Goal: Task Accomplishment & Management: Manage account settings

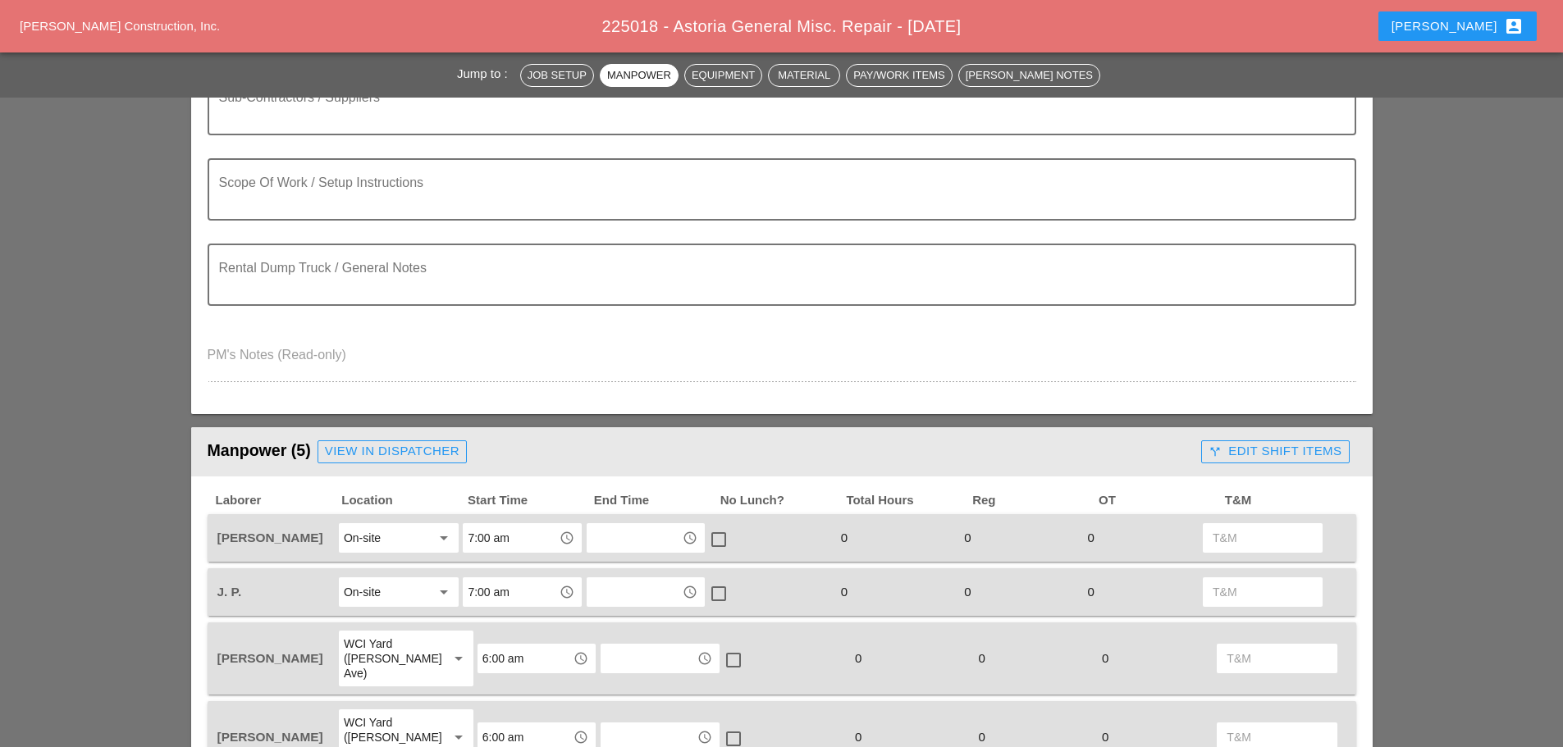
scroll to position [164, 0]
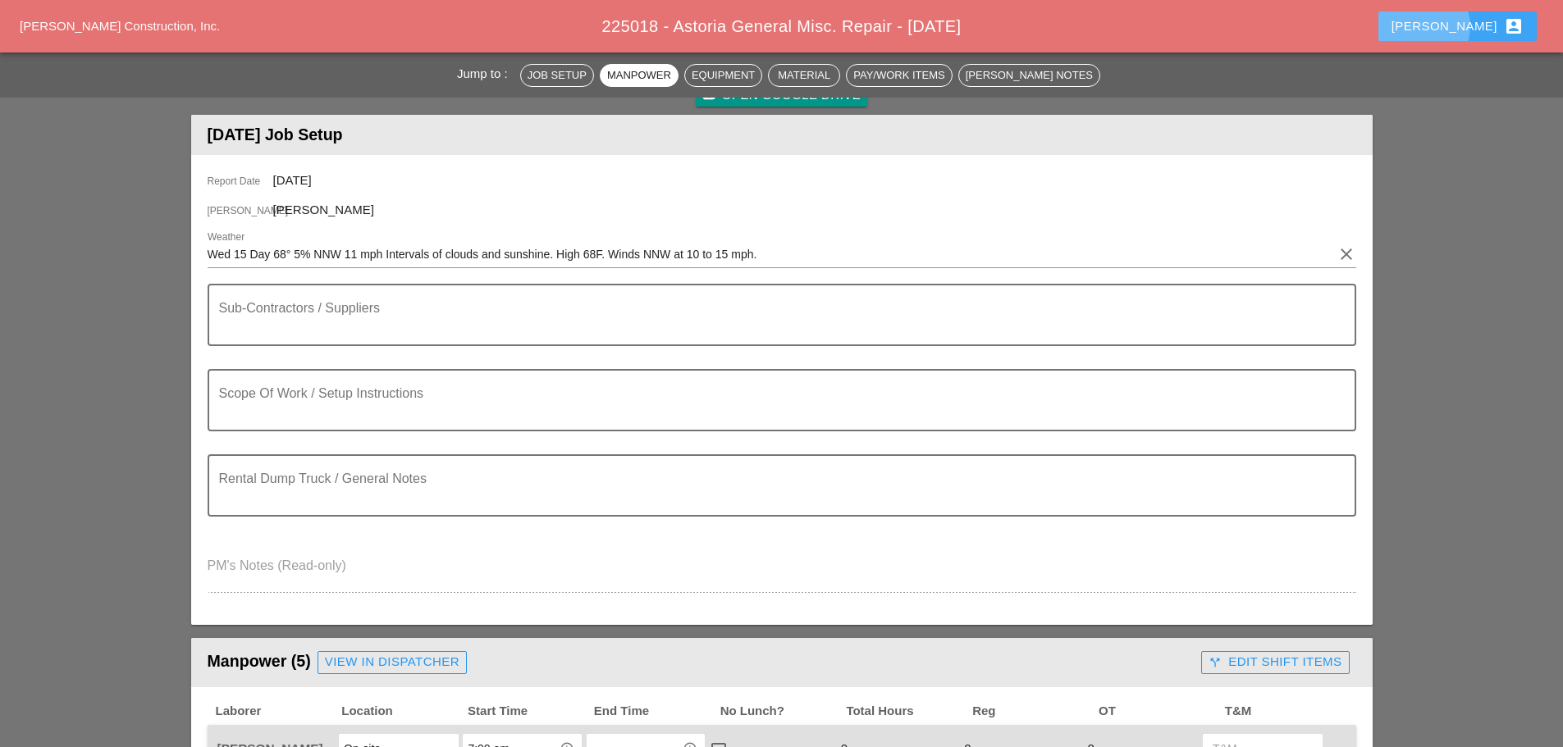
click at [1478, 21] on div "Enrico account_box" at bounding box center [1457, 26] width 132 height 20
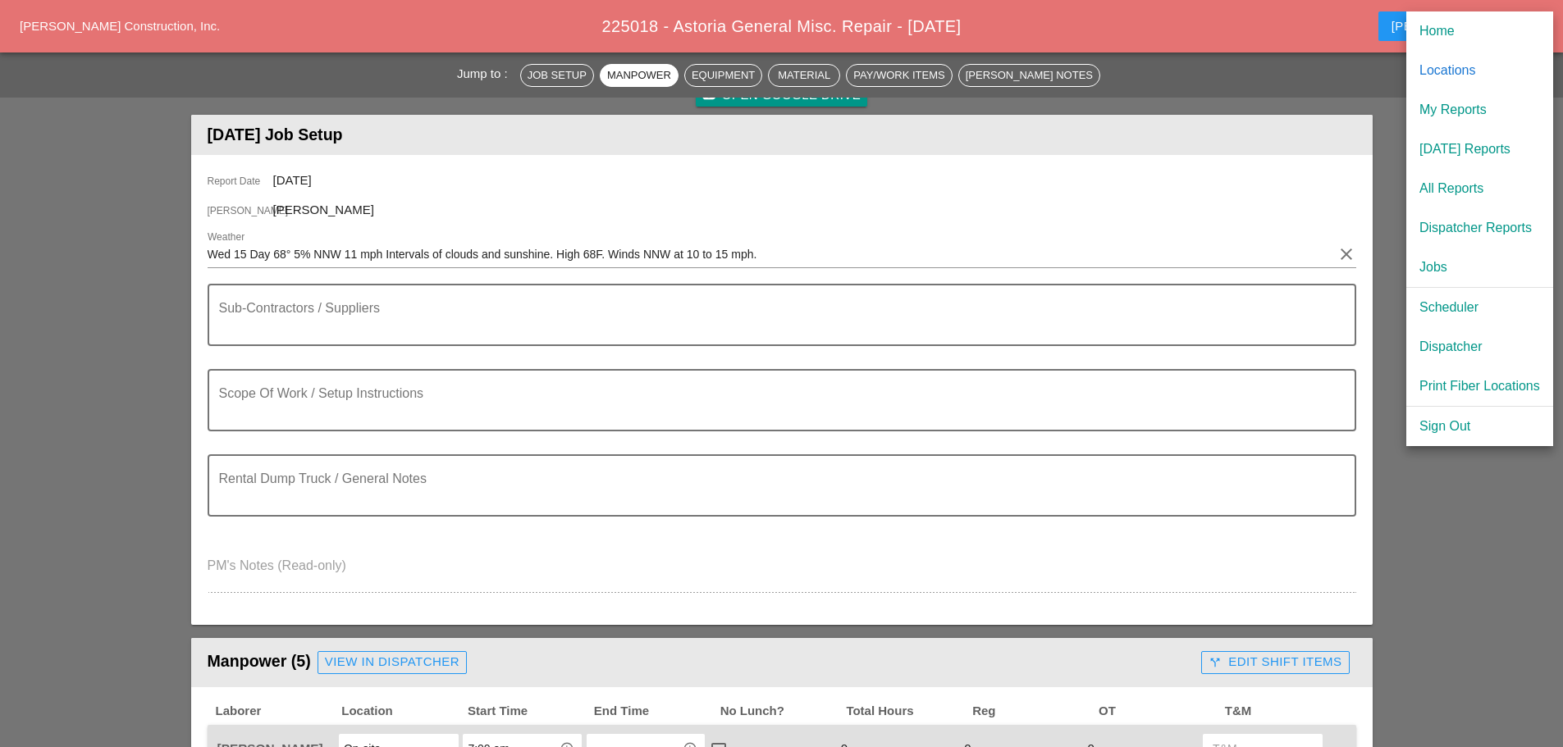
click at [1453, 148] on div "[DATE] Reports" at bounding box center [1479, 149] width 121 height 20
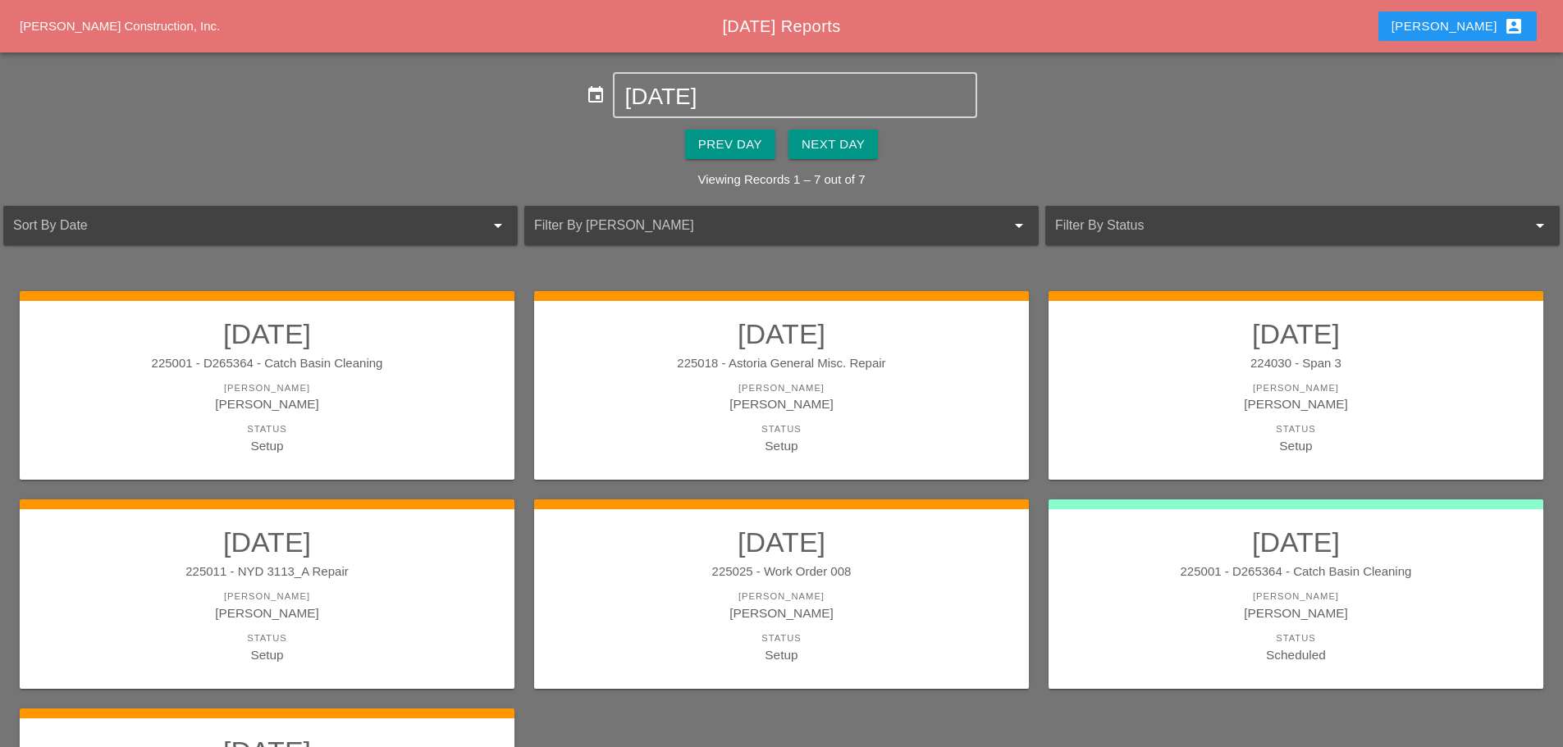
click at [1099, 574] on div "225001 - D265364 - Catch Basin Cleaning" at bounding box center [1296, 572] width 462 height 19
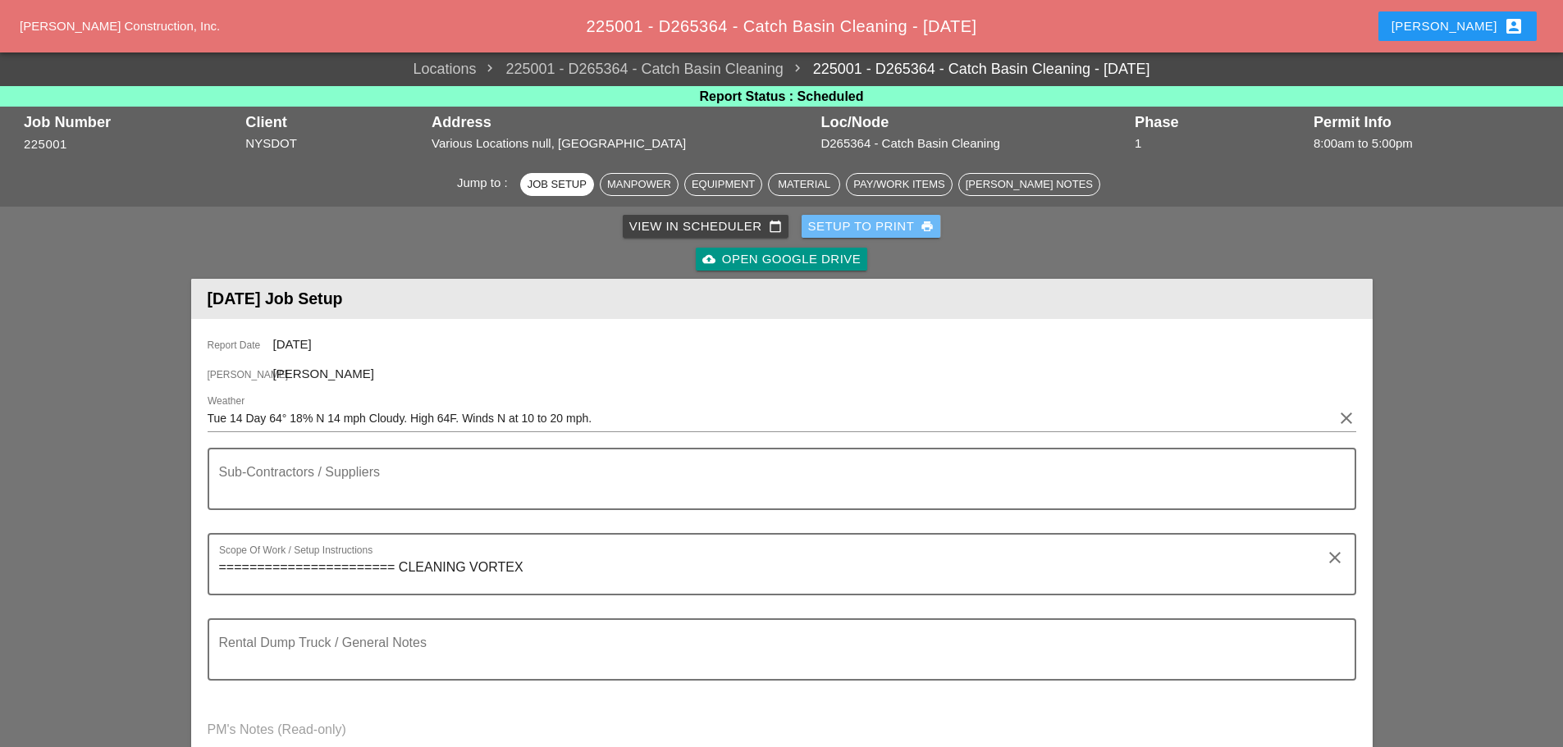
click at [853, 228] on div "Setup to Print print" at bounding box center [871, 226] width 126 height 19
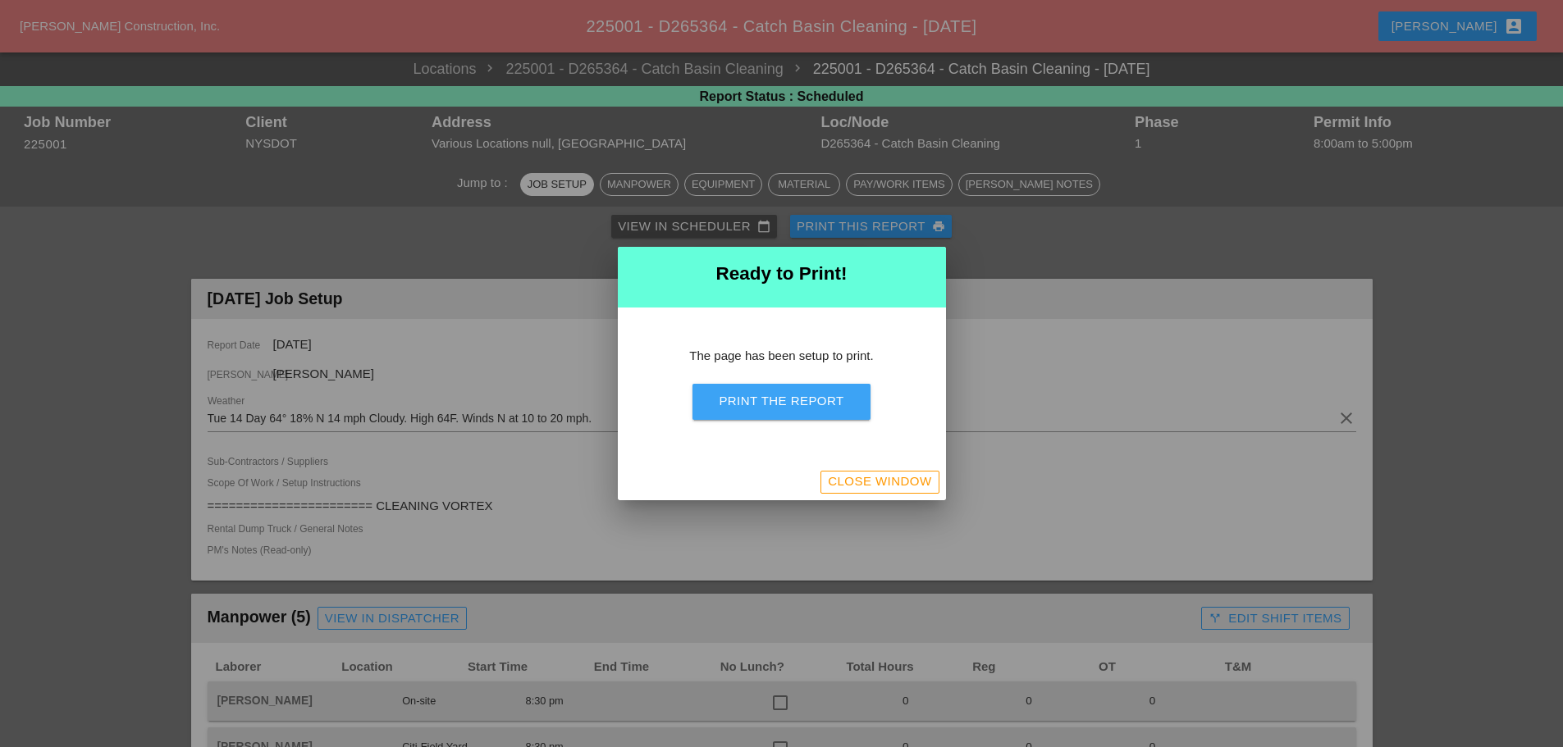
click at [812, 394] on div "Print the Report" at bounding box center [781, 401] width 125 height 19
click at [902, 488] on div "Close Window" at bounding box center [879, 482] width 103 height 19
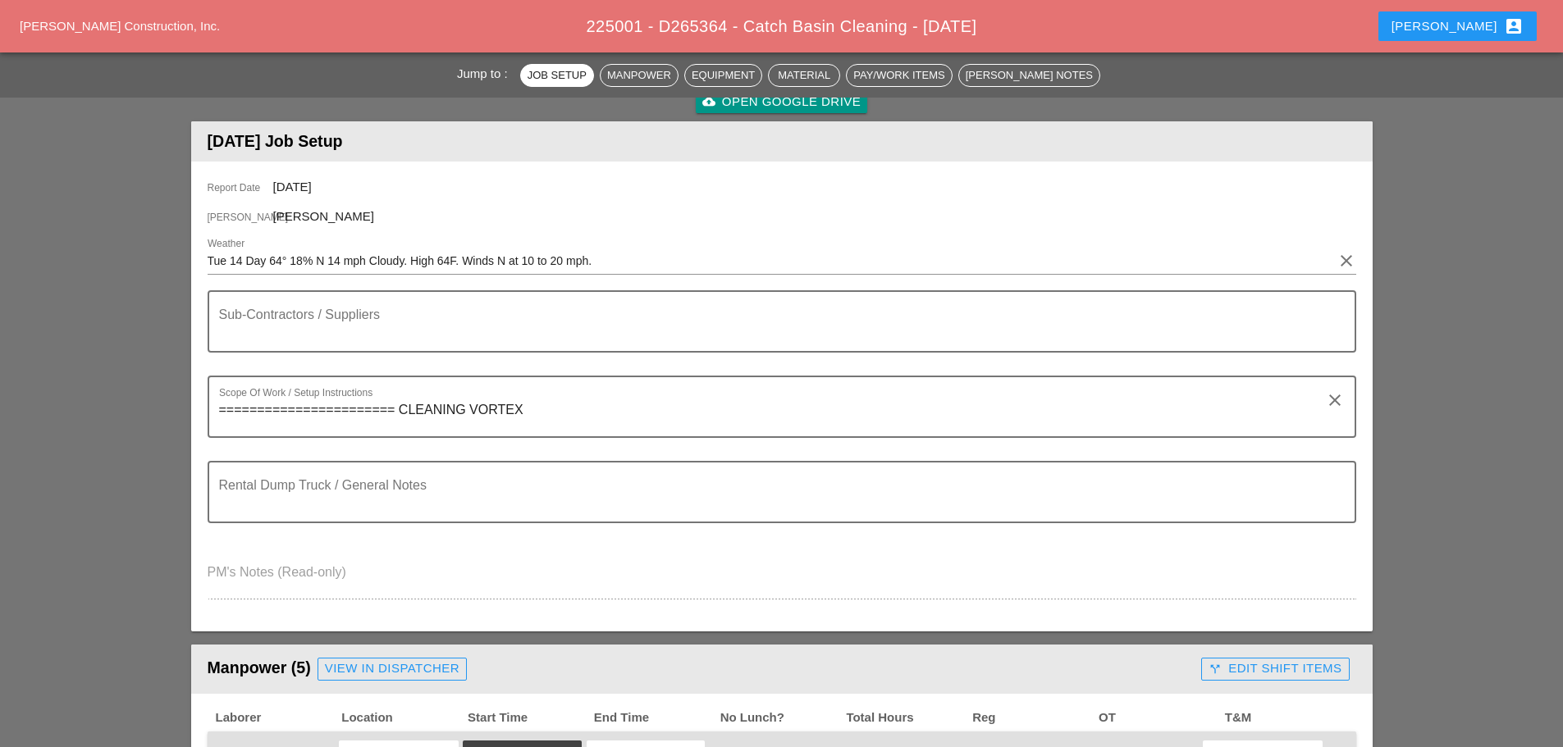
scroll to position [164, 0]
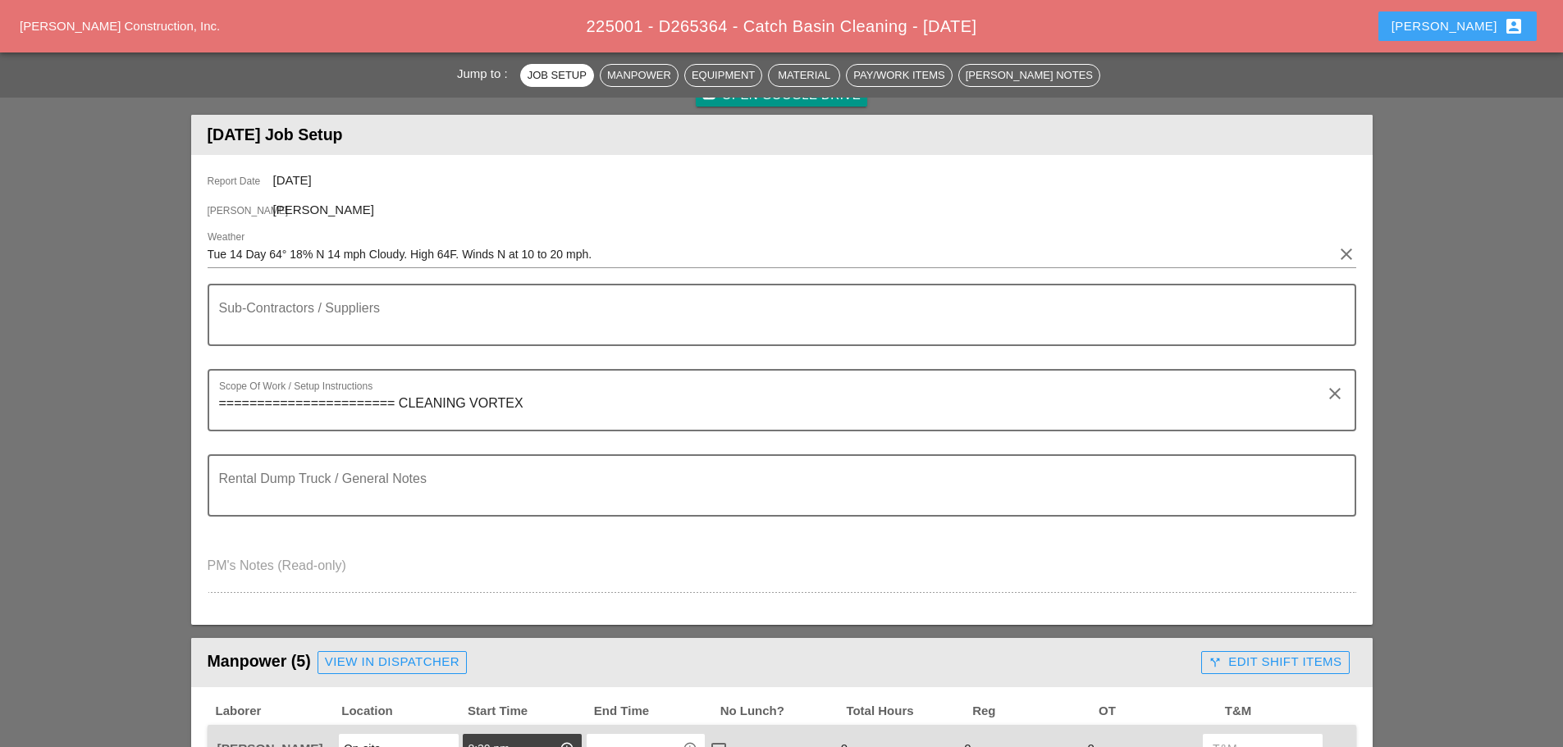
click at [1459, 25] on div "[PERSON_NAME] account_box" at bounding box center [1457, 26] width 132 height 20
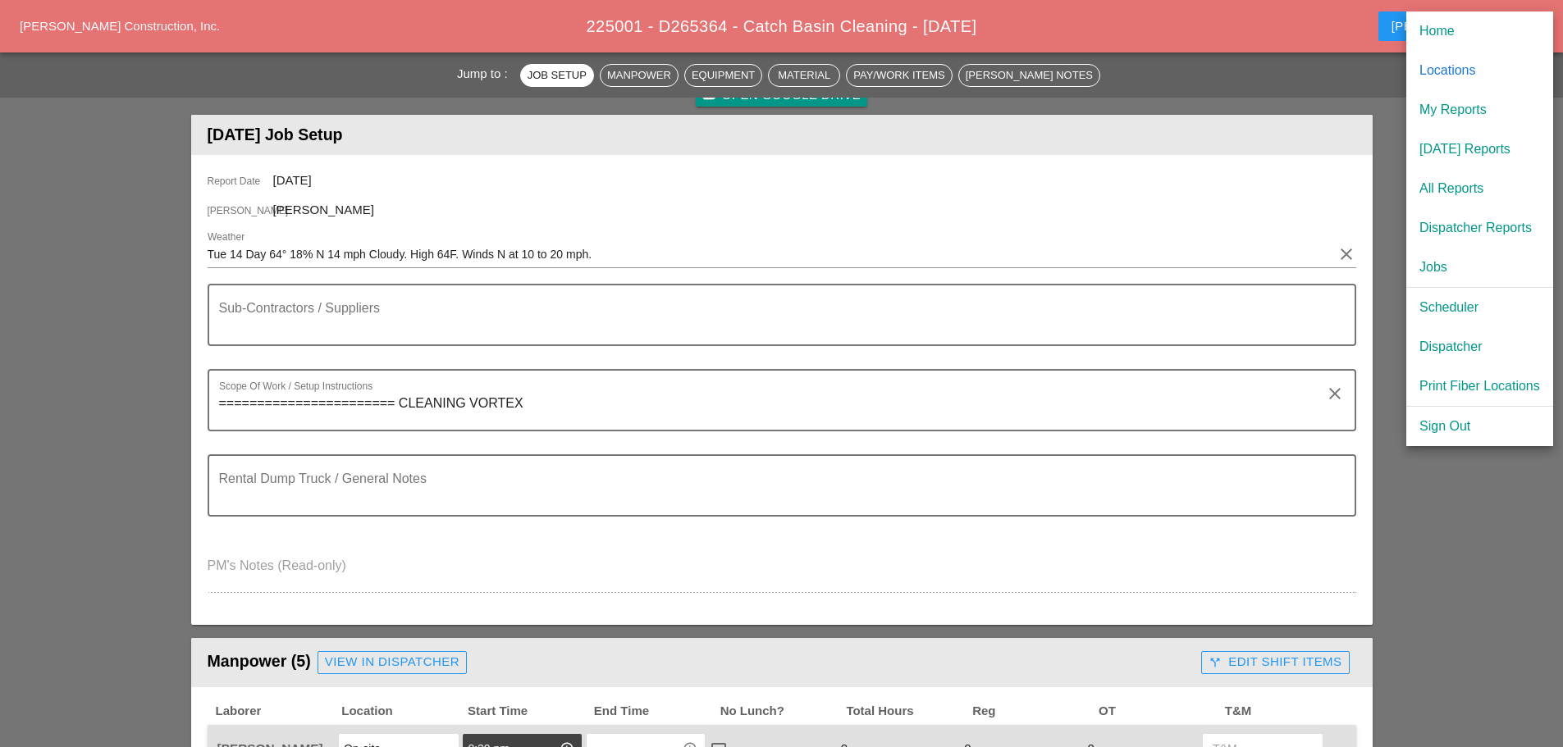
click at [1459, 152] on div "[DATE] Reports" at bounding box center [1479, 149] width 121 height 20
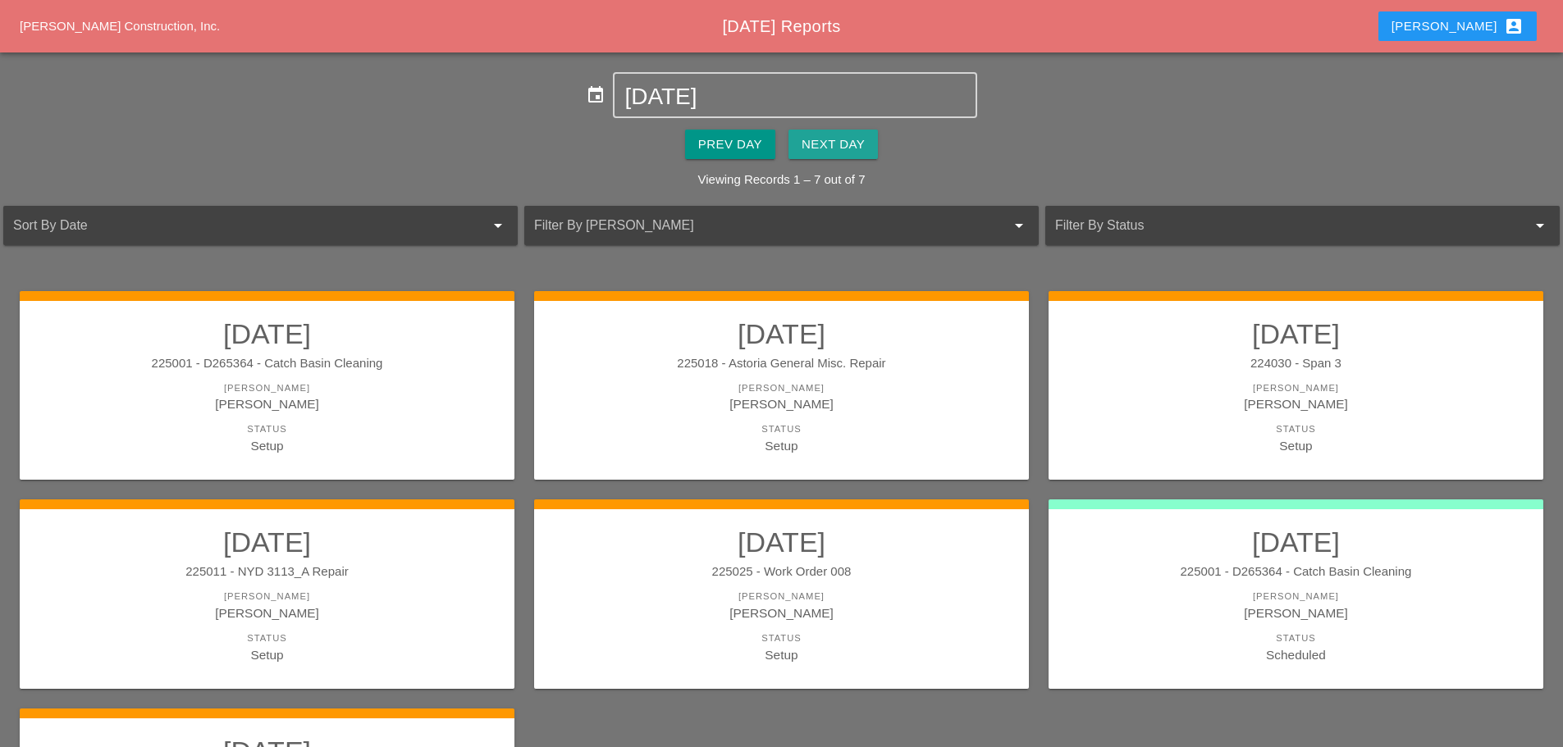
click at [856, 157] on button "Next Day" at bounding box center [832, 145] width 89 height 30
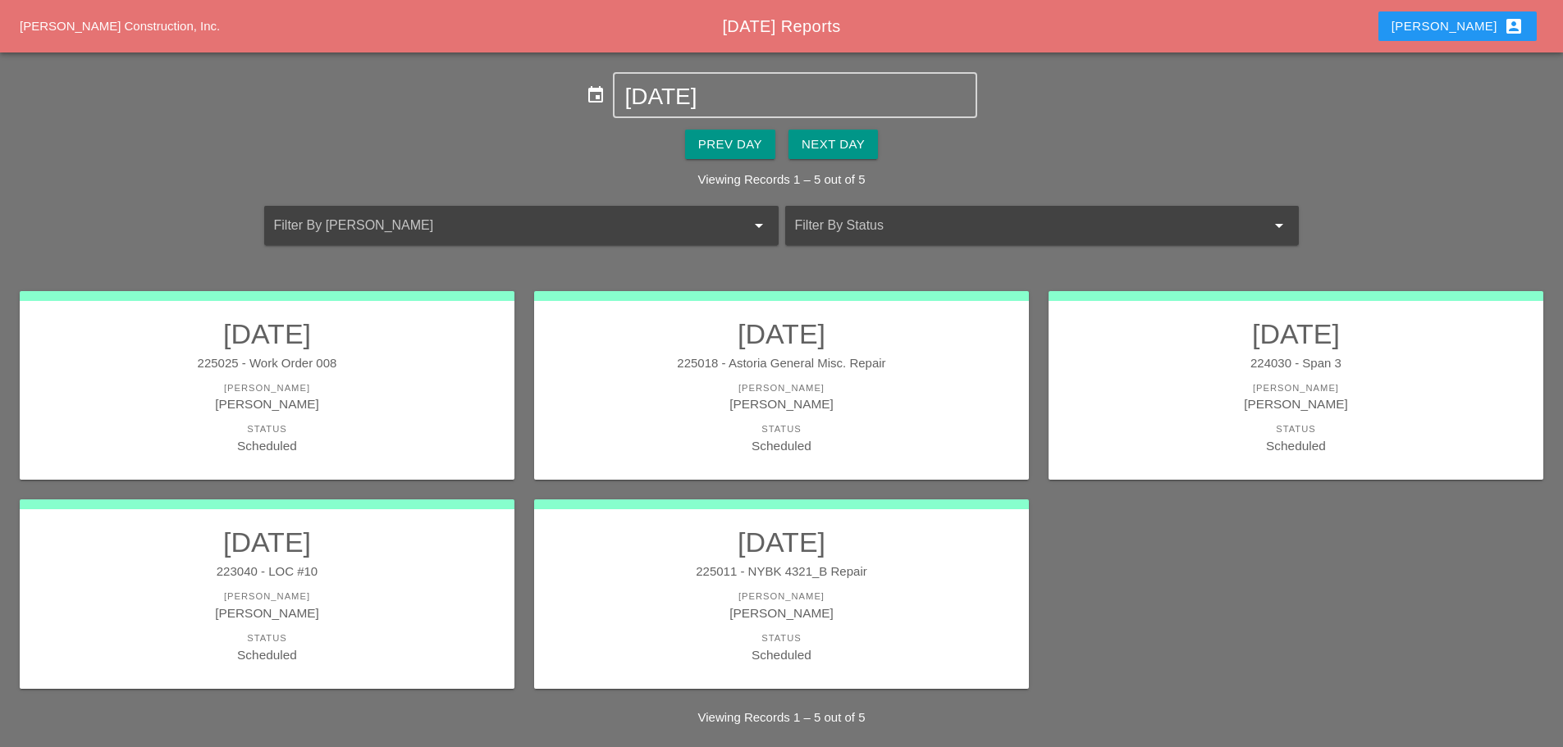
click at [403, 587] on link "10/15/2025 223040 - LOC #10 Foreman Jorge Barajas Status Scheduled" at bounding box center [267, 595] width 462 height 138
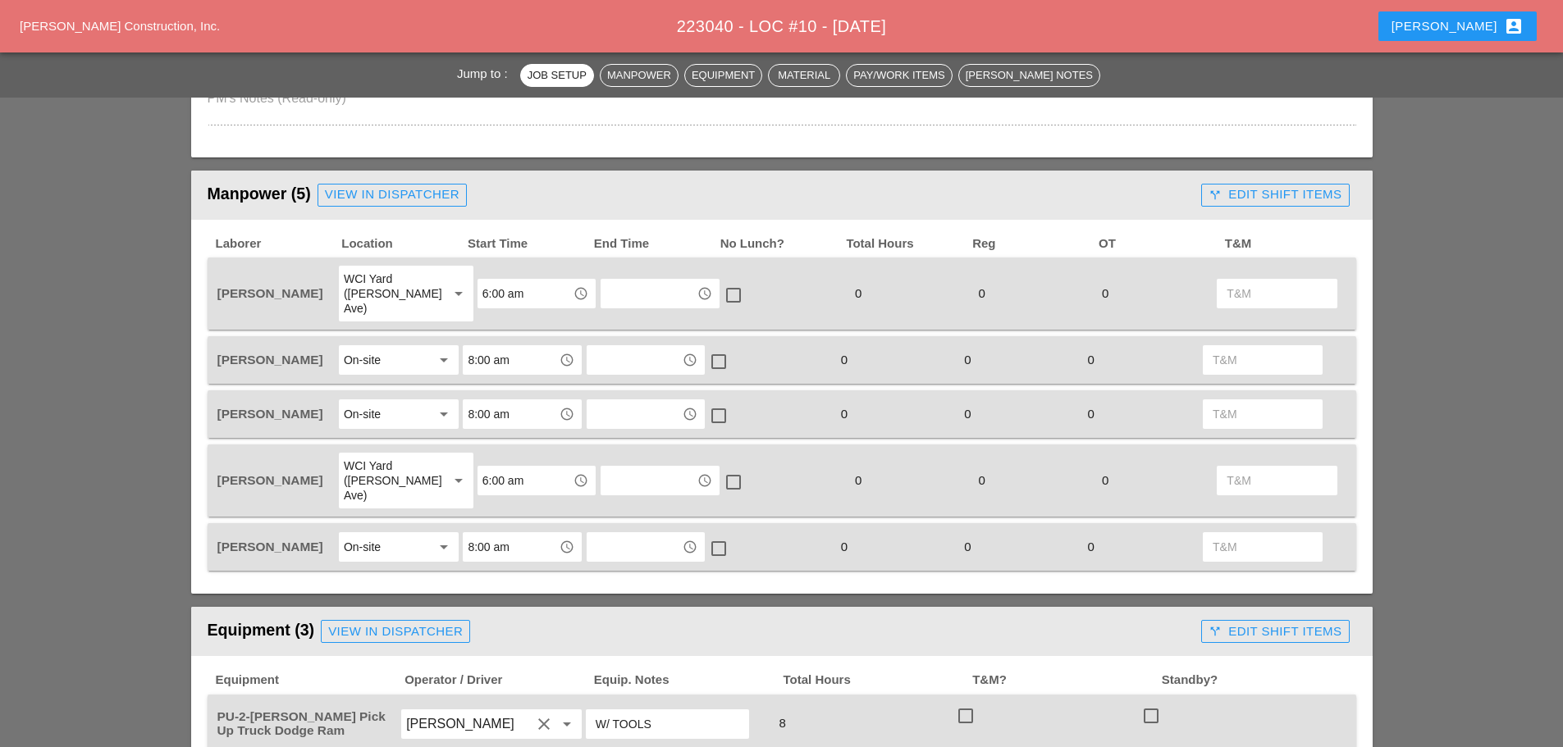
scroll to position [656, 0]
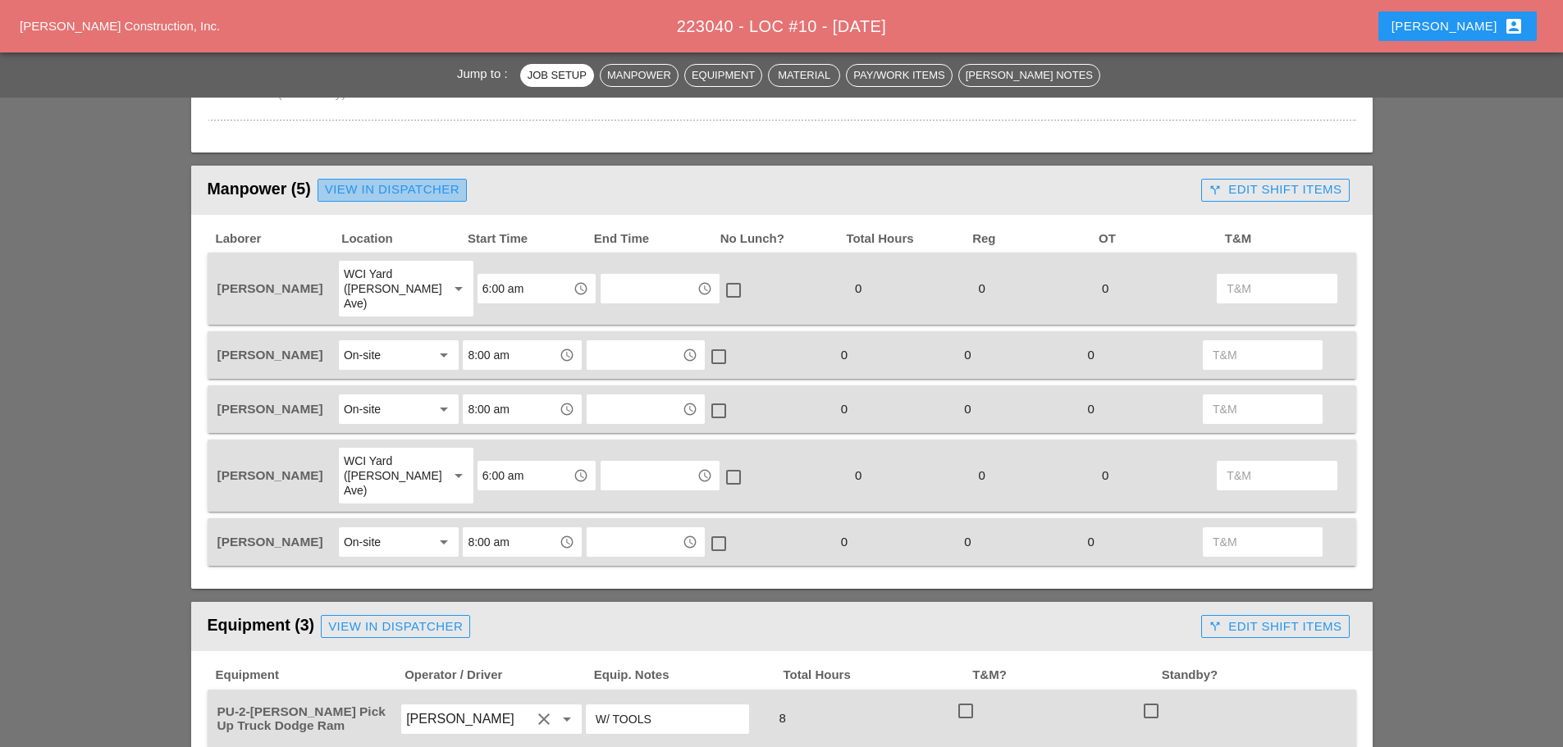
click at [421, 190] on div "View in Dispatcher" at bounding box center [392, 189] width 135 height 19
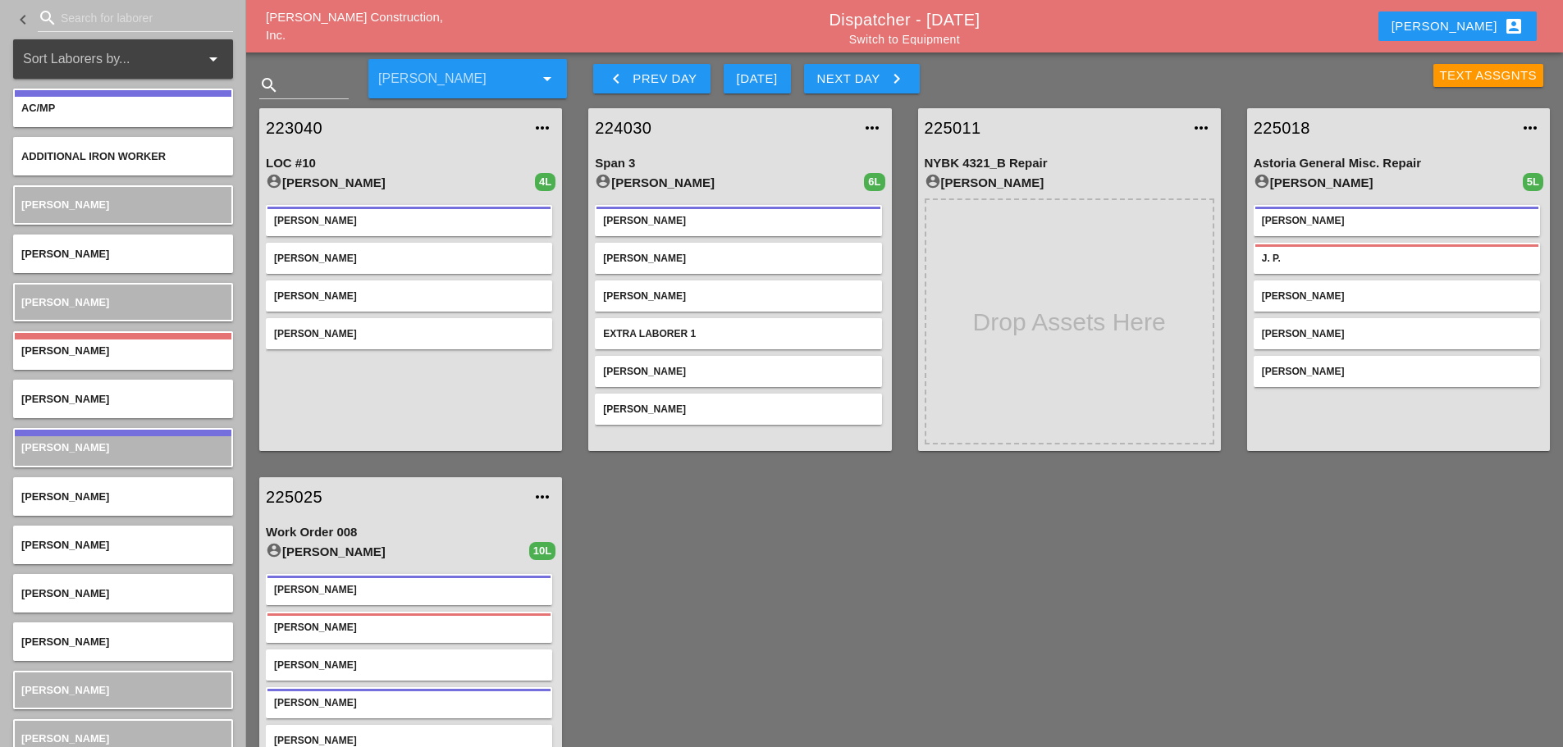
click at [301, 119] on link "223040" at bounding box center [394, 128] width 257 height 25
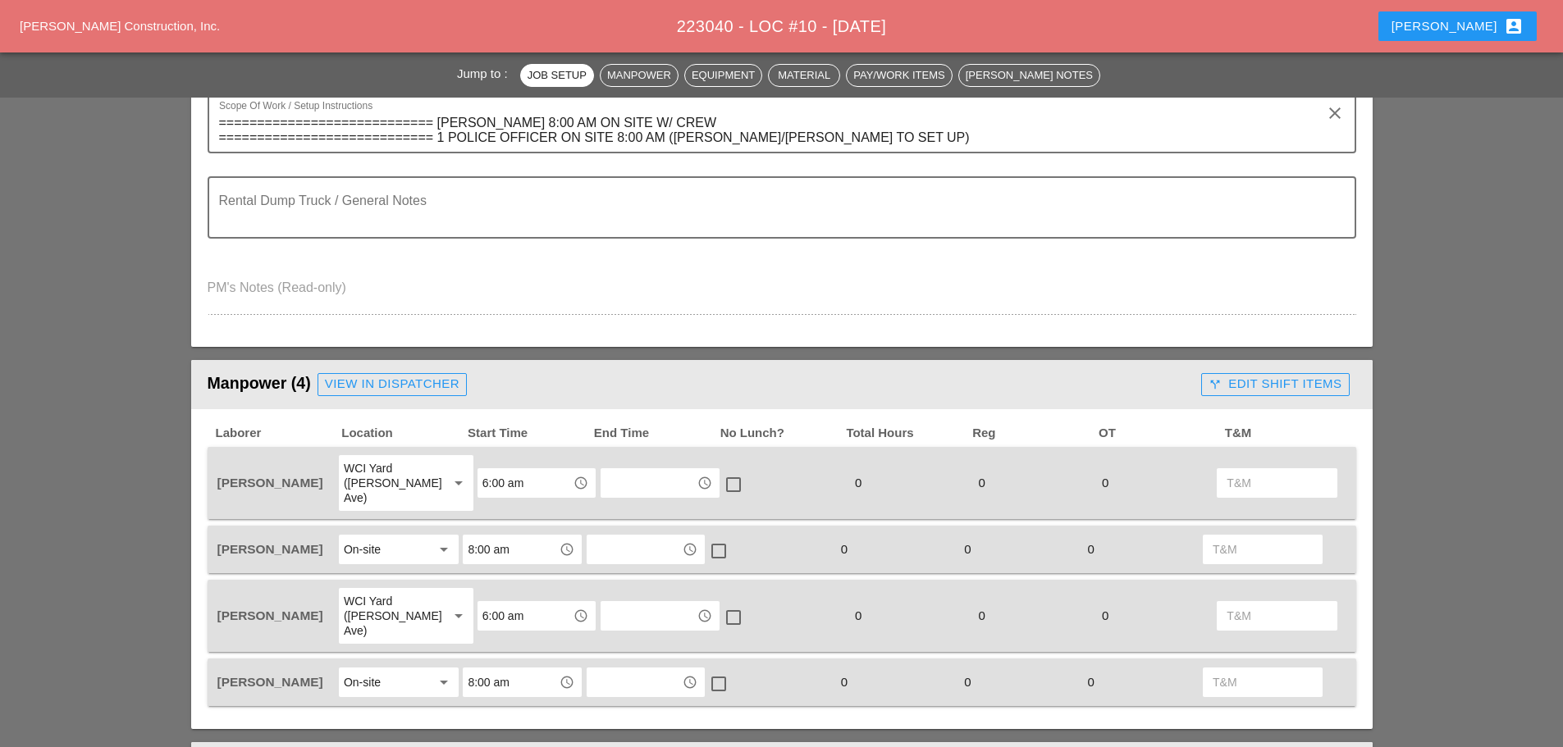
scroll to position [574, 0]
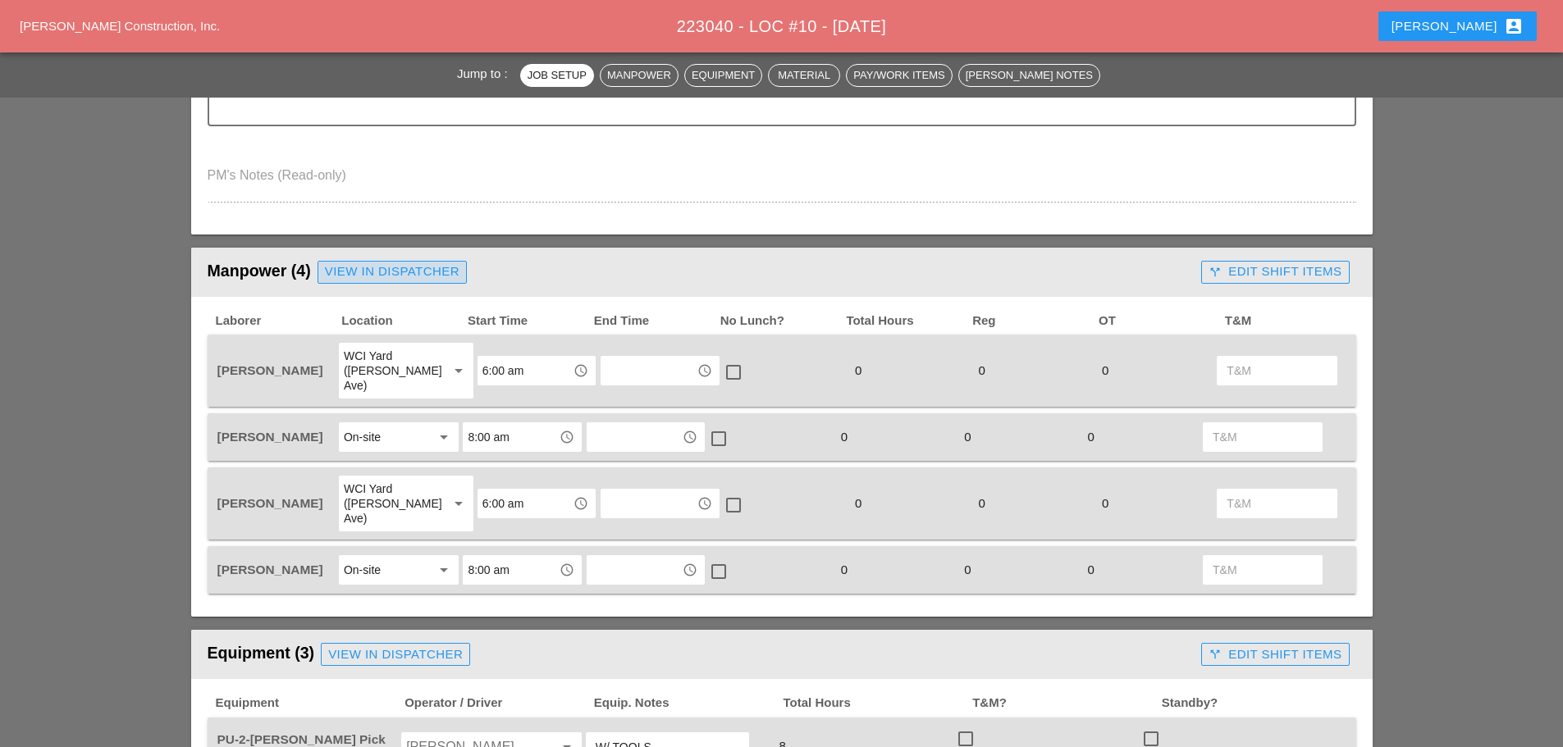
click at [418, 274] on div "View in Dispatcher" at bounding box center [392, 272] width 135 height 19
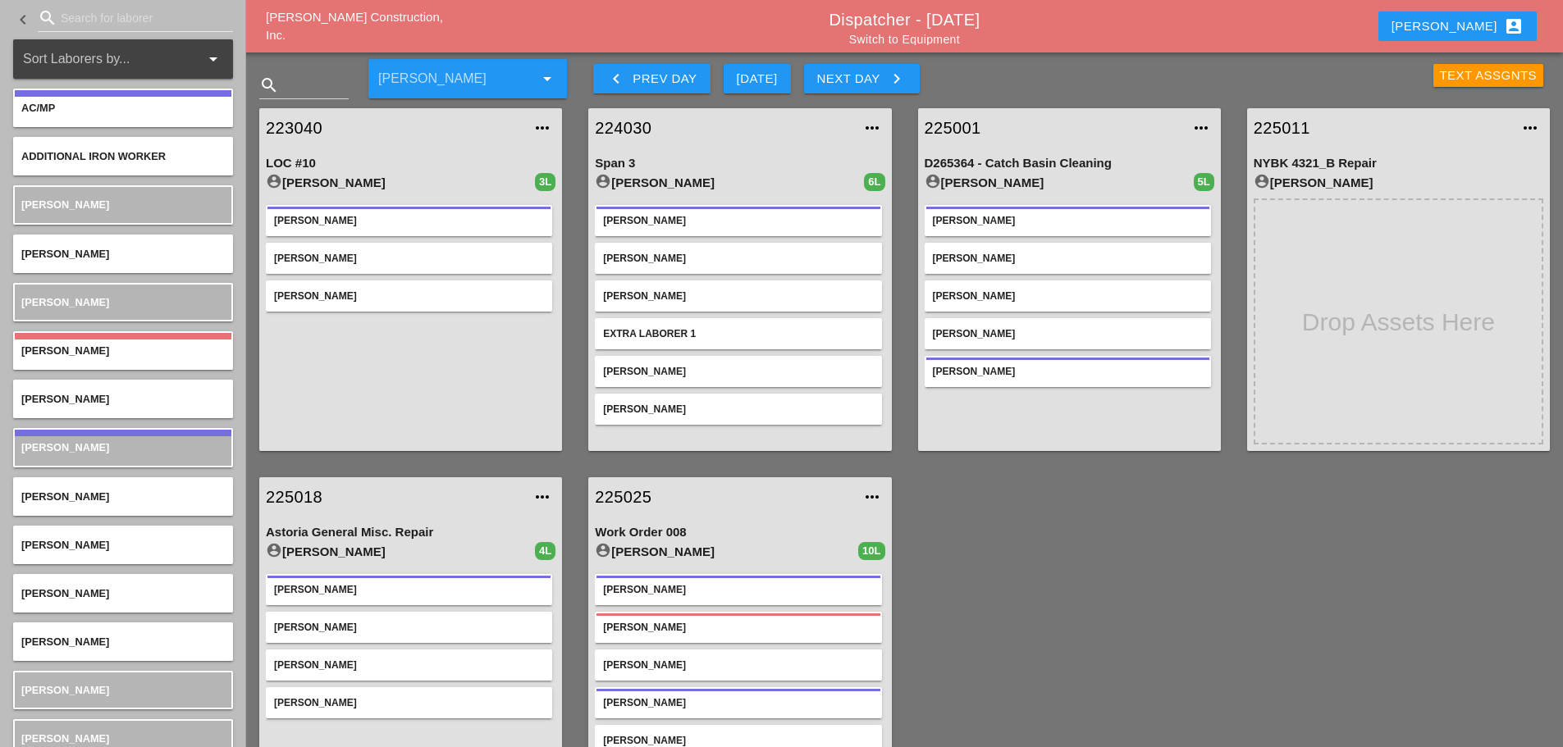
click at [302, 129] on link "223040" at bounding box center [394, 128] width 257 height 25
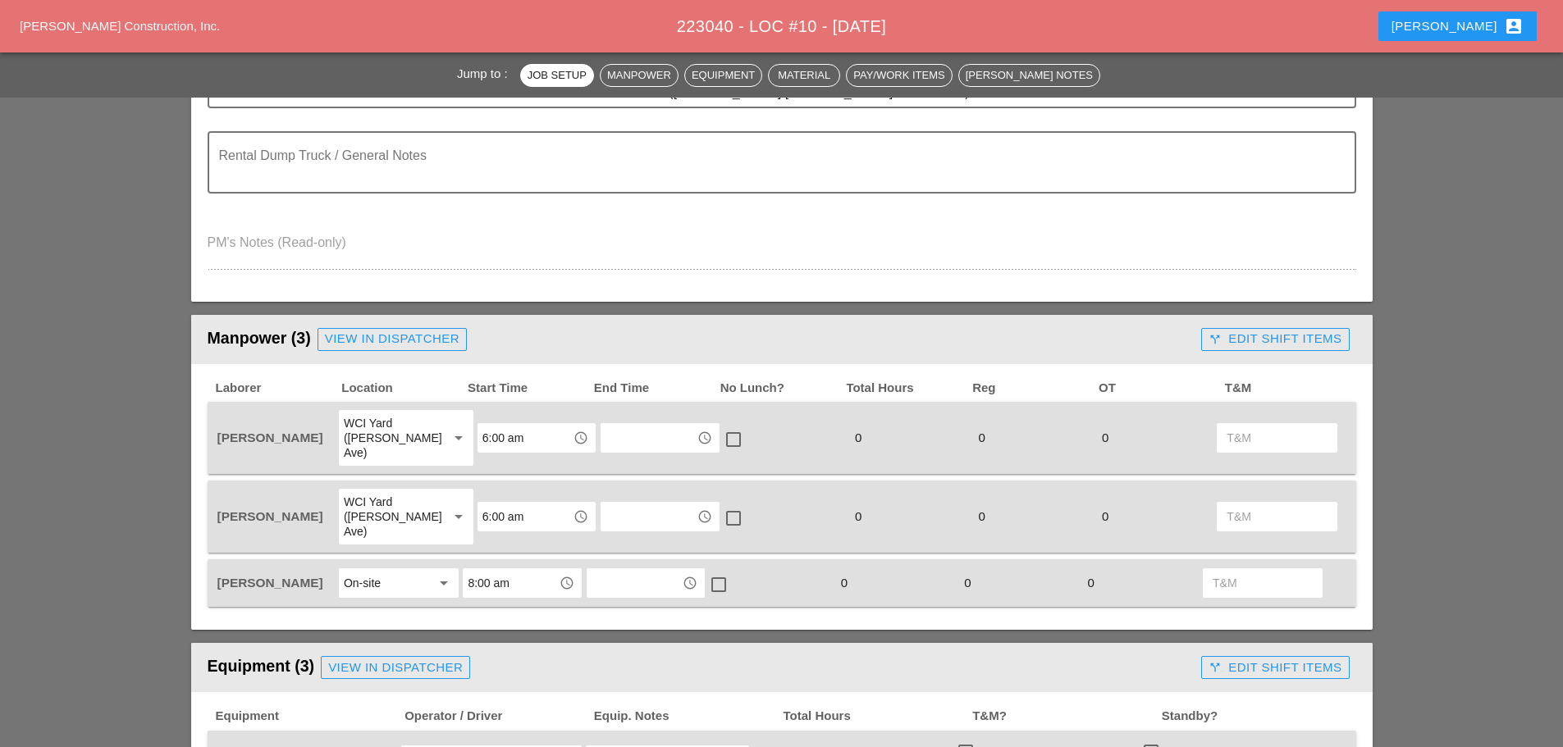
scroll to position [738, 0]
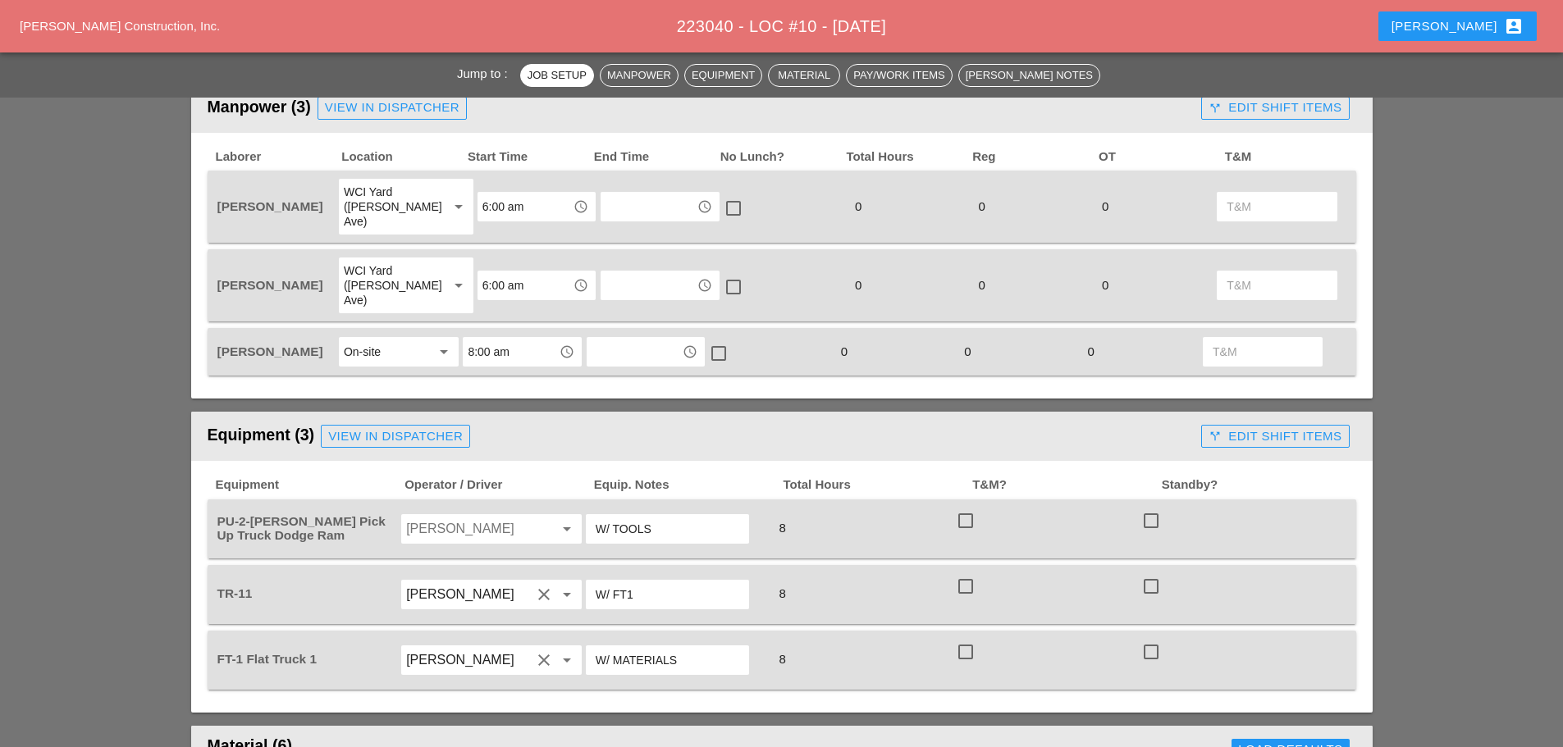
click at [500, 516] on input "Anthony DeGeorge" at bounding box center [468, 529] width 125 height 26
click at [464, 529] on div "[PERSON_NAME]" at bounding box center [491, 535] width 154 height 20
type input "[PERSON_NAME]"
click at [706, 647] on input "W/ MATERIALS" at bounding box center [668, 660] width 144 height 26
type input "W/ MATERIALS / ON SITE"
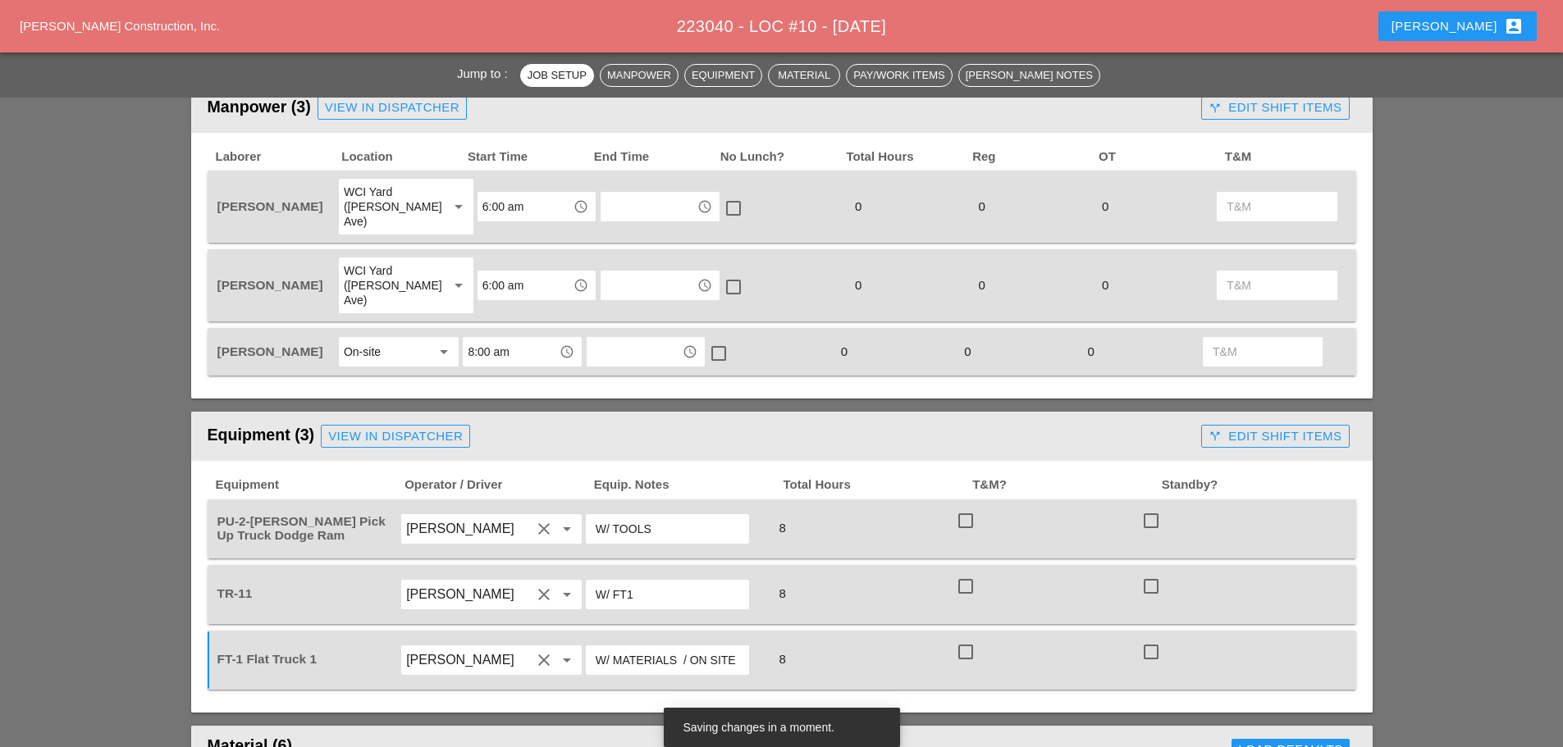
click at [670, 582] on input "W/ FT1" at bounding box center [668, 595] width 144 height 26
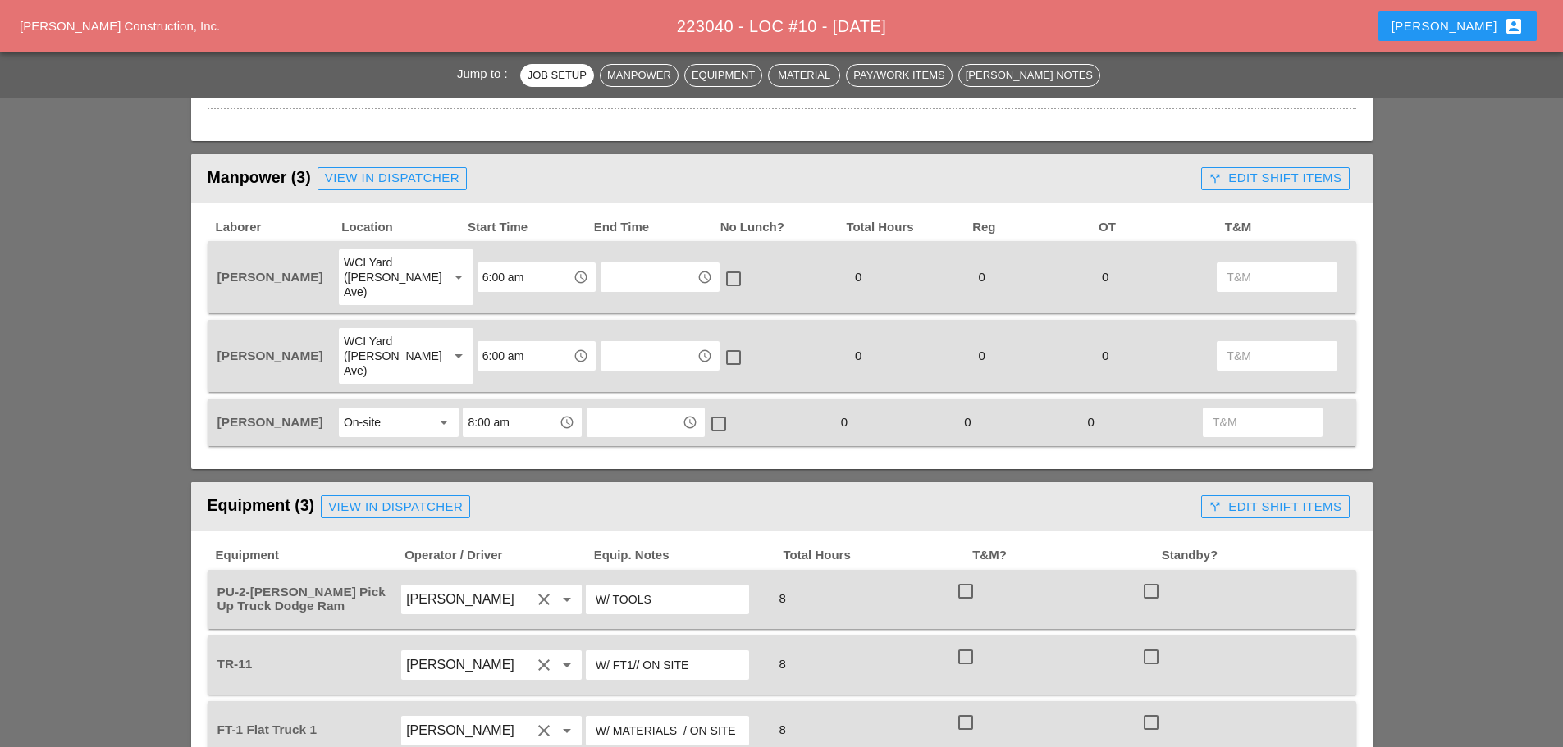
scroll to position [492, 0]
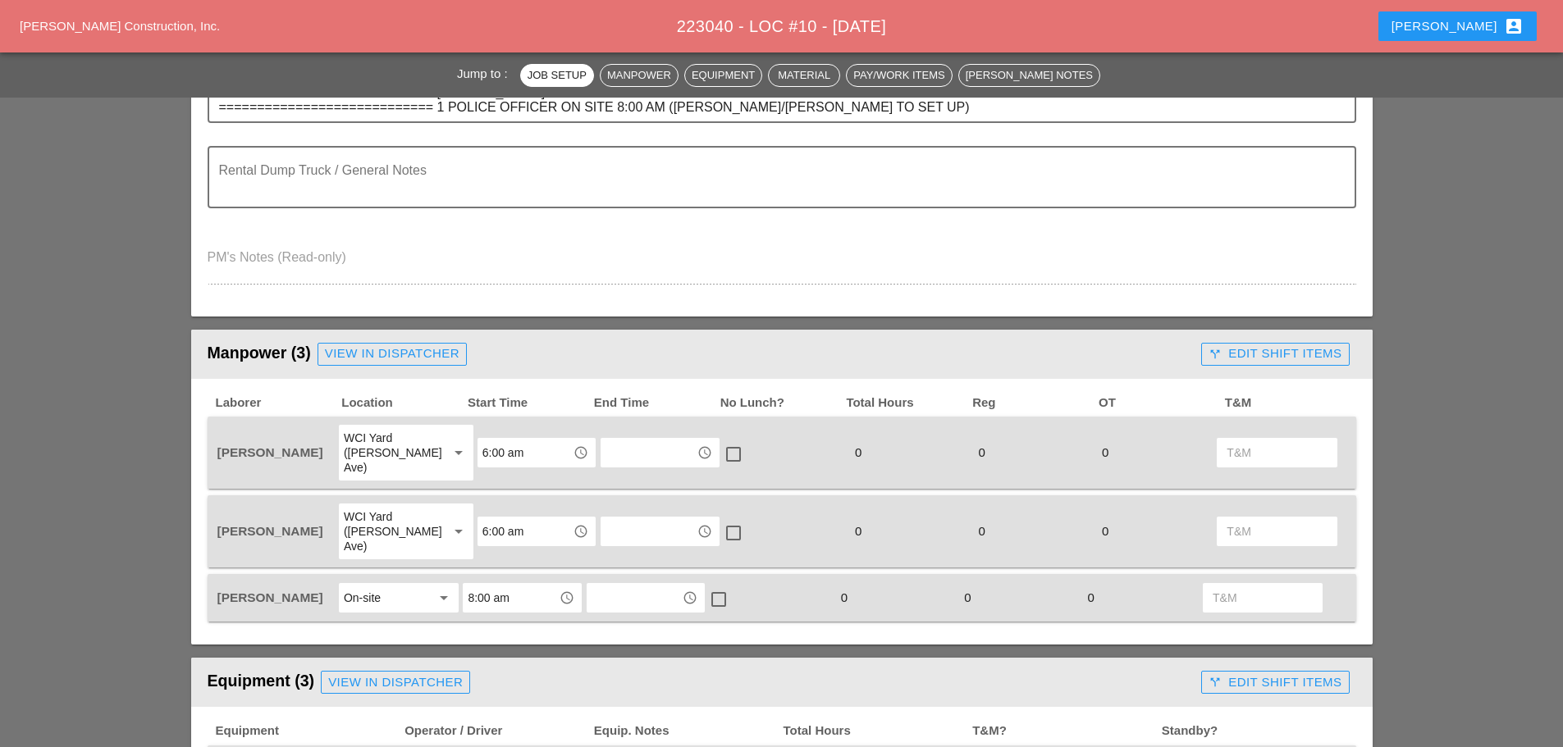
type input "W/ FT1// ON SITE"
click at [398, 509] on div "WCI Yard (Provost Ave)" at bounding box center [389, 531] width 91 height 44
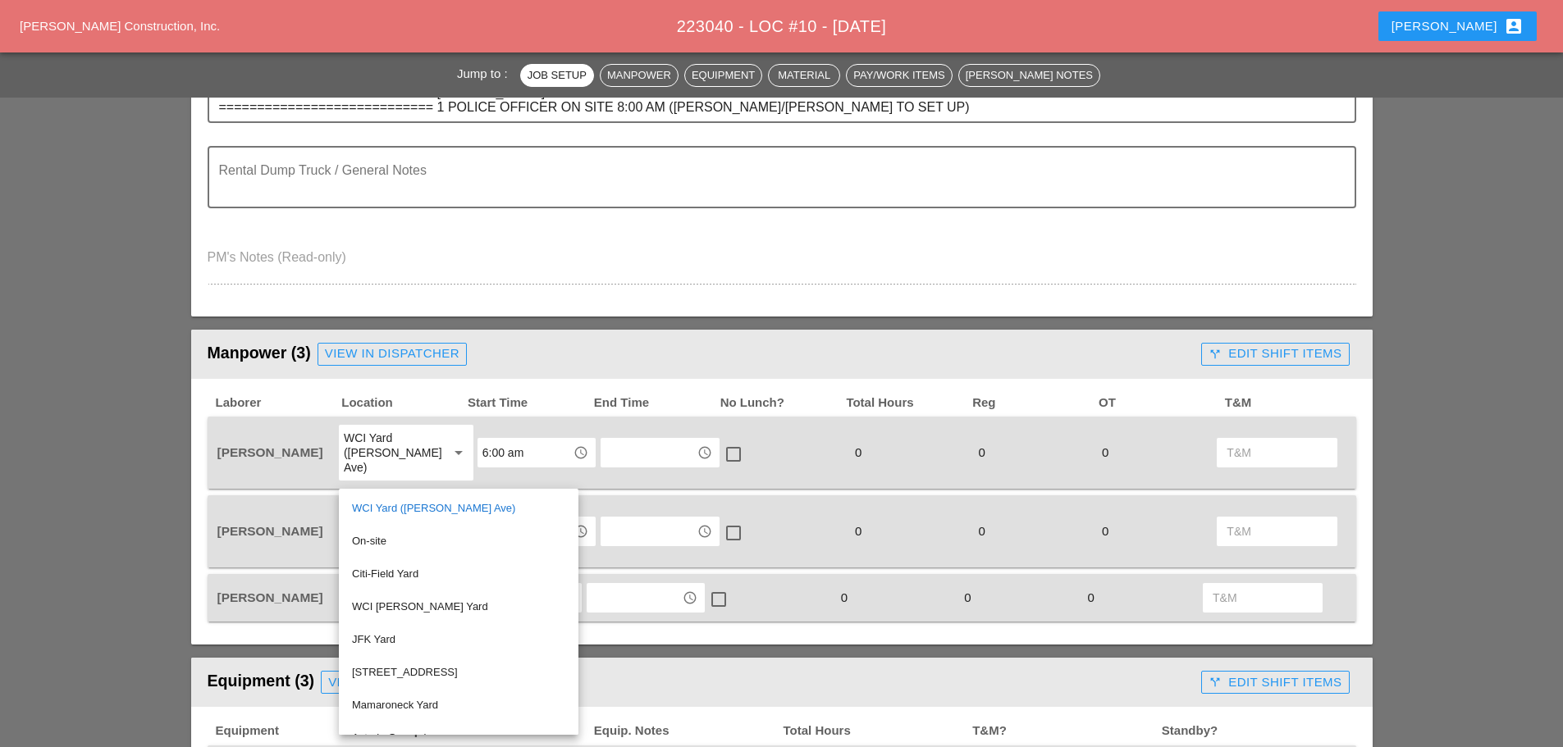
drag, startPoint x: 375, startPoint y: 535, endPoint x: 450, endPoint y: 521, distance: 76.8
click at [376, 535] on div "On-site" at bounding box center [458, 542] width 213 height 20
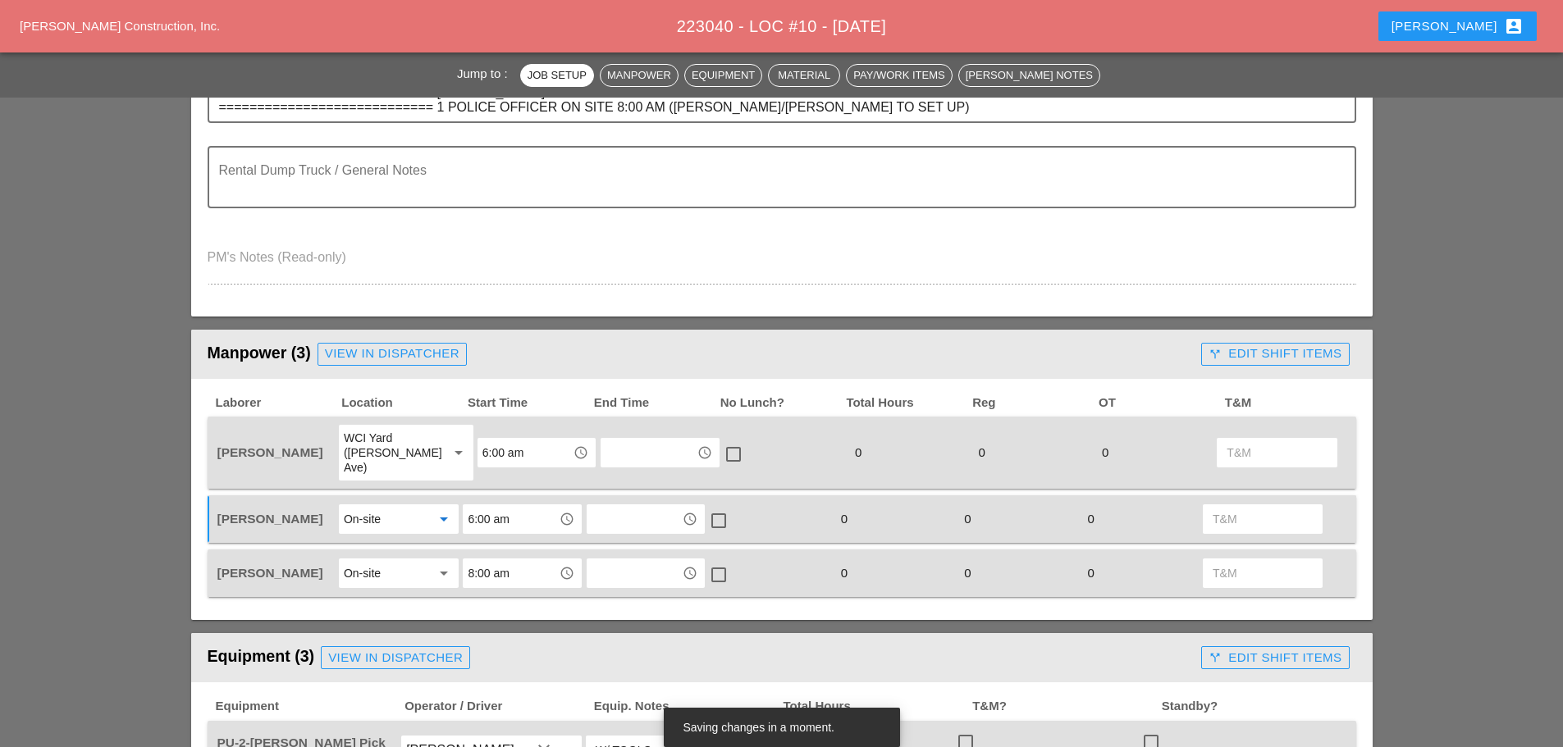
click at [511, 510] on input "6:00 am" at bounding box center [510, 519] width 85 height 26
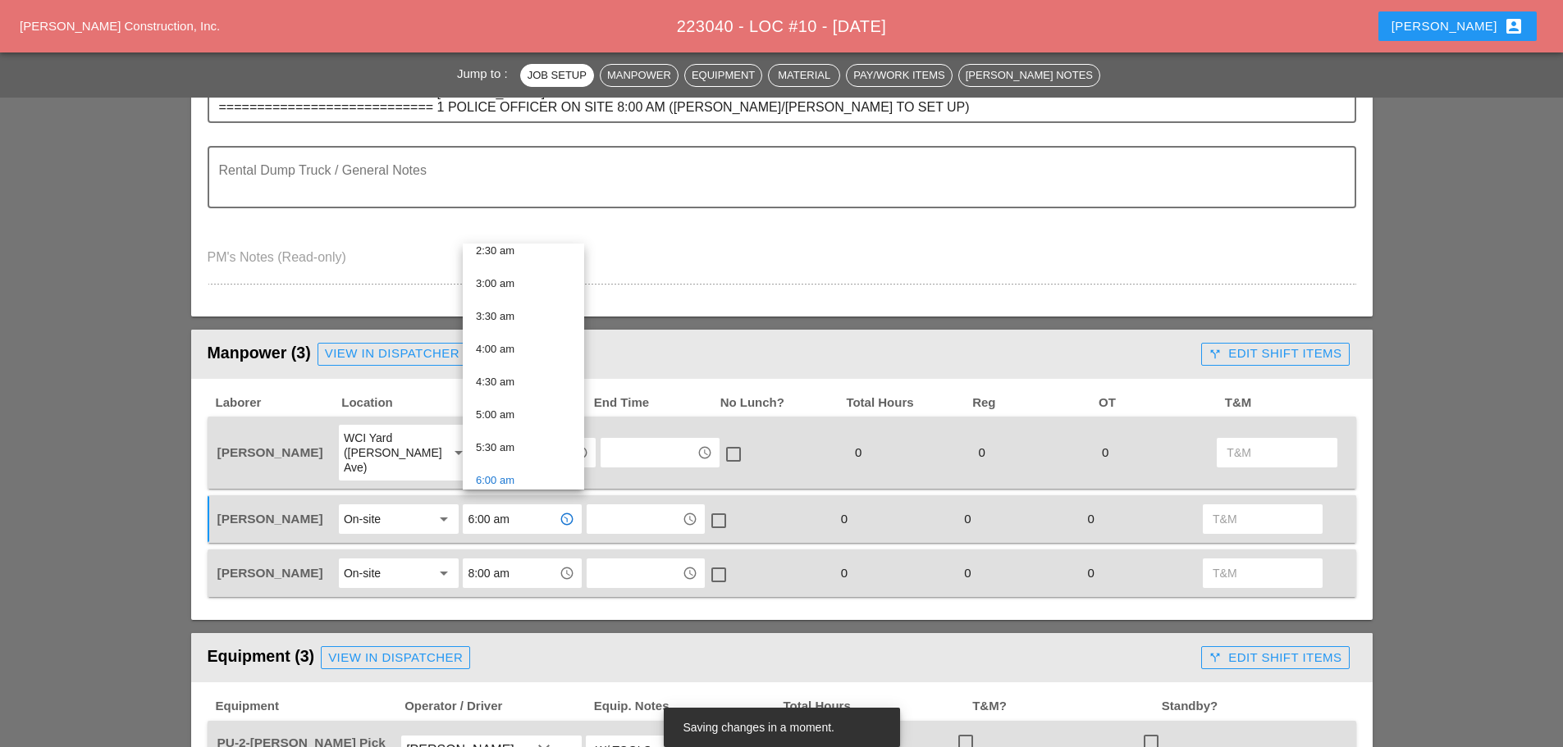
scroll to position [417, 0]
click at [483, 357] on div "8:00 am" at bounding box center [523, 371] width 95 height 33
type input "8:00 am"
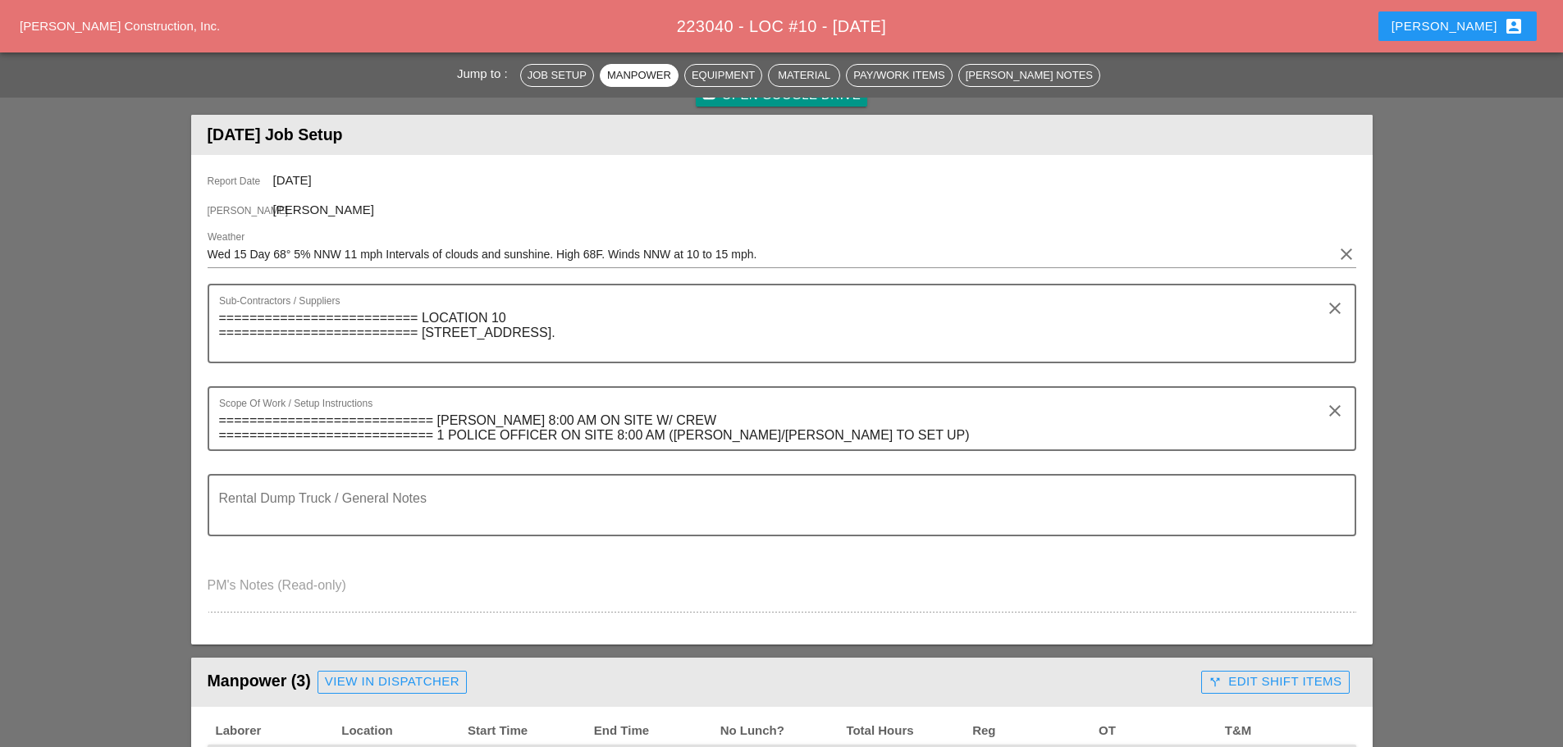
scroll to position [0, 0]
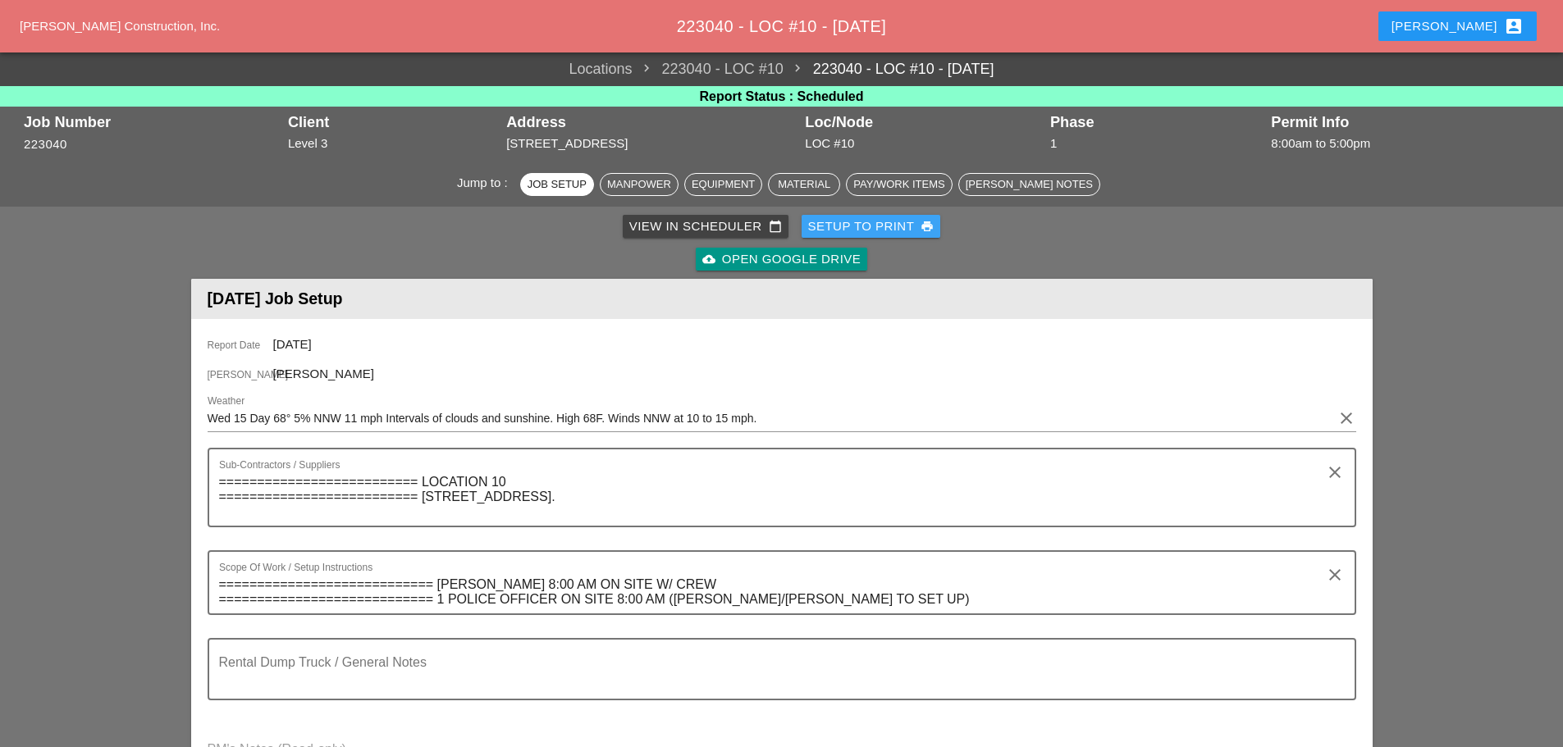
click at [875, 226] on div "Setup to Print print" at bounding box center [871, 226] width 126 height 19
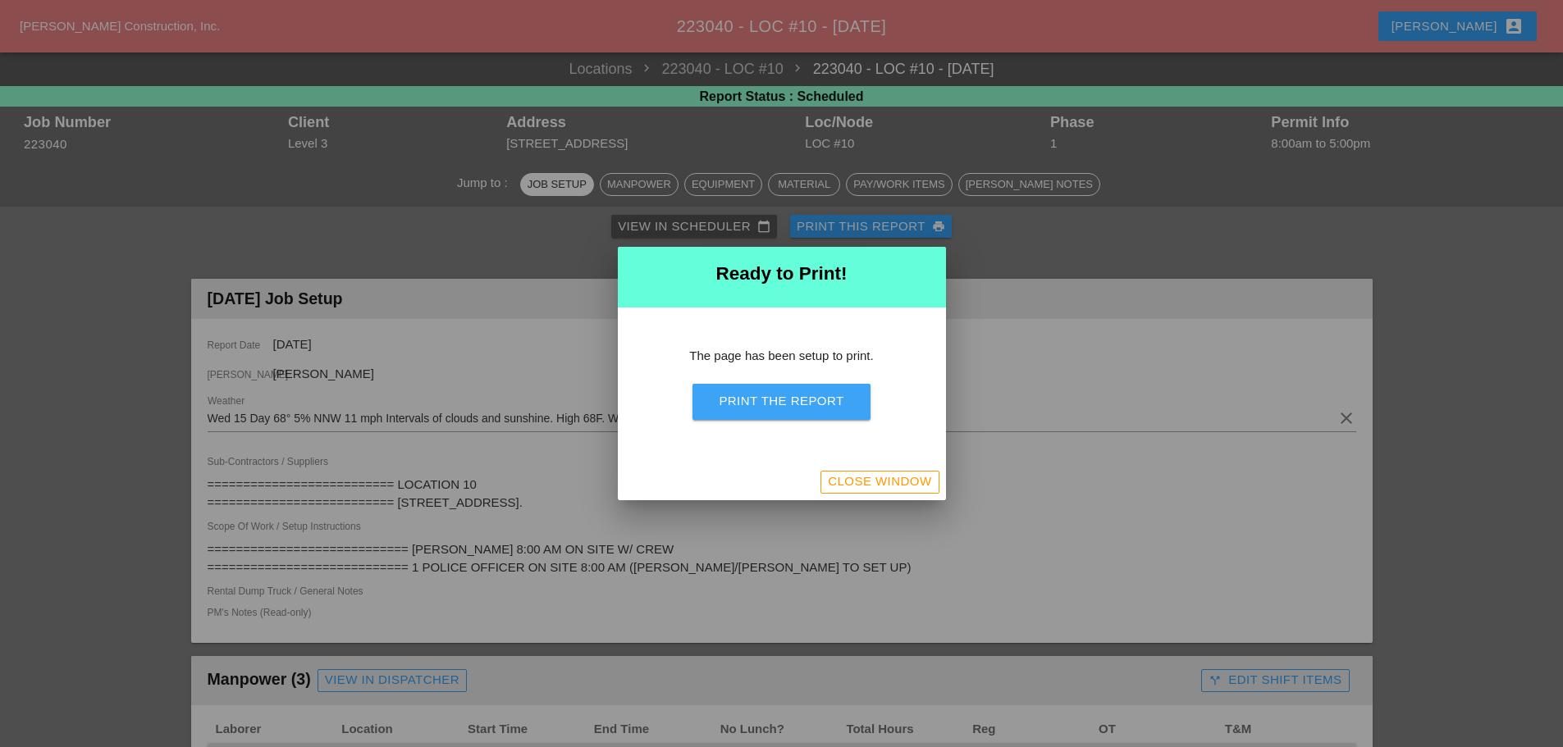
click at [784, 400] on div "Print the Report" at bounding box center [781, 401] width 125 height 19
click at [862, 482] on div "Close Window" at bounding box center [879, 482] width 103 height 19
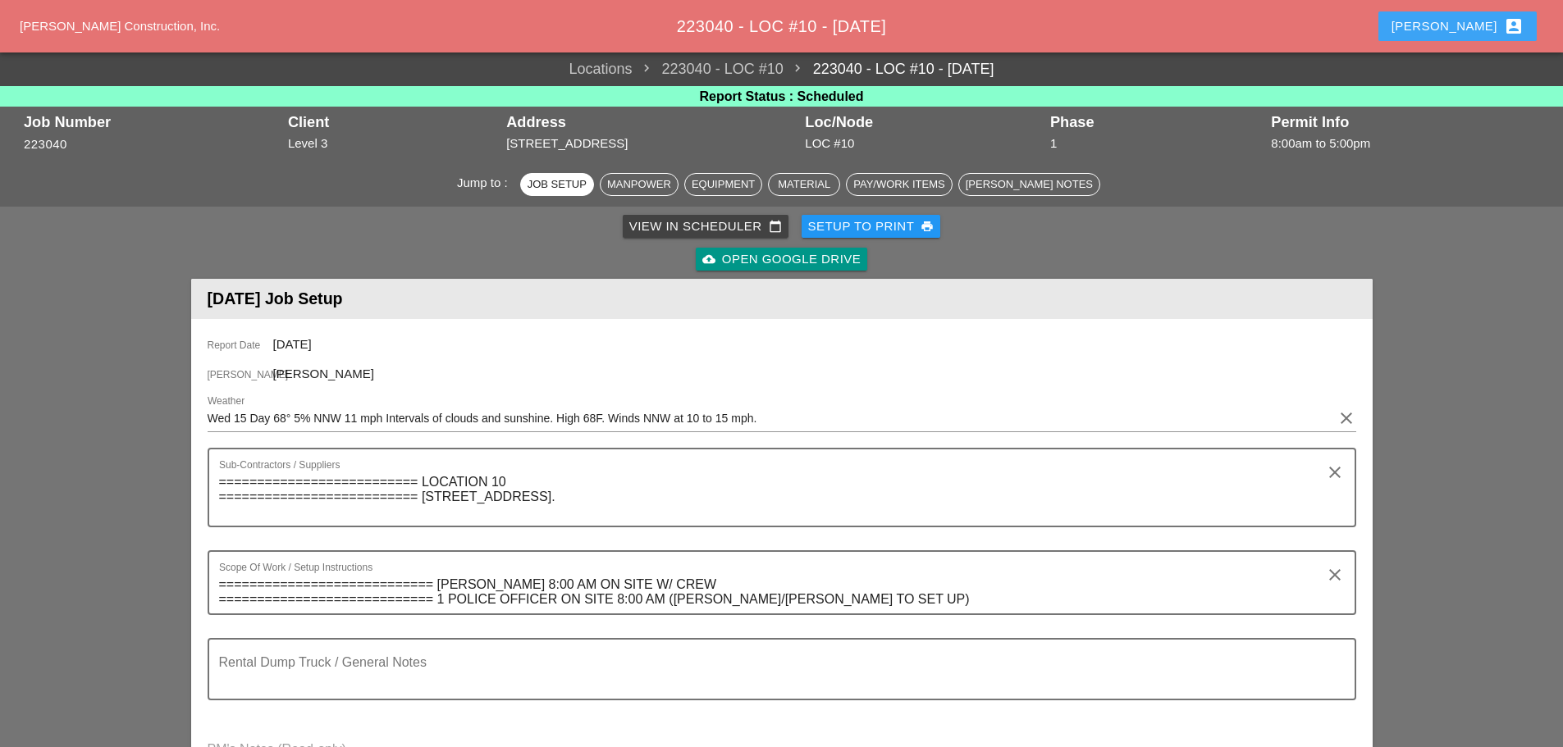
click at [1465, 27] on div "Enrico account_box" at bounding box center [1457, 26] width 132 height 20
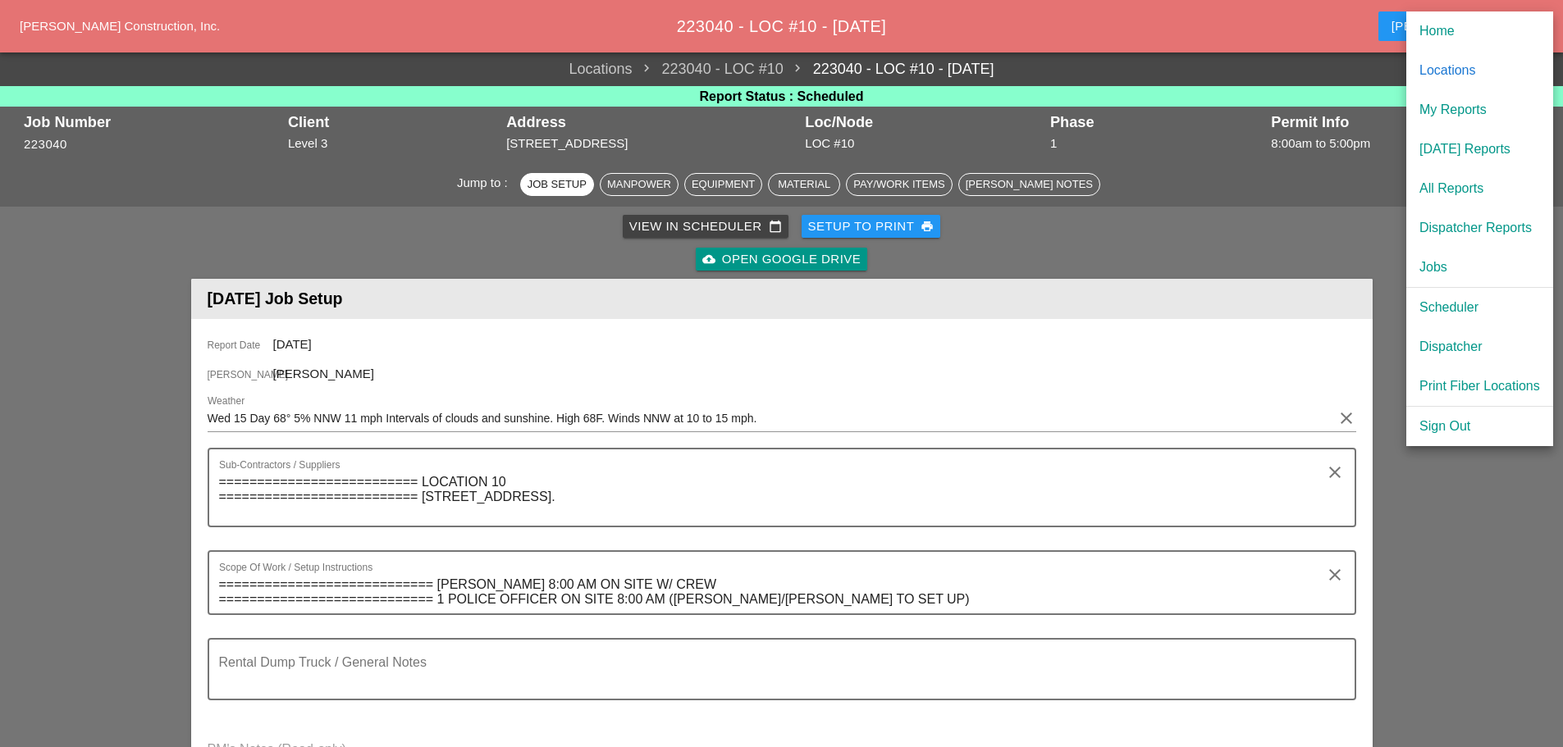
click at [1437, 157] on div "[DATE] Reports" at bounding box center [1479, 149] width 121 height 20
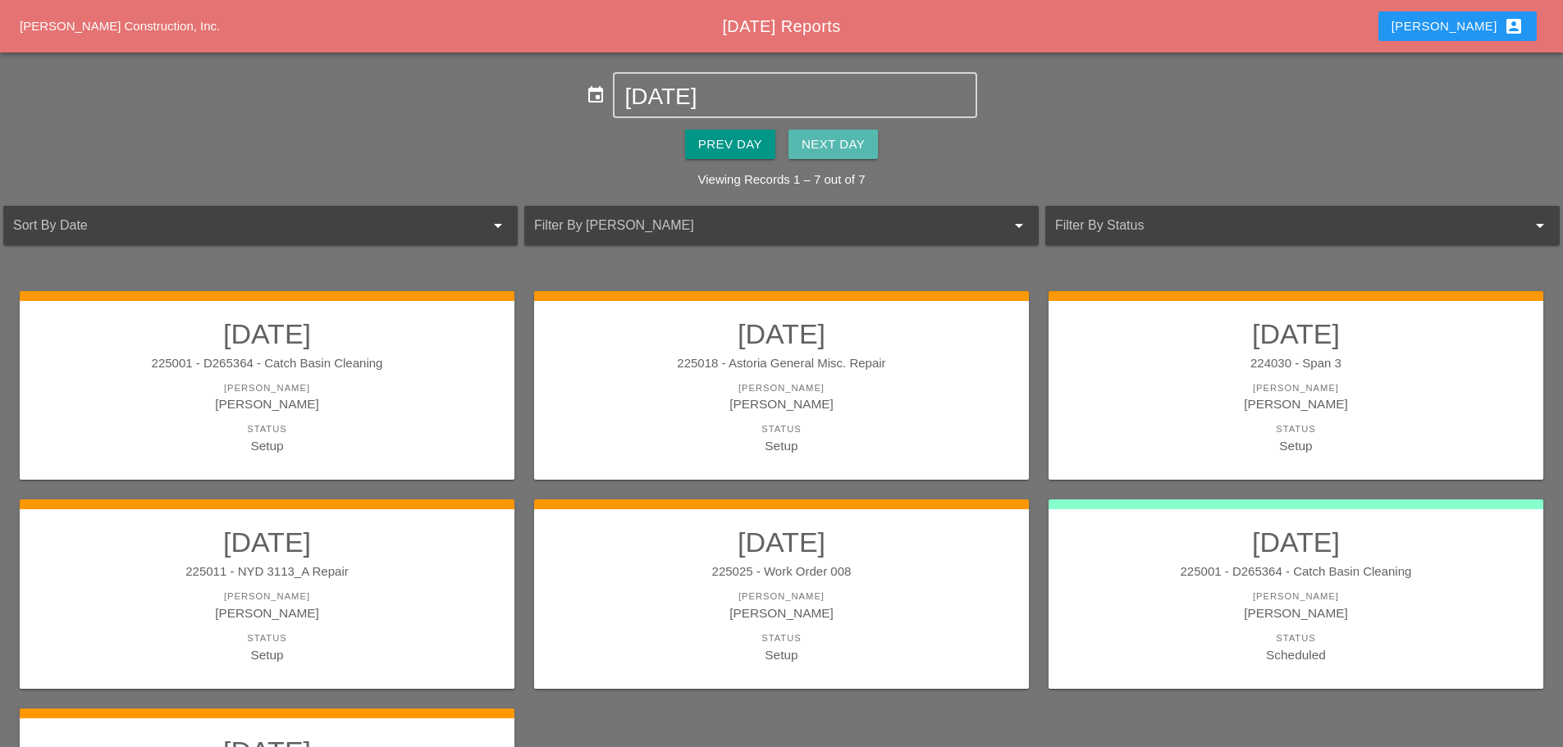
click at [852, 152] on div "Next Day" at bounding box center [833, 144] width 63 height 19
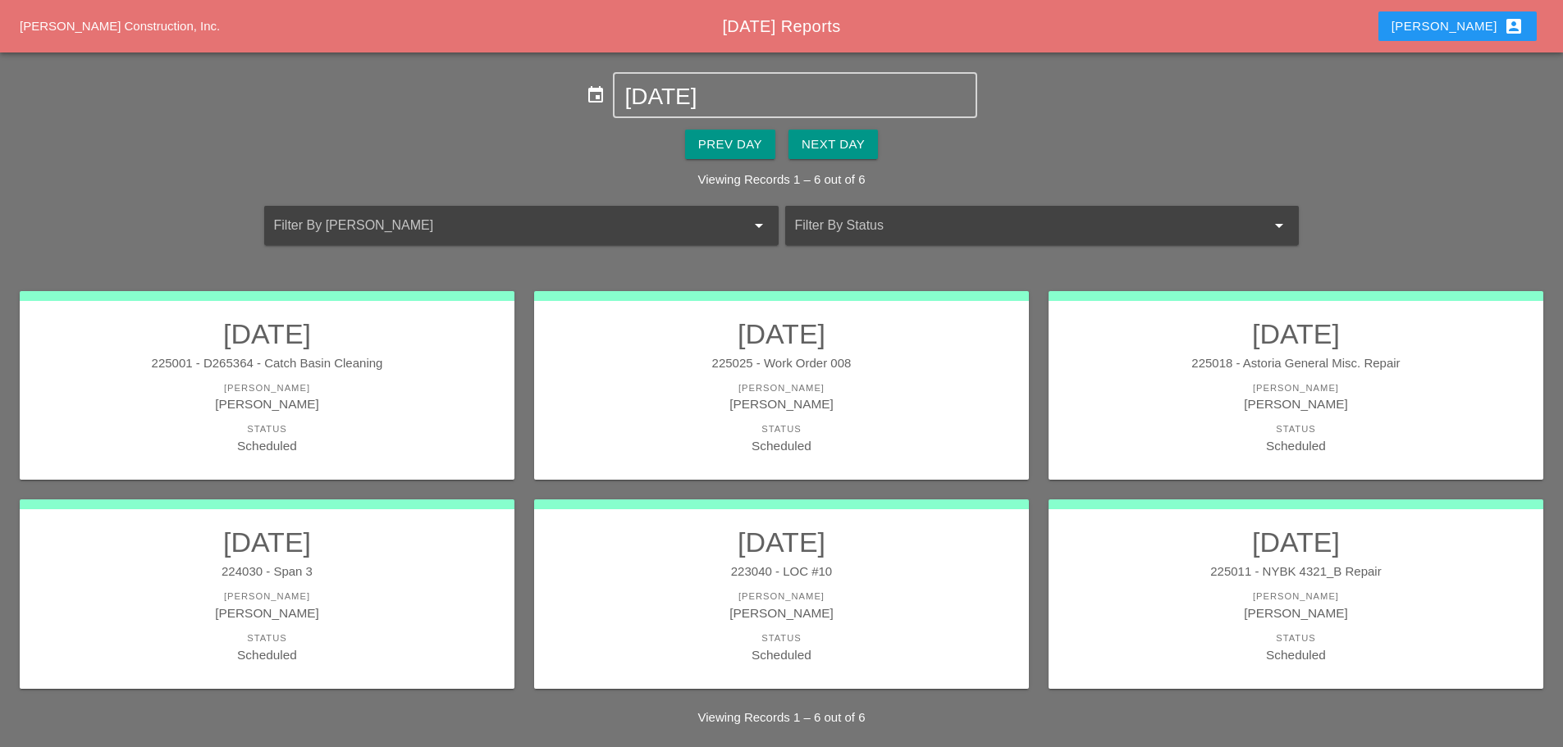
click at [886, 582] on link "10/15/2025 223040 - LOC #10 Foreman Jorge Barajas Status Scheduled" at bounding box center [781, 595] width 462 height 138
click at [1206, 403] on div "[PERSON_NAME]" at bounding box center [1296, 404] width 462 height 19
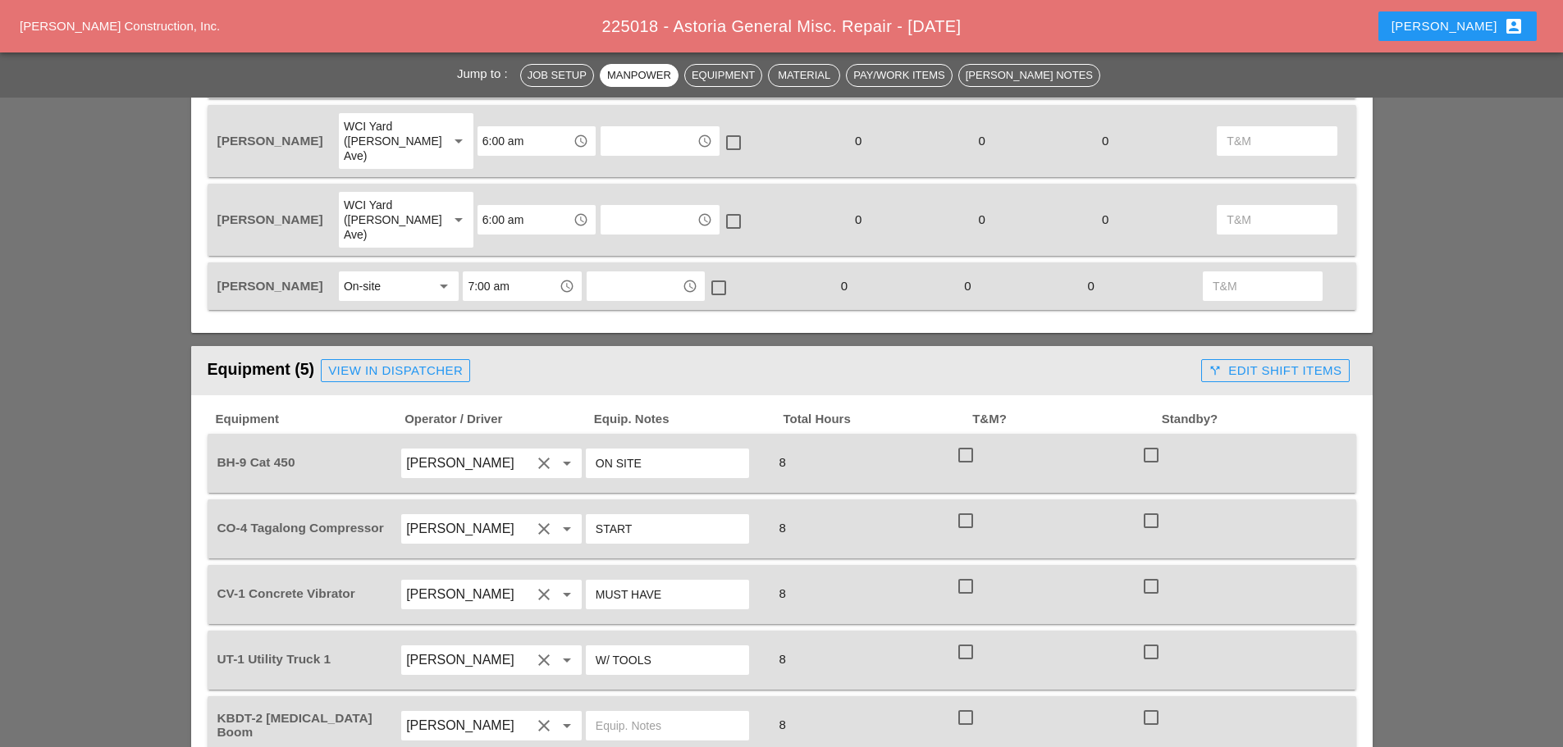
scroll to position [1067, 0]
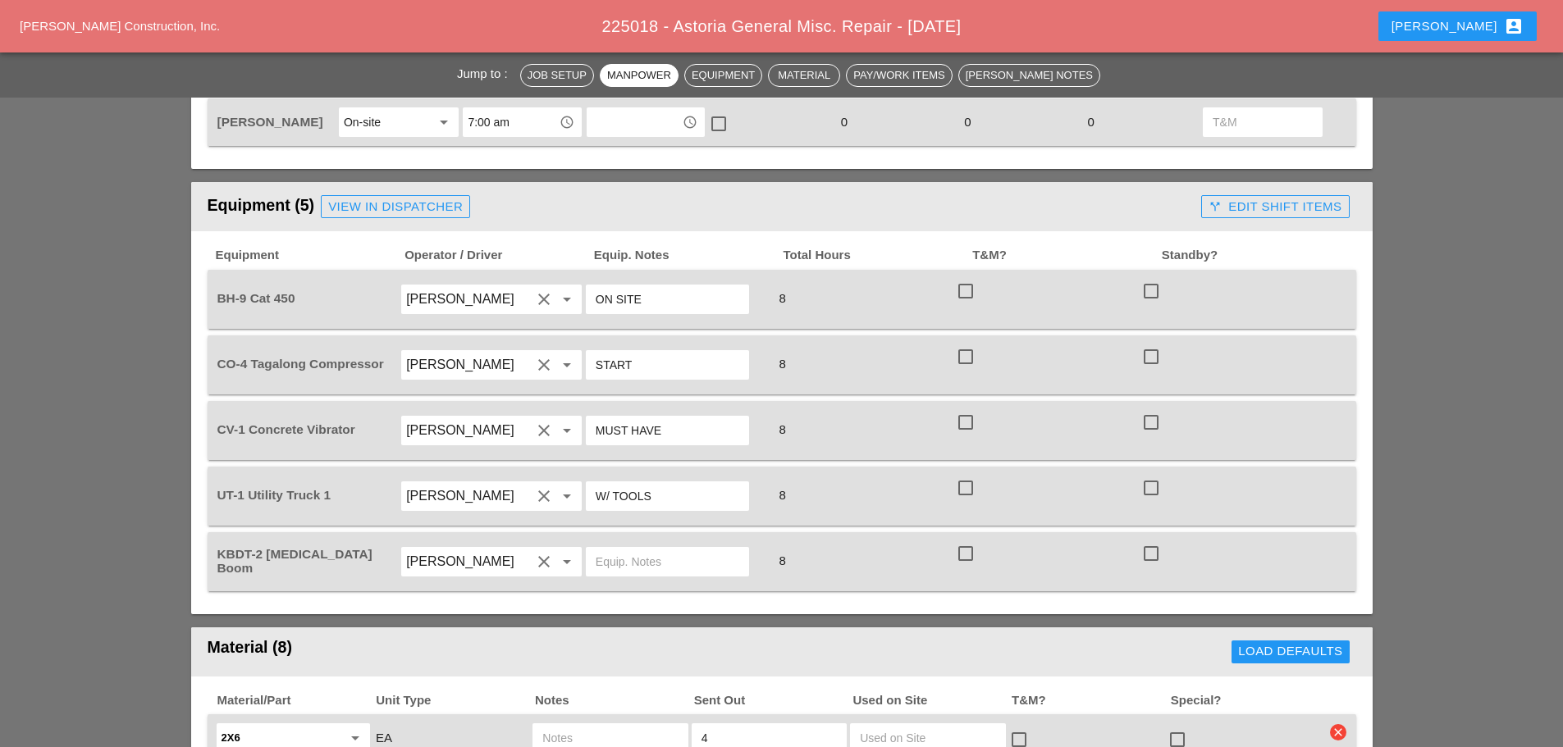
click at [683, 286] on input "ON SITE" at bounding box center [668, 299] width 144 height 26
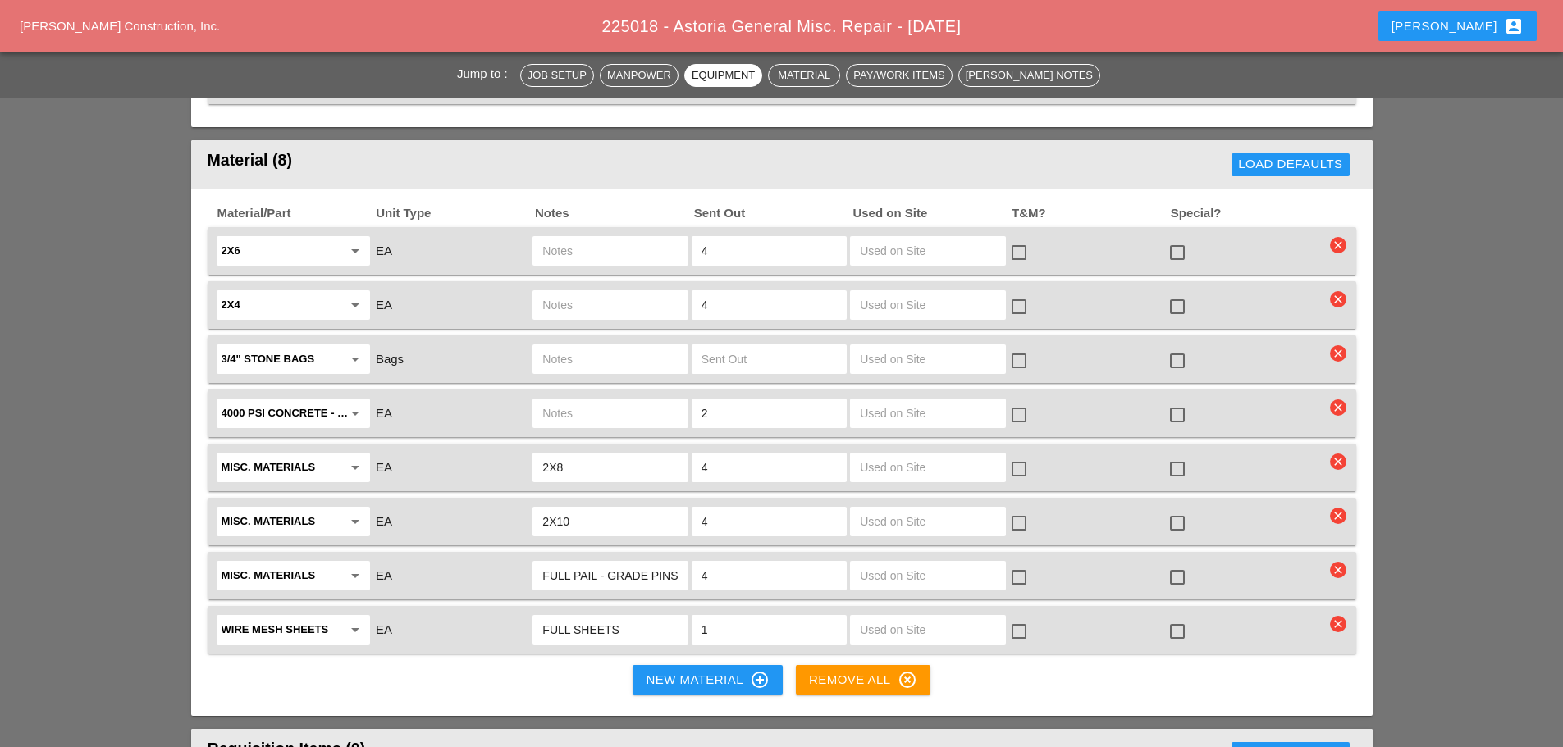
scroll to position [1559, 0]
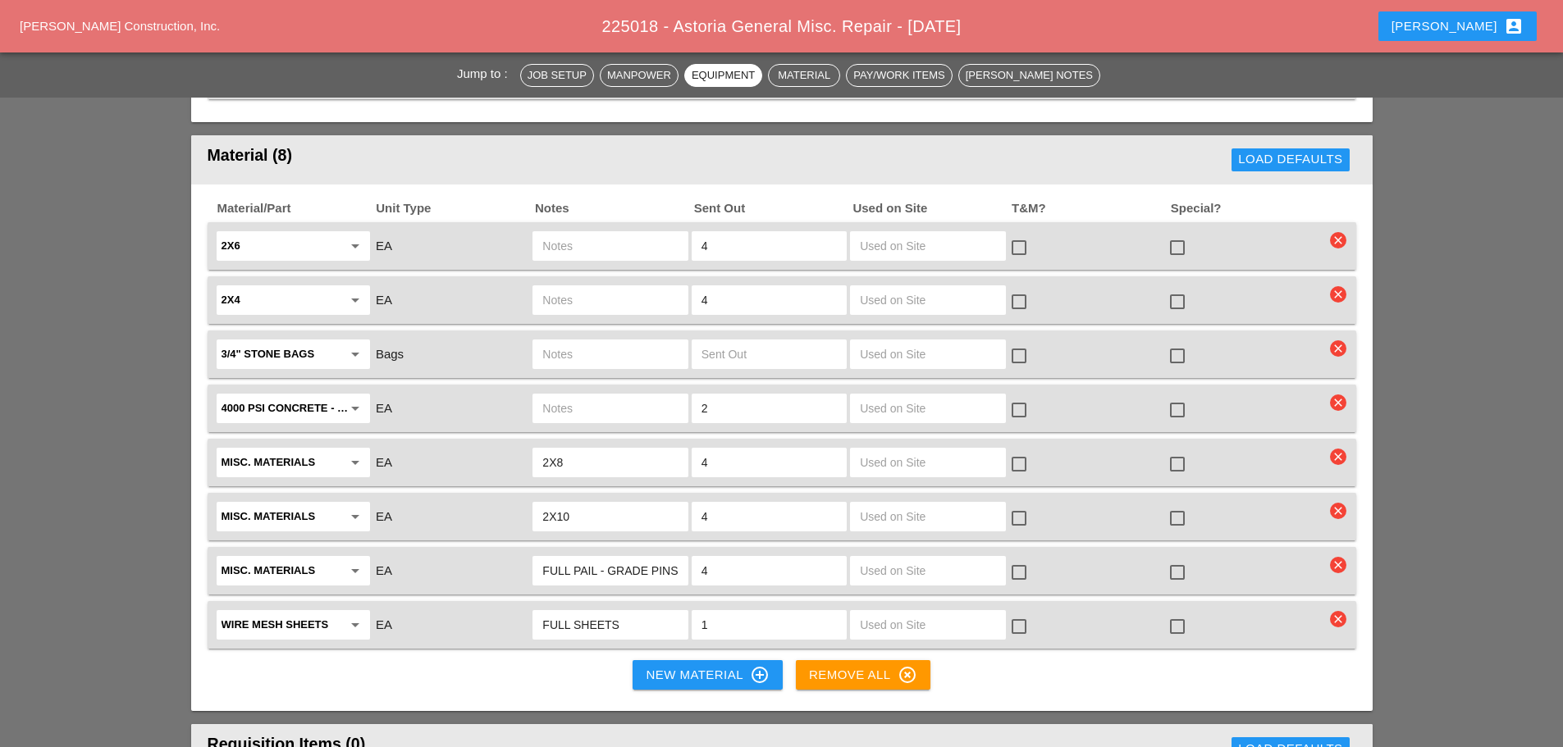
click at [729, 612] on input "1" at bounding box center [768, 625] width 135 height 26
type input "6"
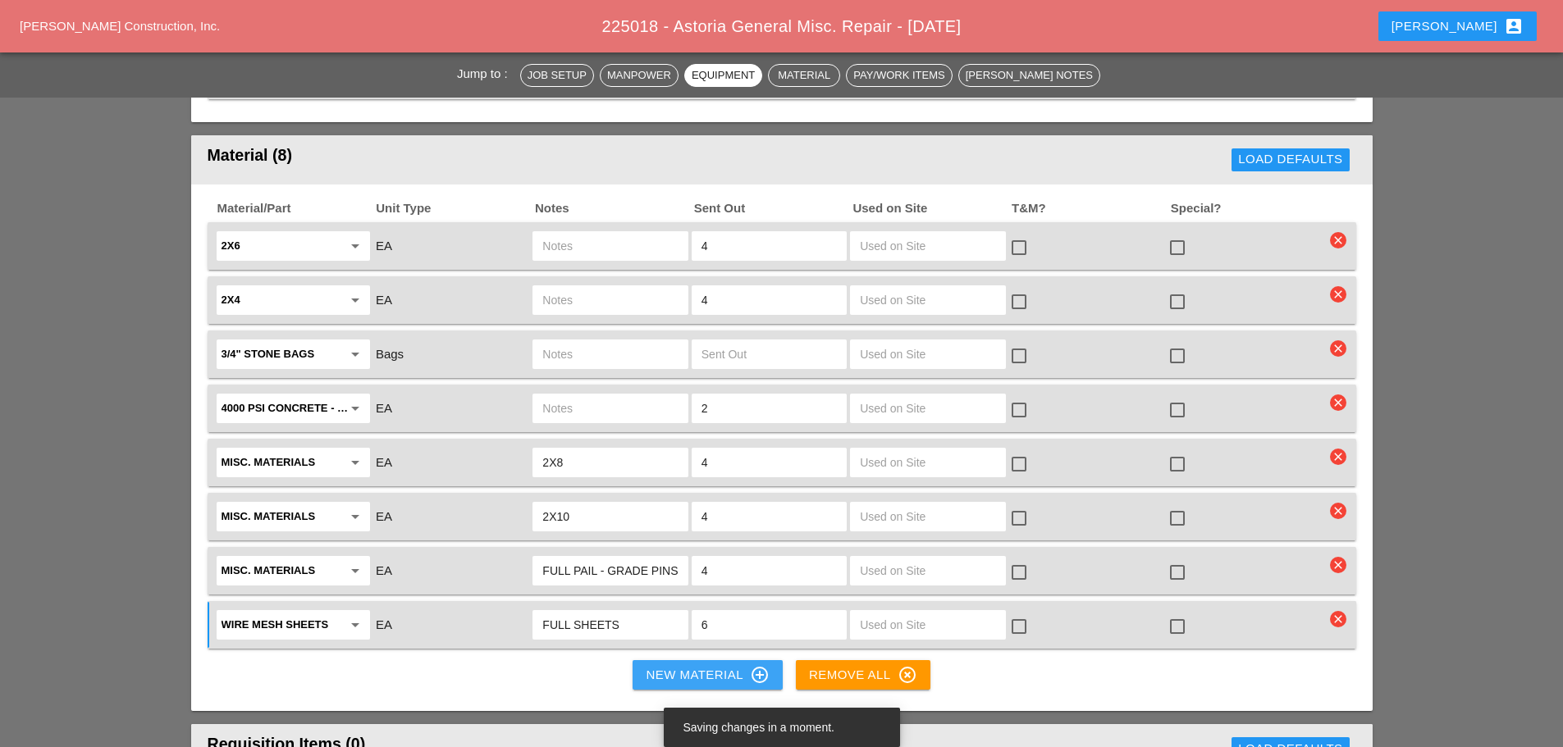
click at [667, 665] on div "New Material control_point" at bounding box center [707, 675] width 123 height 20
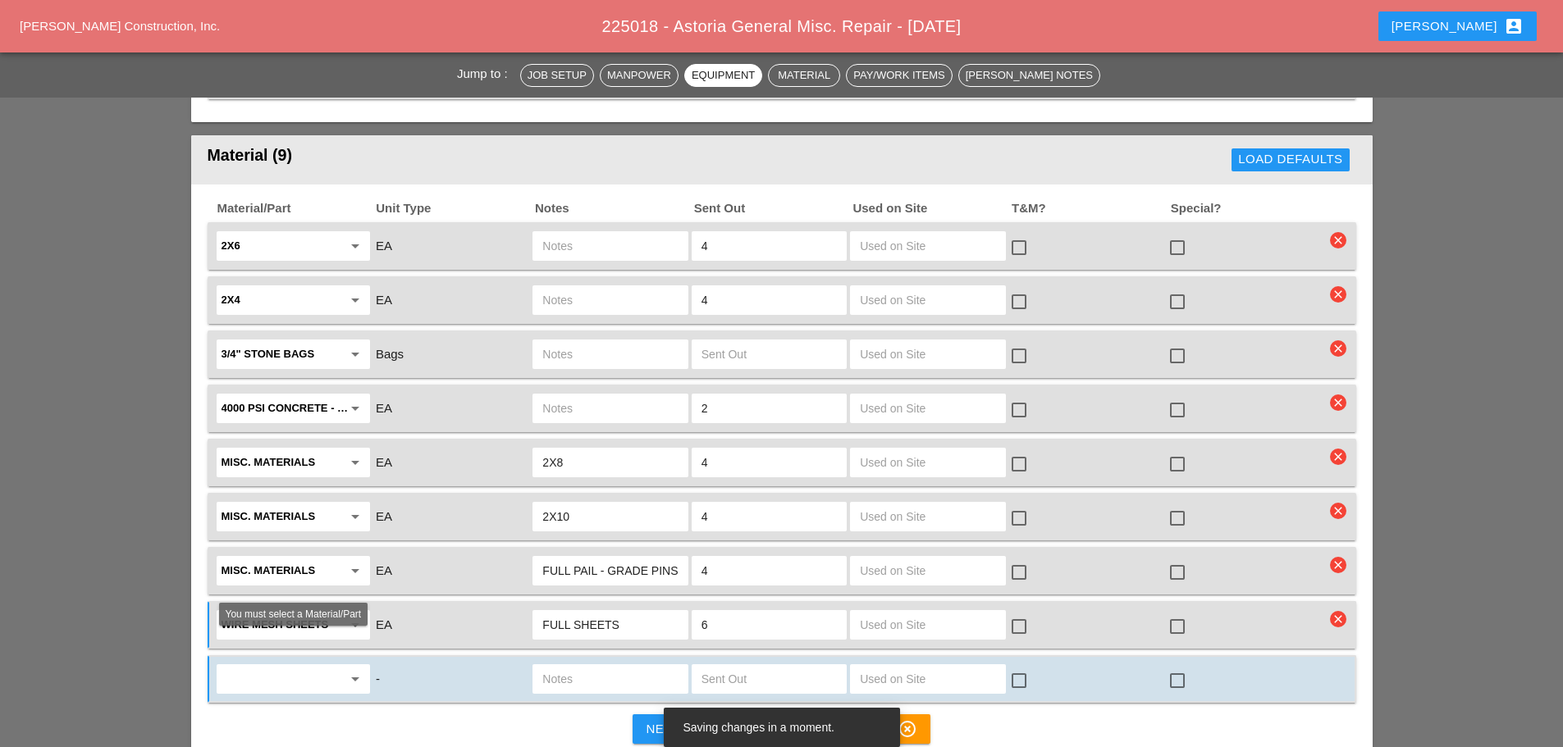
click at [244, 666] on input "text" at bounding box center [282, 679] width 121 height 26
click at [256, 687] on div "concrete chair s" at bounding box center [293, 685] width 127 height 20
type input "concrete chairs"
click at [599, 666] on input "text" at bounding box center [609, 679] width 135 height 26
type input "MUST HAVE"
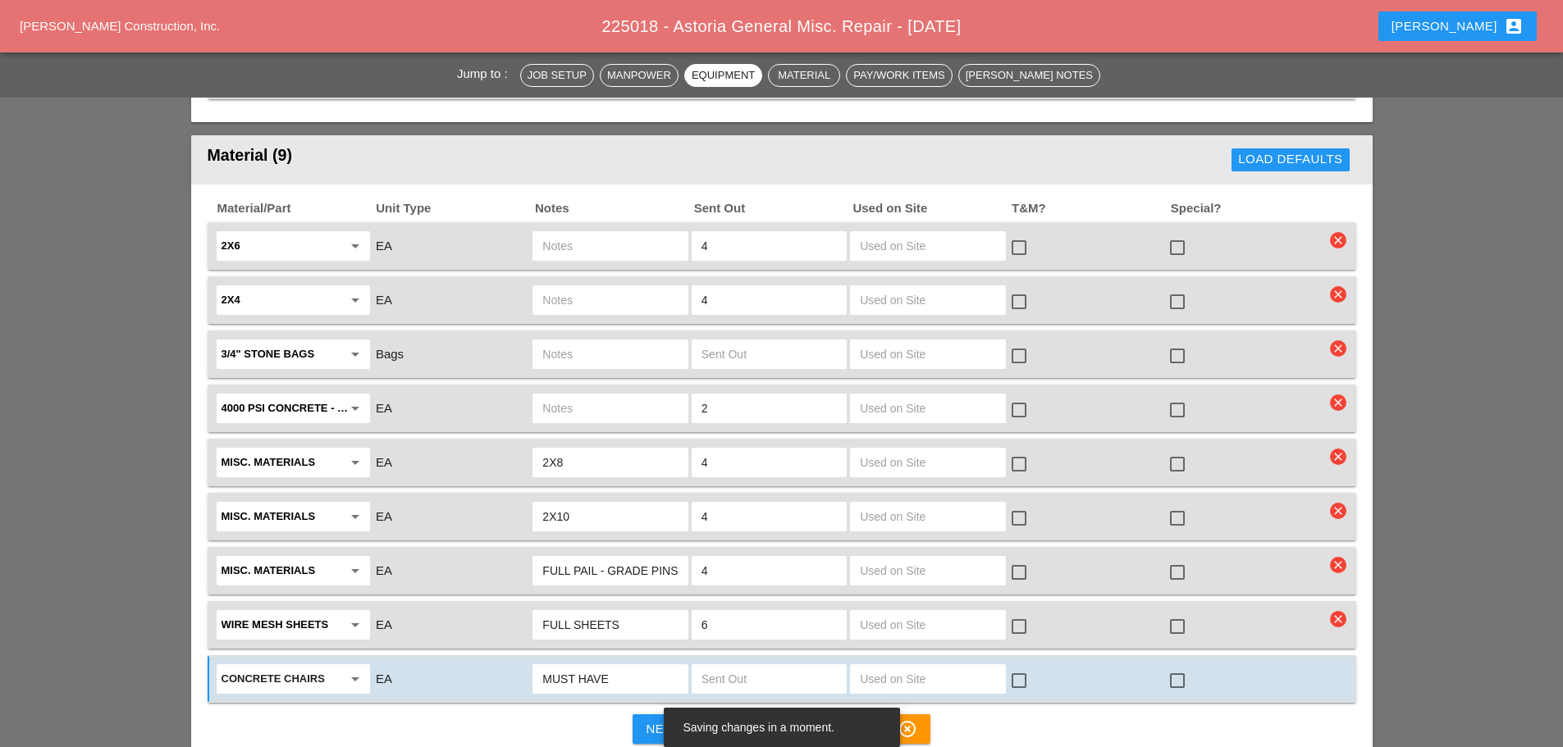
click at [540, 610] on div "FULL SHEETS" at bounding box center [609, 625] width 155 height 30
type input "FULL SHEETS / MUST HAVE"
click at [771, 666] on input "text" at bounding box center [768, 679] width 135 height 26
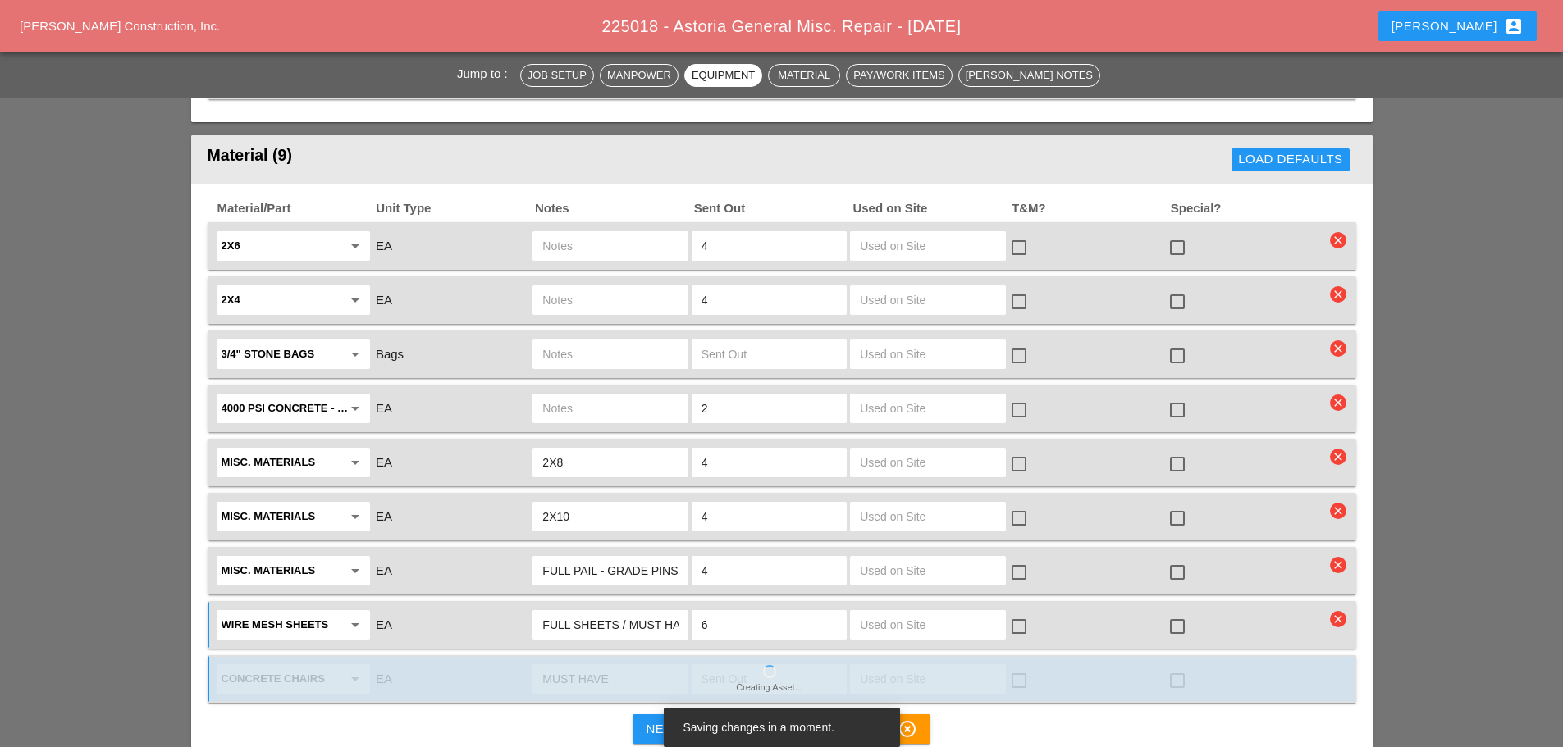
type input "6"
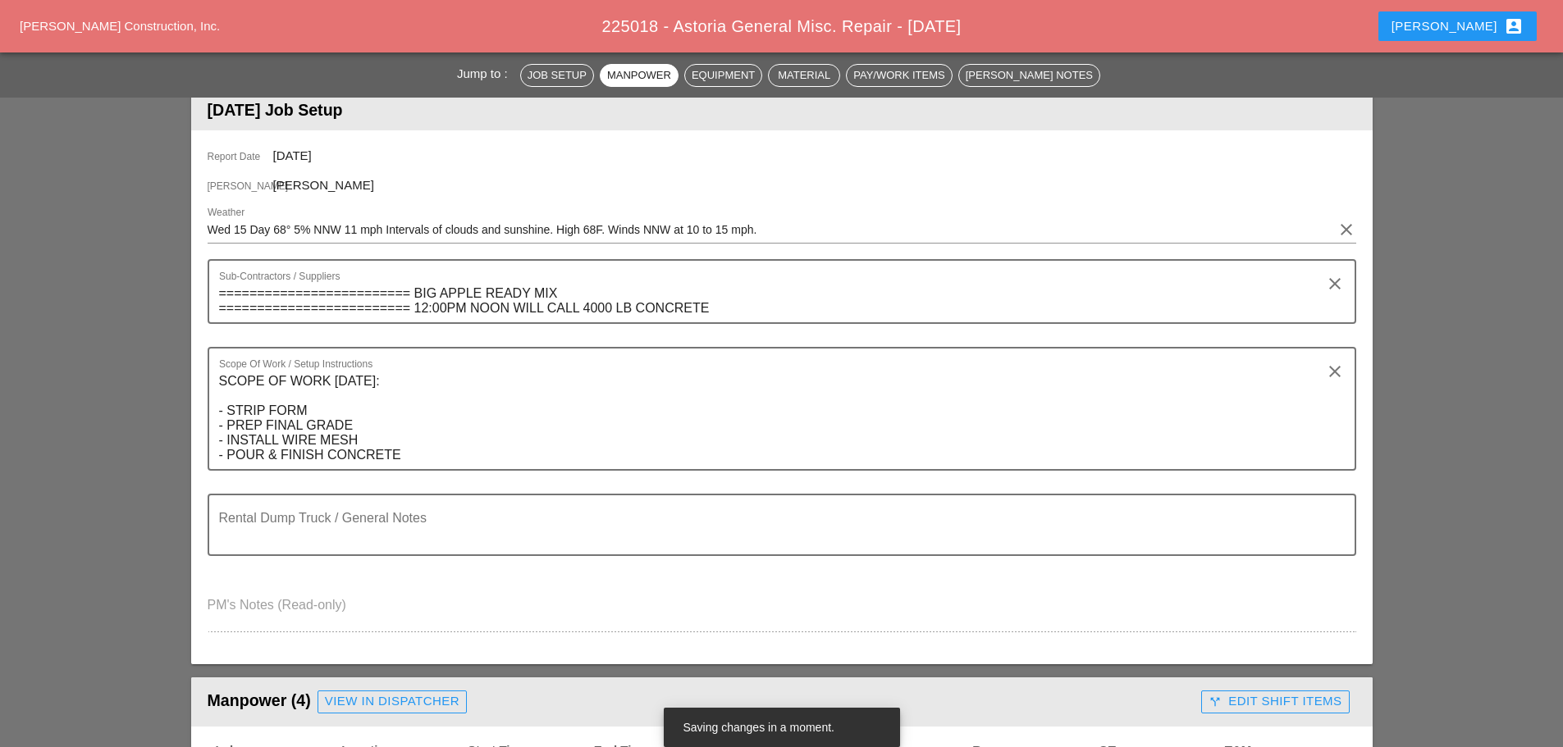
scroll to position [164, 0]
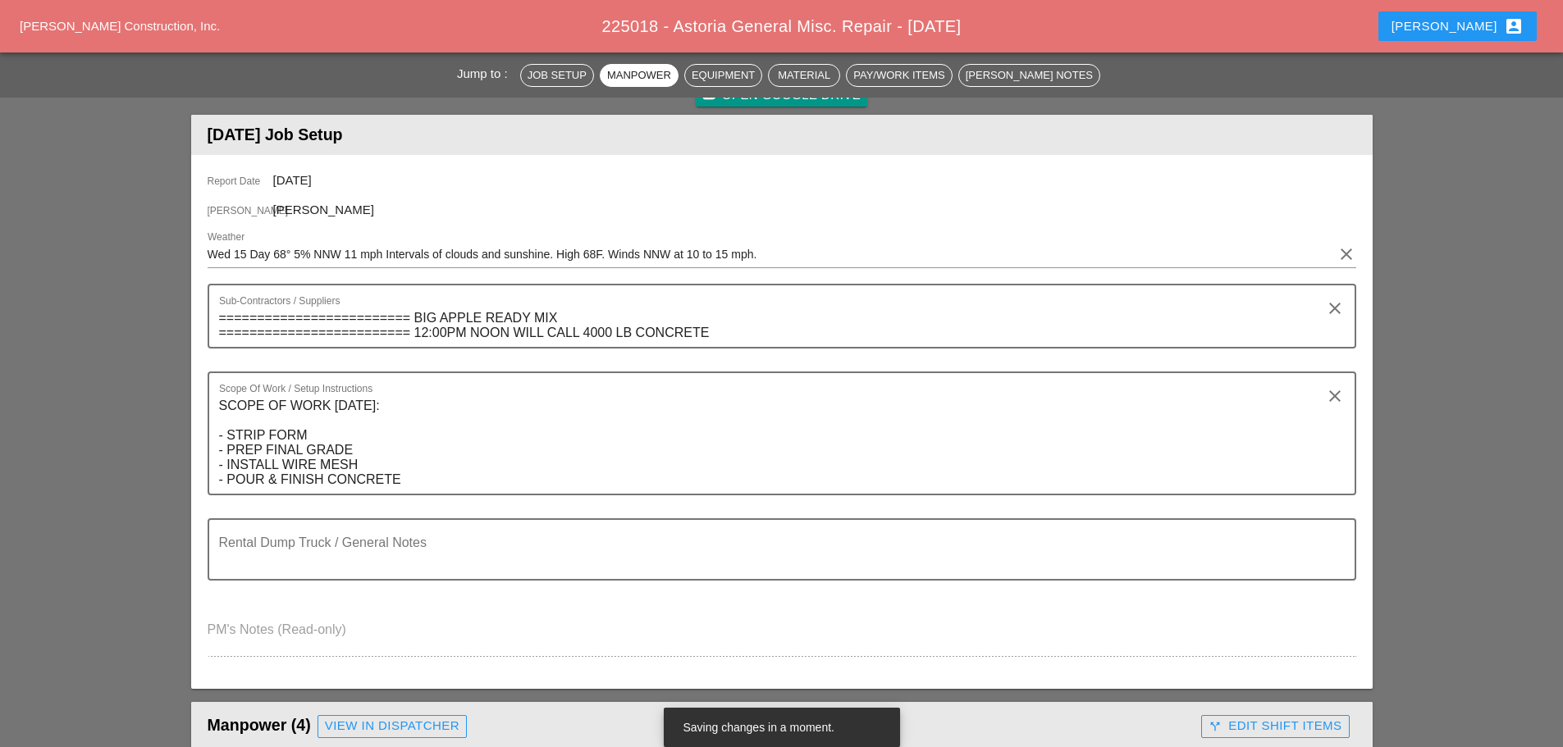
click at [288, 560] on textarea "Rental Dump Truck / General Notes" at bounding box center [775, 559] width 1112 height 39
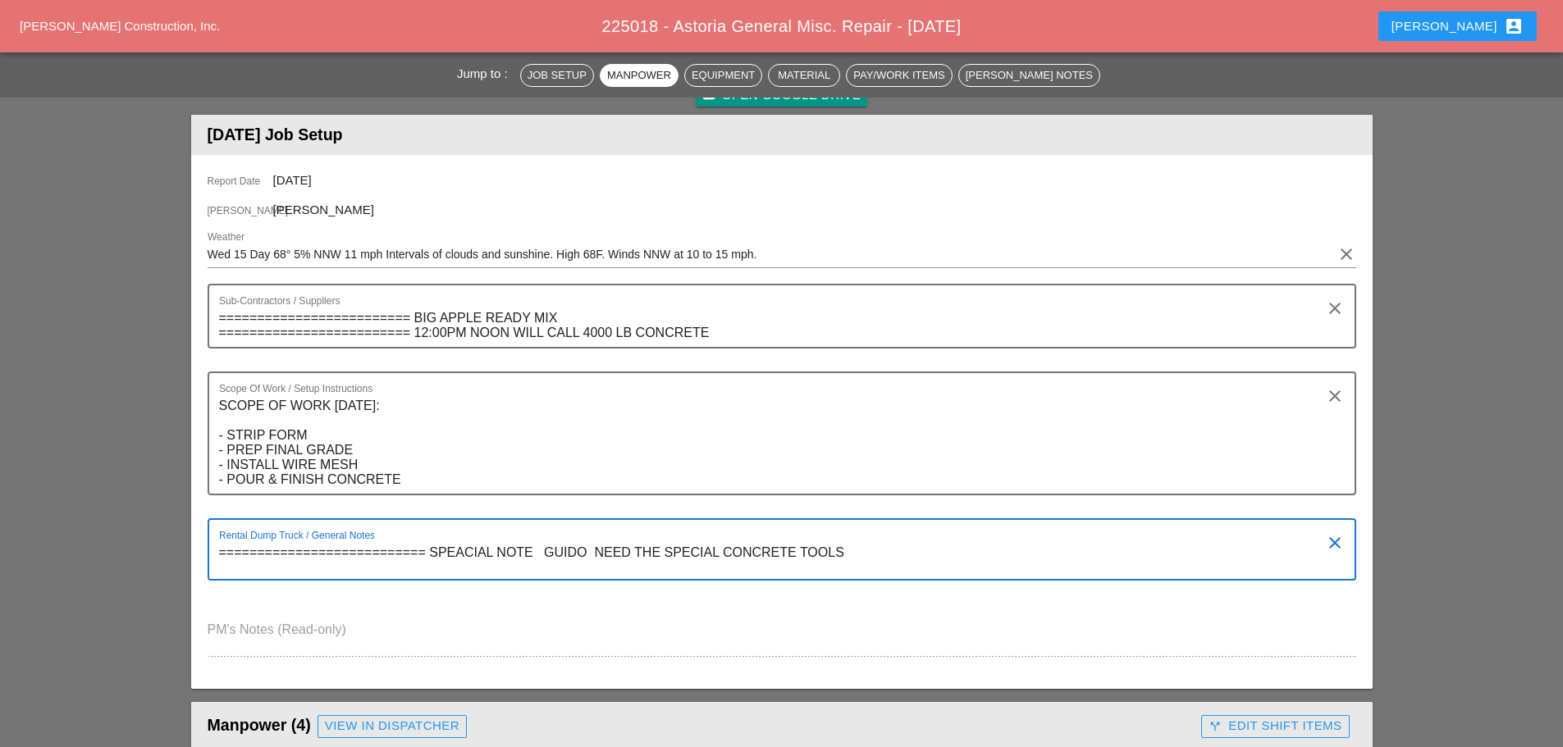
click at [856, 554] on textarea "=========================== SPEACIAL NOTE GUIDO NEED THE SPECIAL CONCRETE TOOLS" at bounding box center [775, 559] width 1112 height 39
type textarea "=========================== SPEACIAL NOTE GUIDO NEED THE SPECIAL CONCRETE TOOLS…"
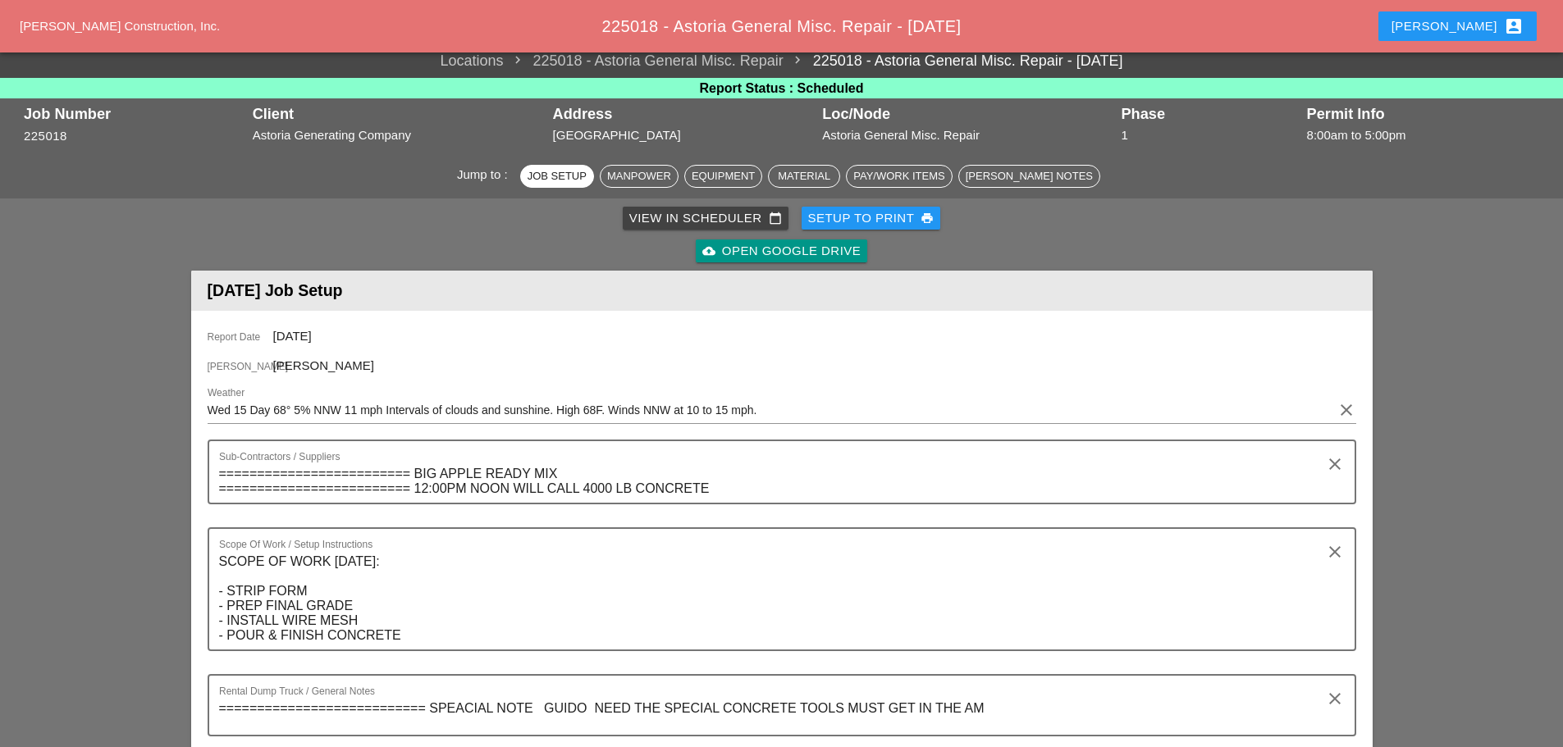
scroll to position [0, 0]
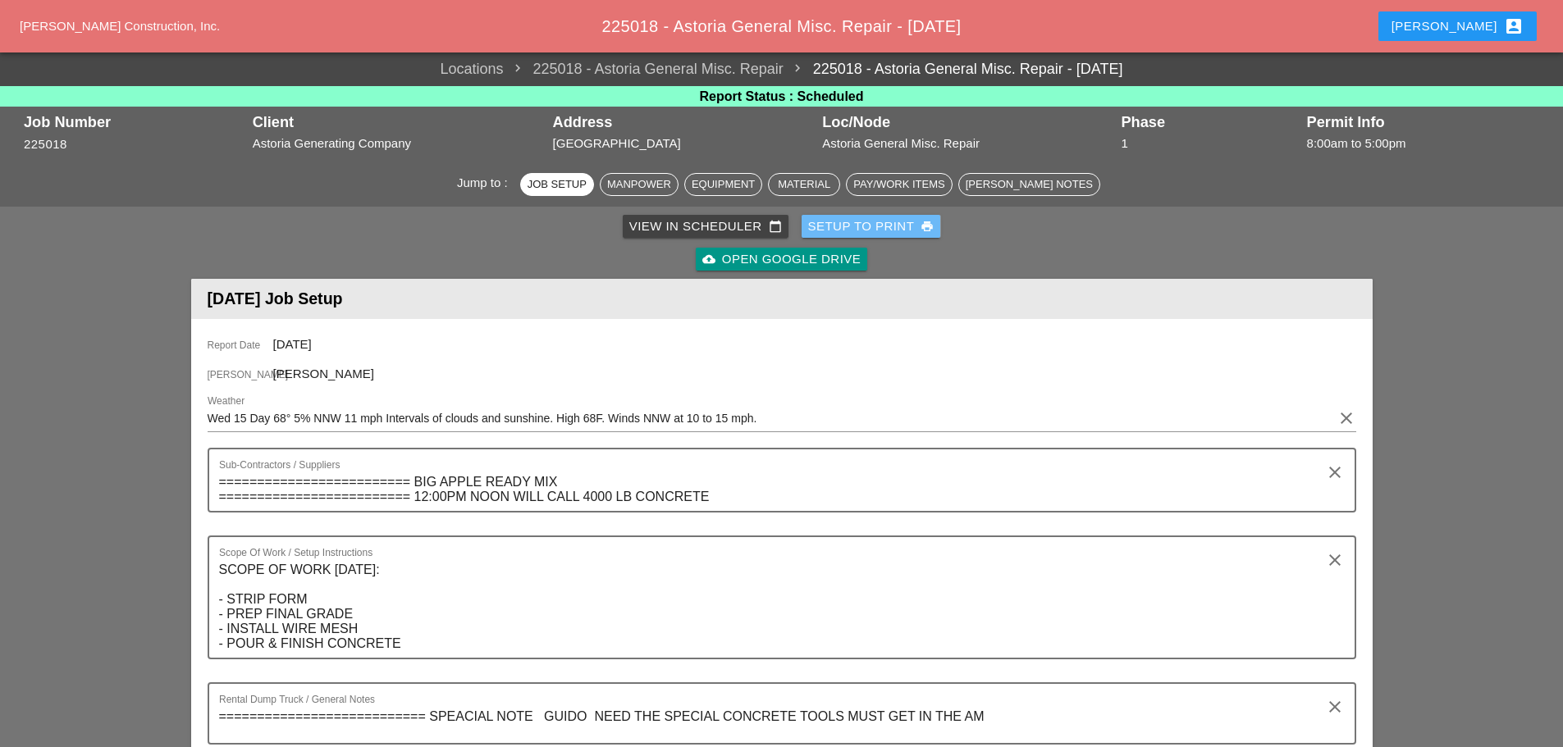
click at [883, 222] on div "Setup to Print print" at bounding box center [871, 226] width 126 height 19
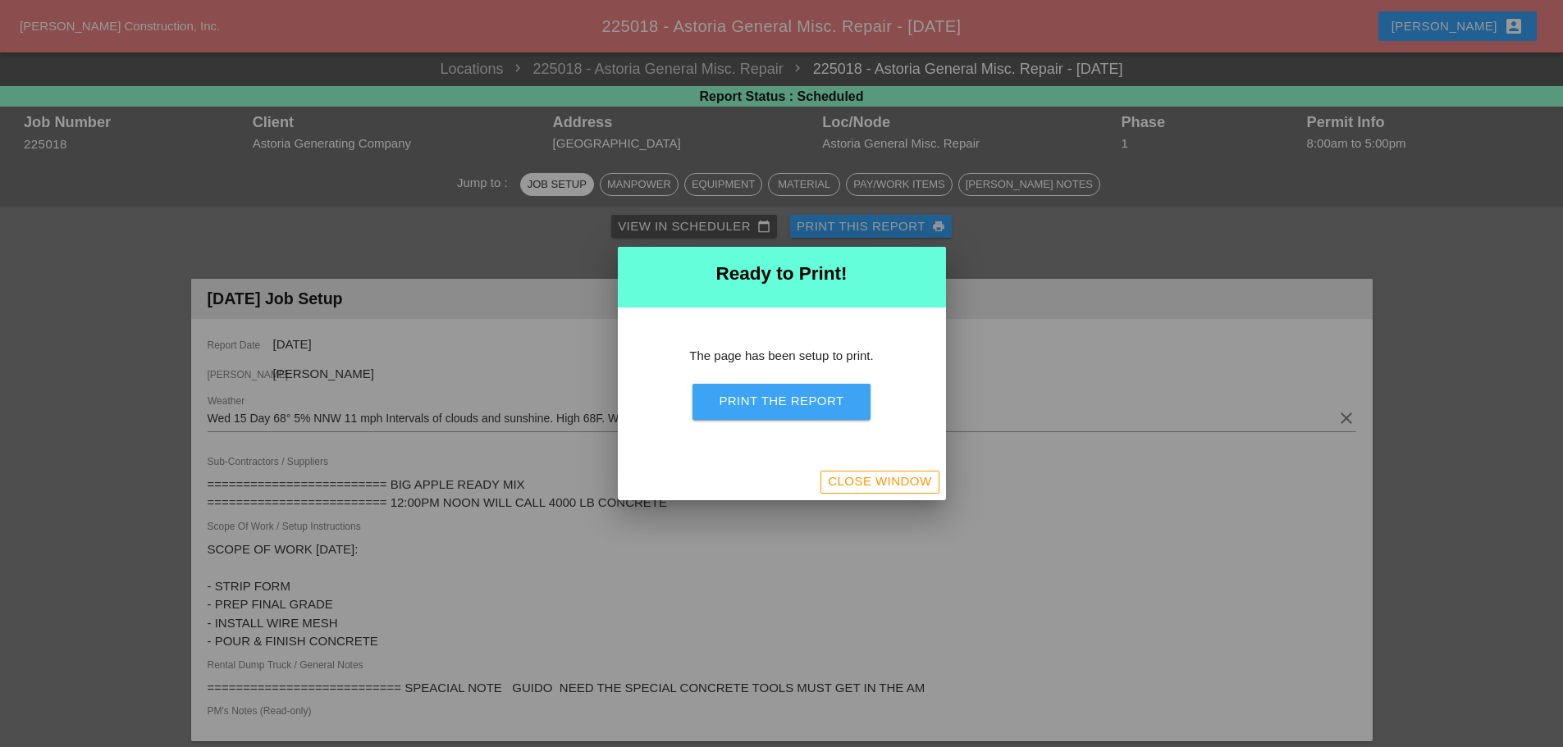
click at [798, 399] on div "Print the Report" at bounding box center [781, 401] width 125 height 19
click at [914, 493] on button "Close Window" at bounding box center [879, 482] width 118 height 23
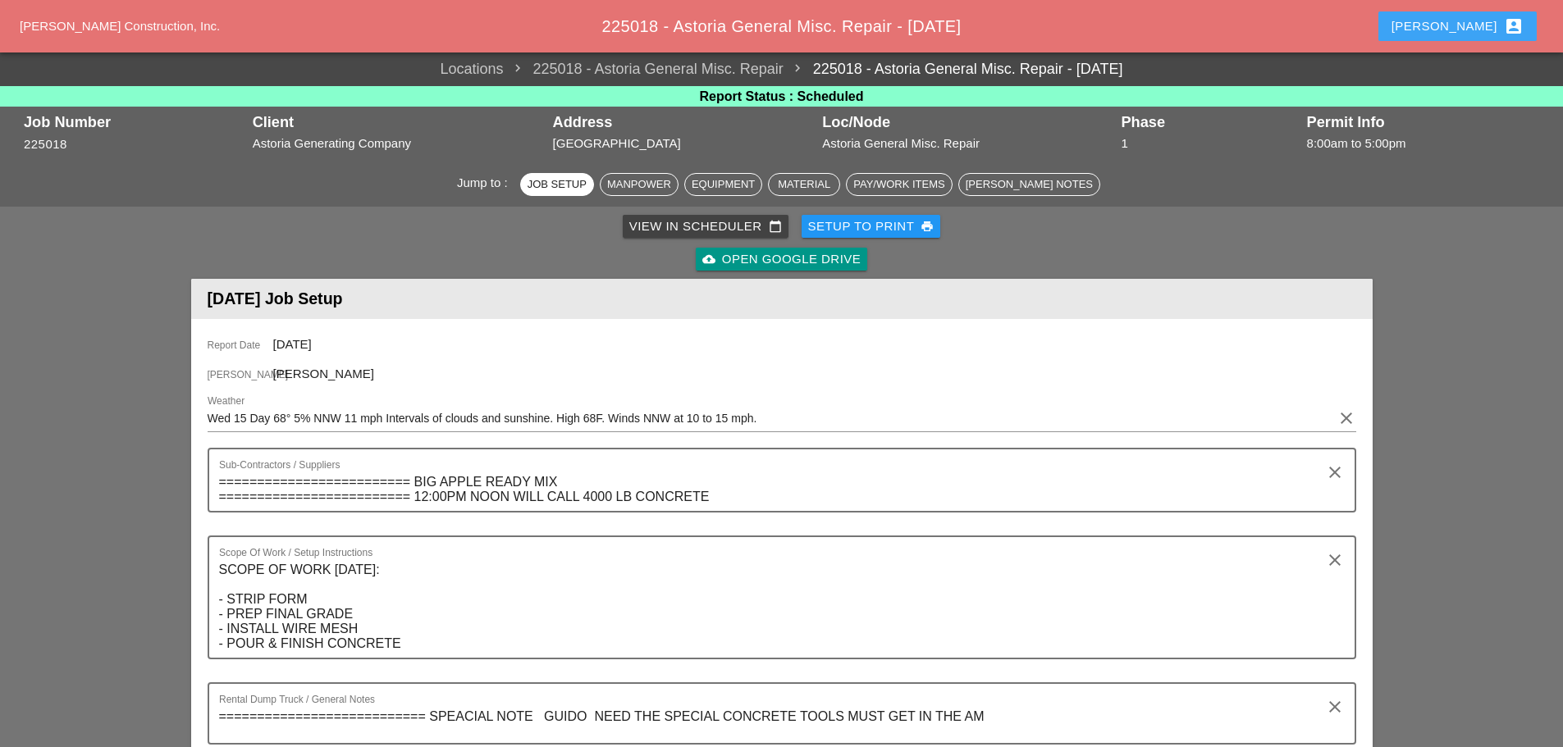
click at [1465, 26] on div "Enrico account_box" at bounding box center [1457, 26] width 132 height 20
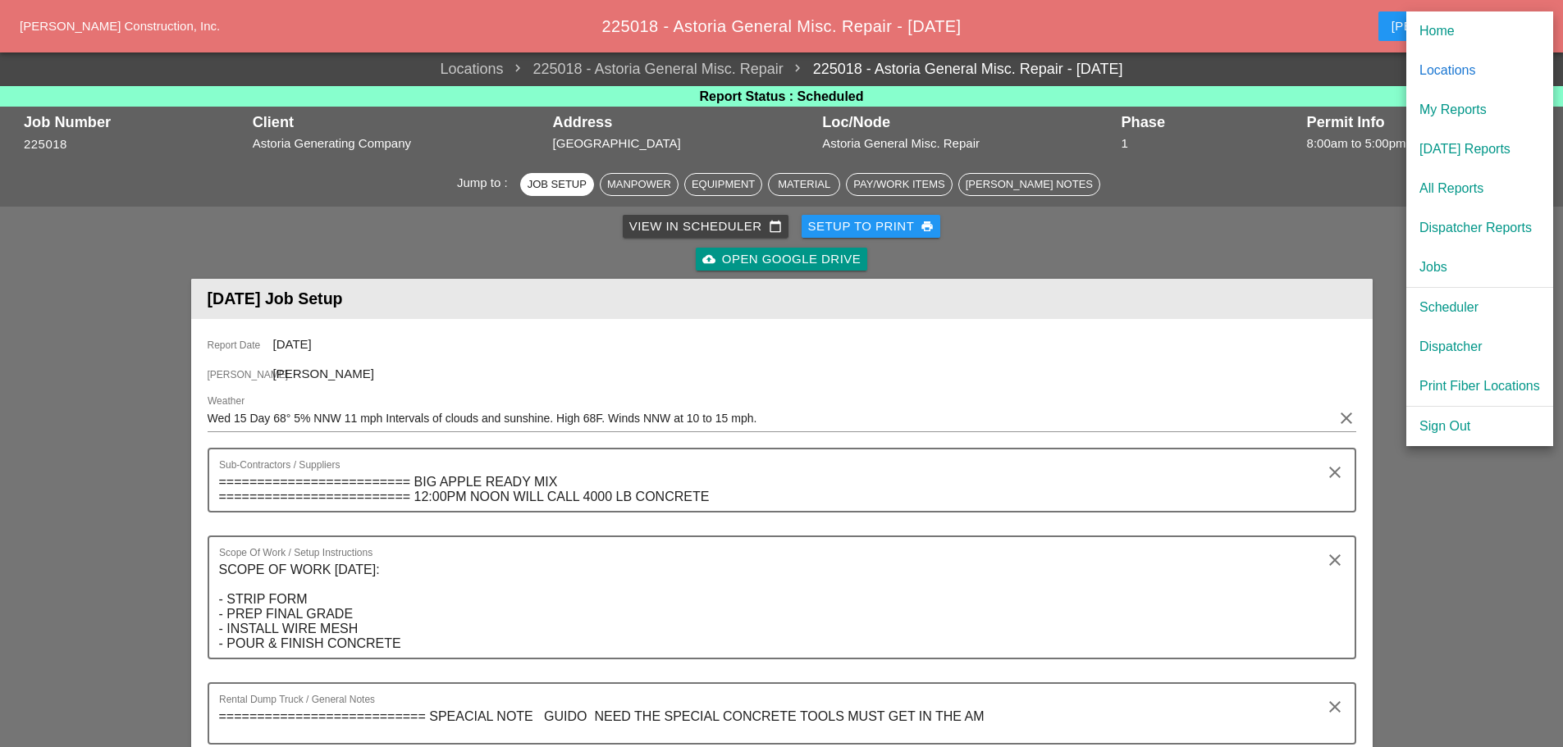
click at [1465, 142] on div "[DATE] Reports" at bounding box center [1479, 149] width 121 height 20
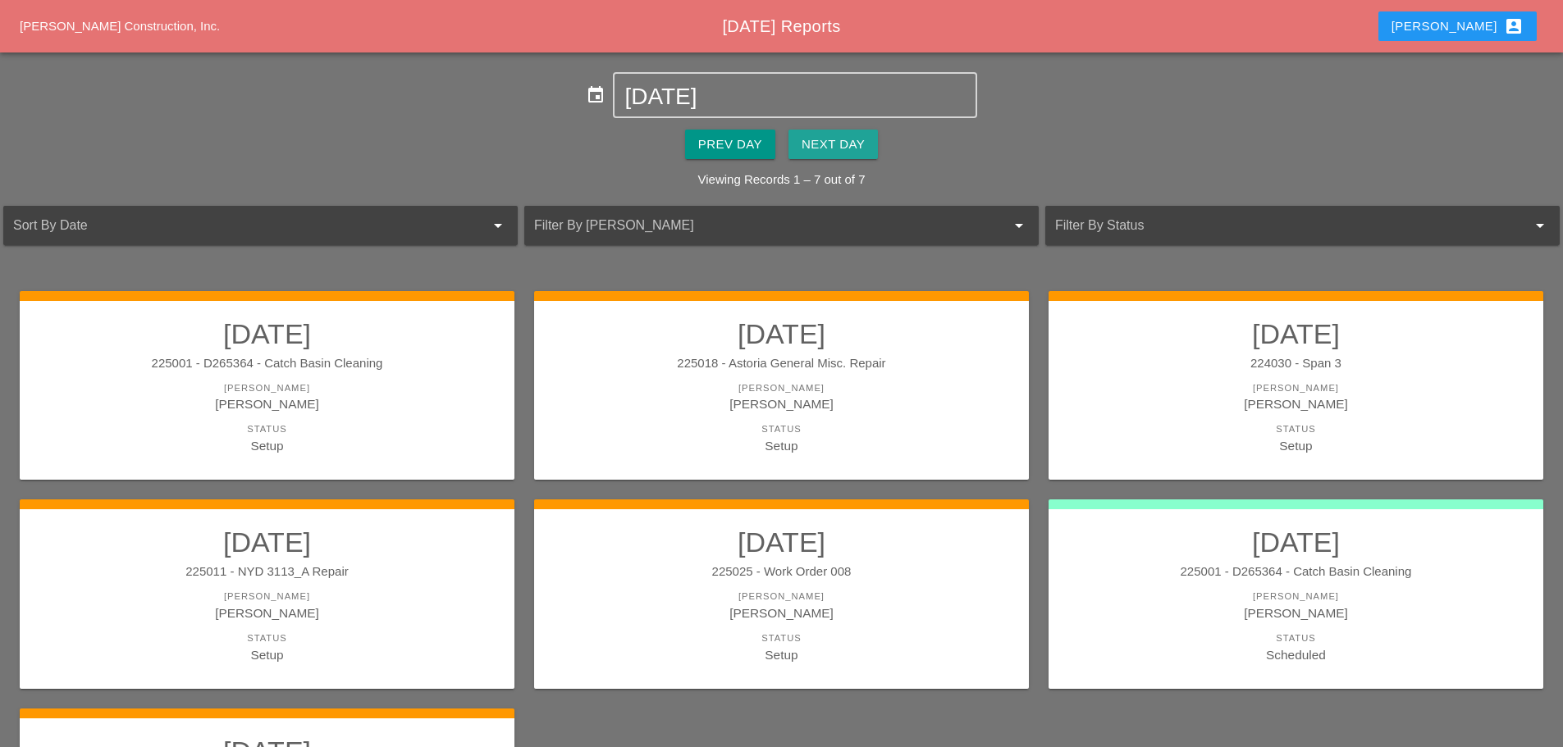
click at [836, 153] on div "Next Day" at bounding box center [833, 144] width 63 height 19
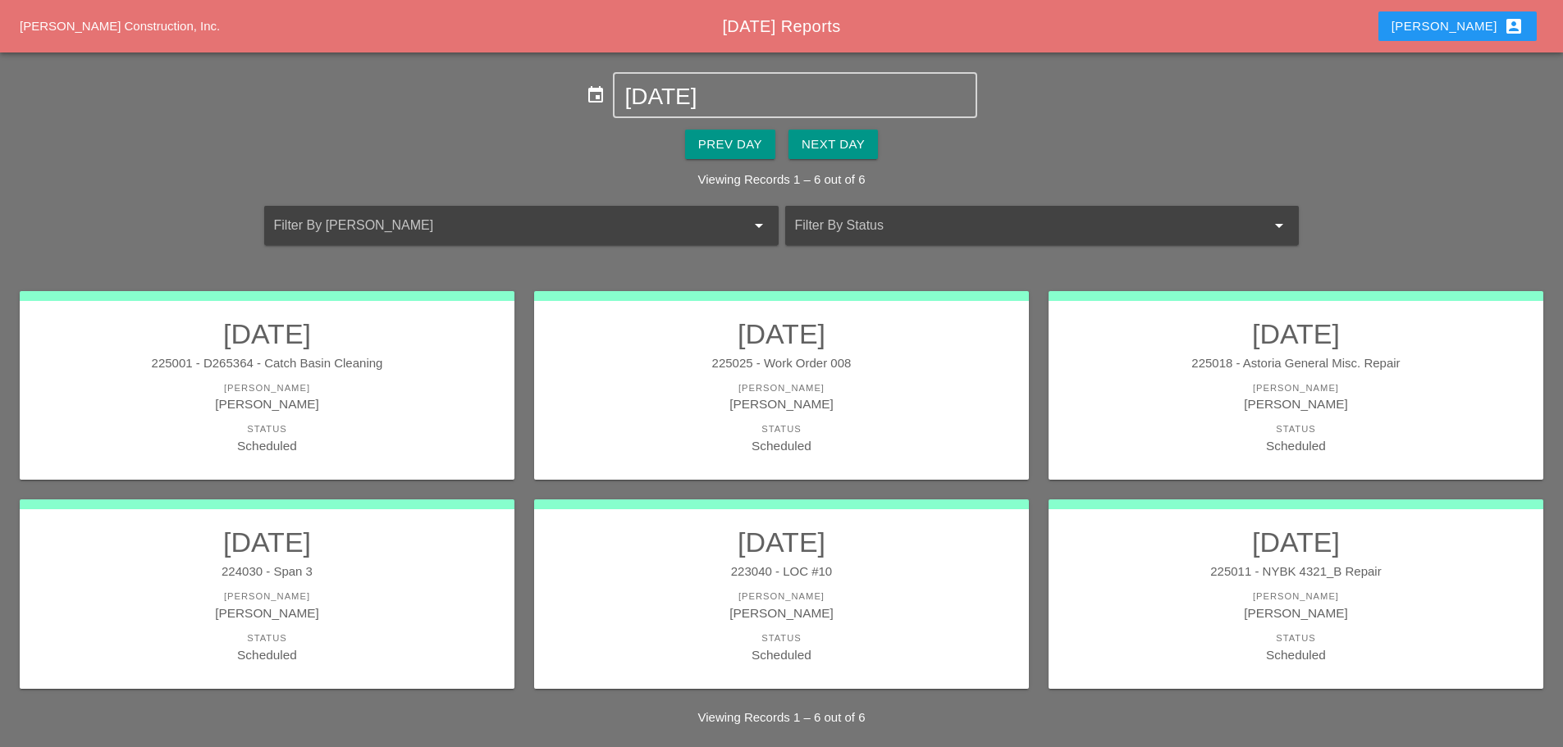
click at [1150, 601] on div "[PERSON_NAME]" at bounding box center [1296, 597] width 462 height 14
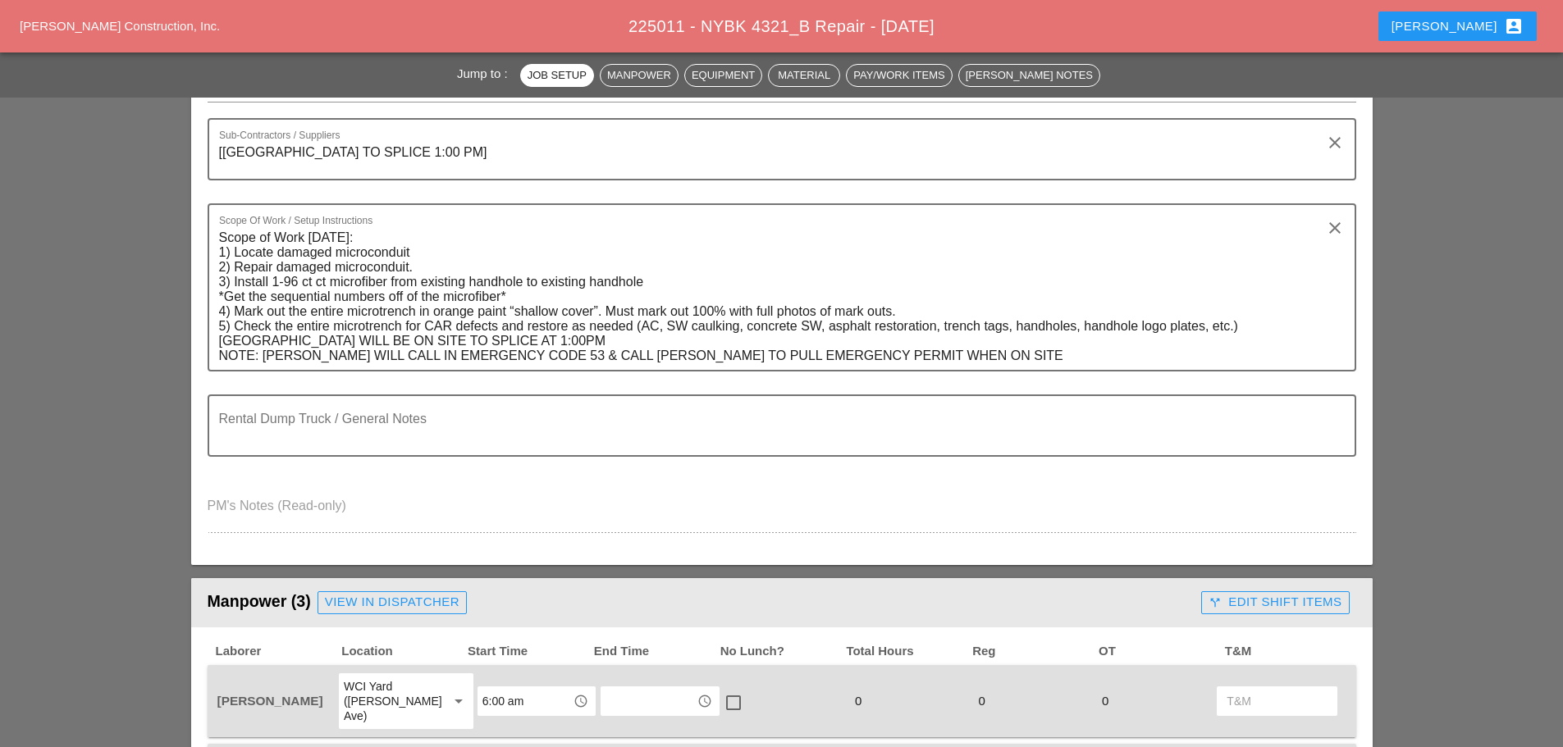
scroll to position [492, 0]
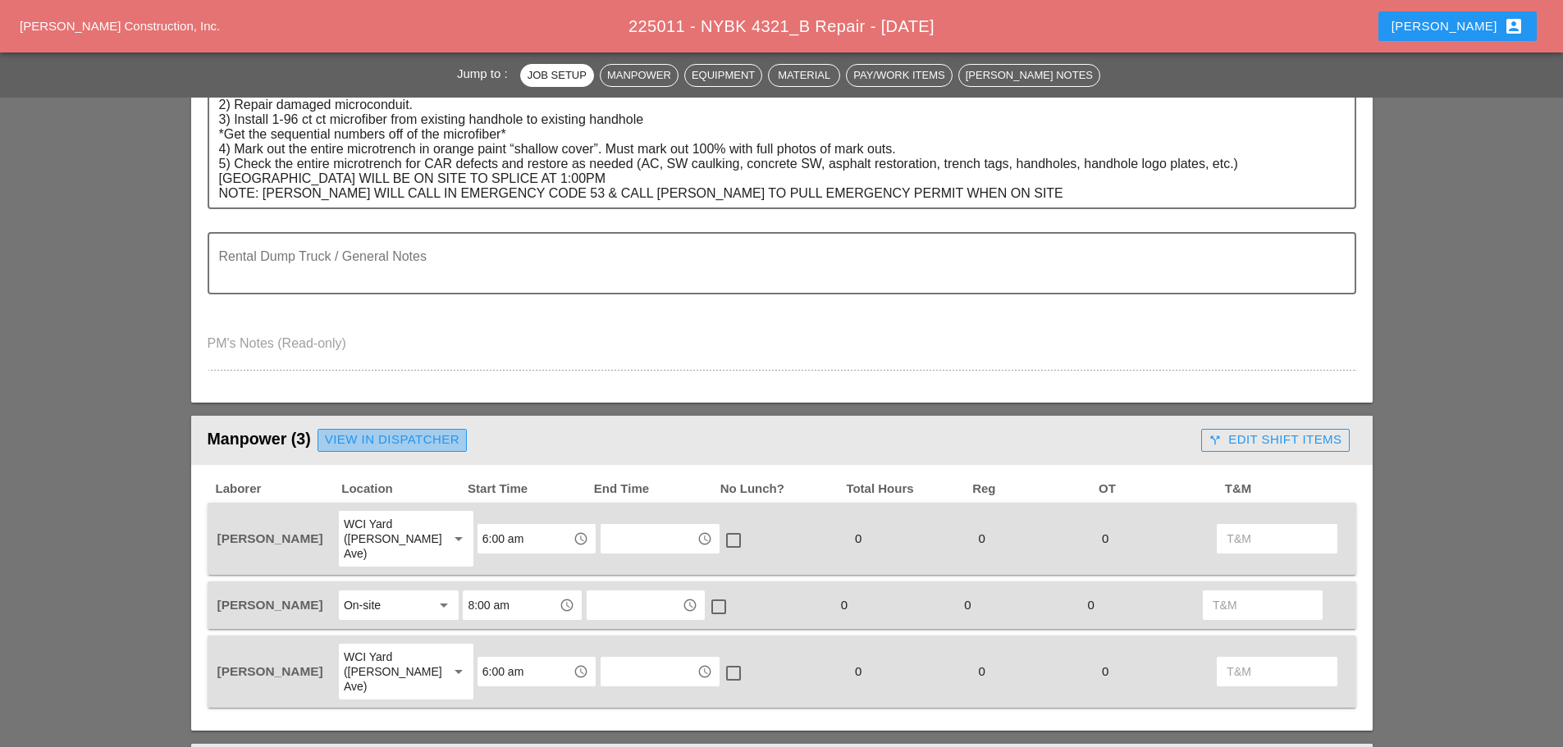
click at [449, 437] on div "View in Dispatcher" at bounding box center [392, 440] width 135 height 19
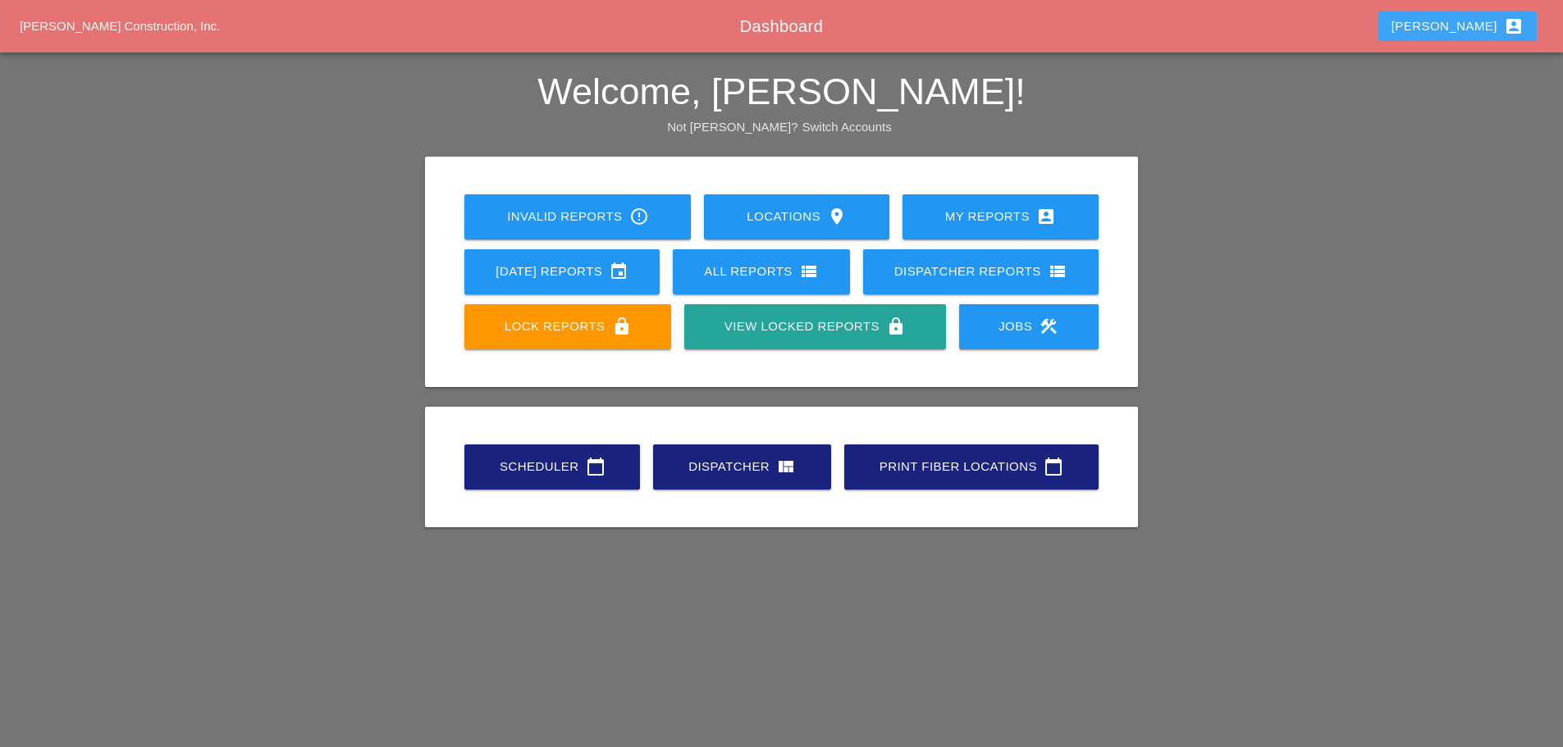
click at [1476, 23] on div "[PERSON_NAME] account_box" at bounding box center [1457, 26] width 132 height 20
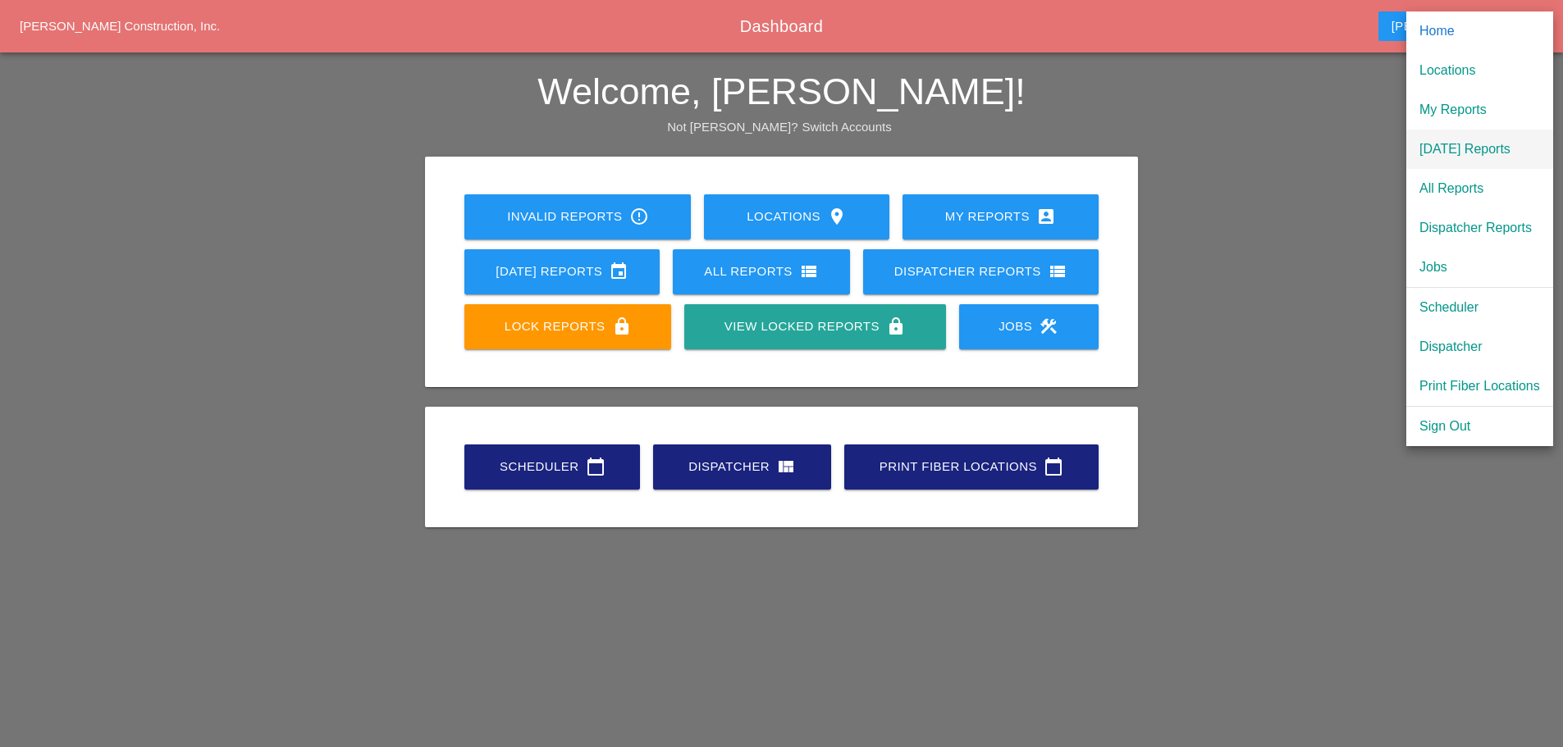
click at [1449, 148] on div "[DATE] Reports" at bounding box center [1479, 149] width 121 height 20
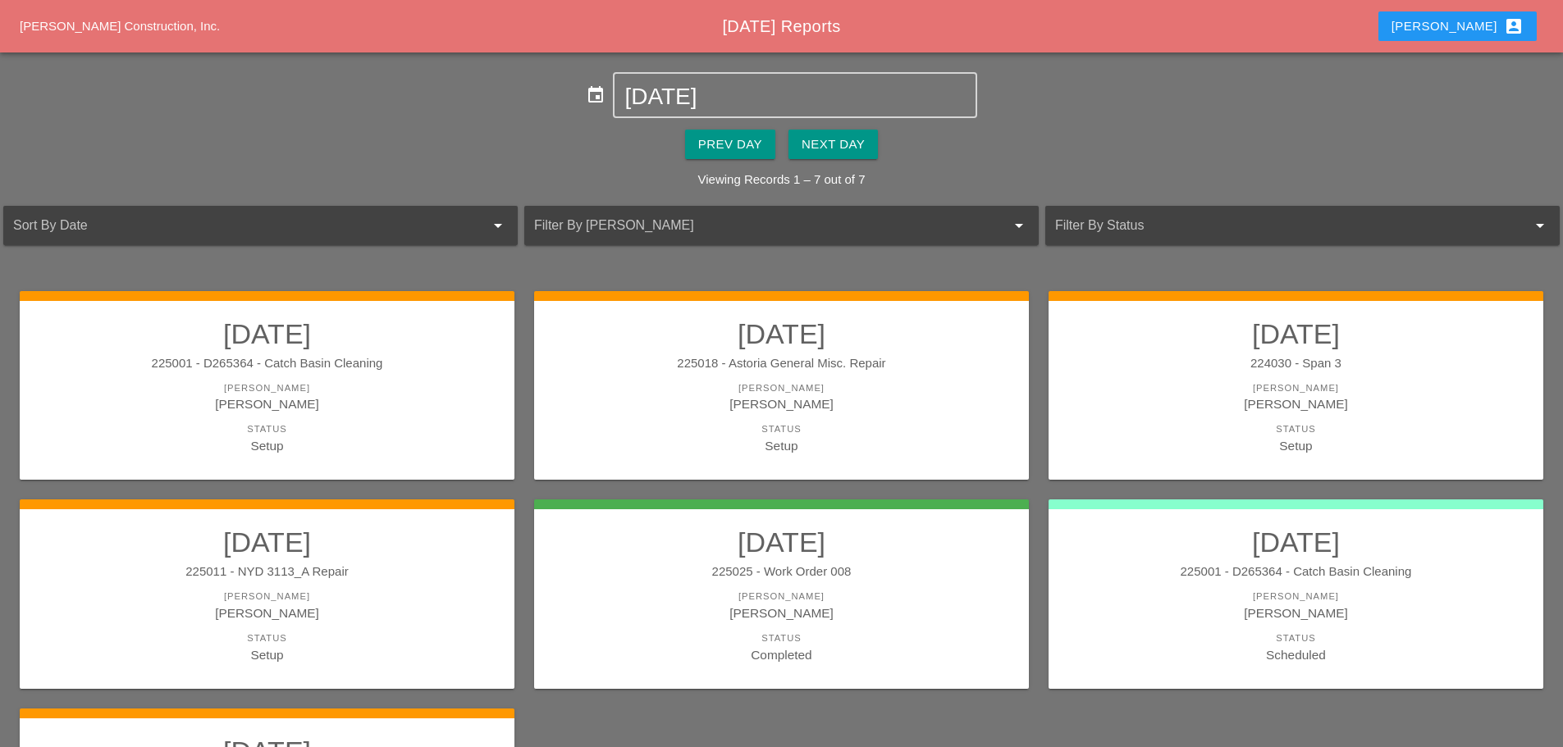
click at [841, 149] on div "Next Day" at bounding box center [833, 144] width 63 height 19
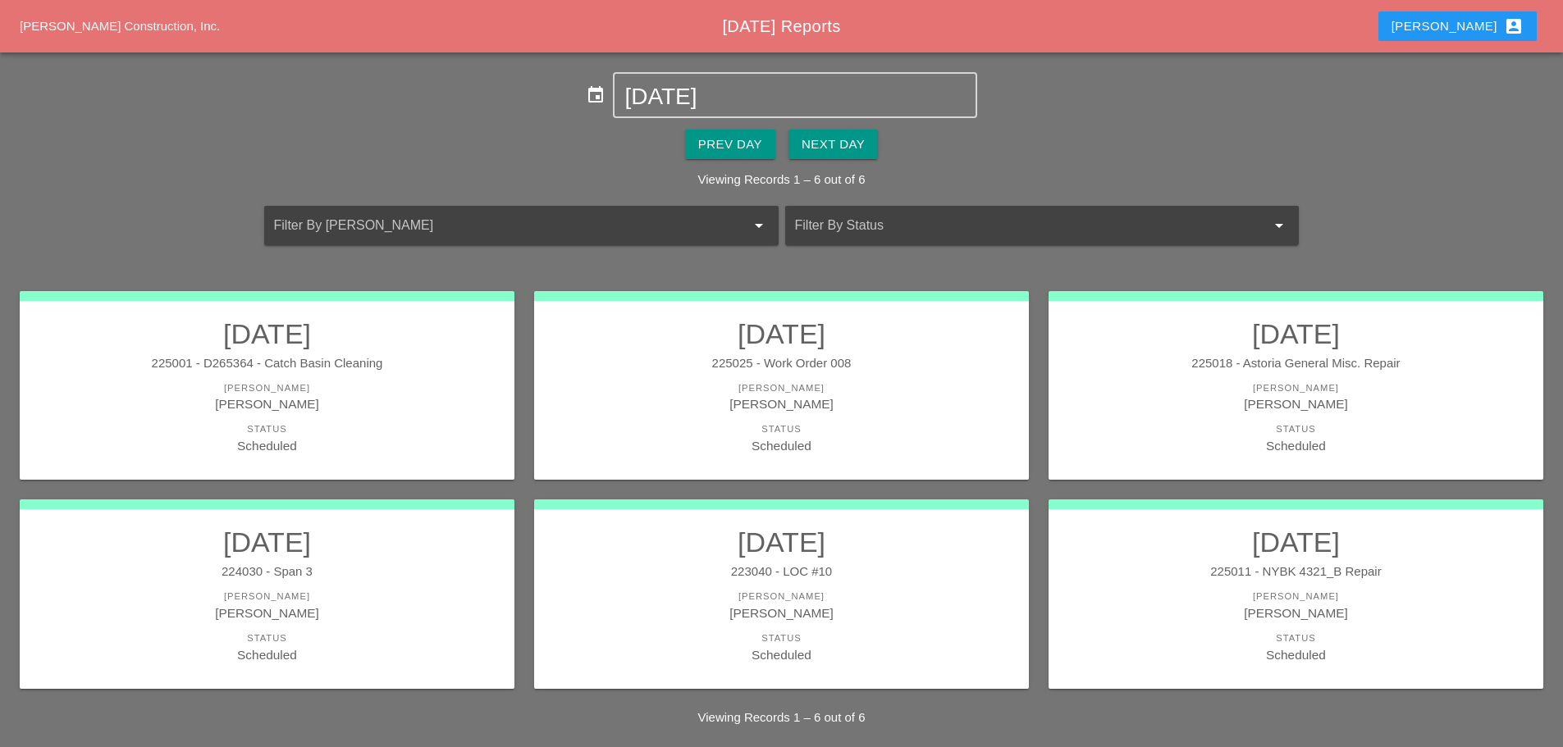
click at [1467, 586] on link "[DATE] 225011 - NYBK 4321_B Repair [PERSON_NAME] [PERSON_NAME] Status Scheduled" at bounding box center [1296, 595] width 462 height 138
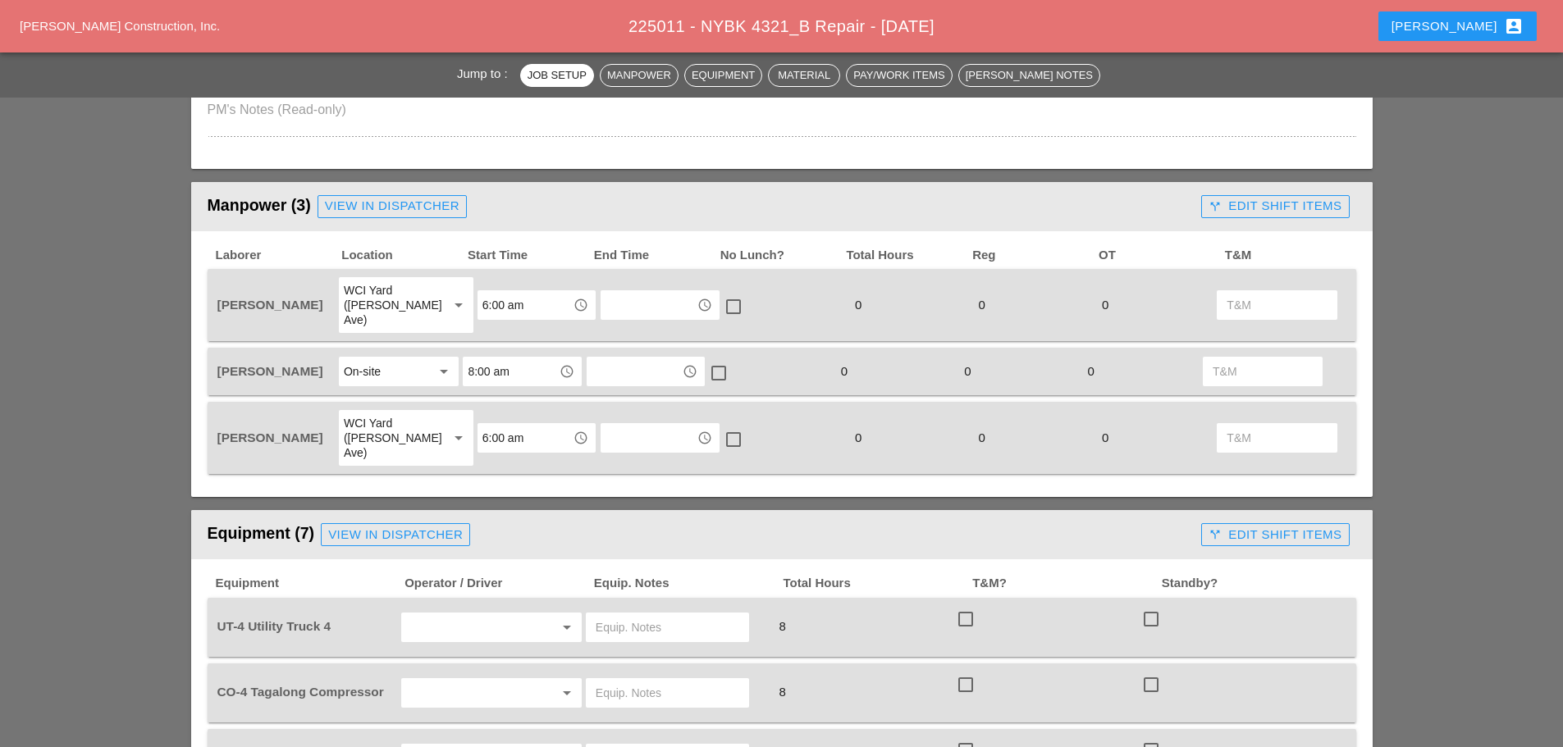
scroll to position [738, 0]
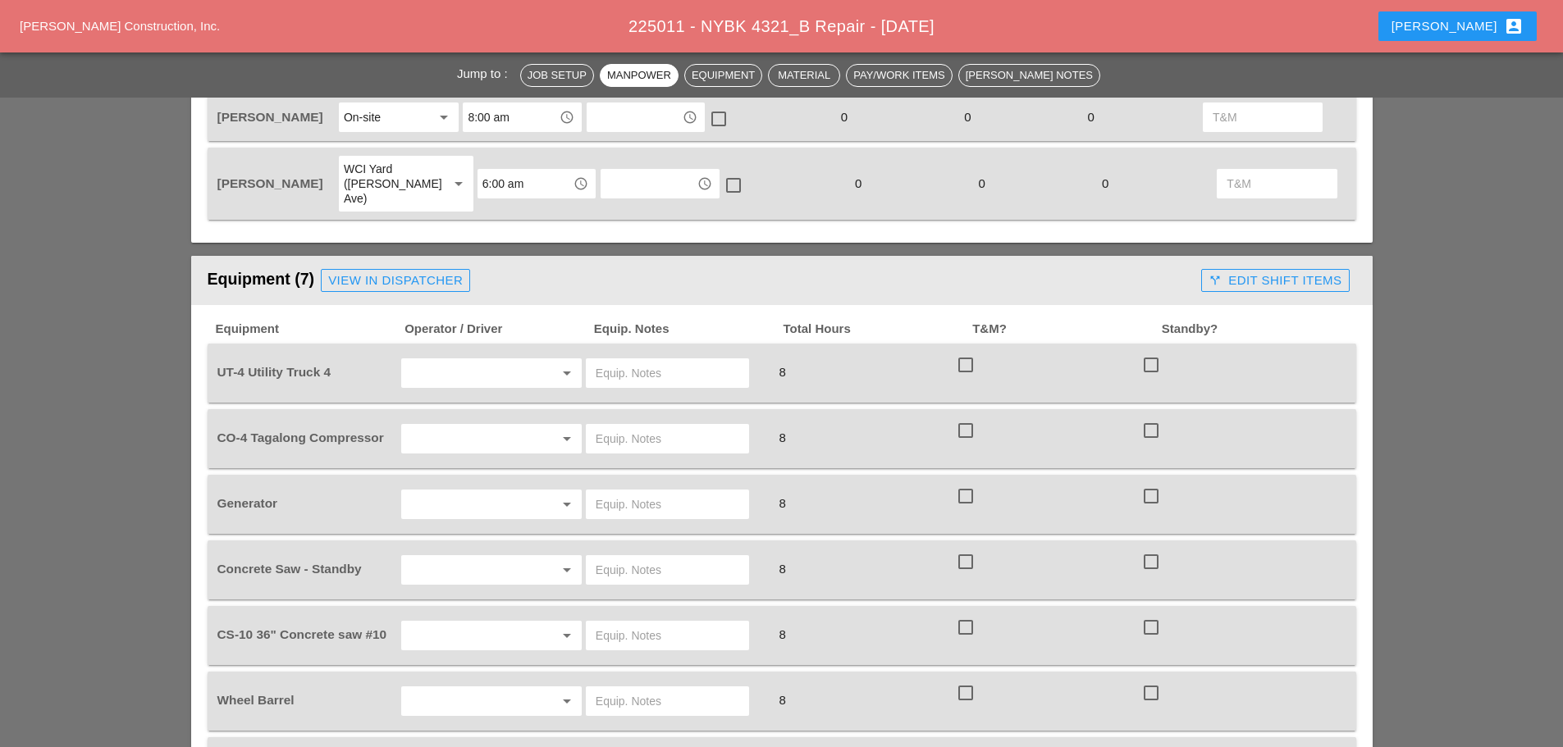
scroll to position [984, 0]
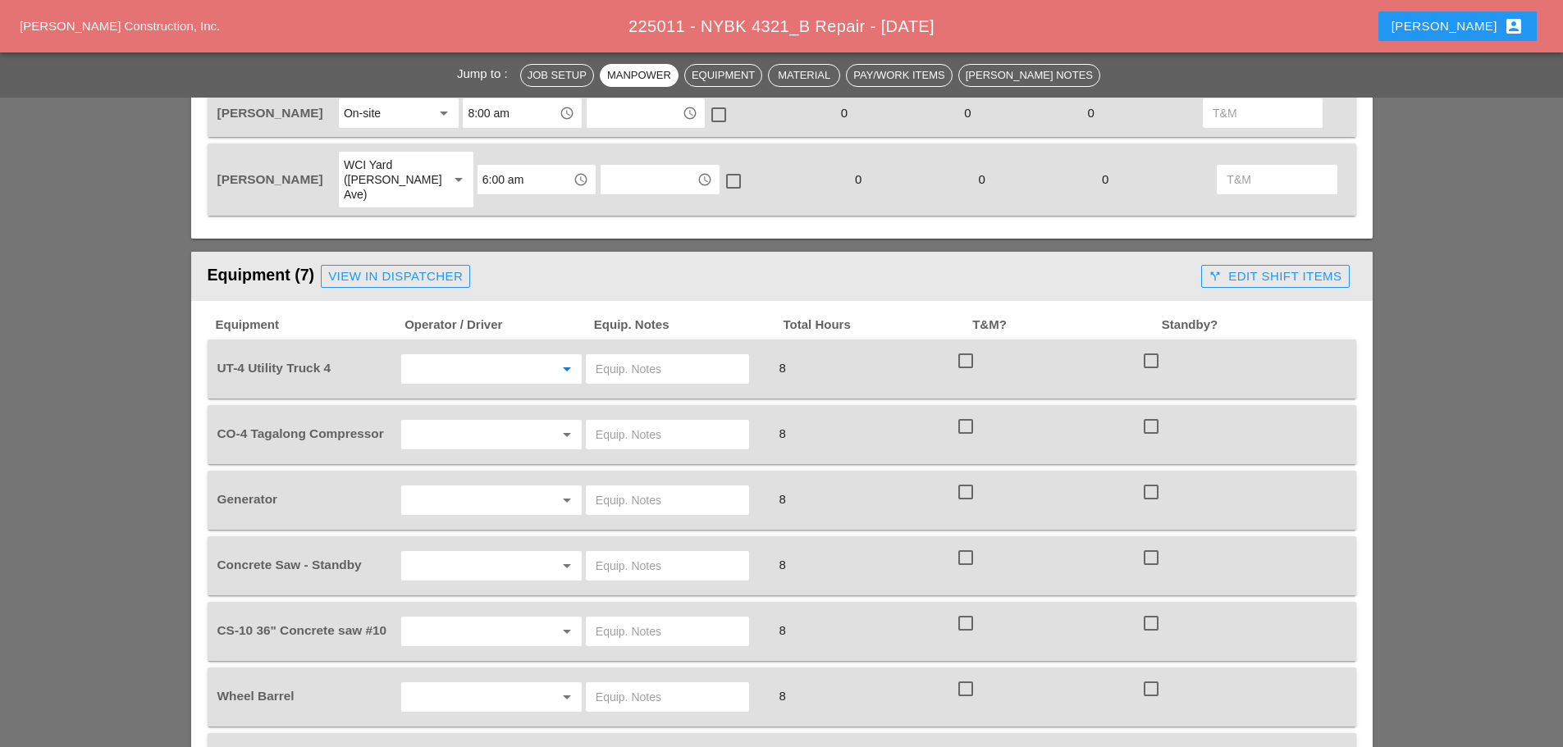
click at [424, 356] on input "text" at bounding box center [468, 369] width 125 height 26
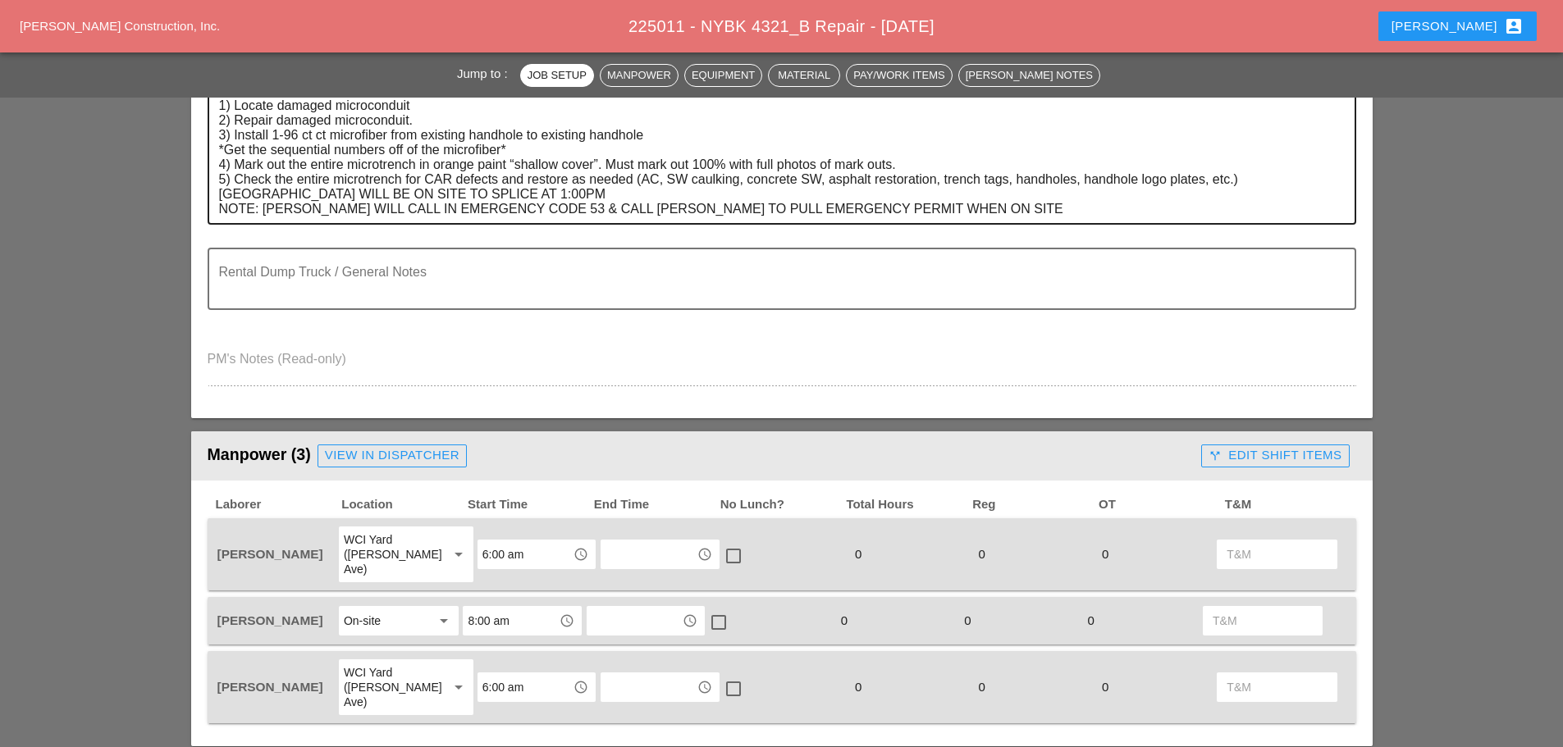
scroll to position [328, 0]
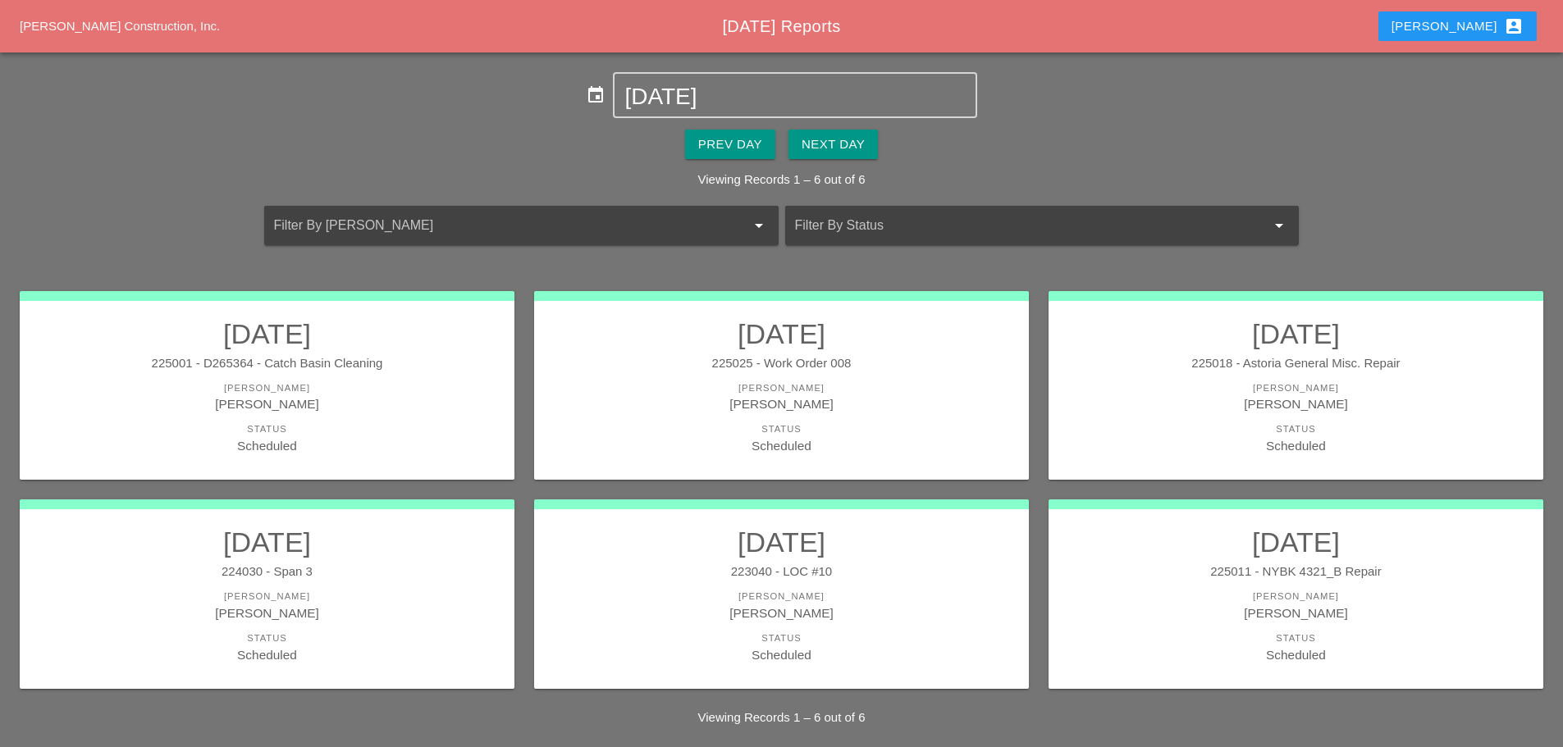
click at [866, 430] on div "Status" at bounding box center [781, 430] width 462 height 14
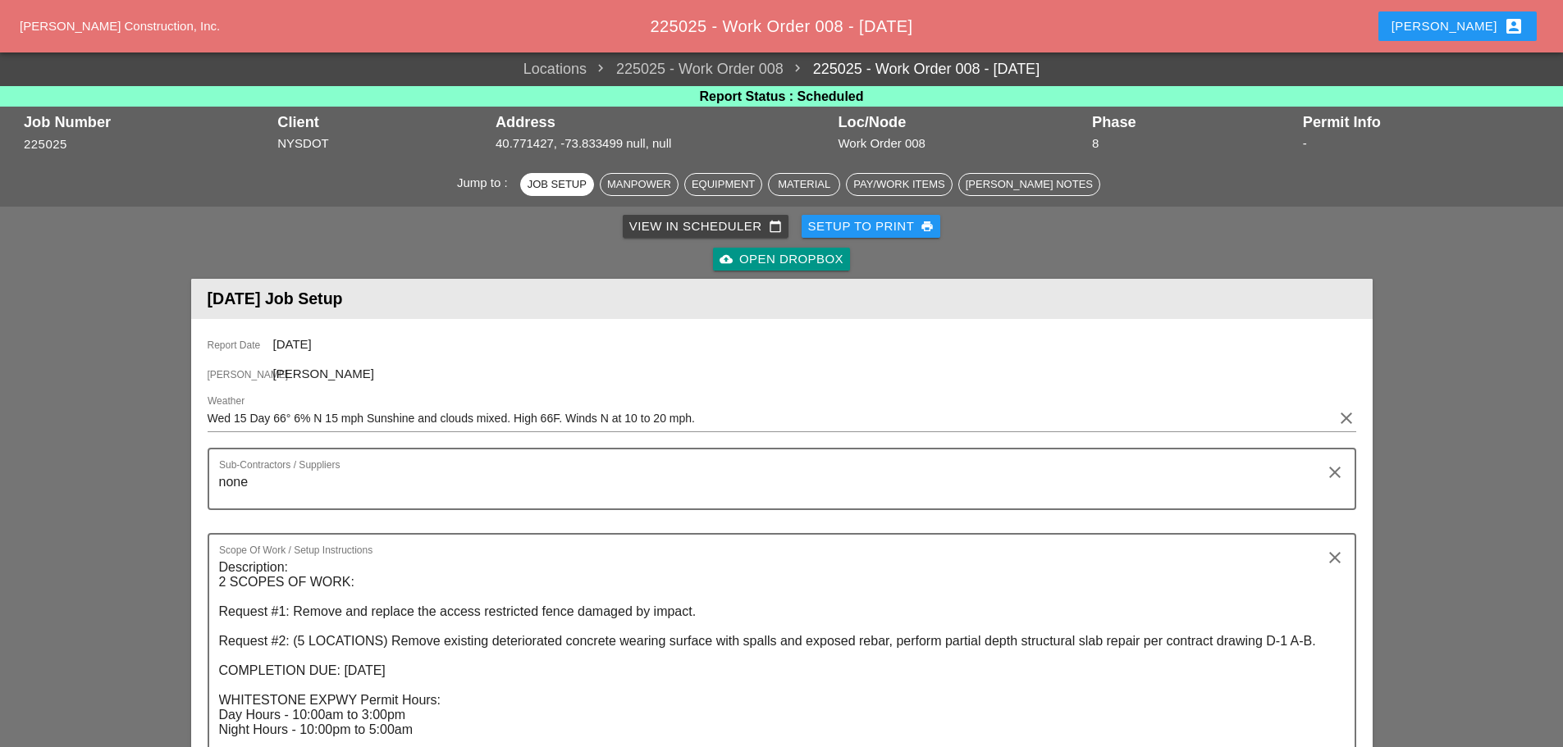
click at [857, 229] on div "Setup to Print print" at bounding box center [871, 226] width 126 height 19
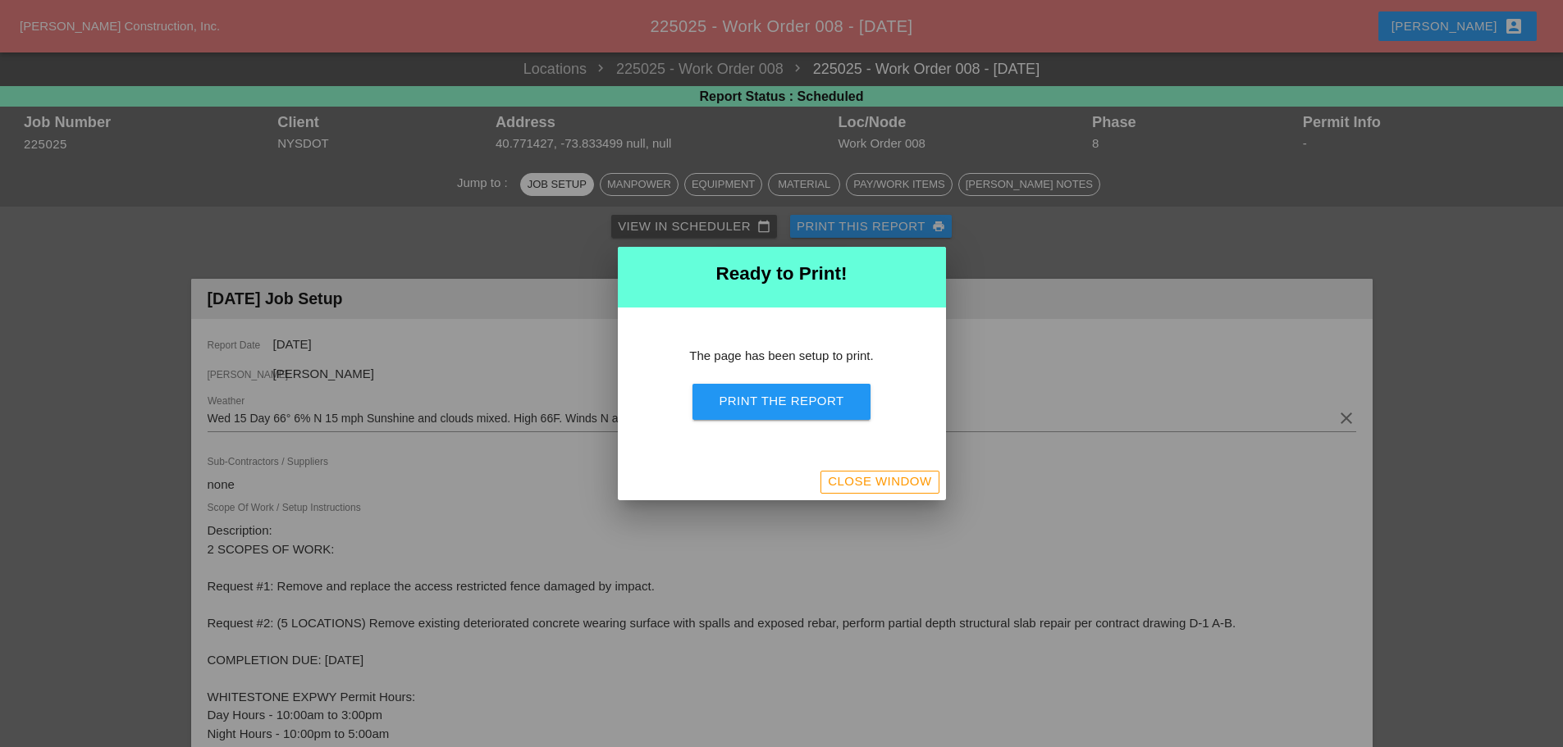
click at [734, 395] on div "Print the Report" at bounding box center [781, 401] width 125 height 19
click at [881, 475] on div "Close Window" at bounding box center [879, 482] width 103 height 19
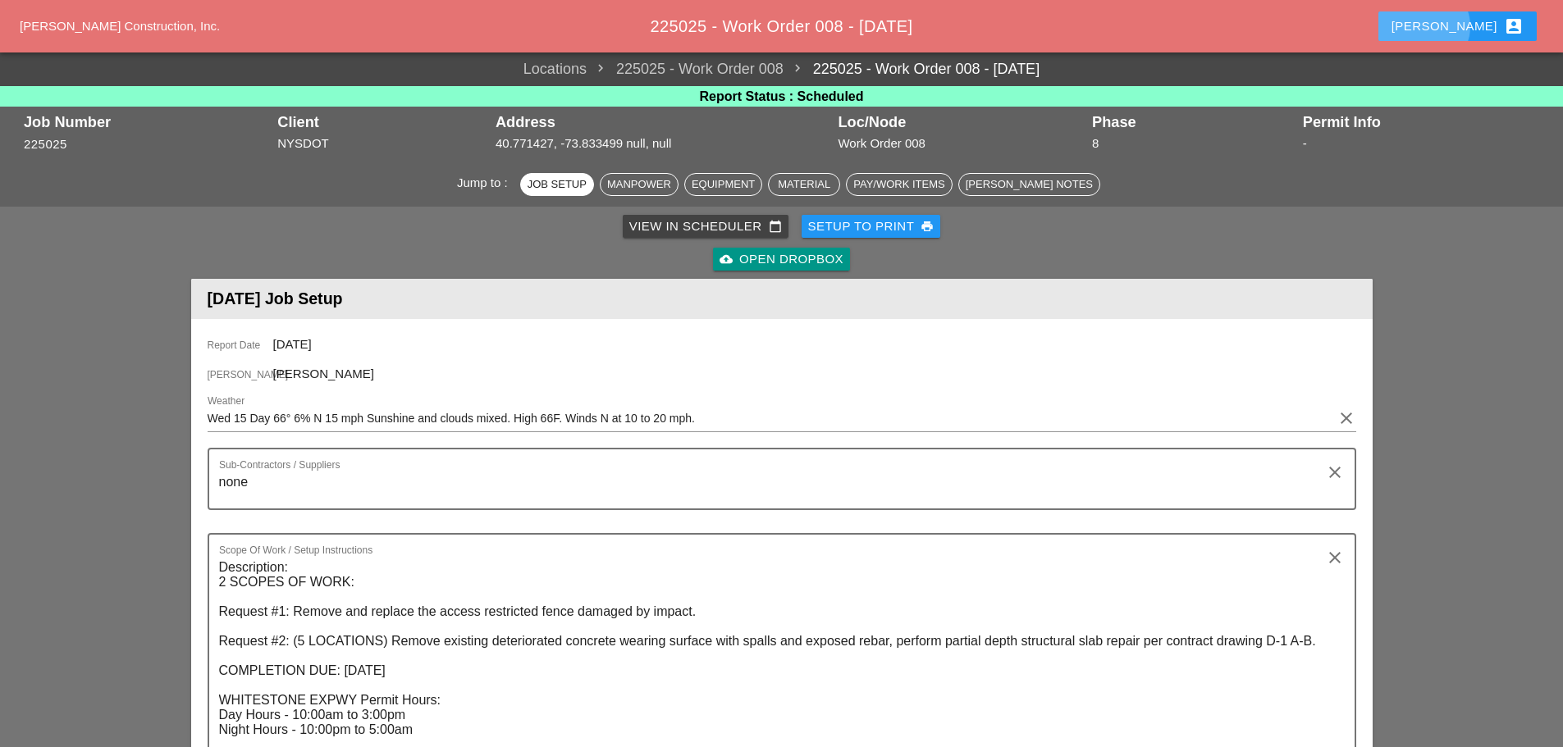
click at [1484, 25] on div "Enrico account_box" at bounding box center [1457, 26] width 132 height 20
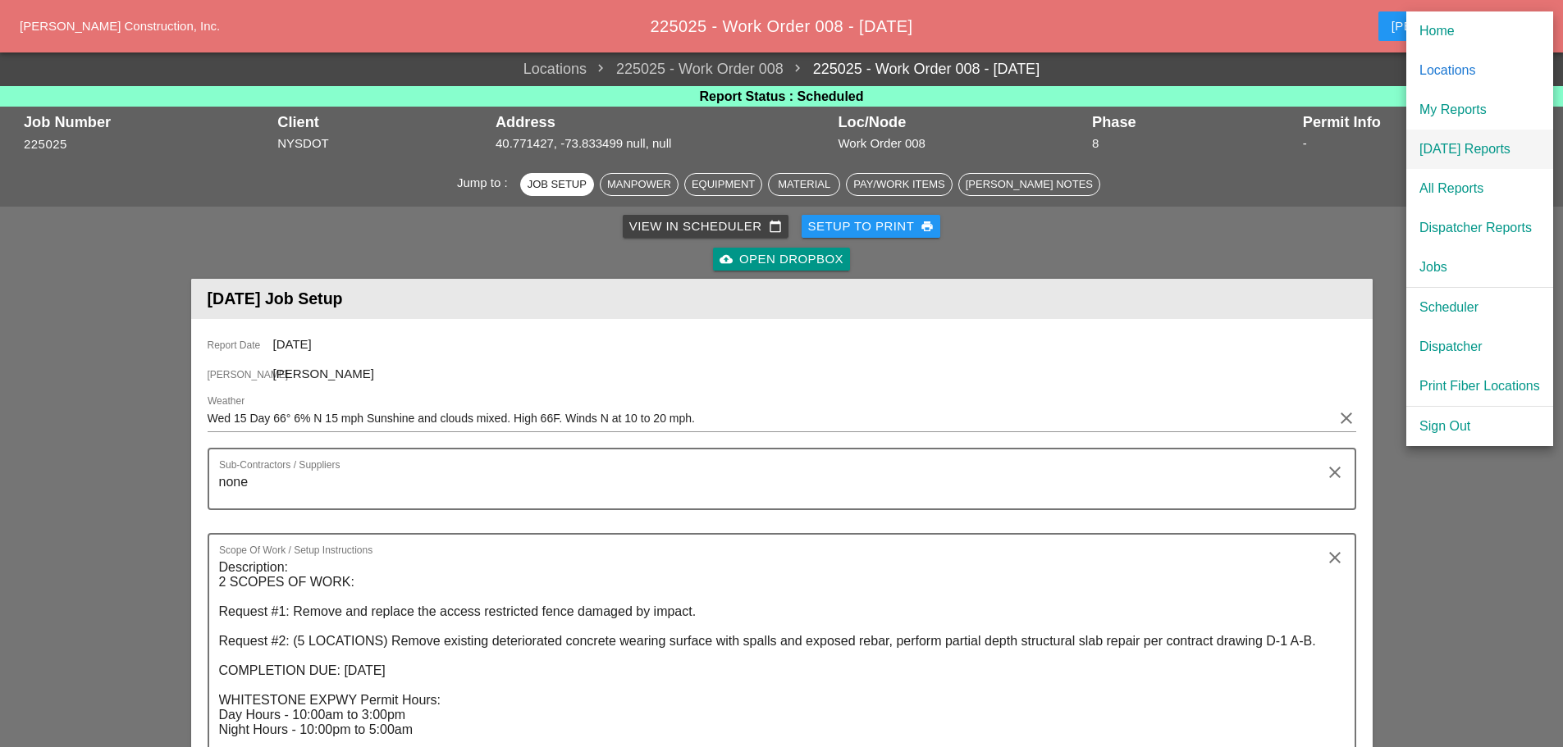
click at [1446, 155] on div "[DATE] Reports" at bounding box center [1479, 149] width 121 height 20
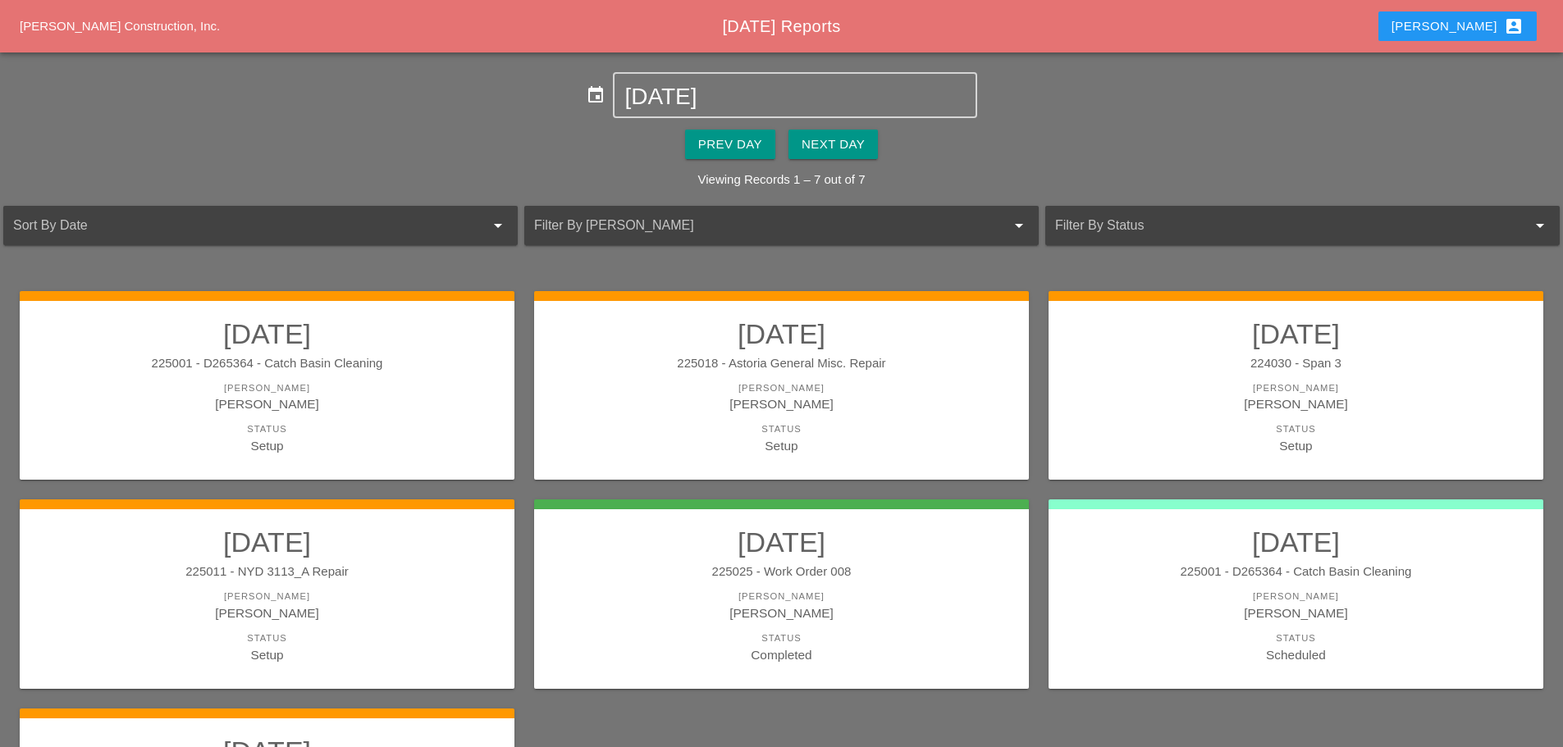
click at [852, 133] on button "Next Day" at bounding box center [832, 145] width 89 height 30
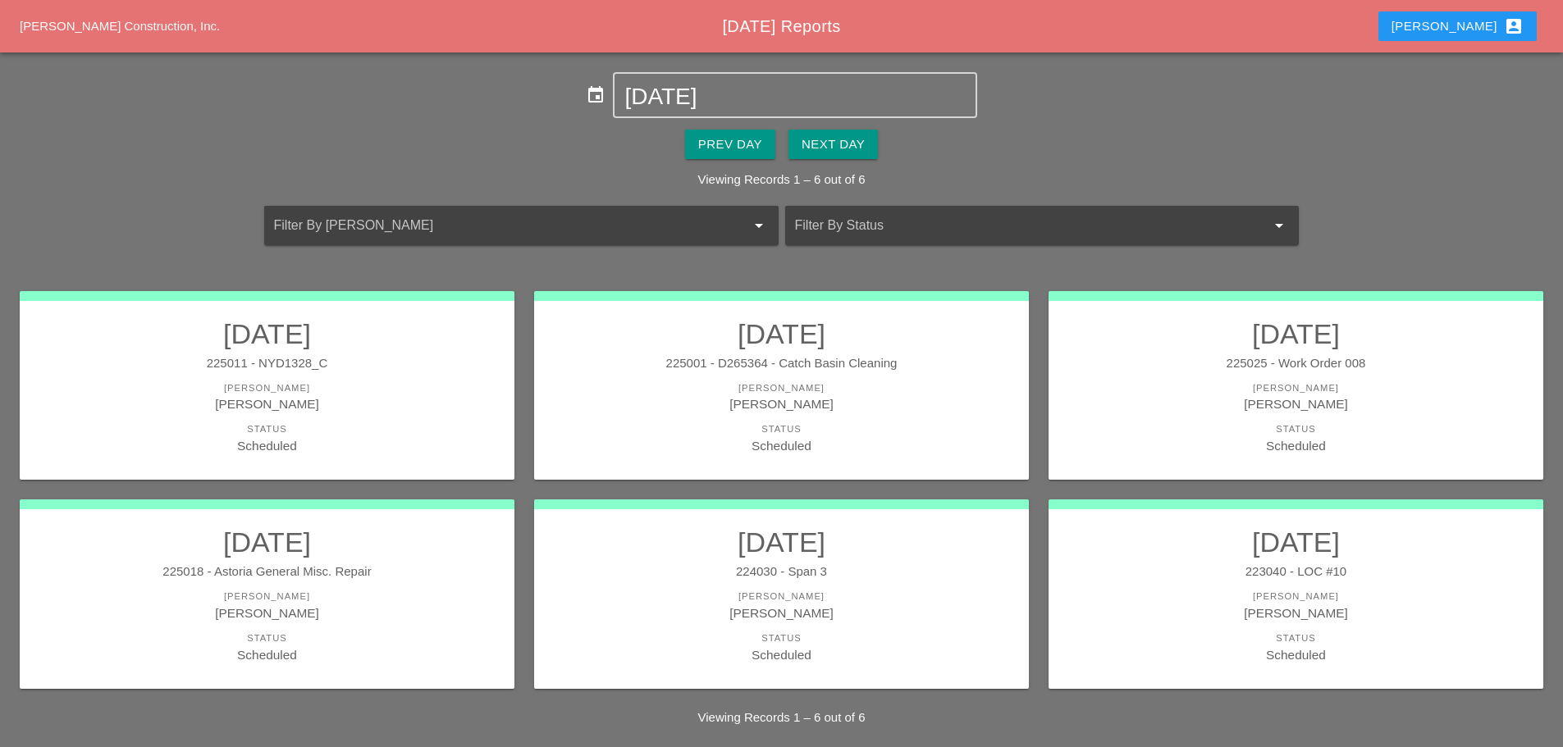
click at [873, 387] on div "[PERSON_NAME]" at bounding box center [781, 388] width 462 height 14
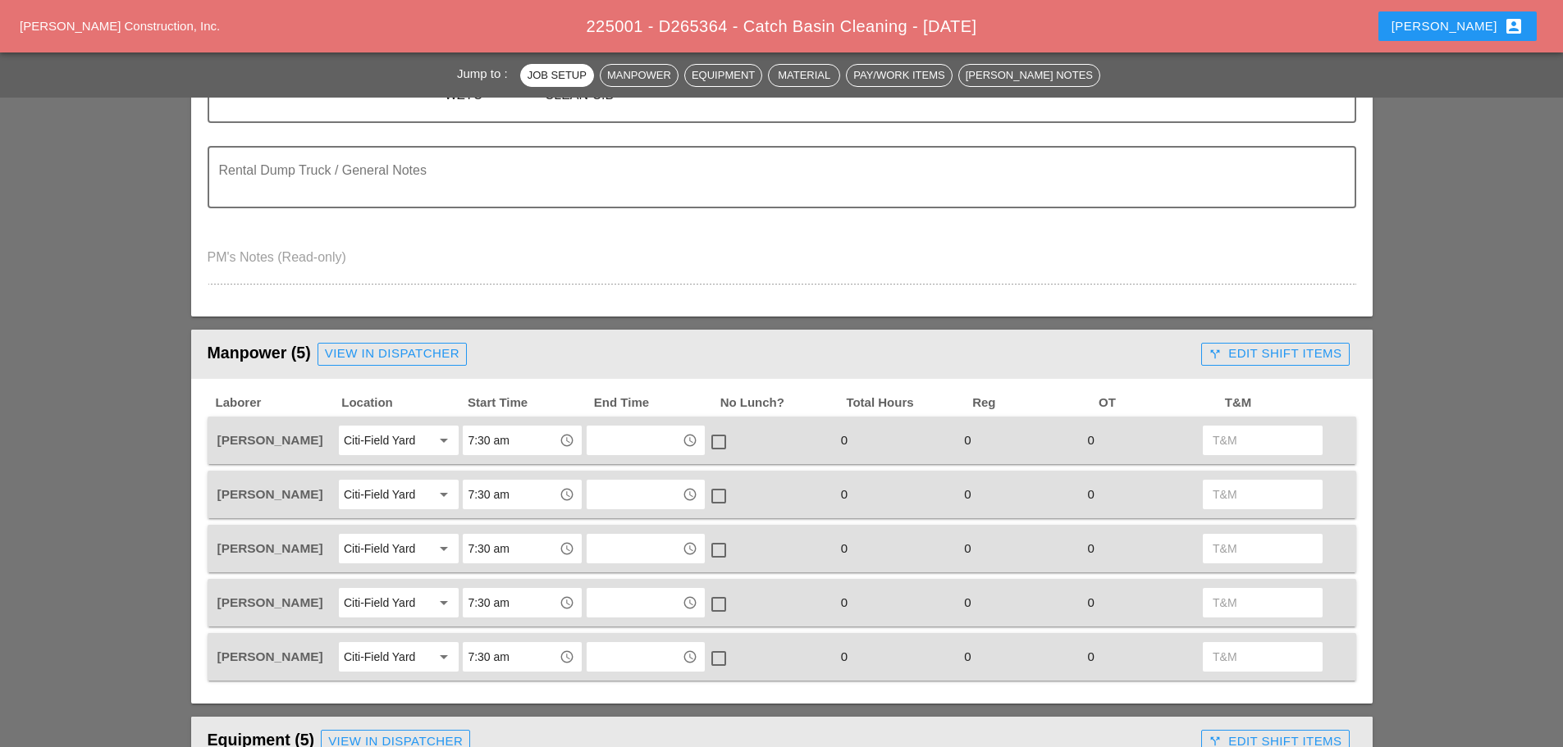
scroll to position [492, 0]
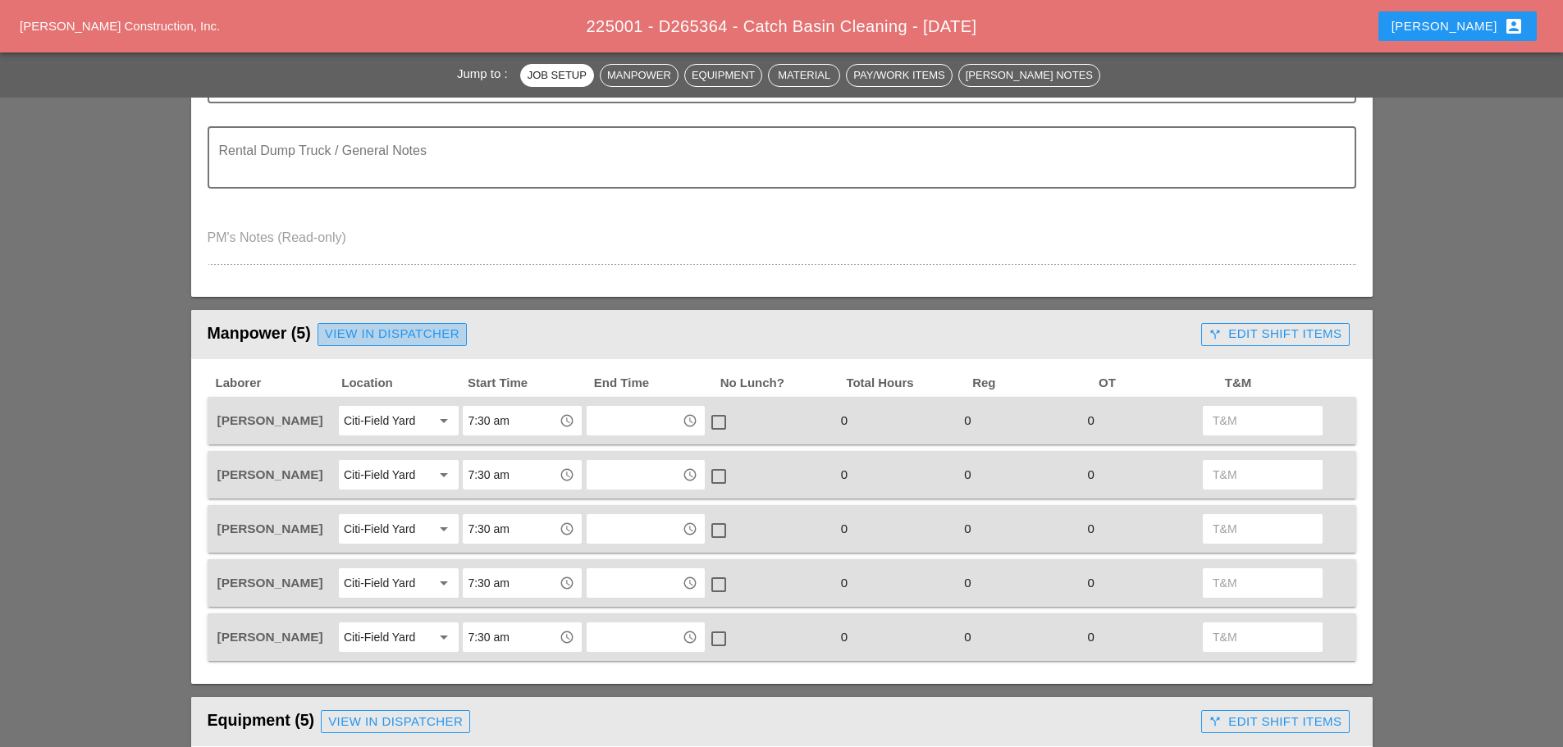
click at [423, 337] on div "View in Dispatcher" at bounding box center [392, 334] width 135 height 19
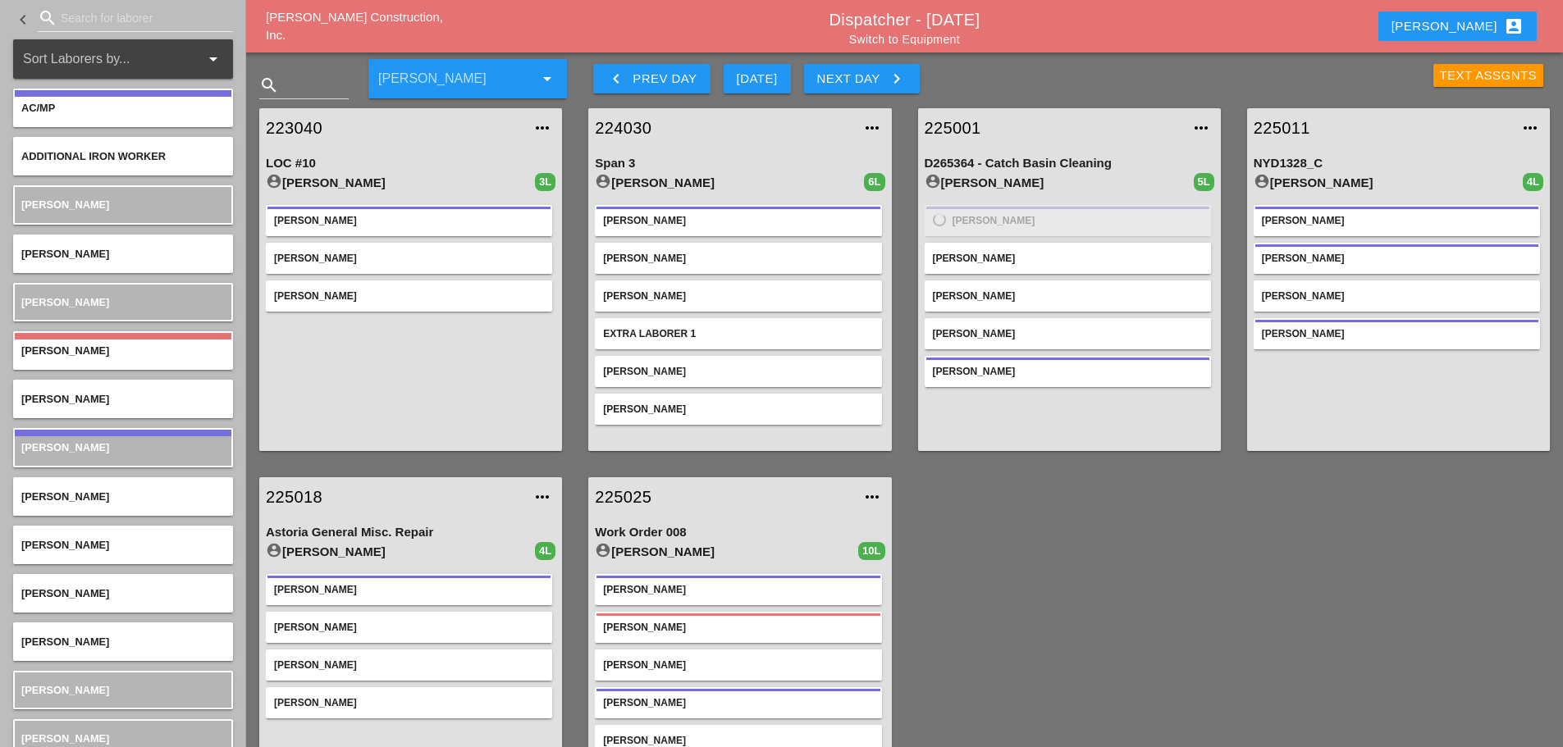
click at [960, 128] on link "225001" at bounding box center [1053, 128] width 257 height 25
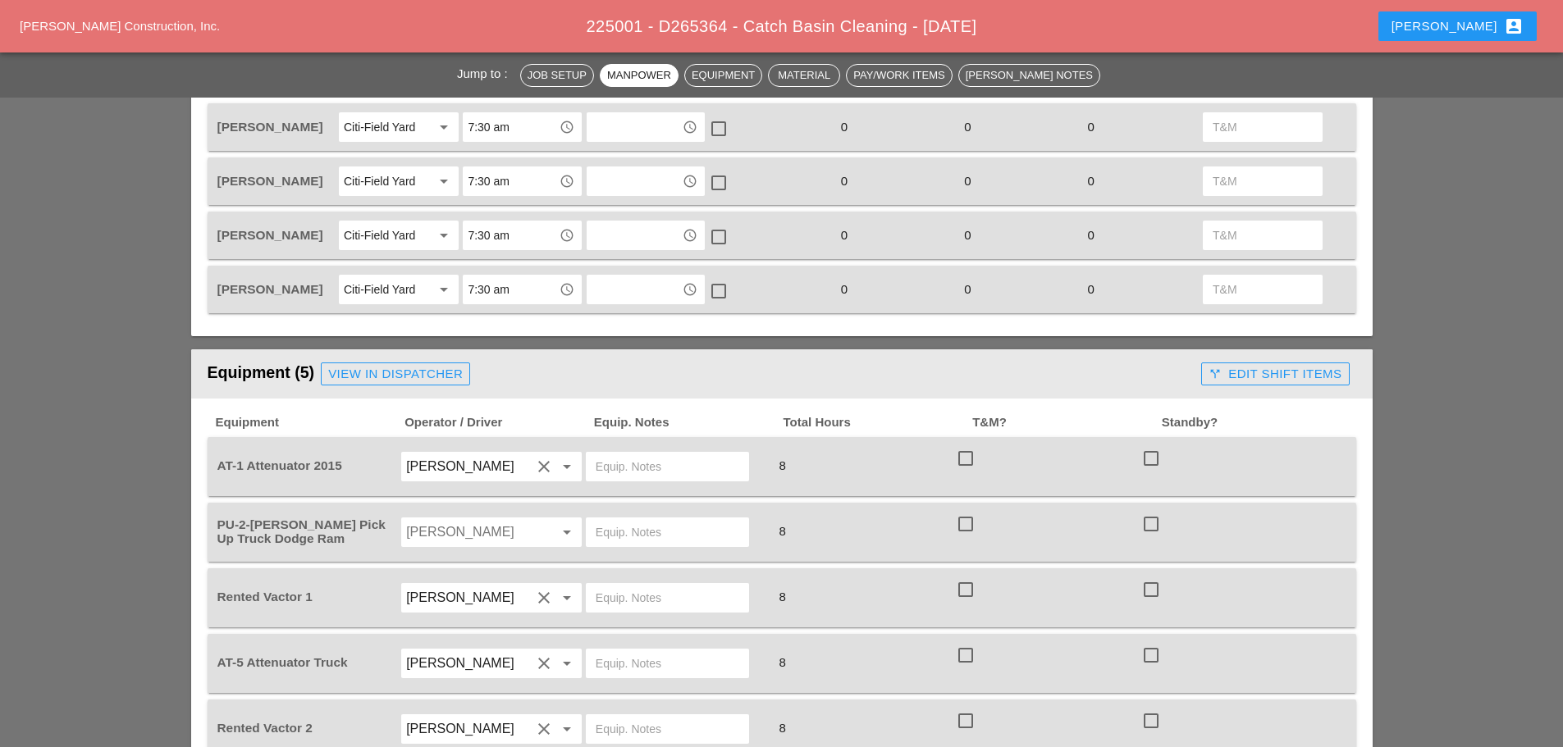
scroll to position [820, 0]
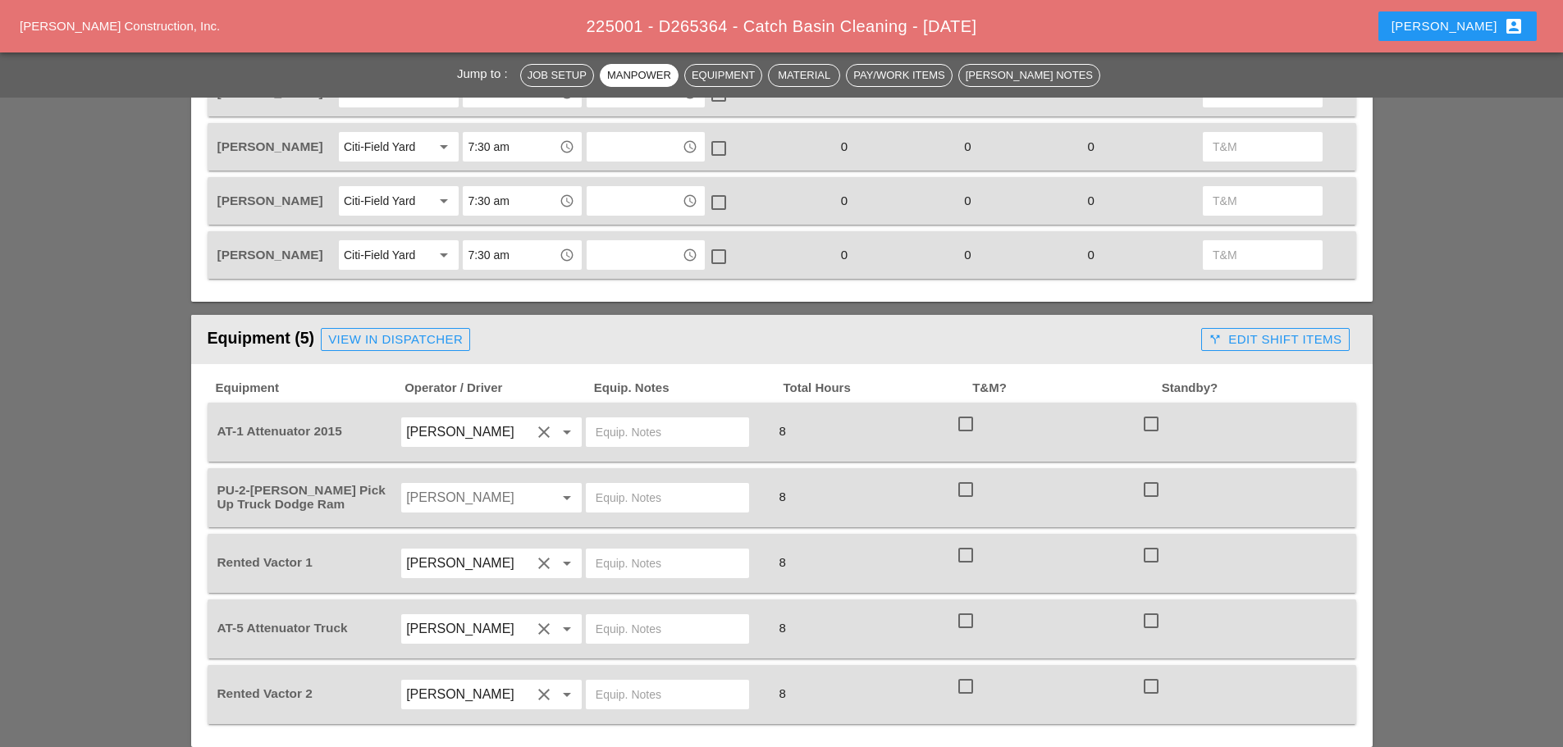
click at [522, 501] on input "Miguel Fernandes" at bounding box center [468, 498] width 125 height 26
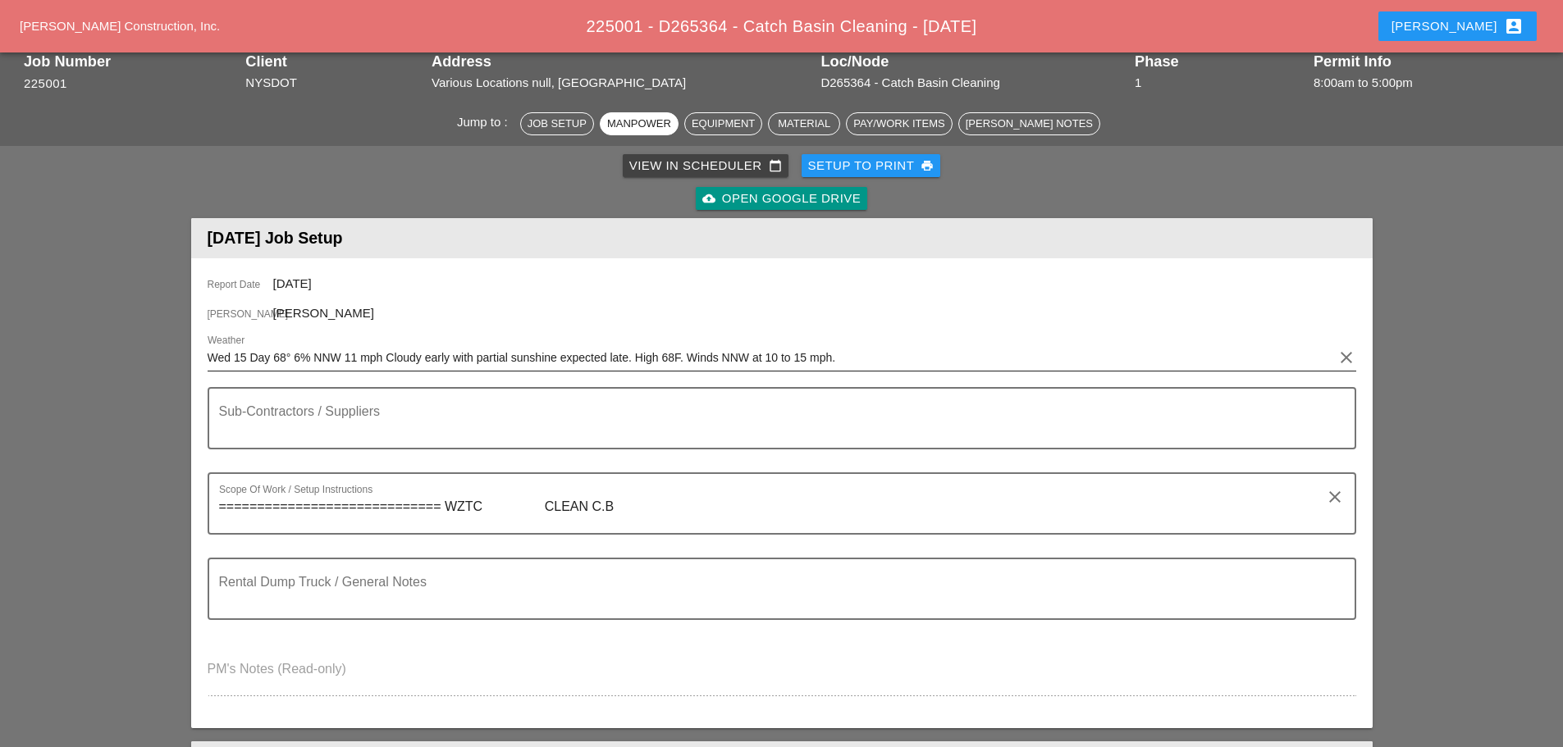
scroll to position [0, 0]
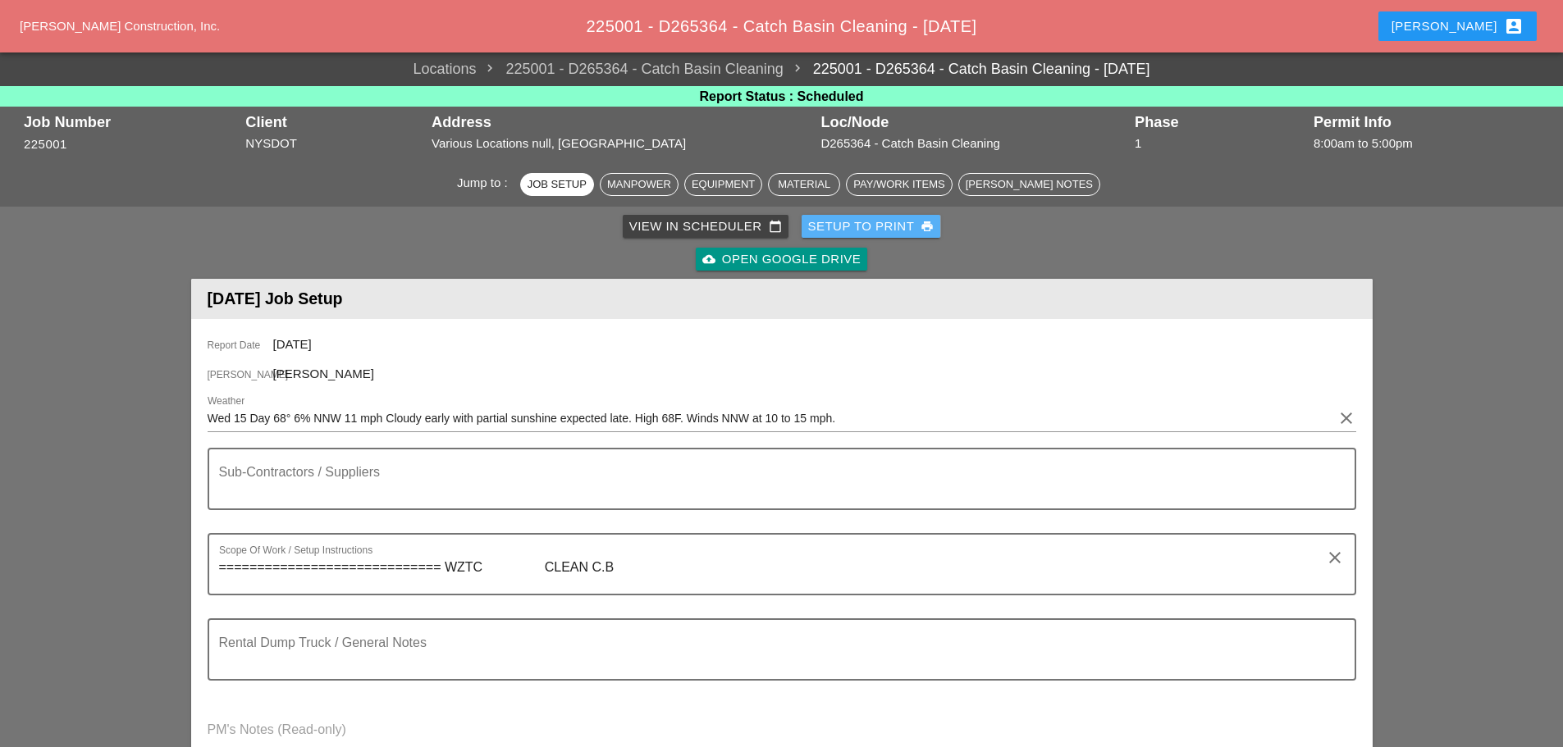
click at [867, 228] on div "Setup to Print print" at bounding box center [871, 226] width 126 height 19
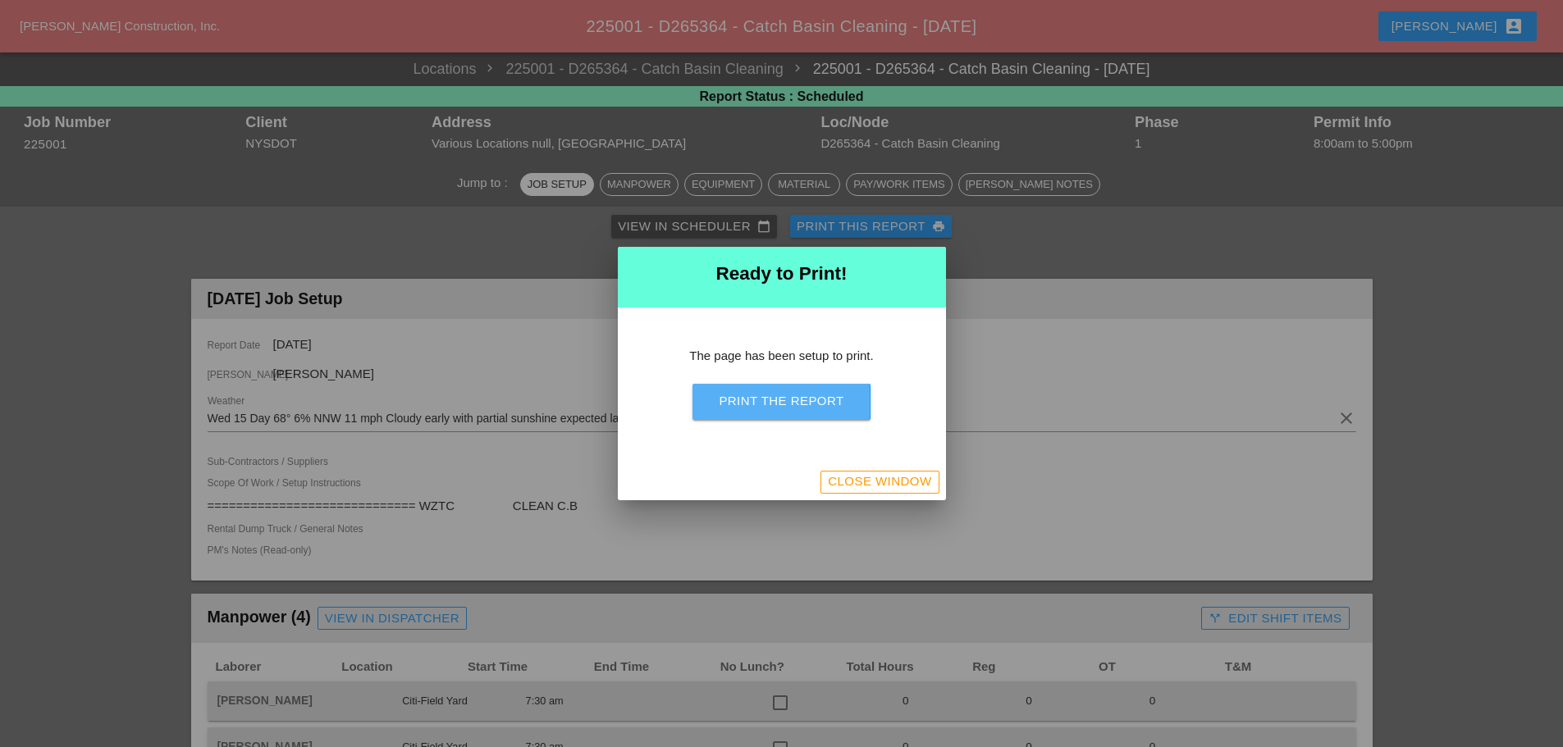
click at [804, 411] on button "Print the Report" at bounding box center [780, 402] width 177 height 36
click at [852, 482] on div "Close Window" at bounding box center [879, 482] width 103 height 19
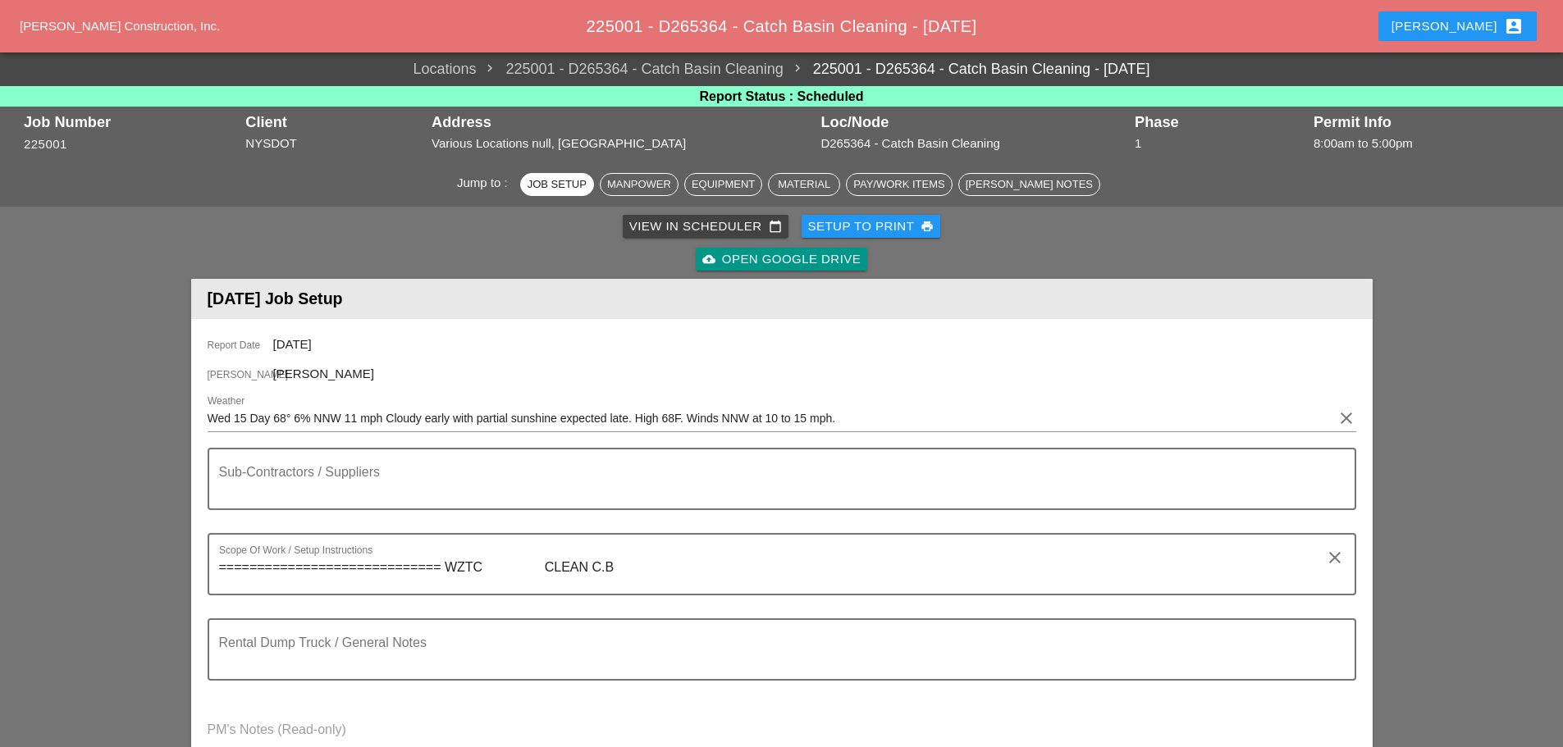
click at [1484, 30] on div "Enrico account_box" at bounding box center [1457, 26] width 132 height 20
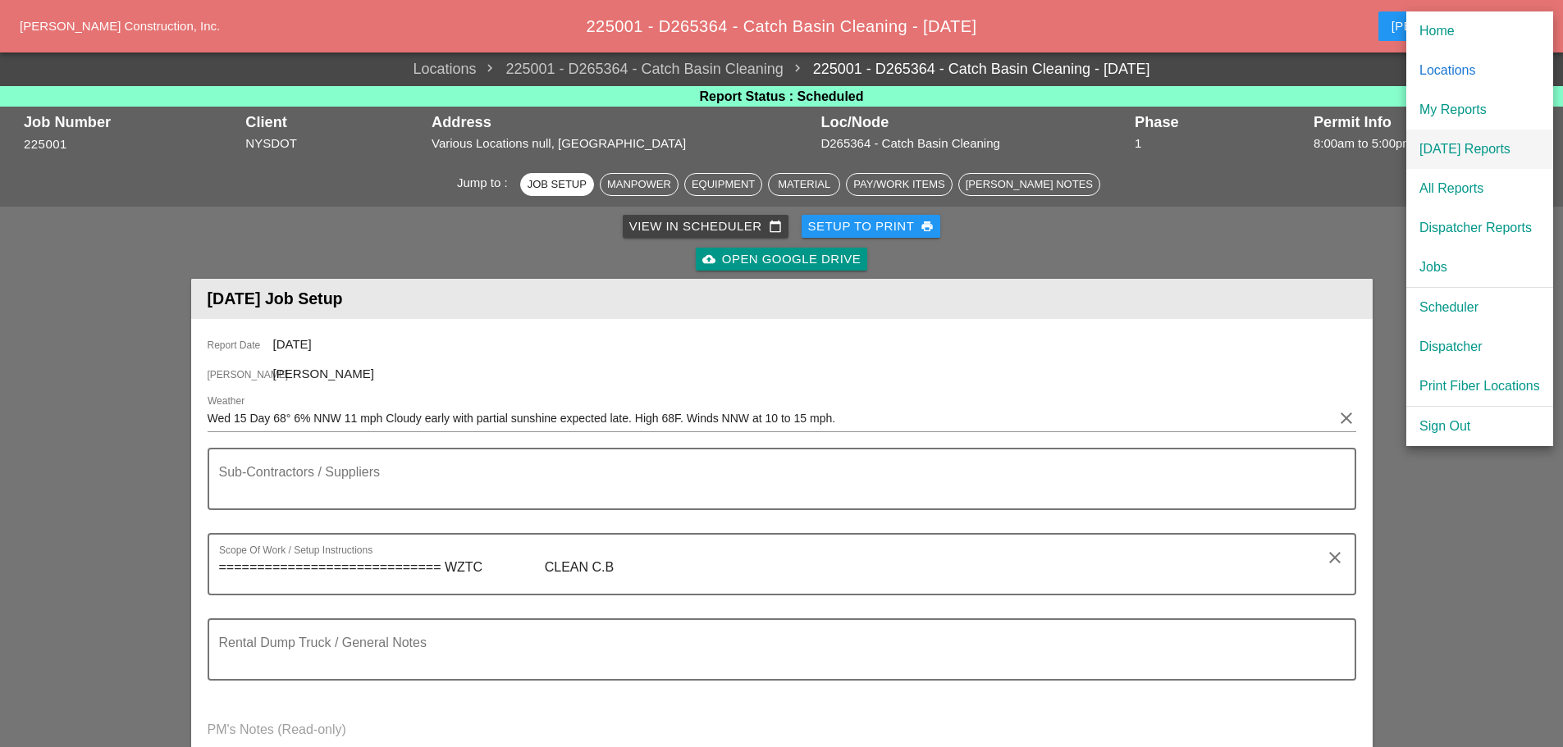
click at [1461, 145] on div "[DATE] Reports" at bounding box center [1479, 149] width 121 height 20
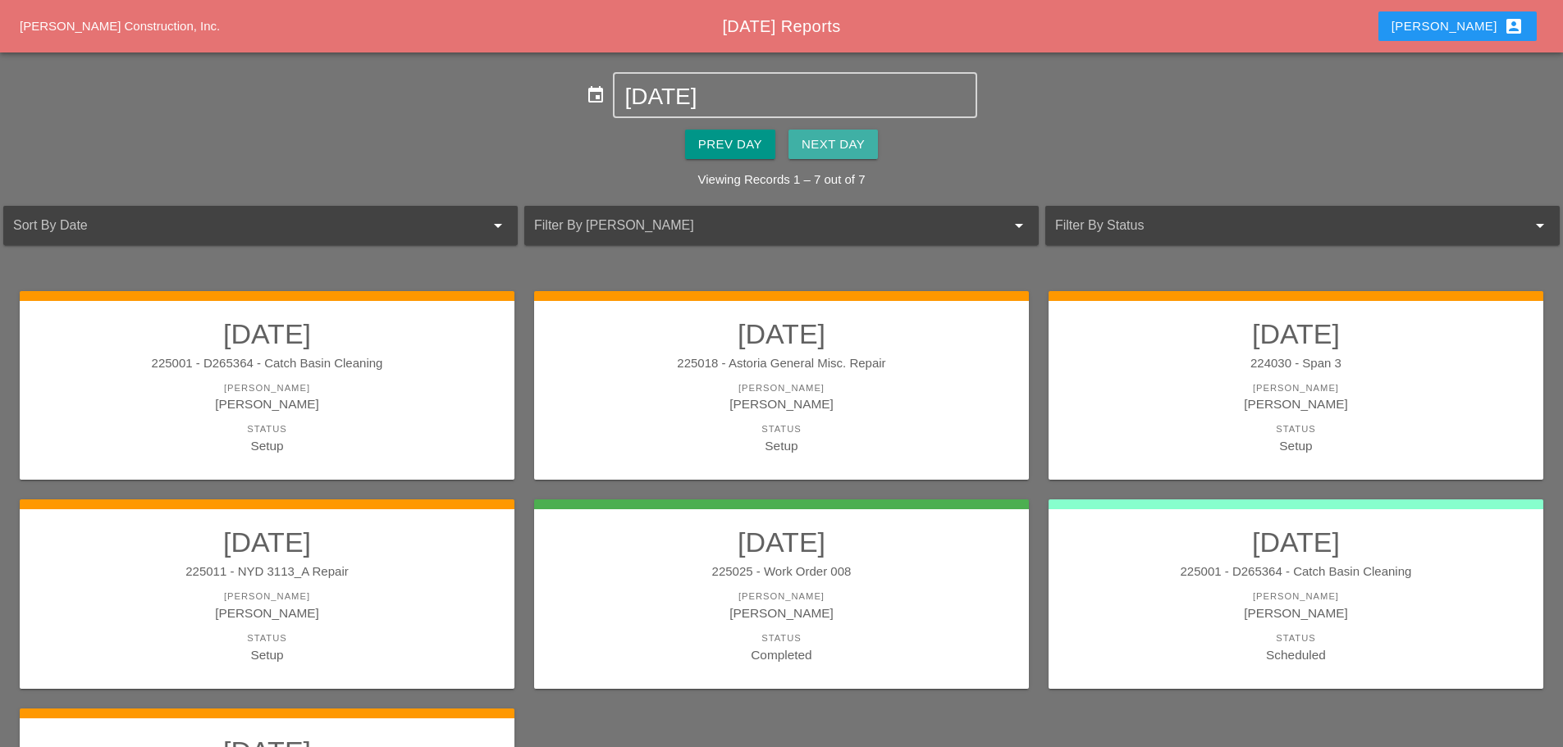
click at [811, 144] on div "Next Day" at bounding box center [833, 144] width 63 height 19
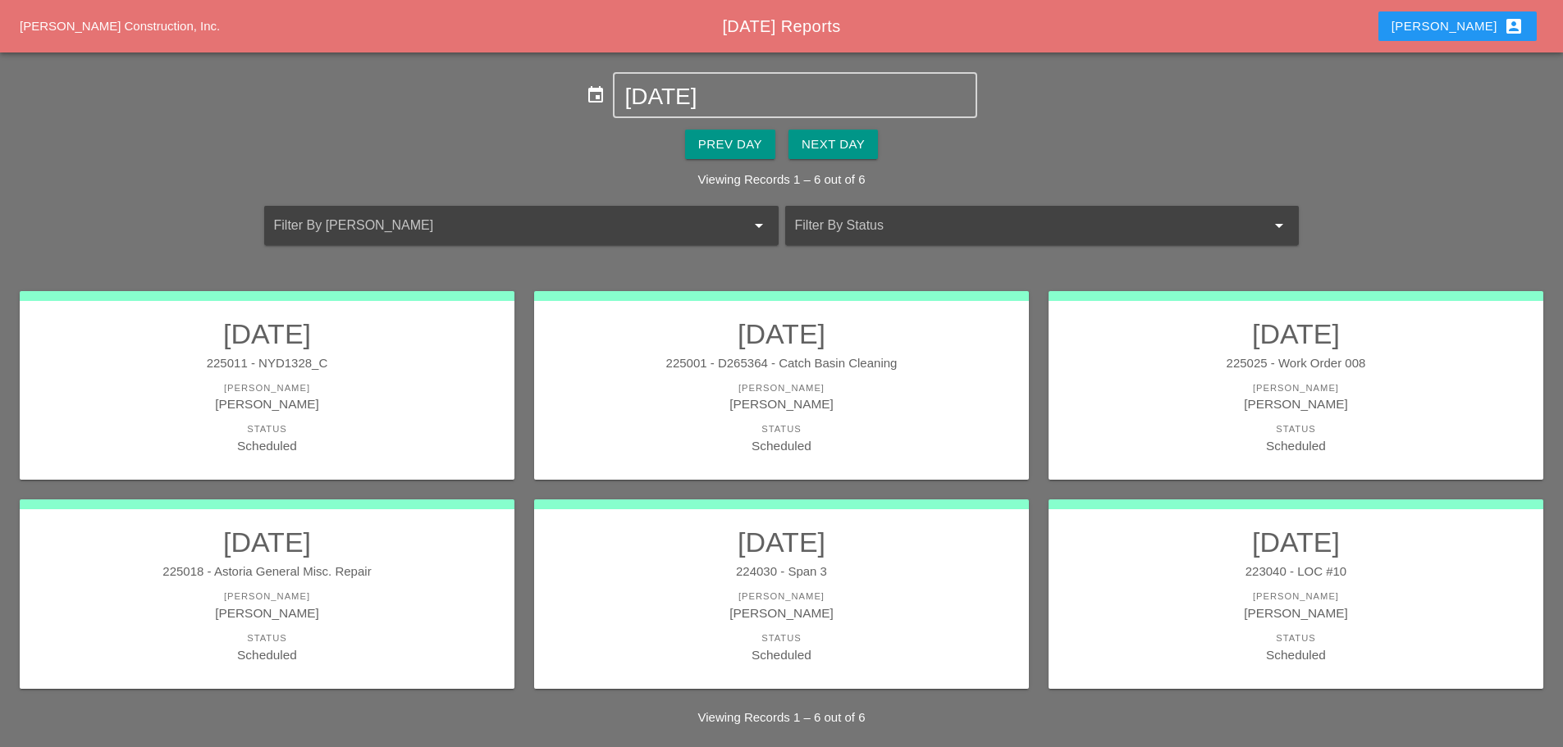
click at [395, 407] on div "[PERSON_NAME]" at bounding box center [267, 404] width 462 height 19
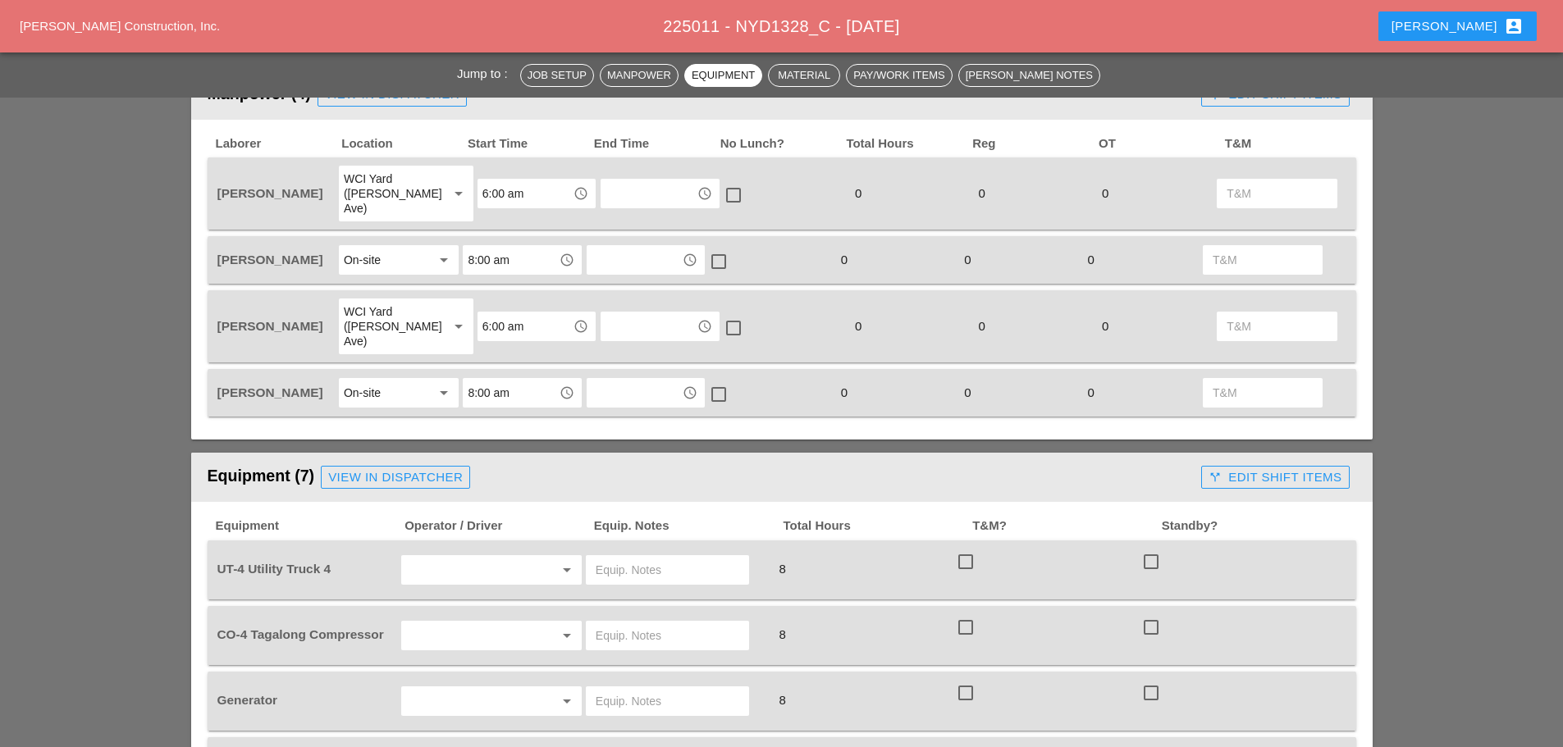
scroll to position [1067, 0]
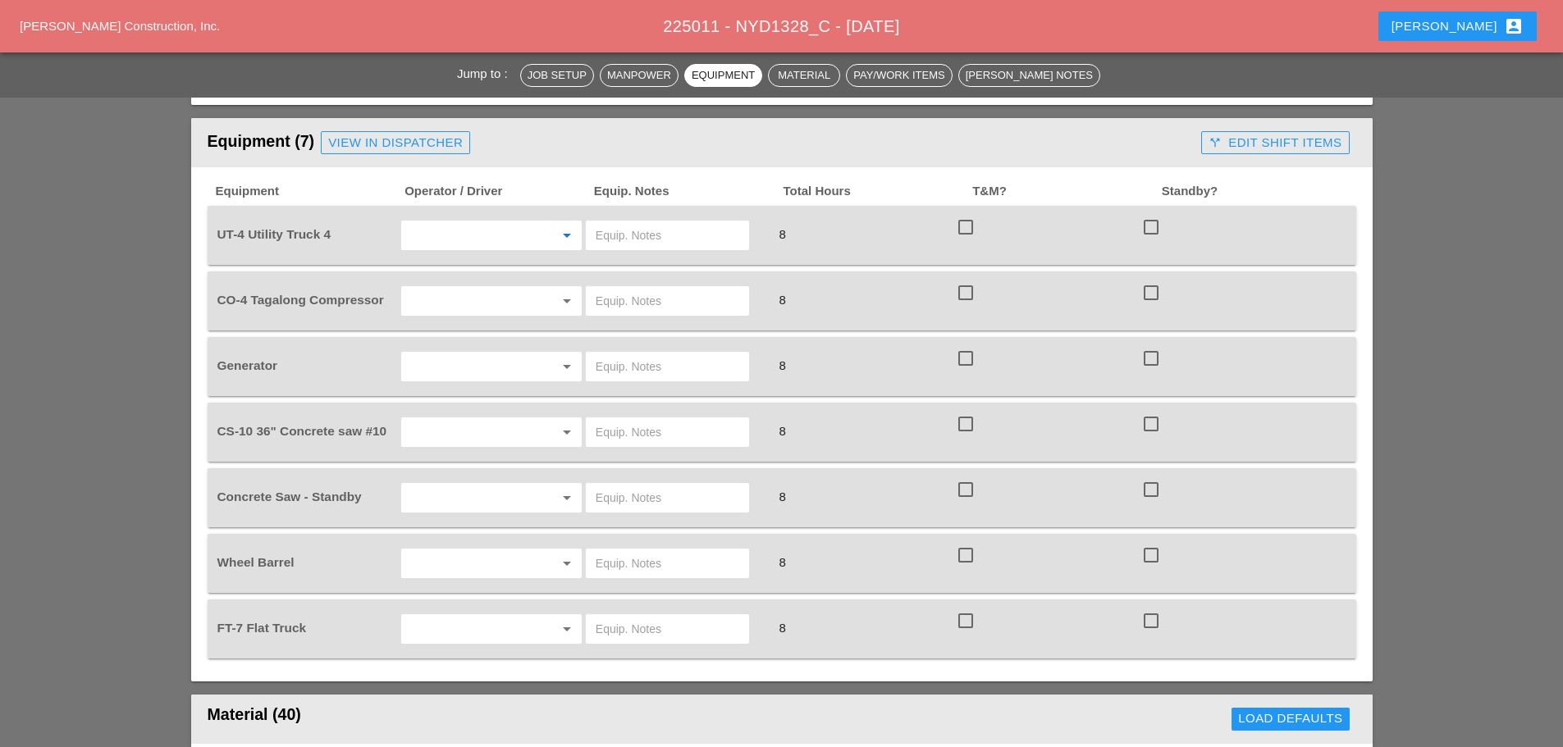
click at [419, 222] on input "text" at bounding box center [468, 235] width 125 height 26
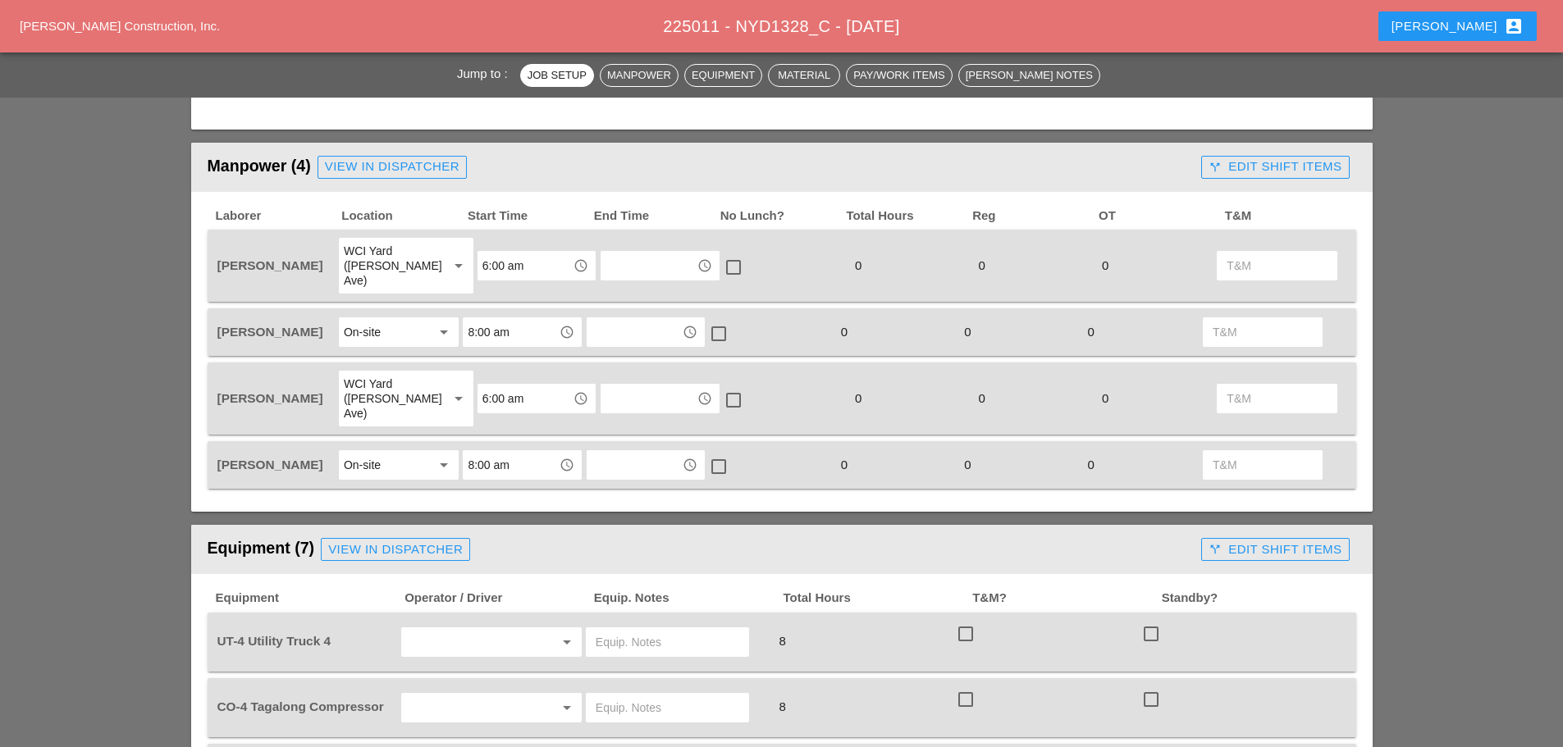
scroll to position [738, 0]
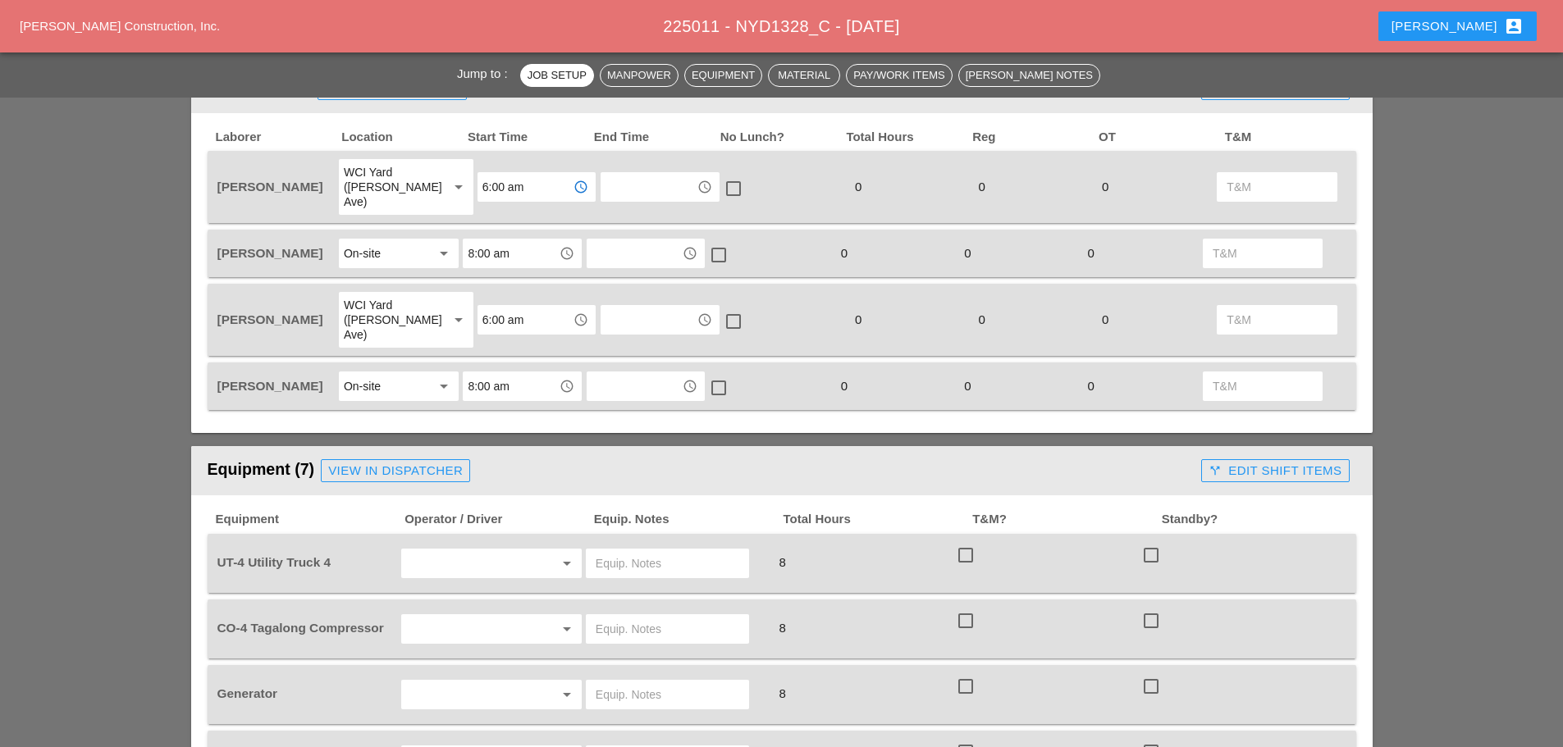
click at [504, 177] on input "6:00 am" at bounding box center [524, 187] width 85 height 26
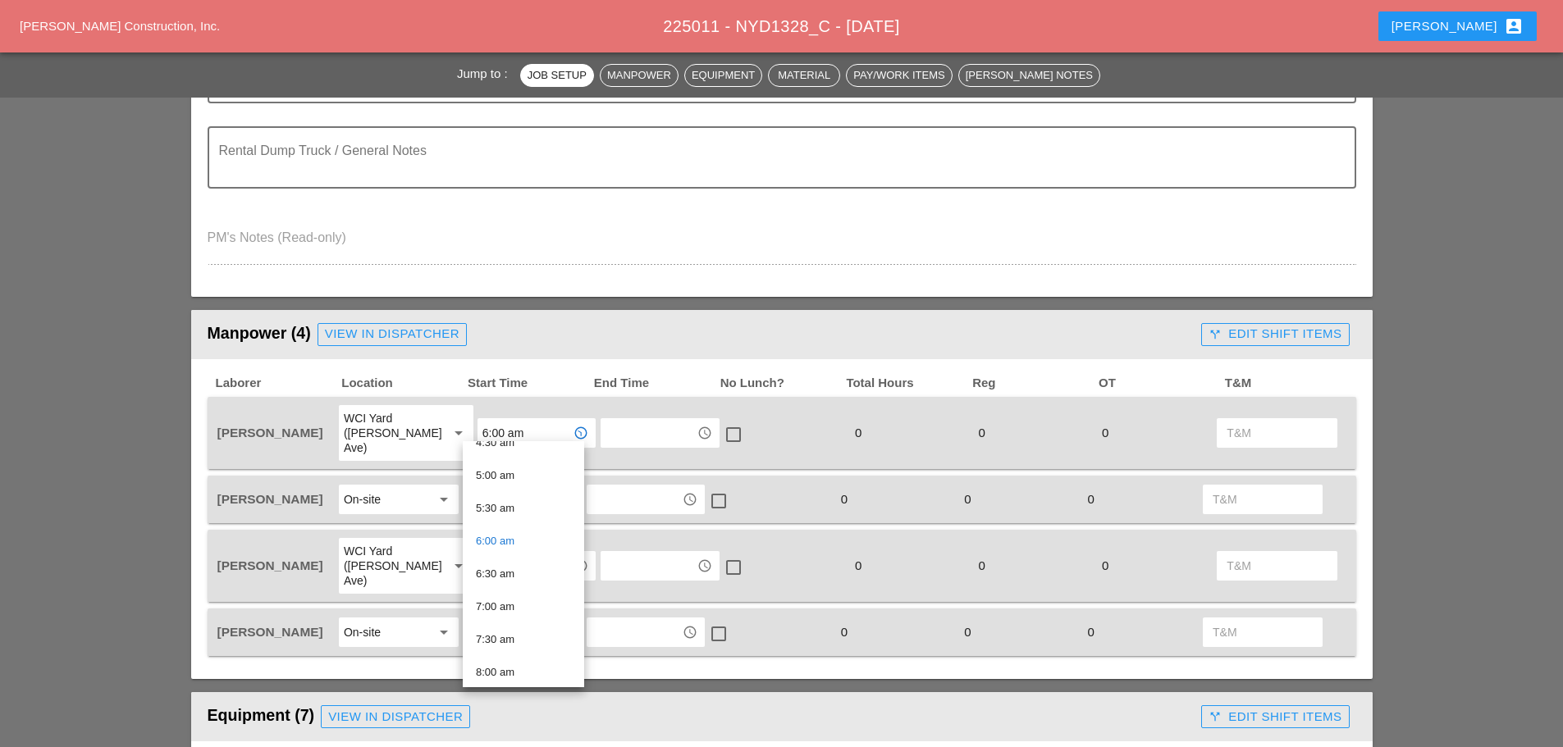
scroll to position [328, 0]
click at [510, 628] on div "7:30 am" at bounding box center [523, 625] width 95 height 20
type input "7:30 am"
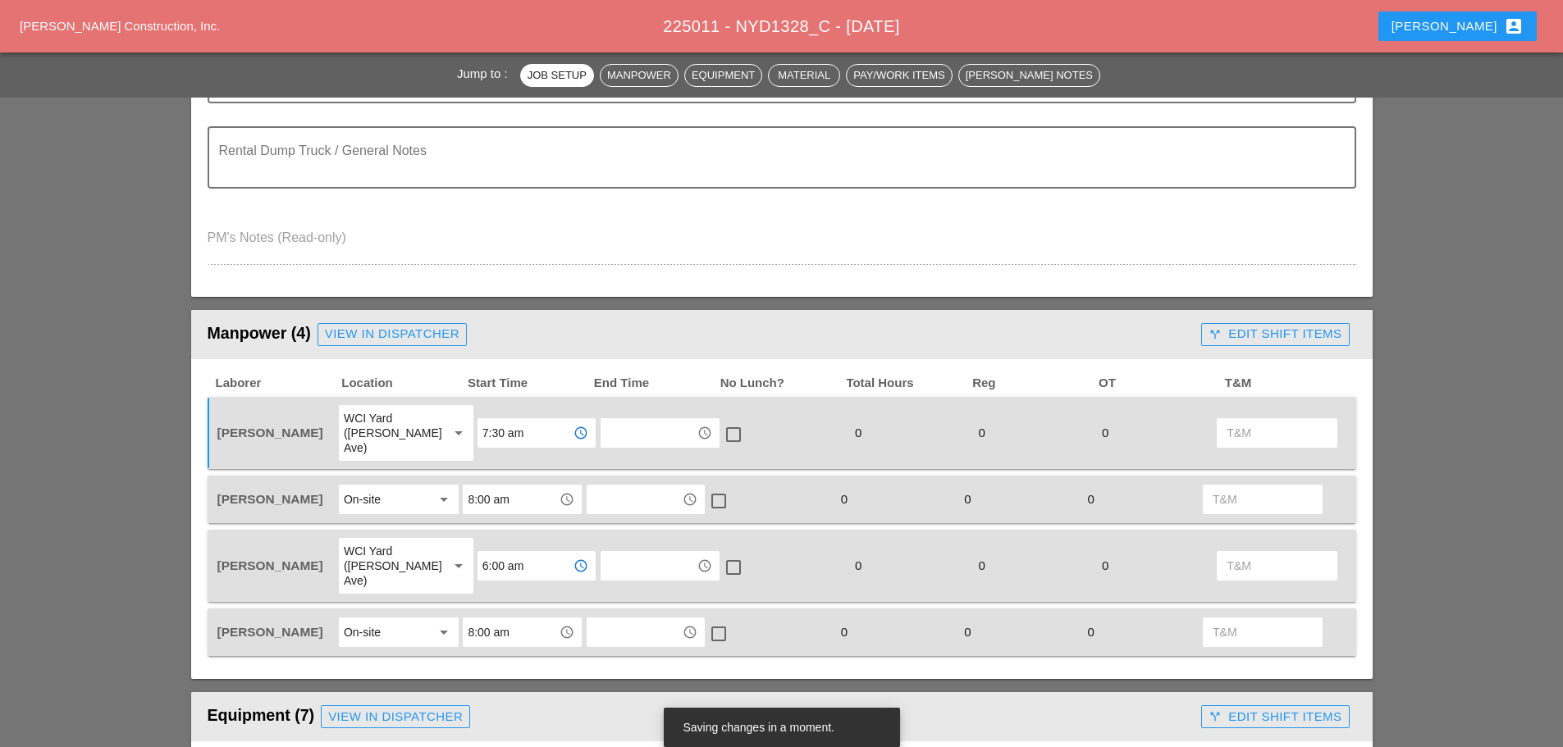
drag, startPoint x: 541, startPoint y: 551, endPoint x: 535, endPoint y: 545, distance: 8.7
click at [540, 553] on input "6:00 am" at bounding box center [524, 566] width 85 height 26
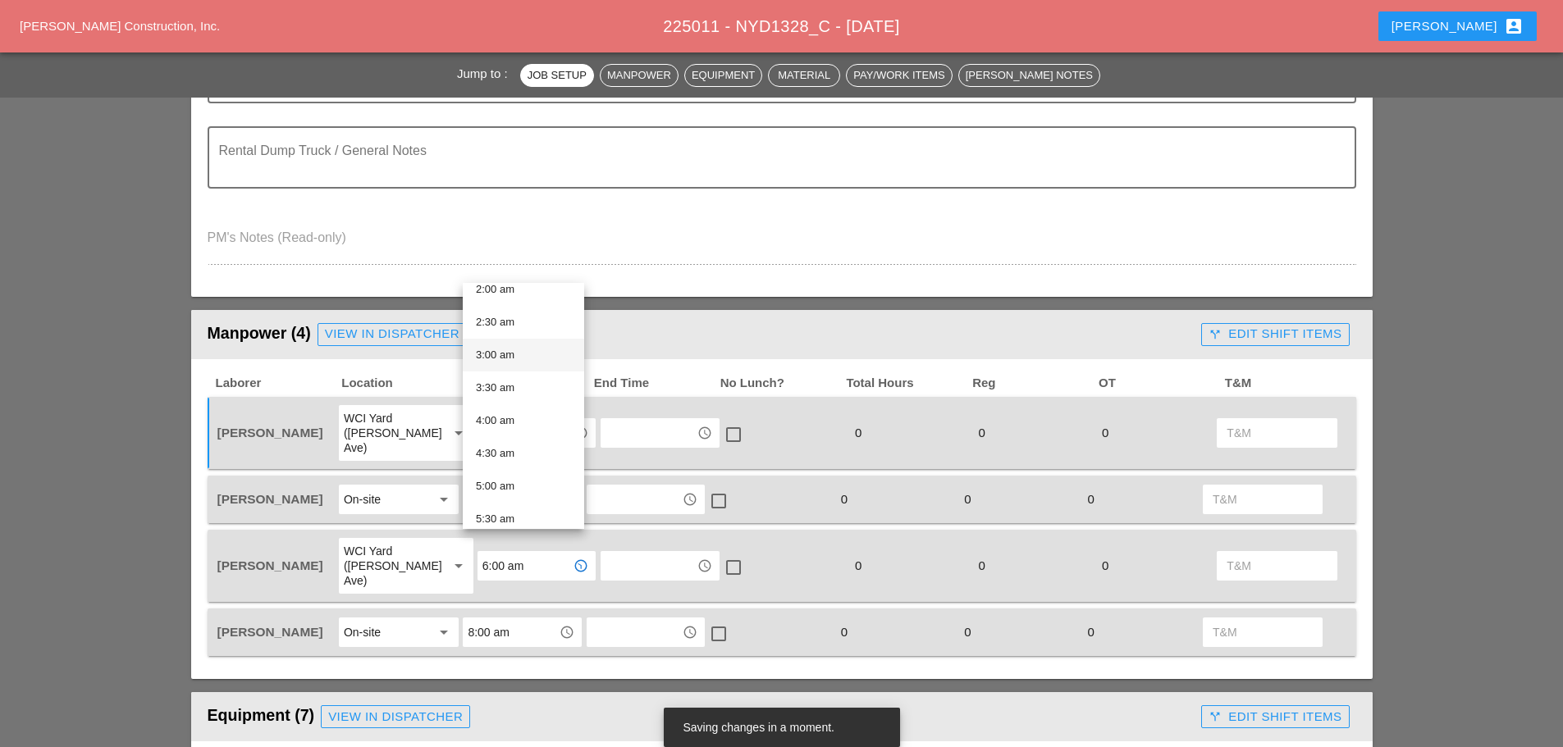
scroll to position [410, 0]
click at [508, 384] on div "7:30 am" at bounding box center [523, 385] width 95 height 20
type input "7:30 am"
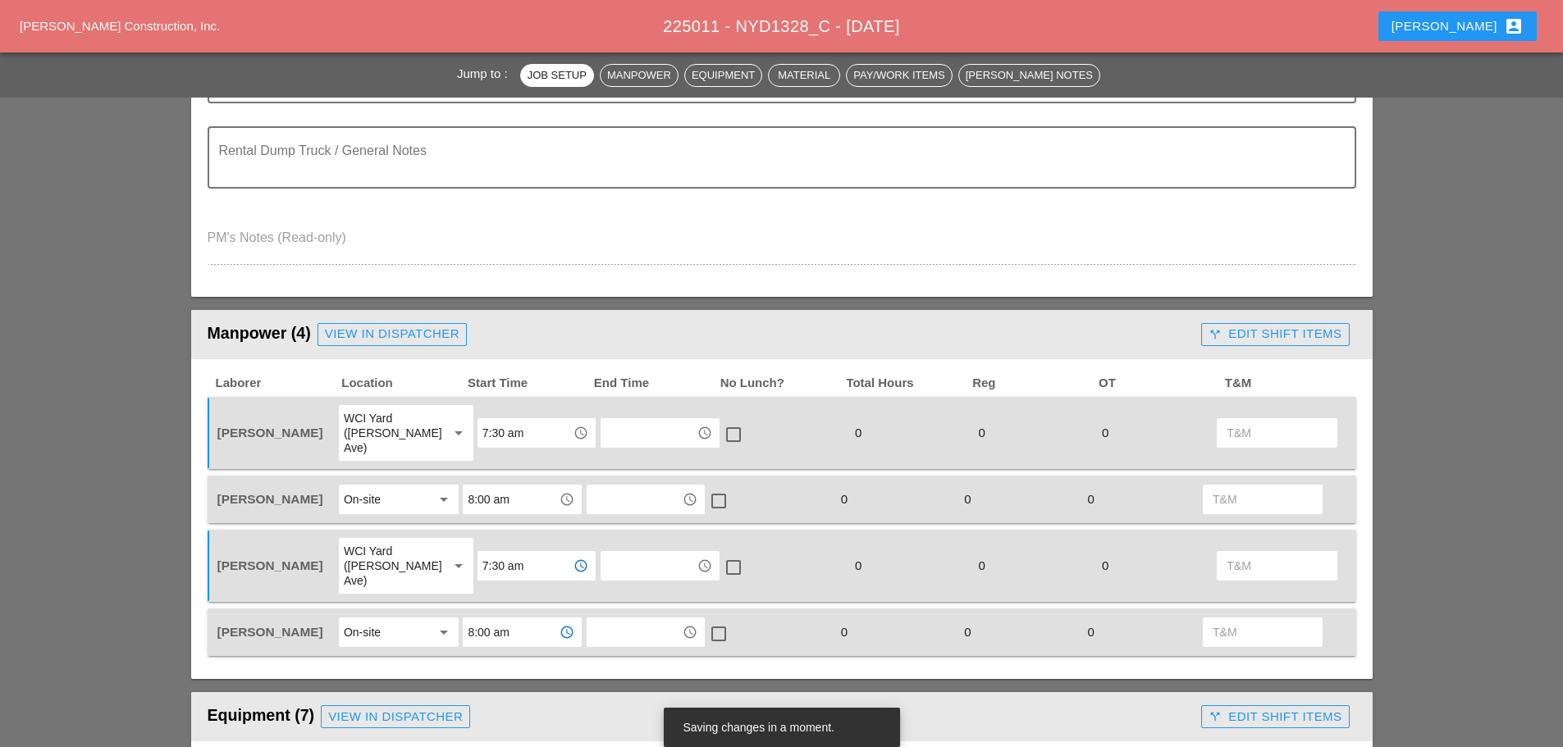
click at [522, 619] on input "8:00 am" at bounding box center [510, 632] width 85 height 26
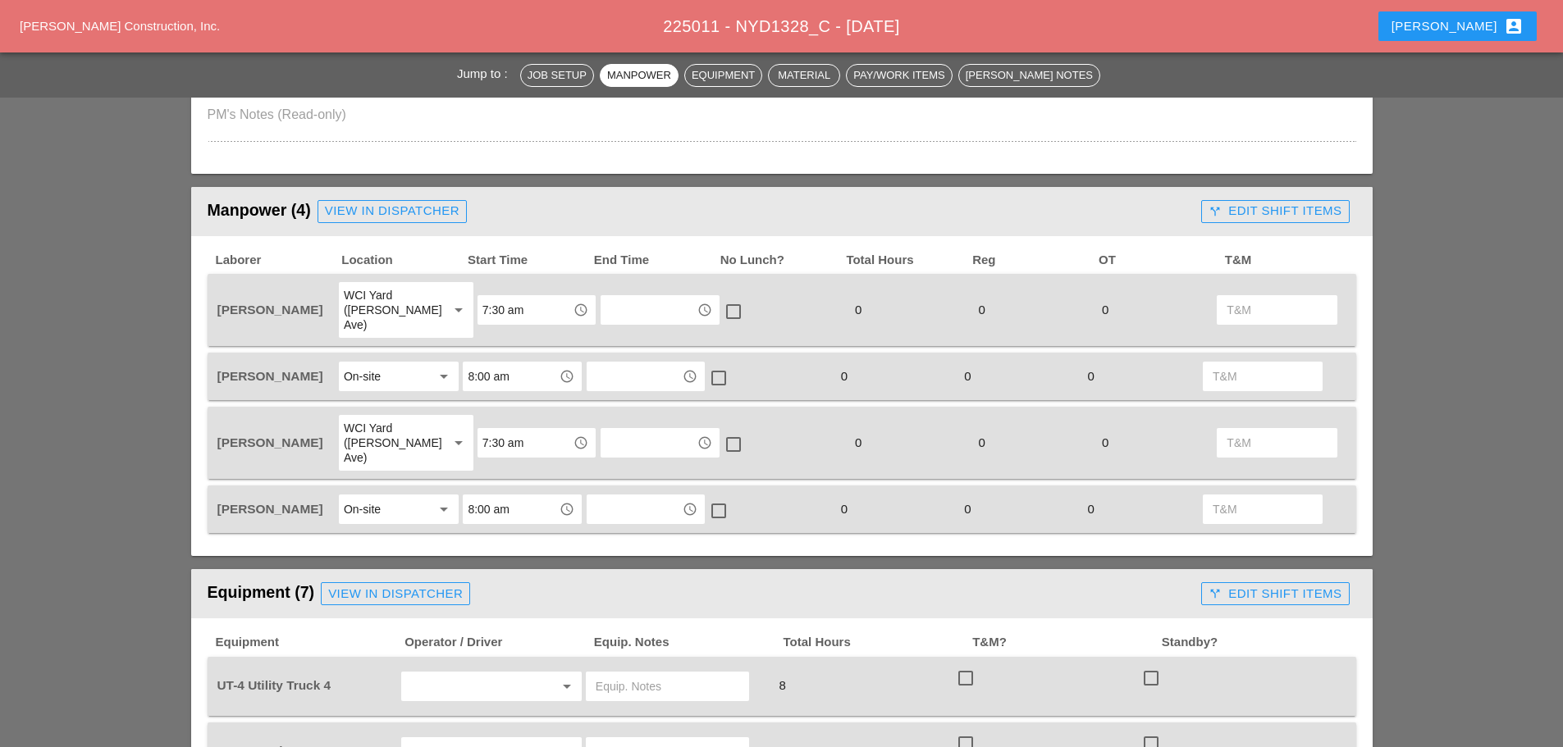
scroll to position [902, 0]
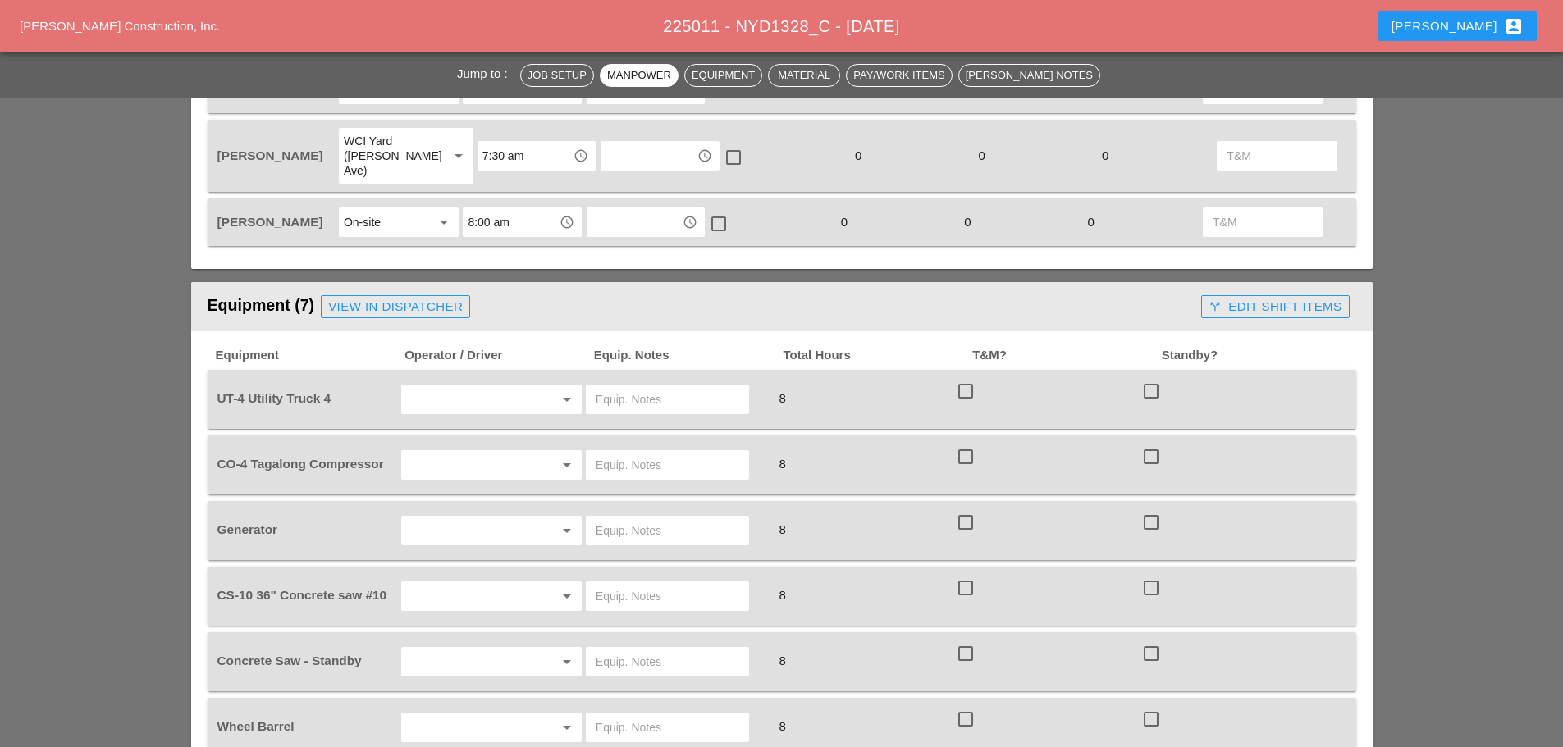
click at [484, 386] on input "text" at bounding box center [468, 399] width 125 height 26
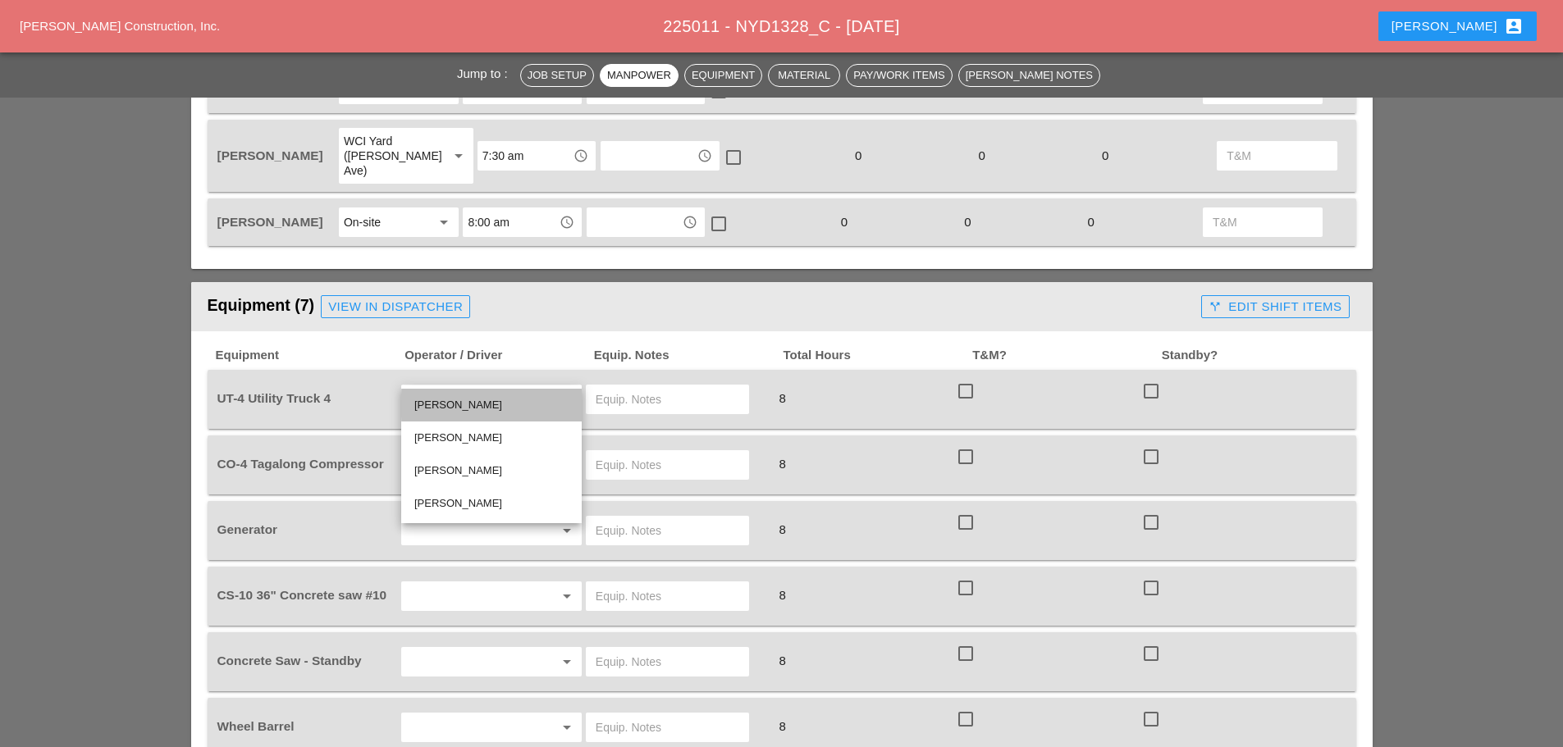
click at [464, 394] on div "[PERSON_NAME]" at bounding box center [491, 405] width 154 height 33
type input "[PERSON_NAME]"
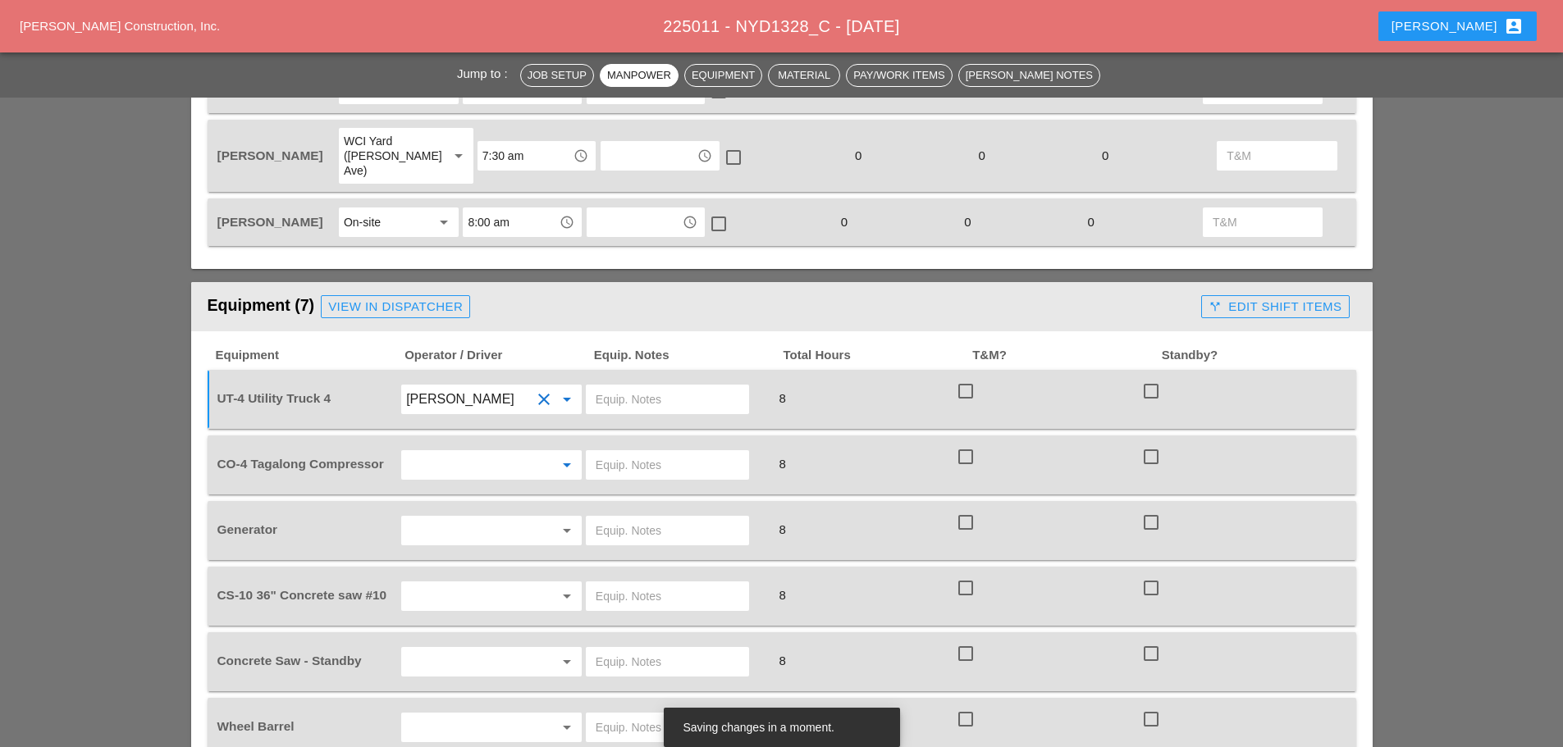
click at [458, 452] on input "text" at bounding box center [468, 465] width 125 height 26
click at [427, 559] on div "[PERSON_NAME]" at bounding box center [491, 569] width 154 height 33
type input "[PERSON_NAME]"
click at [447, 518] on input "text" at bounding box center [468, 531] width 125 height 26
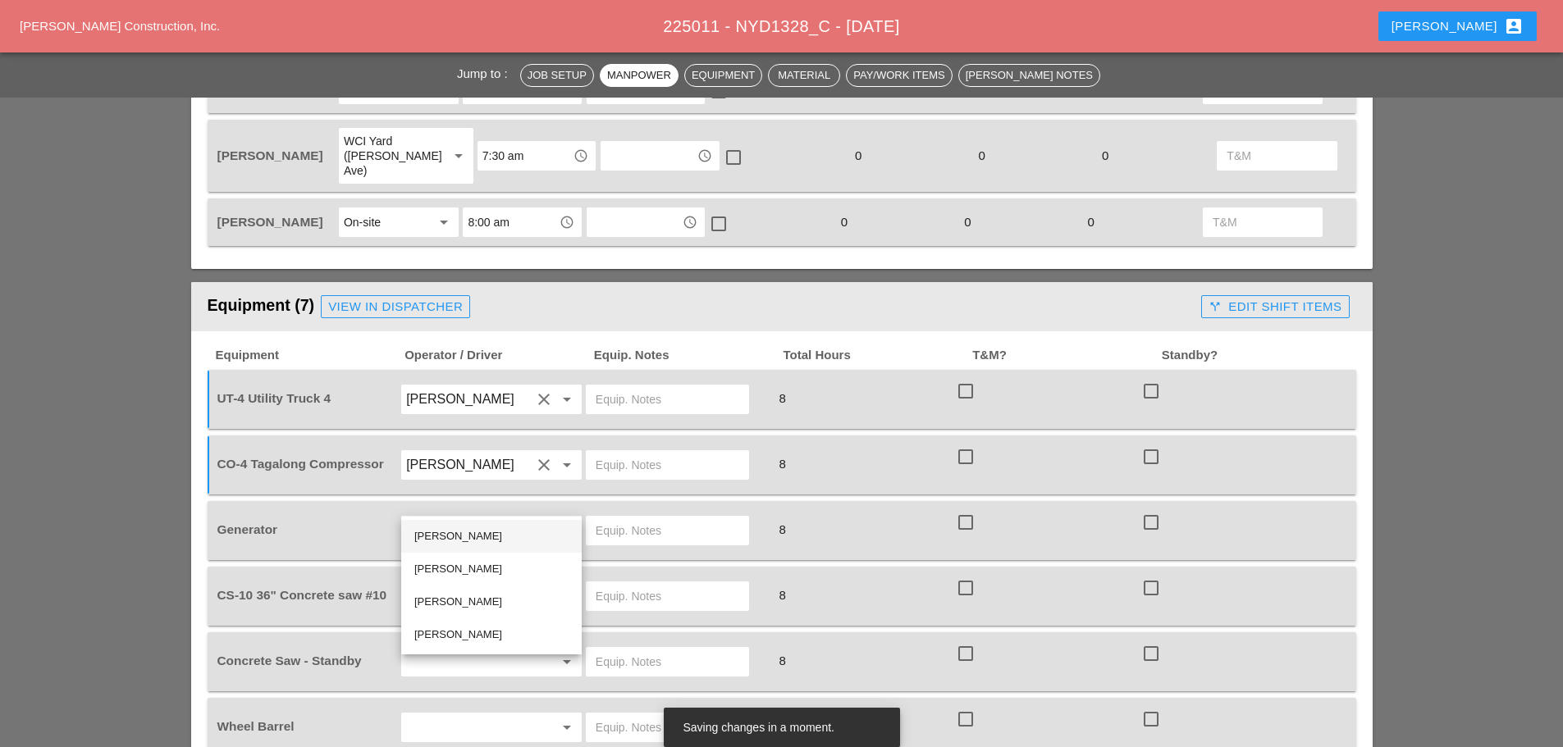
click at [453, 533] on div "[PERSON_NAME]" at bounding box center [491, 537] width 154 height 20
type input "[PERSON_NAME]"
click at [454, 583] on input "text" at bounding box center [468, 596] width 125 height 26
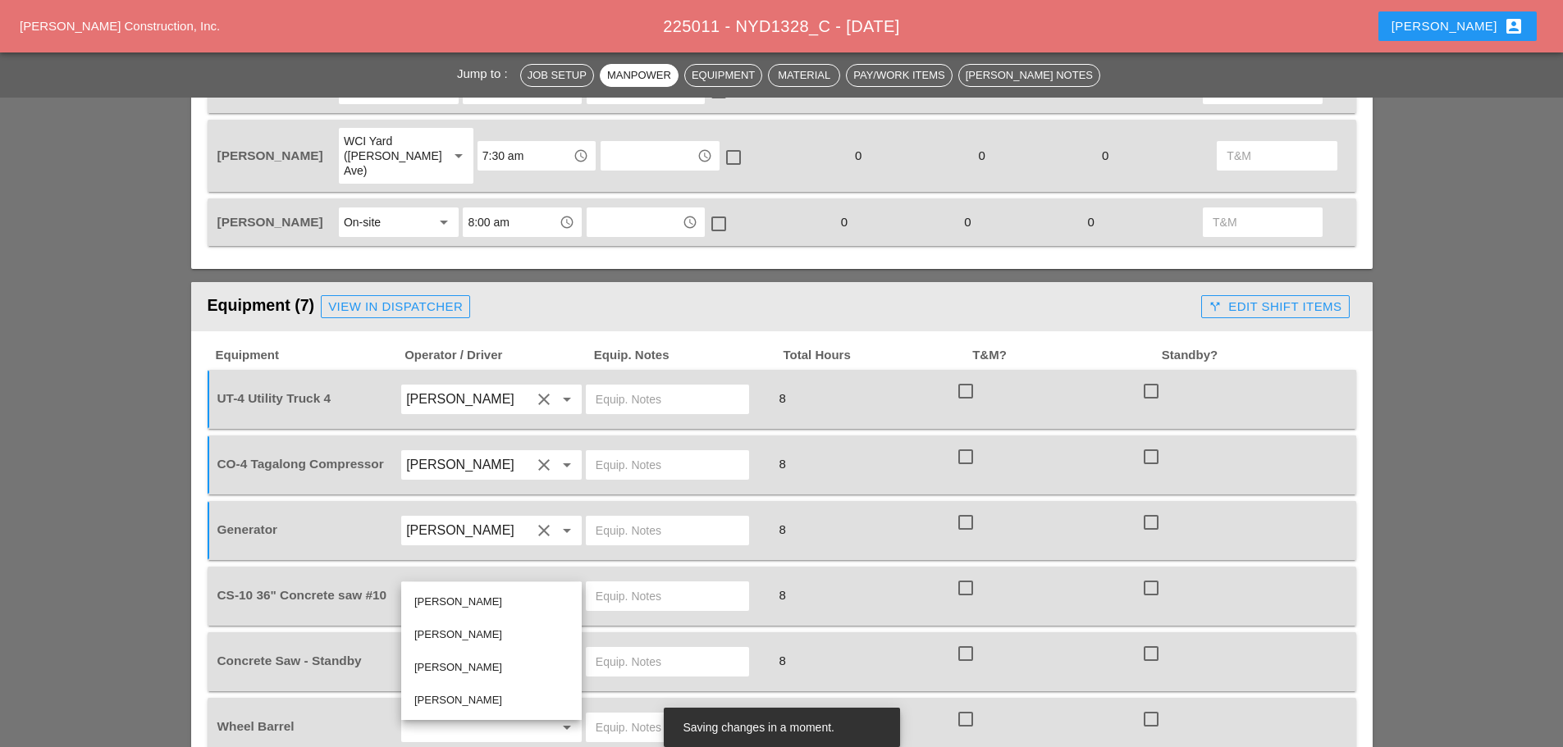
click at [453, 600] on div "[PERSON_NAME]" at bounding box center [491, 602] width 154 height 20
type input "[PERSON_NAME]"
click at [467, 646] on div "arrow_drop_down" at bounding box center [491, 661] width 182 height 31
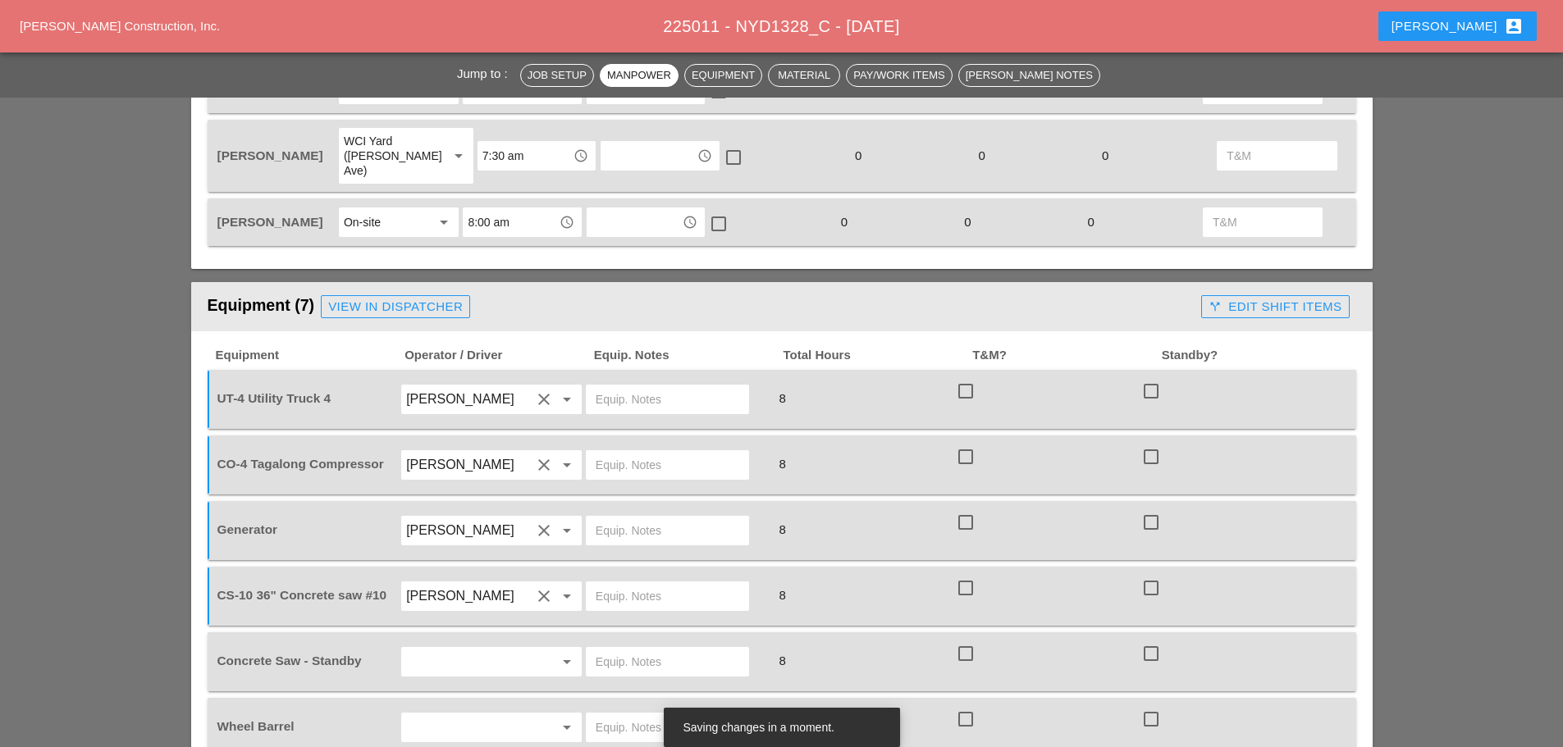
click at [470, 649] on input "text" at bounding box center [468, 662] width 125 height 26
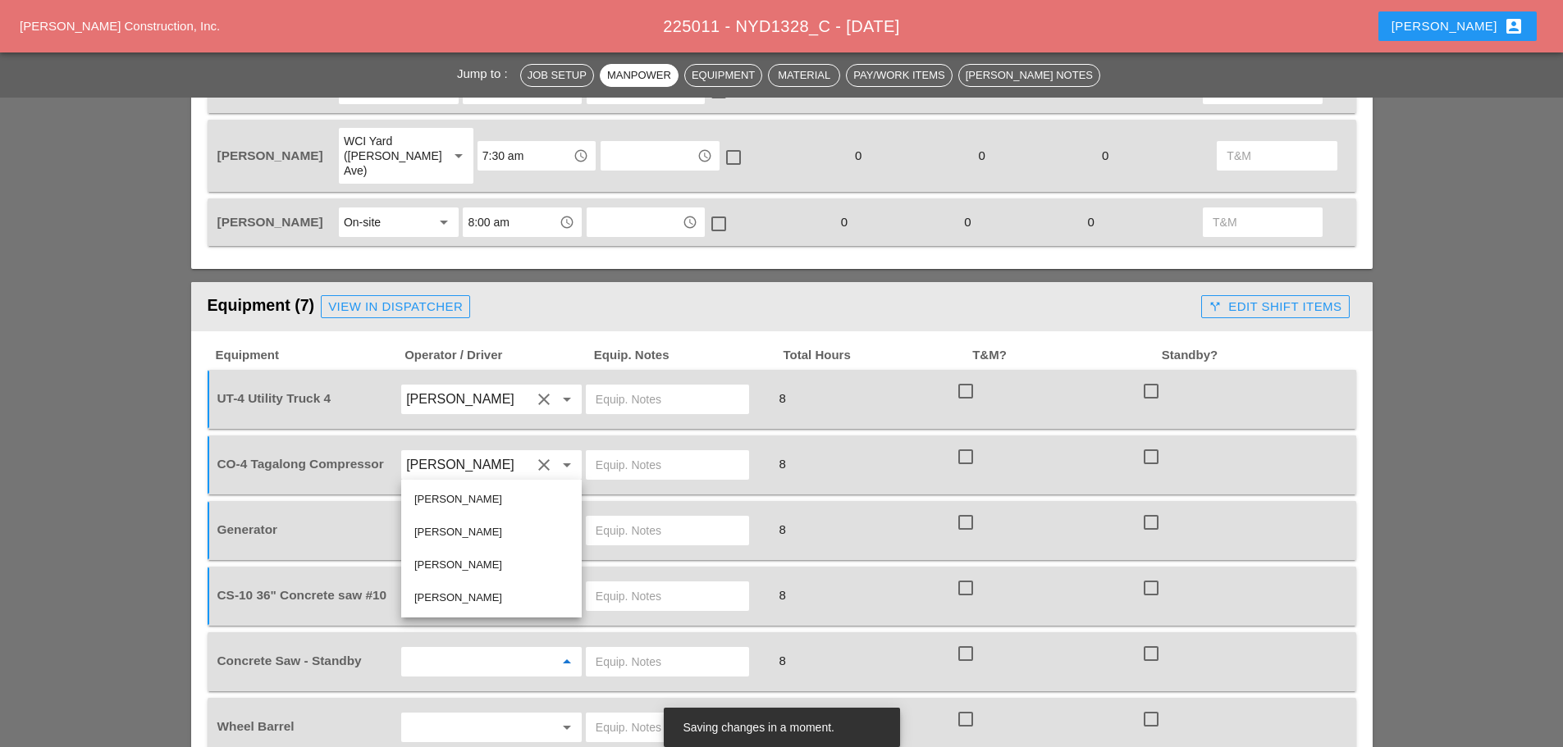
click at [455, 592] on div "[PERSON_NAME]" at bounding box center [491, 598] width 154 height 20
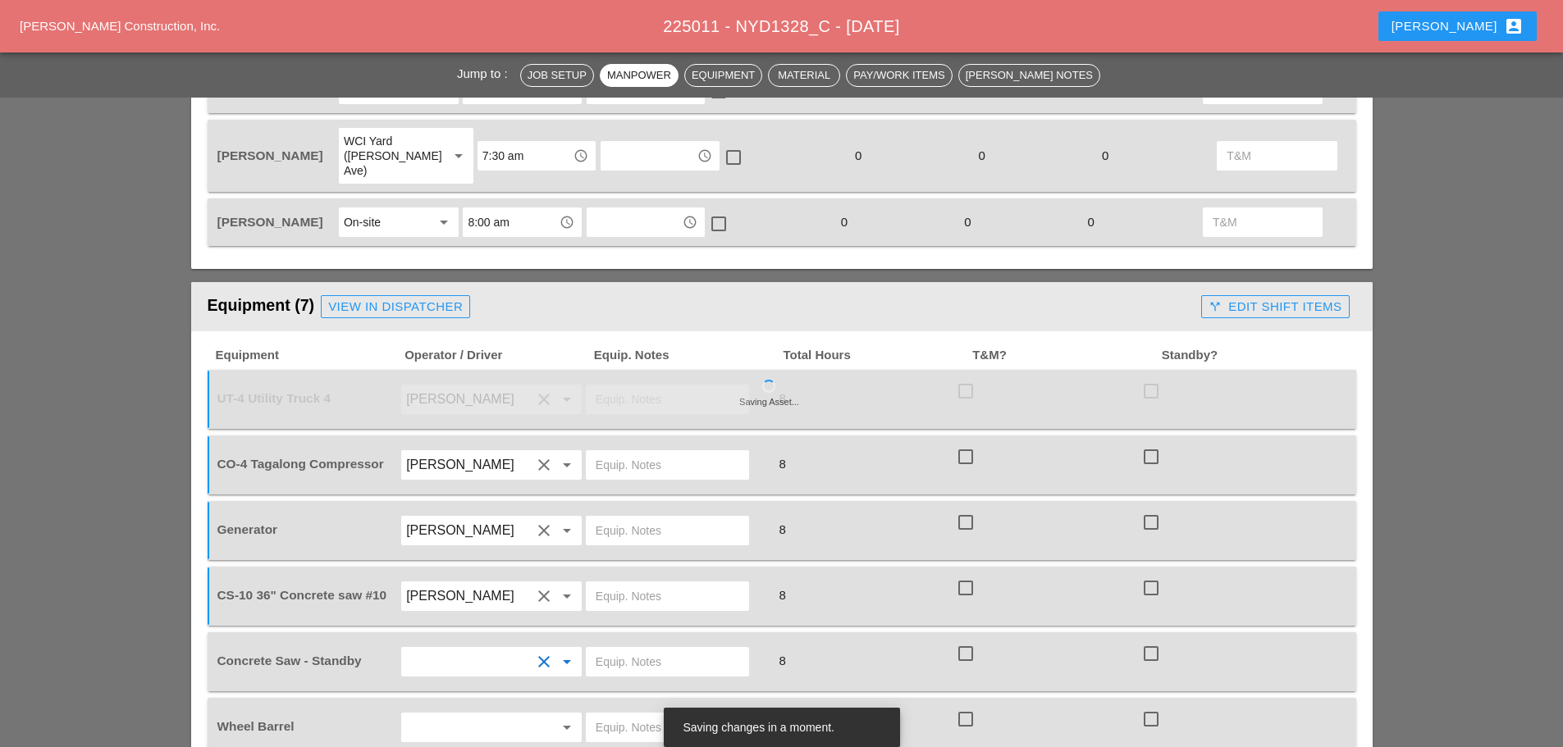
type input "[PERSON_NAME]"
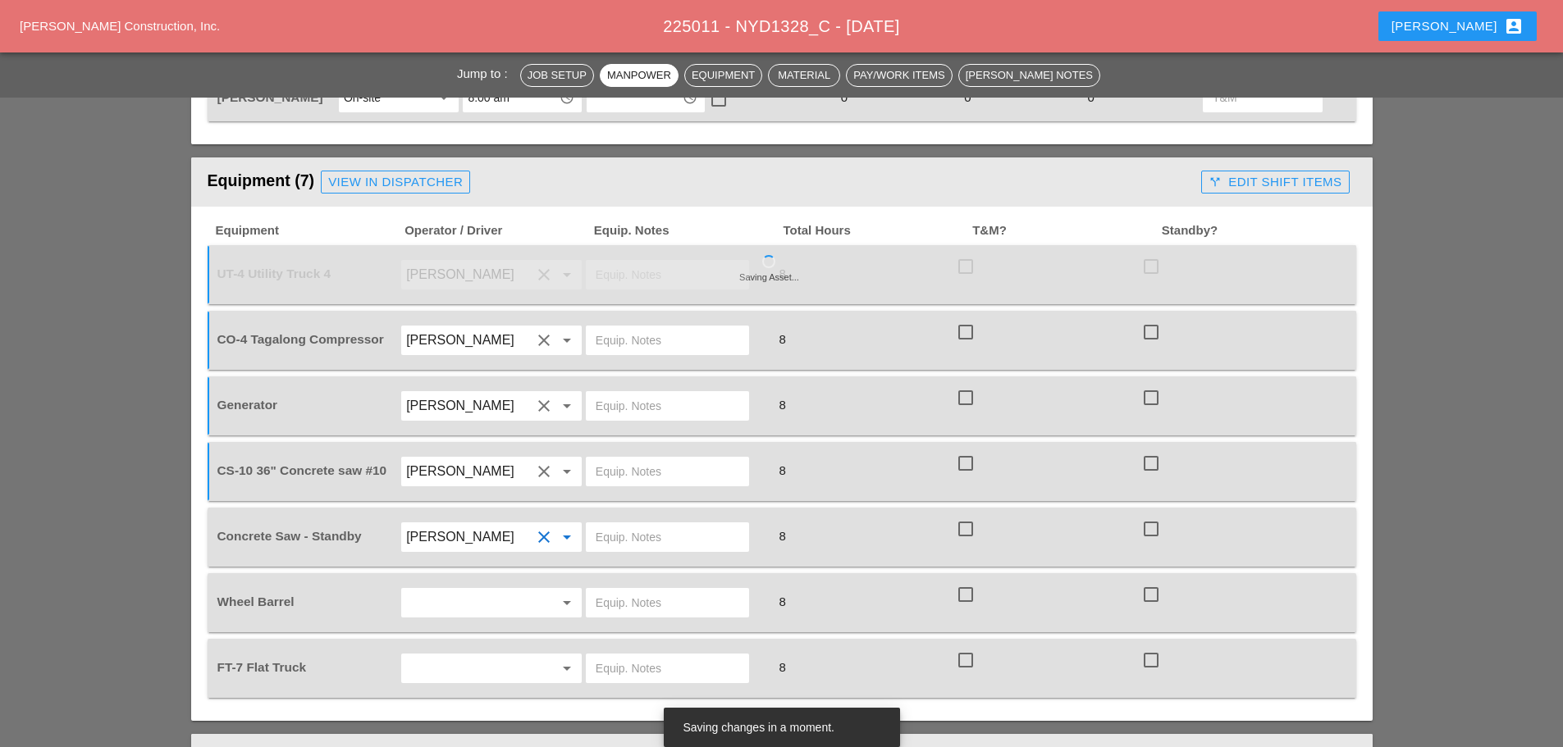
scroll to position [1149, 0]
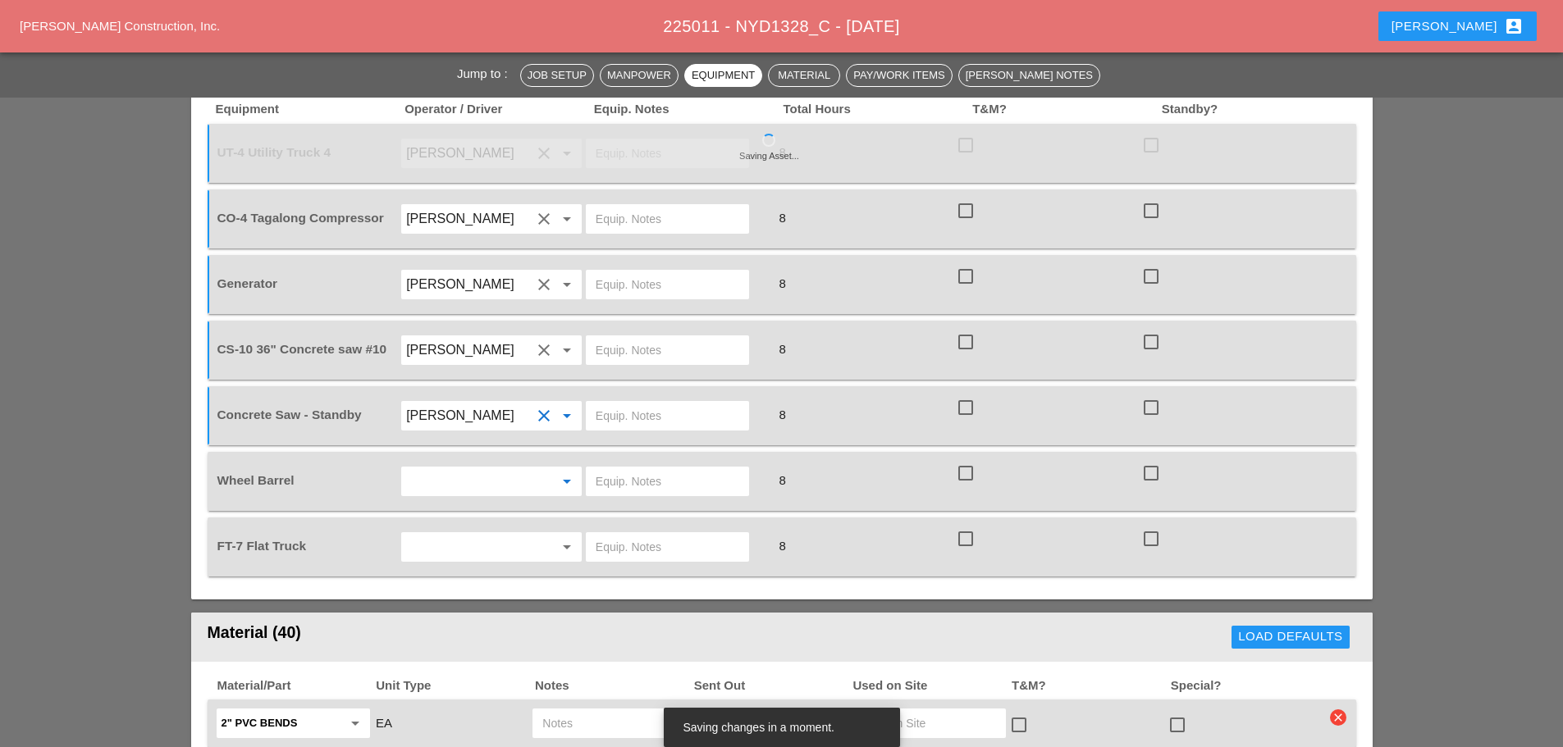
click at [473, 468] on input "text" at bounding box center [468, 481] width 125 height 26
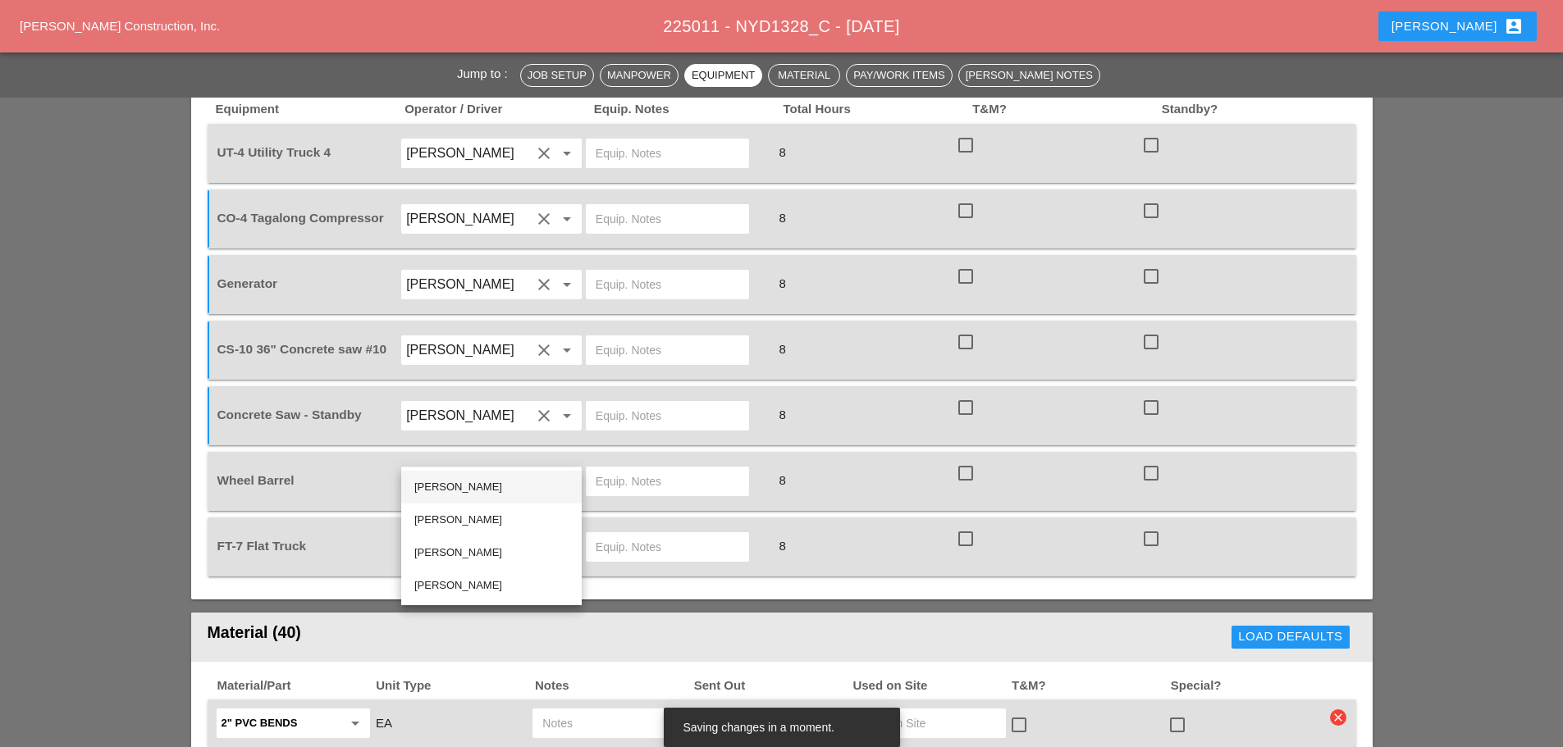
click at [464, 493] on div "[PERSON_NAME]" at bounding box center [491, 487] width 154 height 20
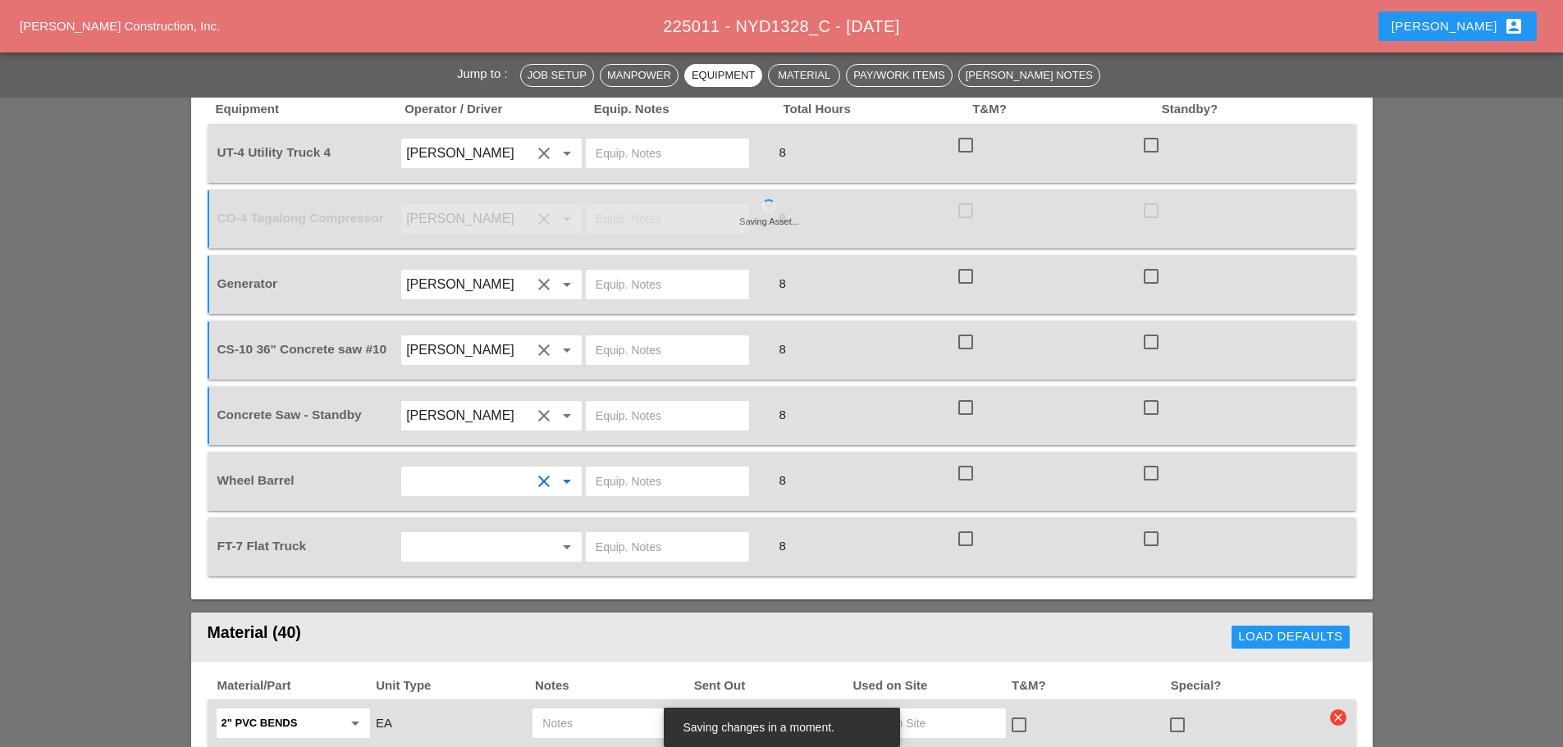
type input "[PERSON_NAME]"
click at [477, 534] on input "text" at bounding box center [468, 547] width 125 height 26
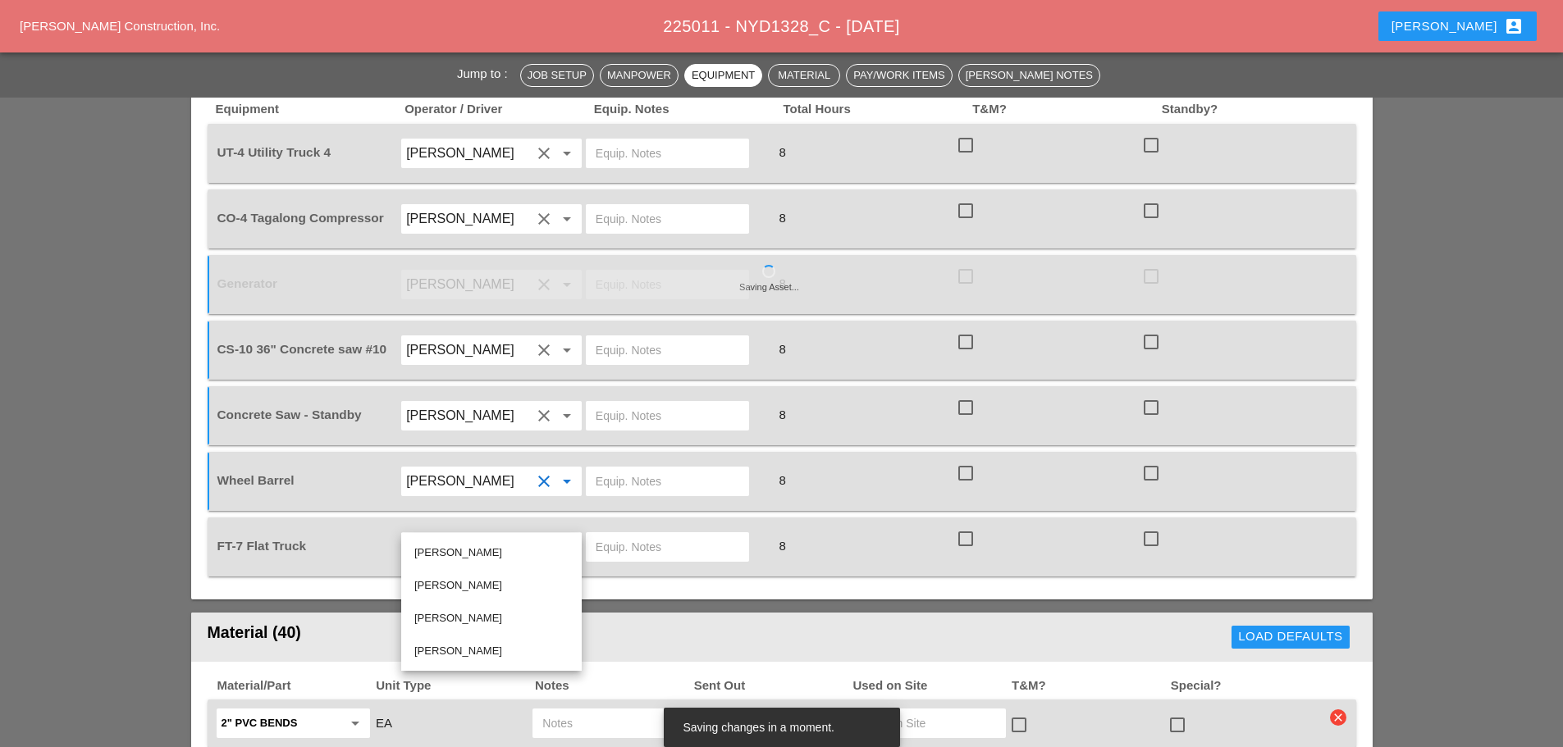
click at [468, 534] on input "text" at bounding box center [468, 547] width 125 height 26
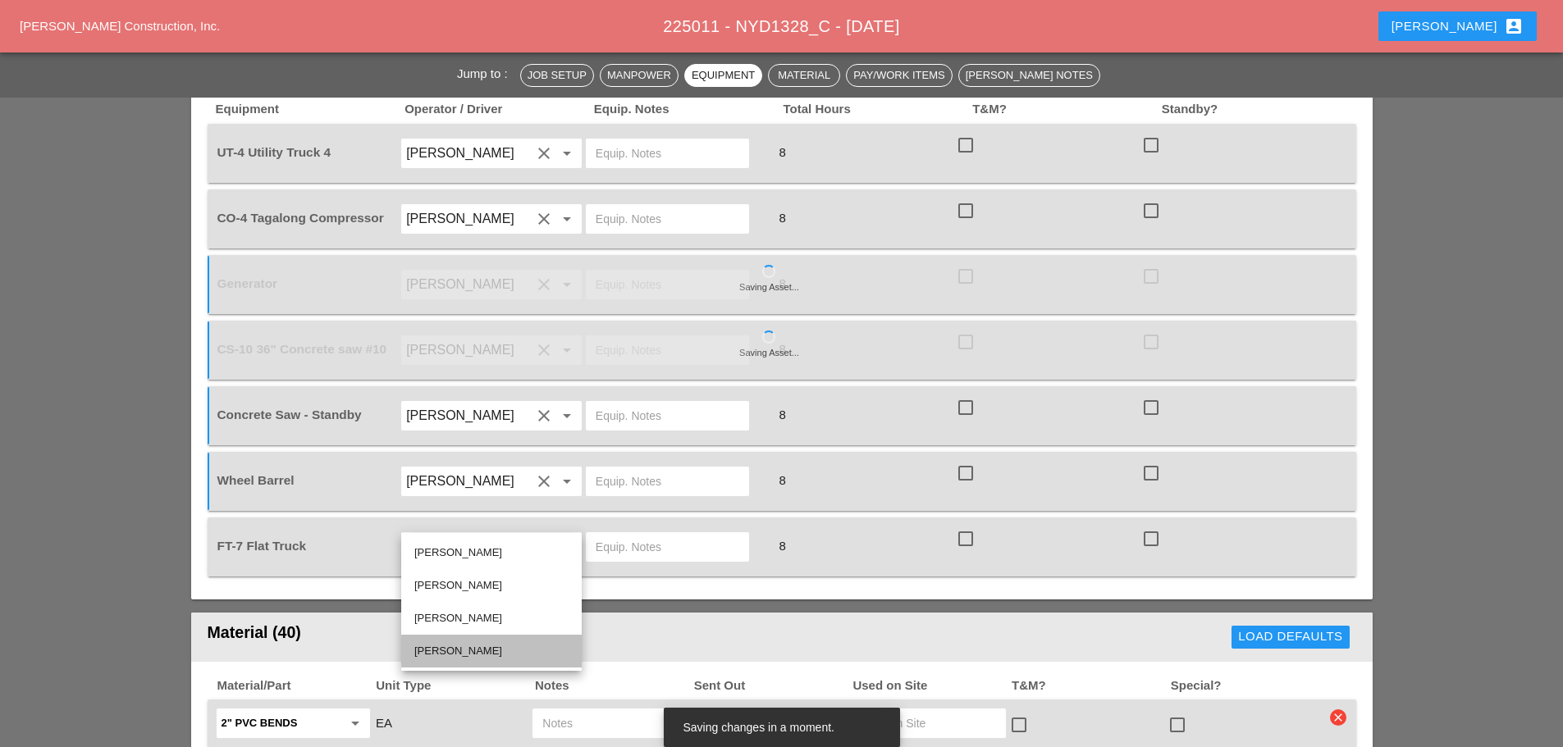
click at [454, 644] on div "[PERSON_NAME]" at bounding box center [491, 652] width 154 height 20
type input "[PERSON_NAME]"
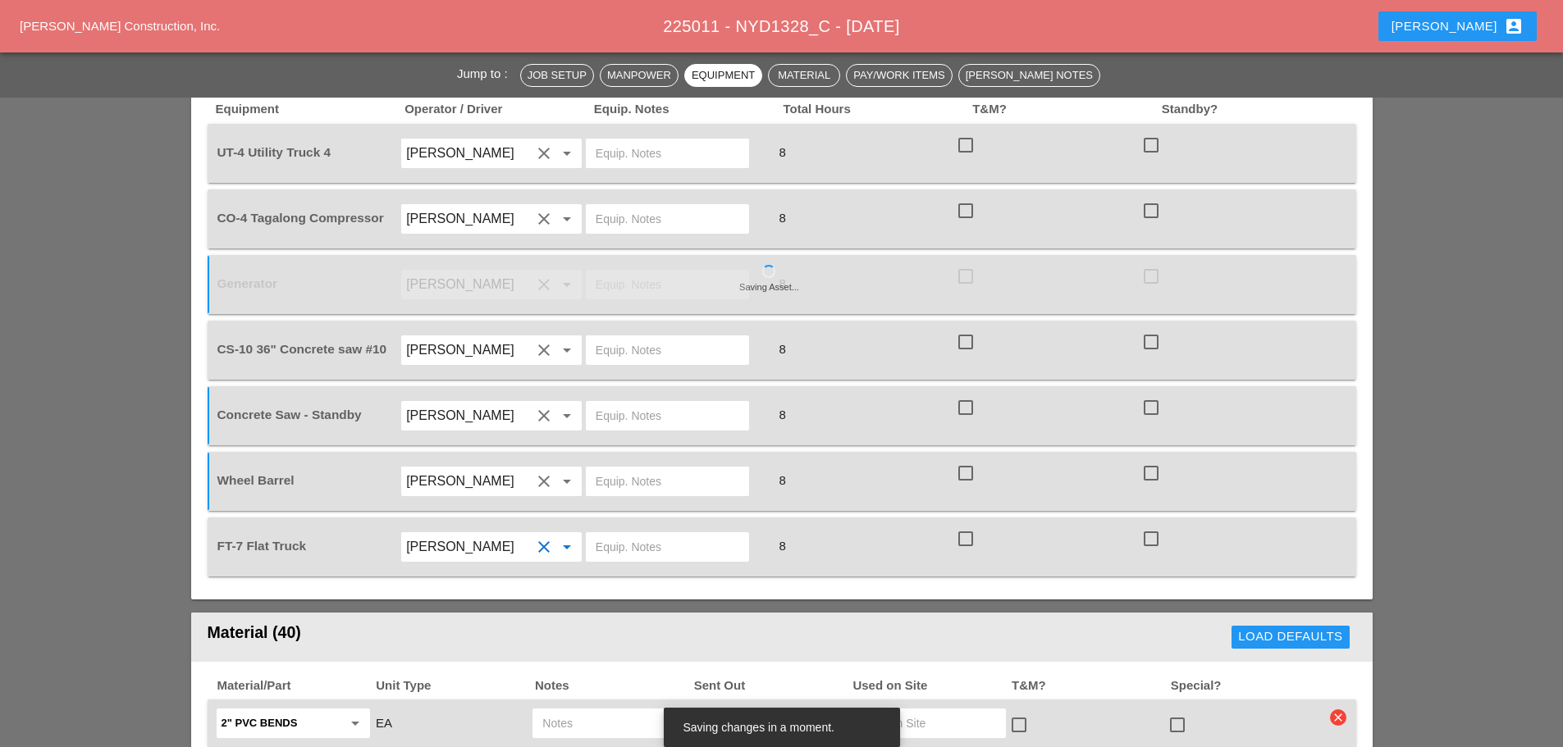
scroll to position [820, 0]
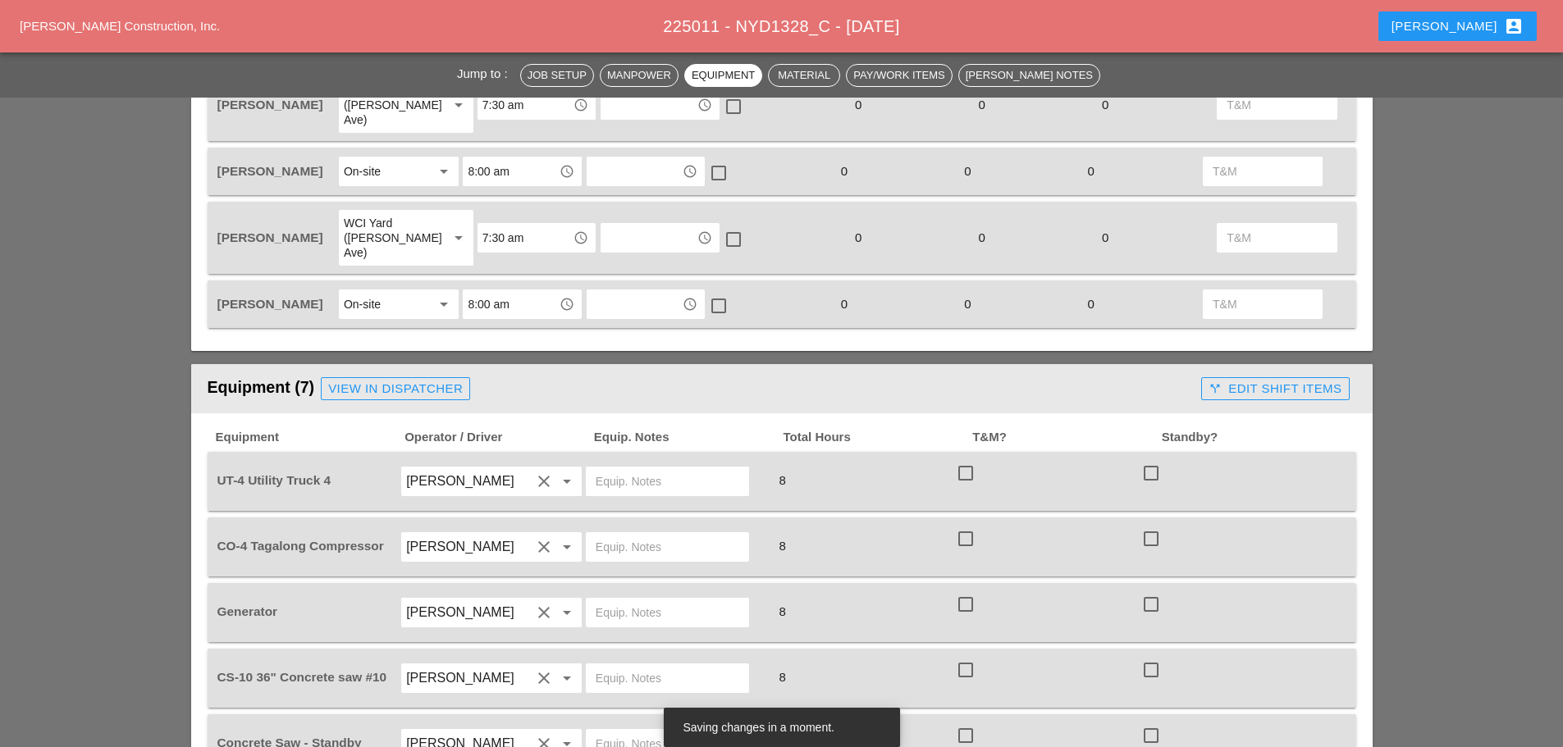
click at [607, 468] on input "text" at bounding box center [668, 481] width 144 height 26
type input "w"
type input "W/ CONCRETE SAW"
click at [645, 534] on input "text" at bounding box center [668, 547] width 144 height 26
type input "START"
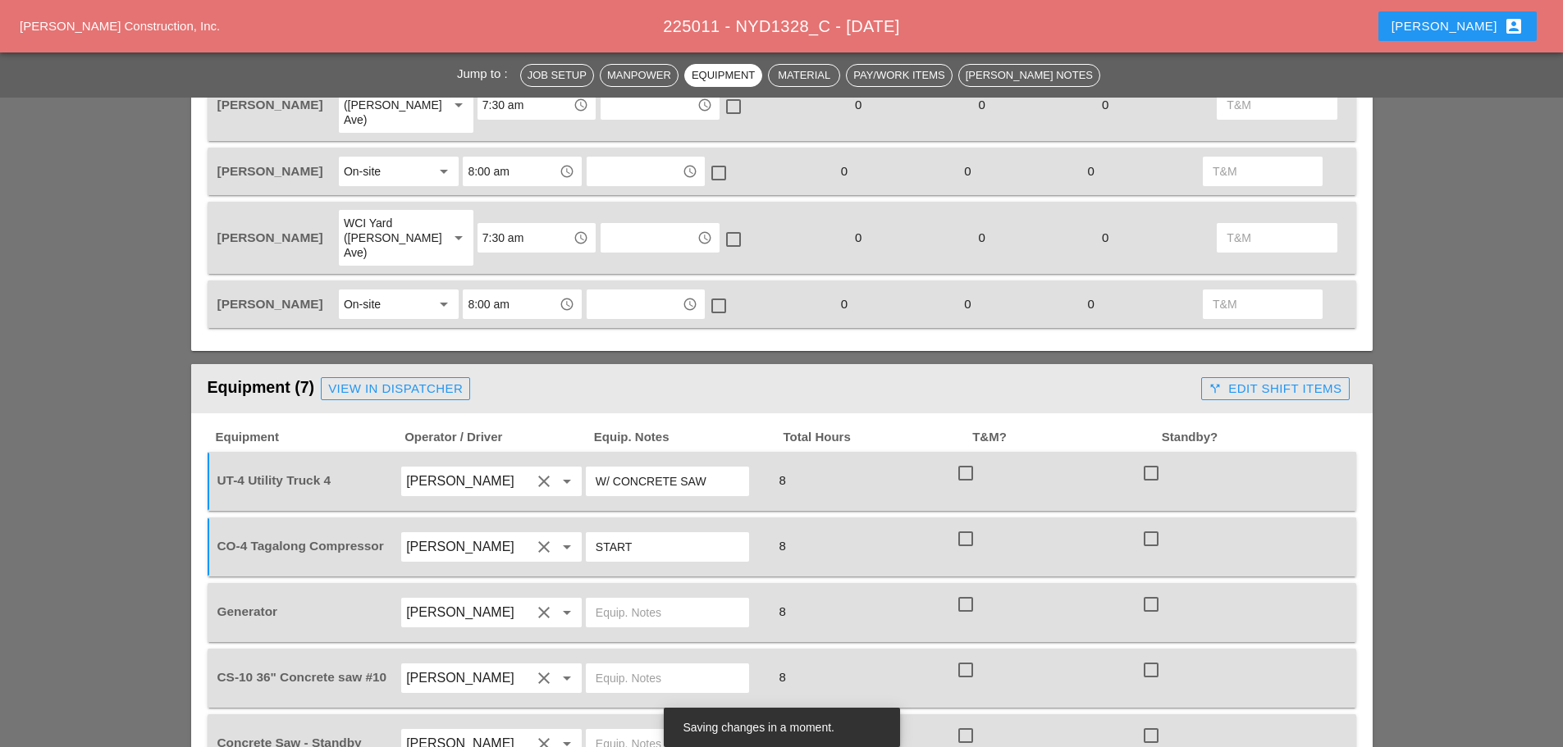
click at [620, 600] on input "text" at bounding box center [668, 613] width 144 height 26
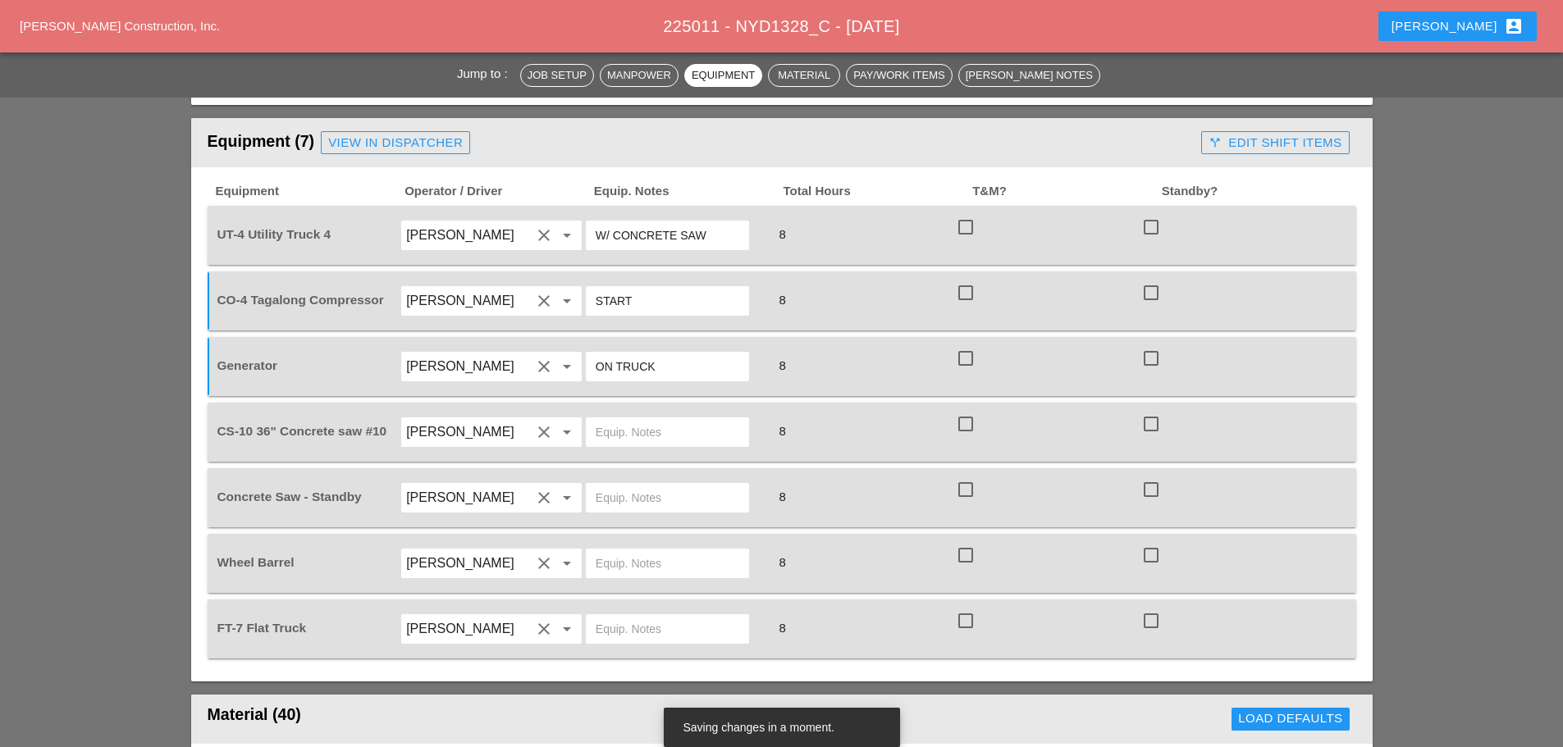
type input "ON TRUCK"
click at [627, 419] on input "text" at bounding box center [668, 432] width 144 height 26
type input "FULL SETUP"
click at [614, 485] on input "text" at bounding box center [668, 498] width 144 height 26
type input "FULL SETUP"
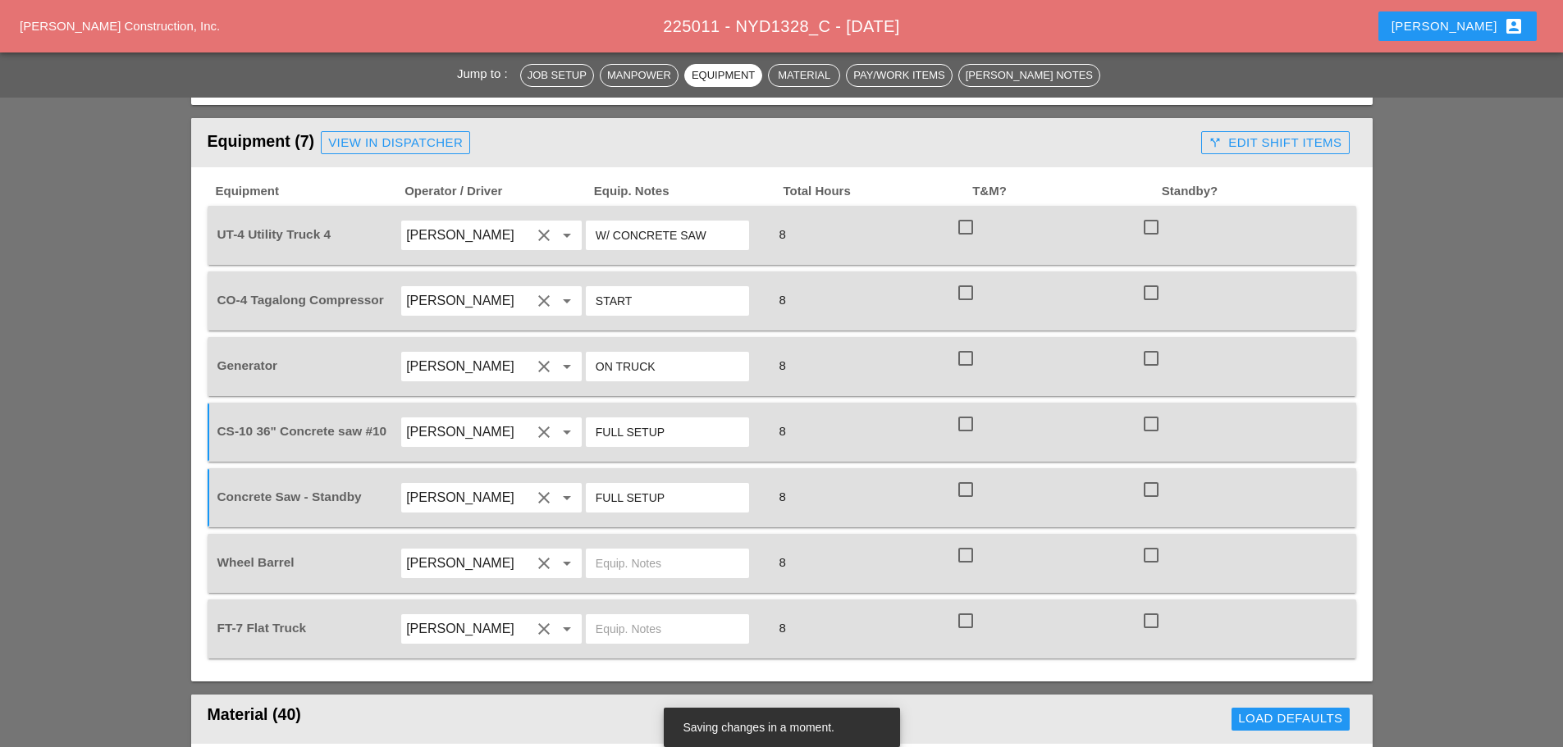
click at [633, 550] on input "text" at bounding box center [668, 563] width 144 height 26
type input "ON TRUCK"
click at [600, 616] on input "text" at bounding box center [668, 629] width 144 height 26
type input "W/ MATERIALS"
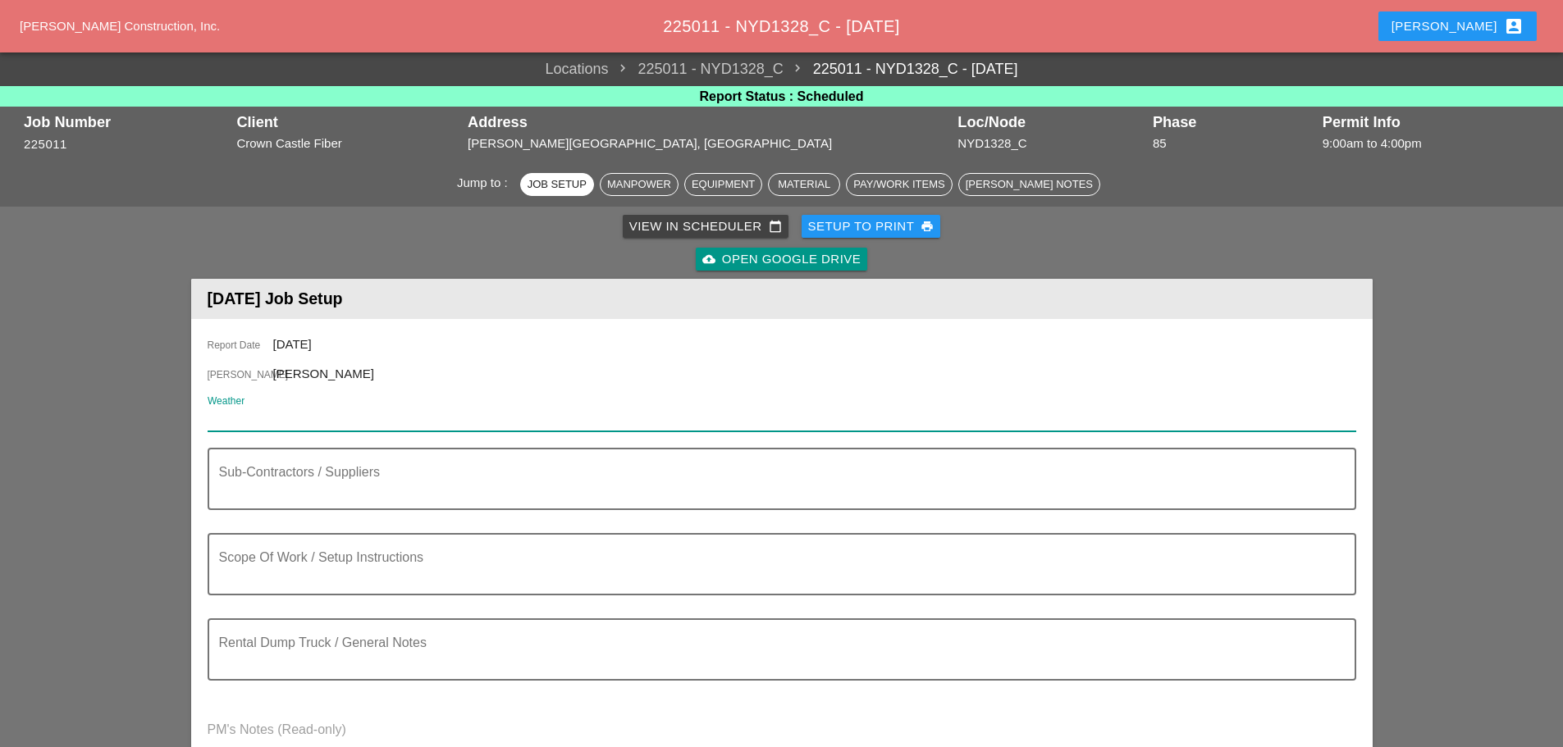
paste input "Wed 15 Day 66° 6% N 15 mph Cloudy skies early will become partly cloudy later i…"
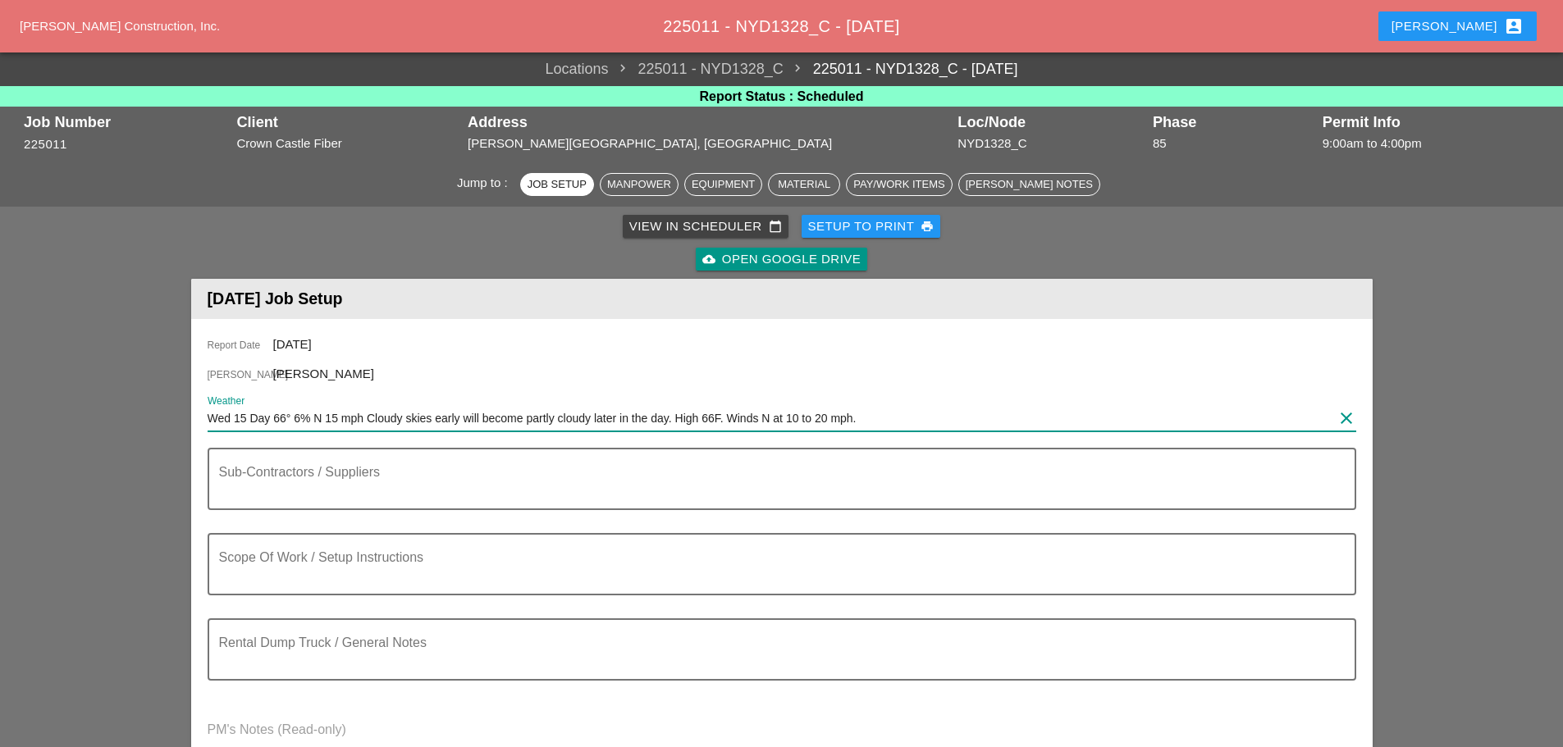
type input "Wed 15 Day 66° 6% N 15 mph Cloudy skies early will become partly cloudy later i…"
drag, startPoint x: 879, startPoint y: 235, endPoint x: 900, endPoint y: 257, distance: 30.8
click at [879, 235] on div "Setup to Print print" at bounding box center [871, 226] width 126 height 19
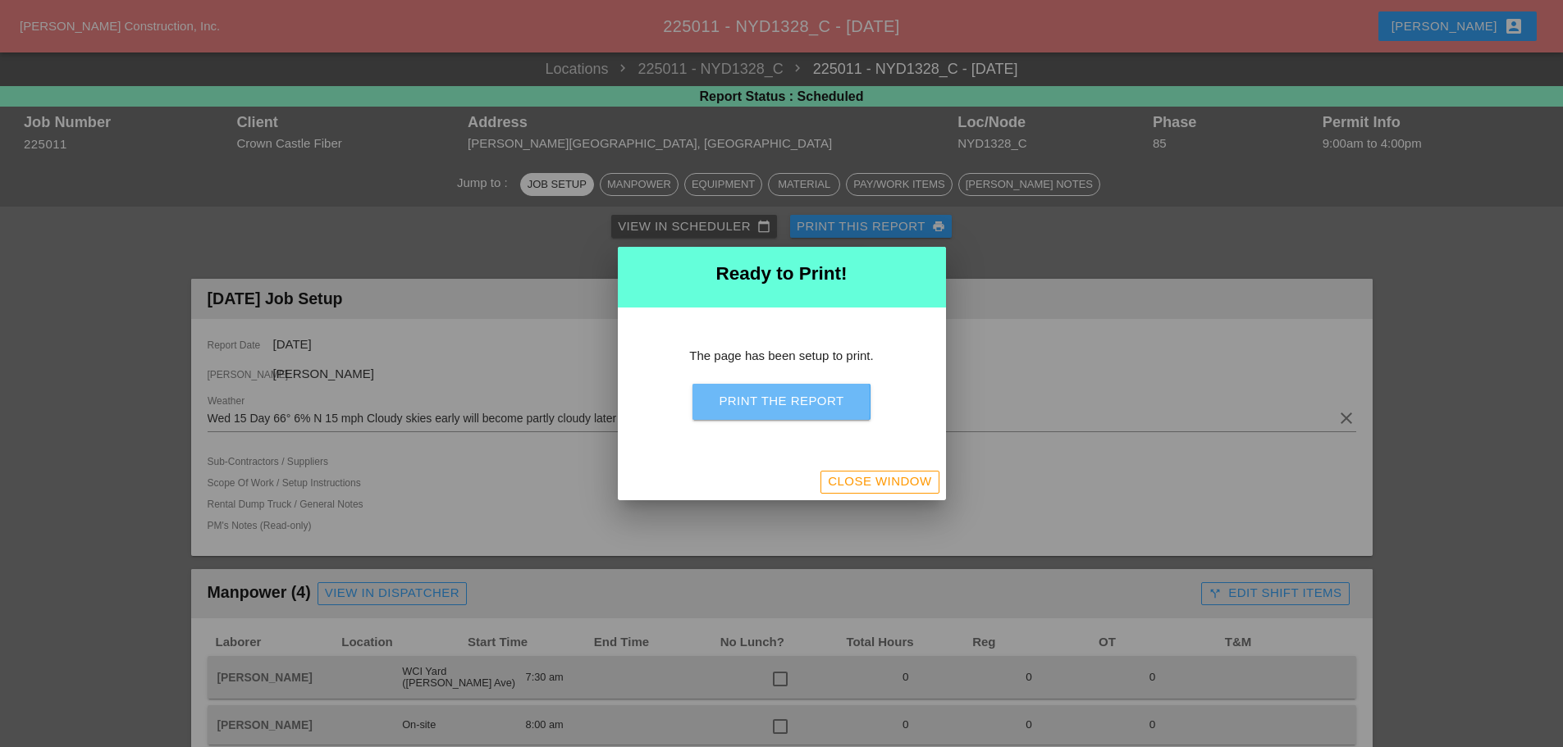
drag, startPoint x: 815, startPoint y: 400, endPoint x: 1213, endPoint y: 638, distance: 464.7
click at [815, 400] on div "Print the Report" at bounding box center [781, 401] width 125 height 19
click at [885, 493] on button "Close Window" at bounding box center [879, 482] width 118 height 23
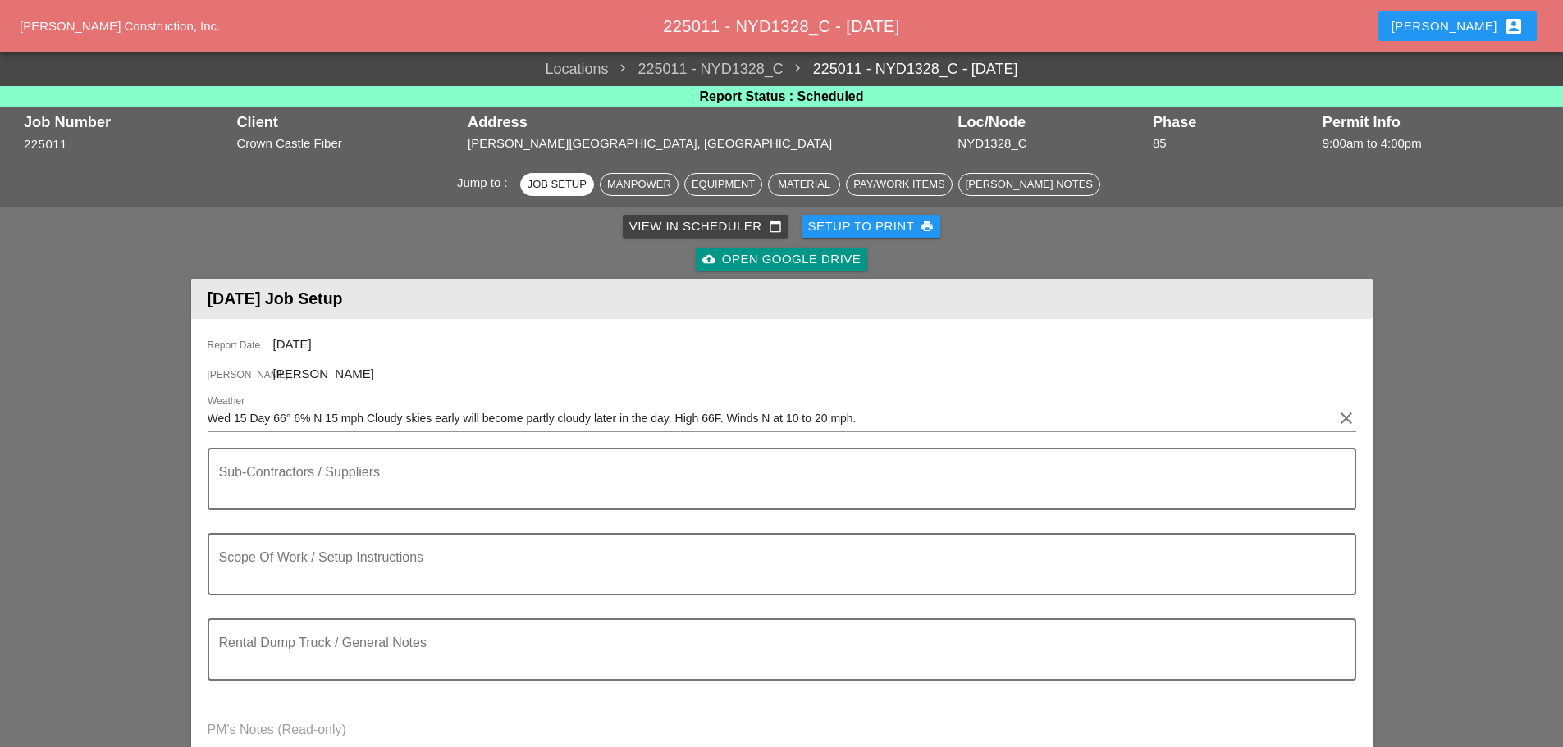
click at [1467, 24] on div "[PERSON_NAME] account_box" at bounding box center [1457, 26] width 132 height 20
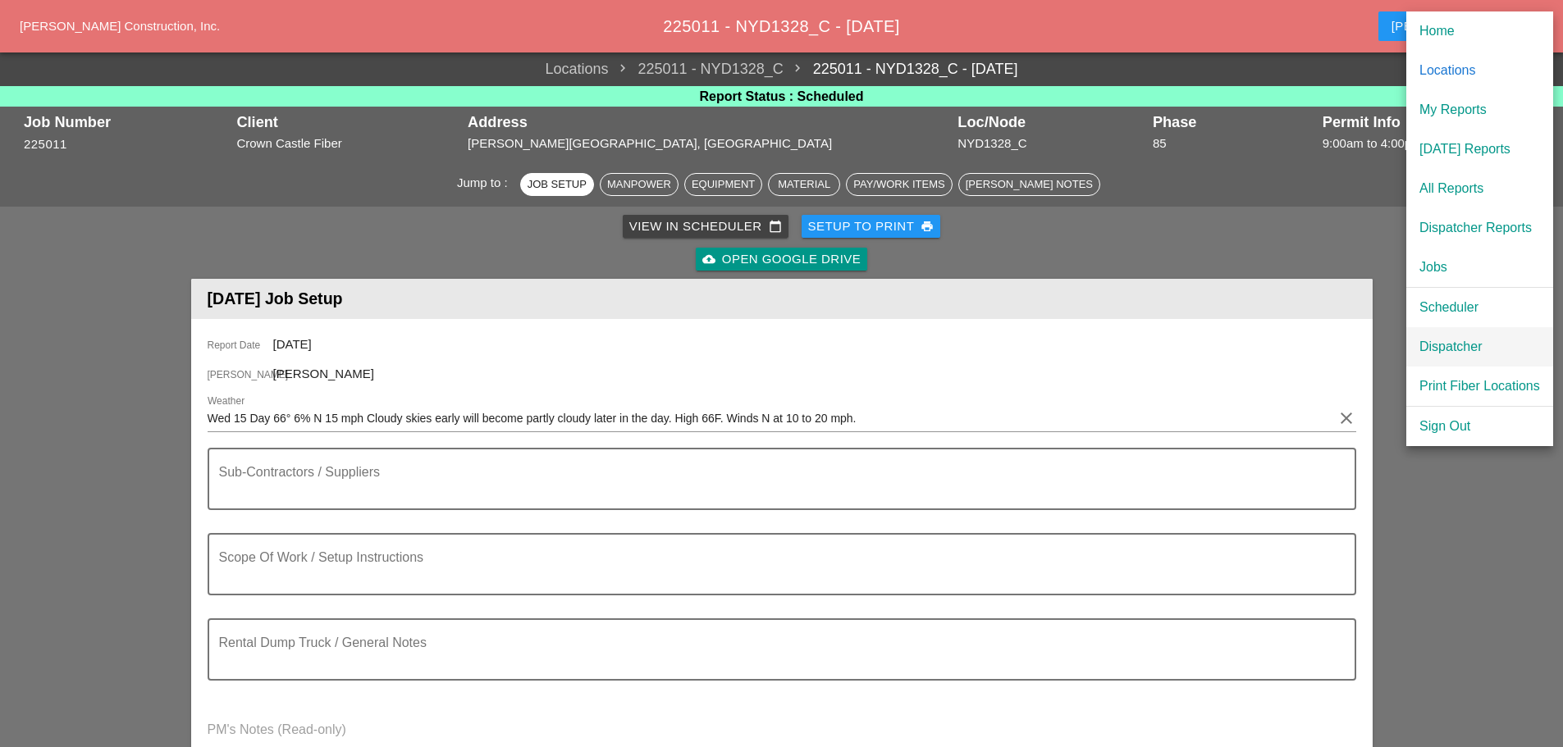
click at [1465, 343] on div "Dispatcher" at bounding box center [1479, 347] width 121 height 20
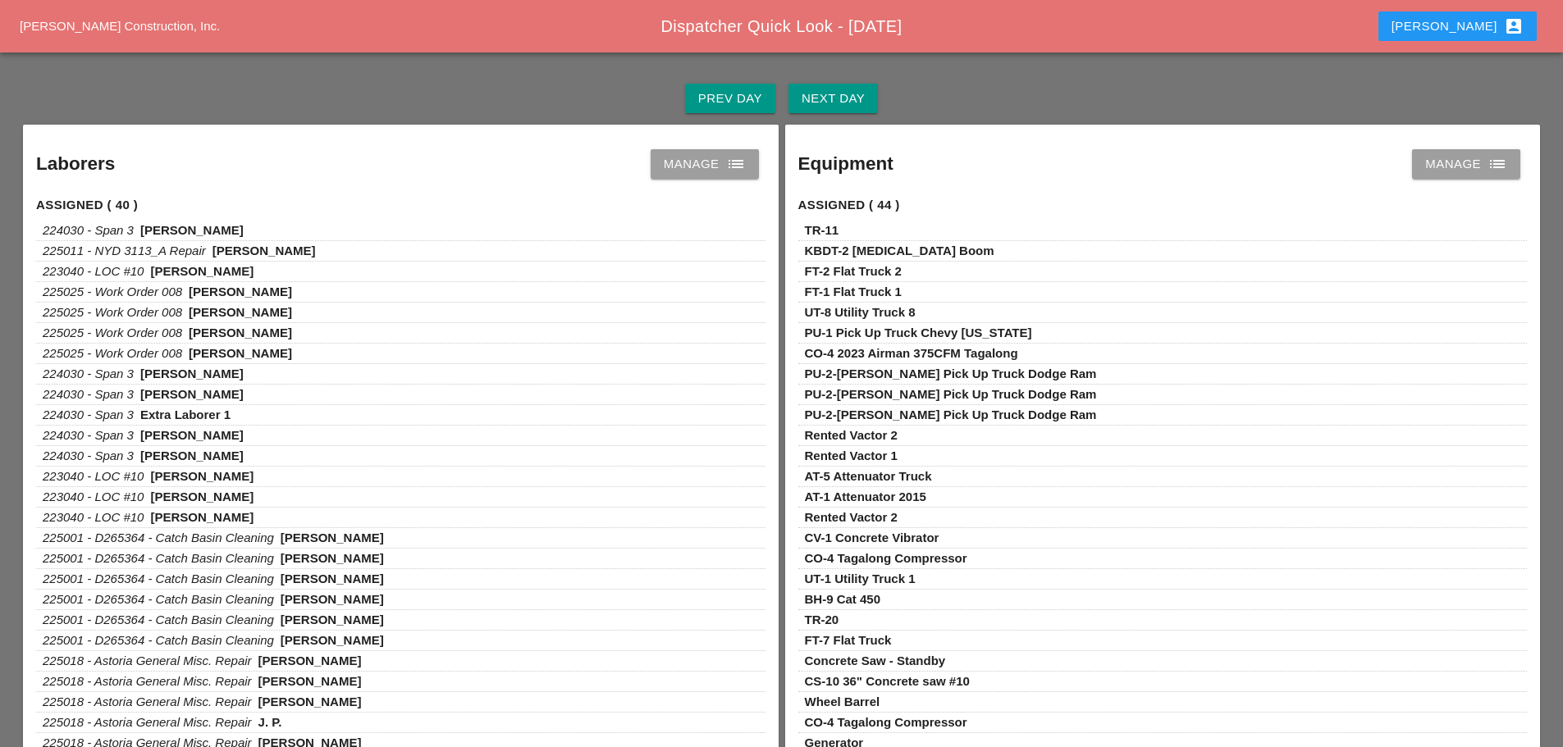
click at [839, 102] on div "Next Day" at bounding box center [833, 98] width 63 height 19
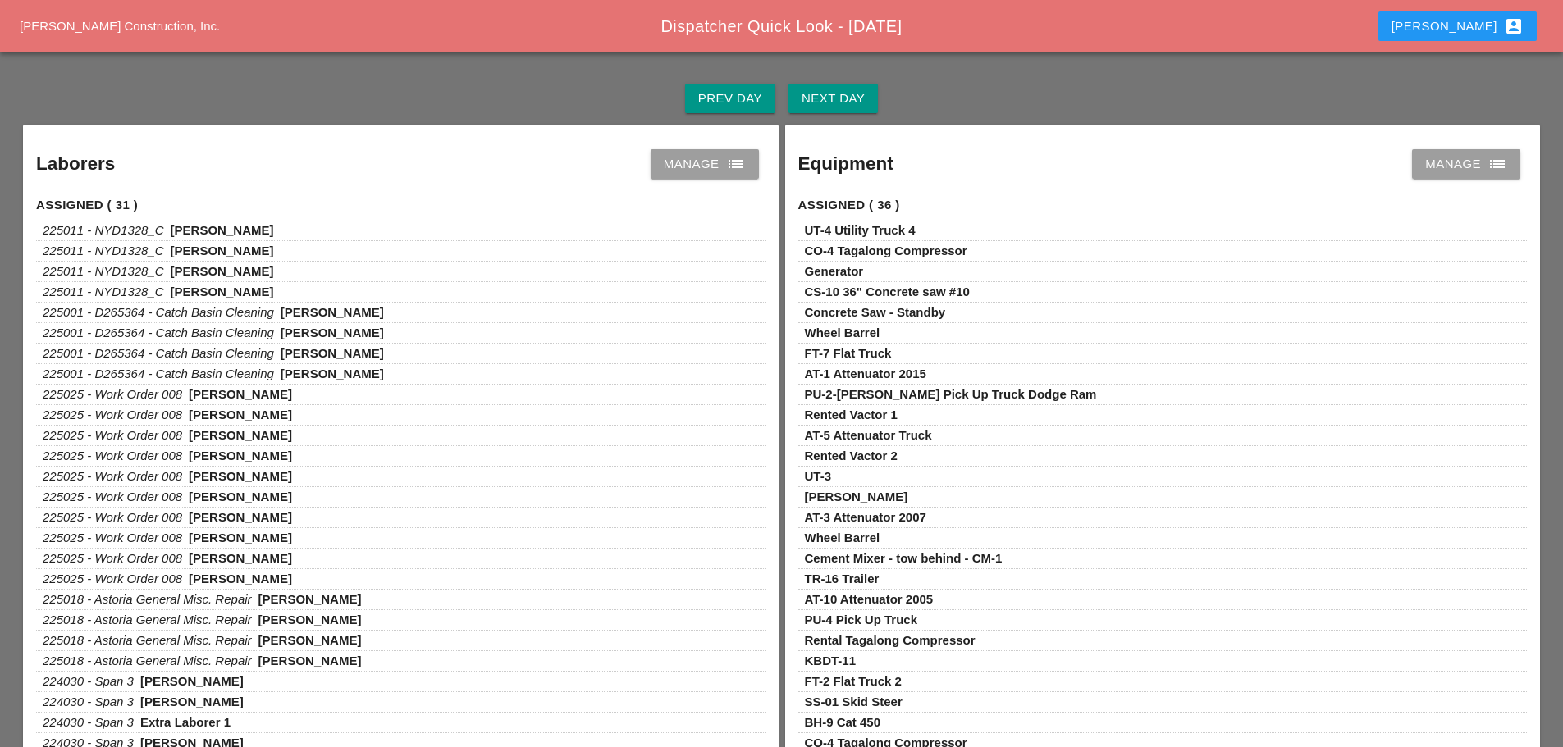
click at [729, 172] on icon "list" at bounding box center [736, 164] width 20 height 20
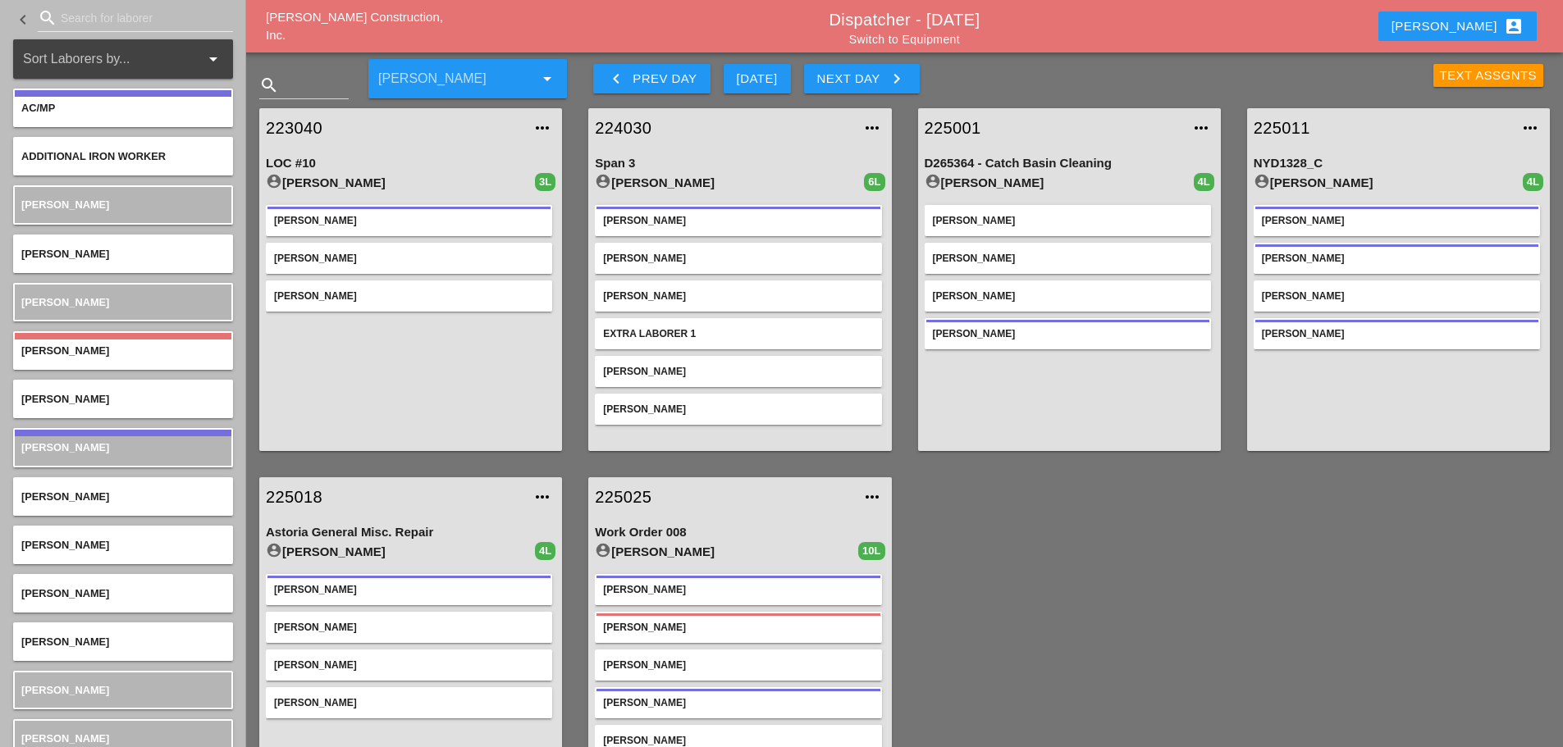
click at [1478, 31] on div "[PERSON_NAME] account_box" at bounding box center [1457, 26] width 132 height 20
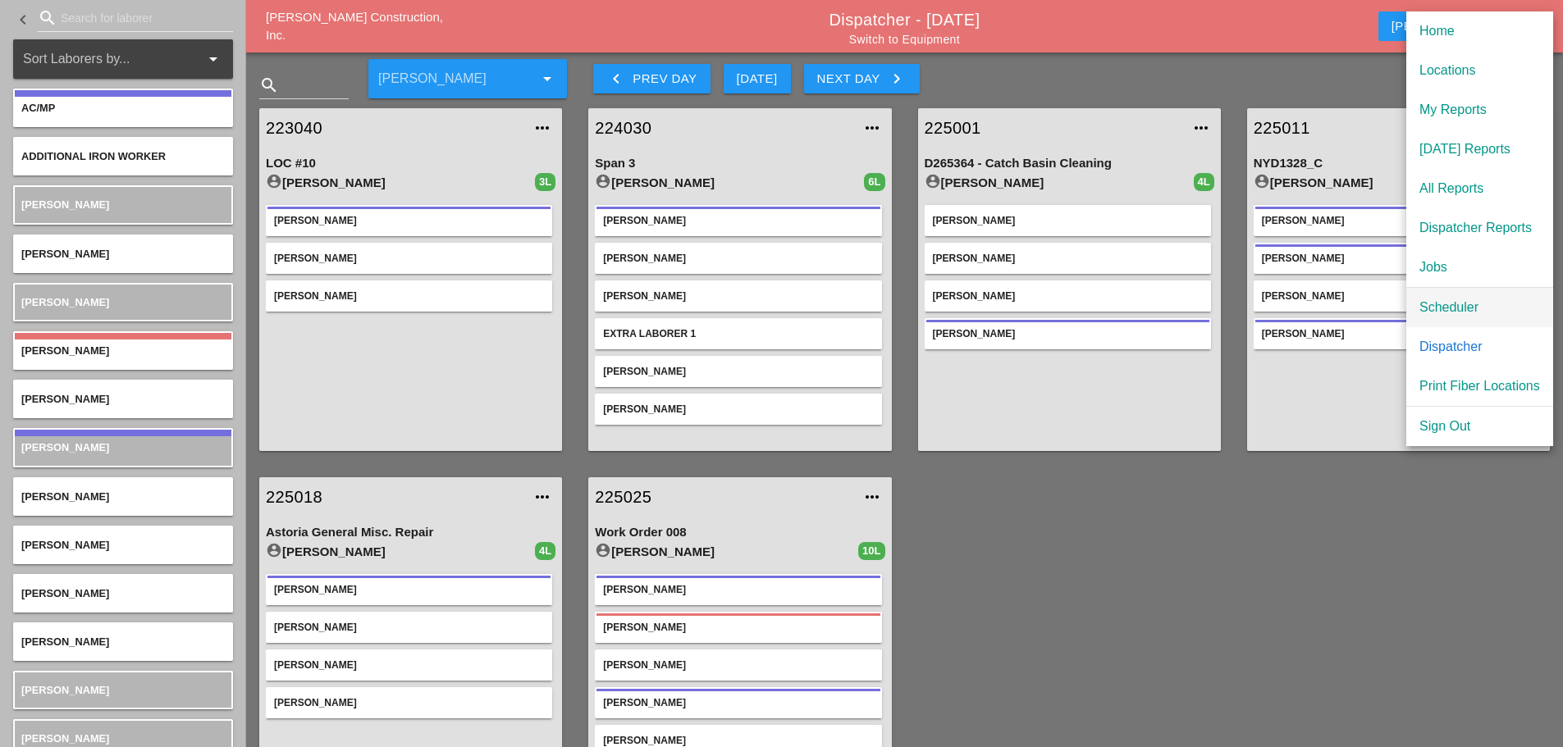
click at [1465, 300] on div "Scheduler" at bounding box center [1479, 308] width 121 height 20
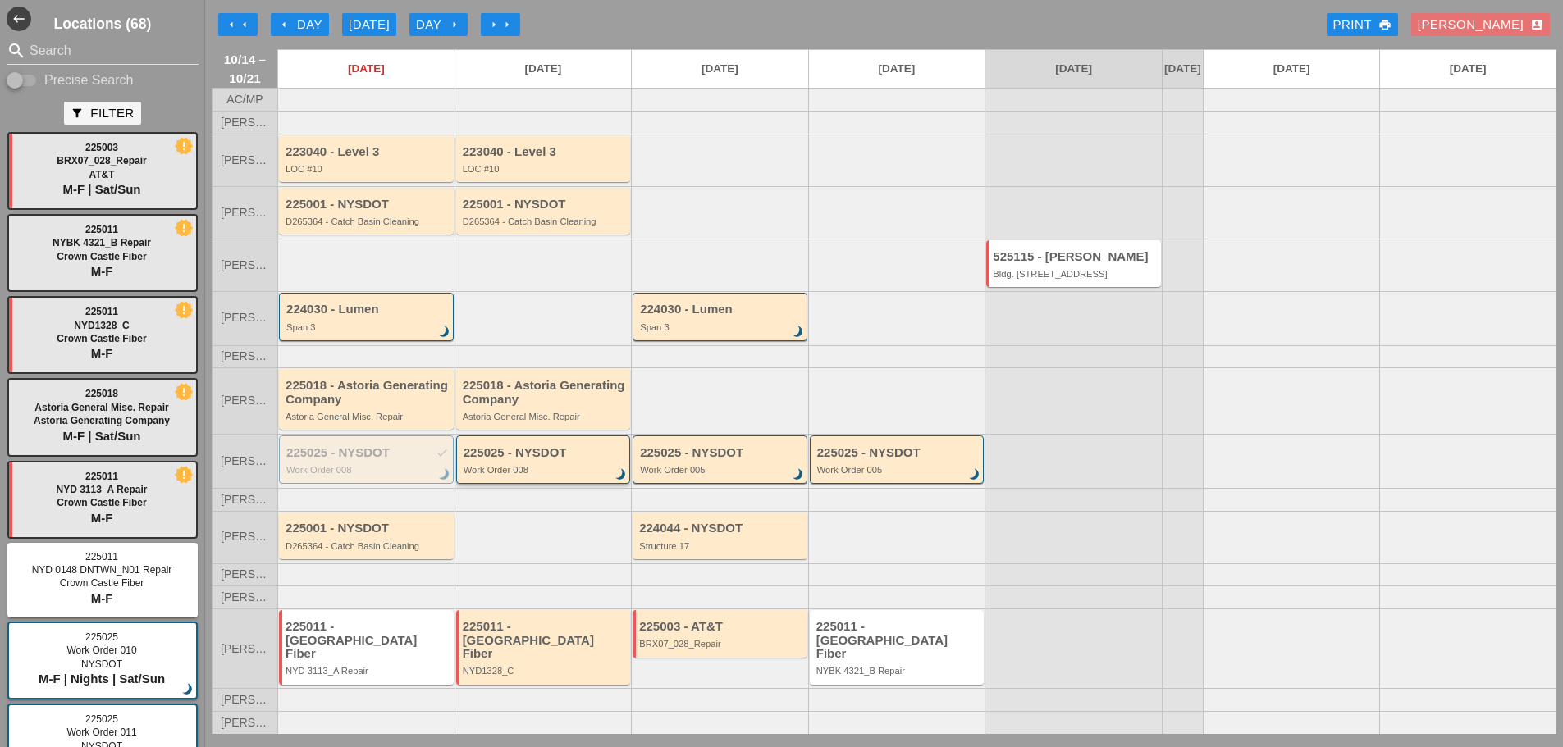
click at [524, 484] on div "225025 - NYSDOT Work Order 008 brightness_3" at bounding box center [543, 460] width 175 height 48
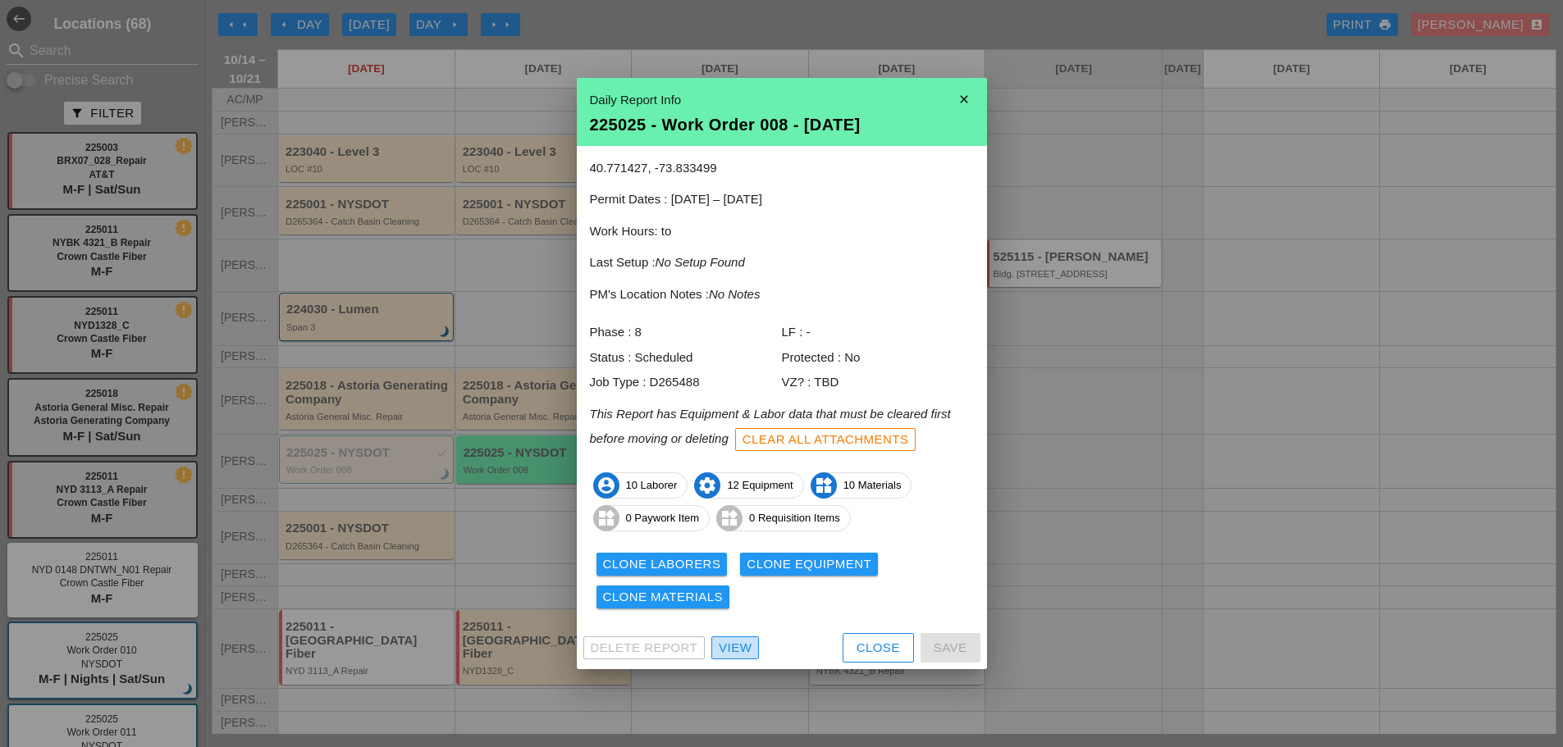
click at [725, 639] on div "View" at bounding box center [735, 648] width 33 height 19
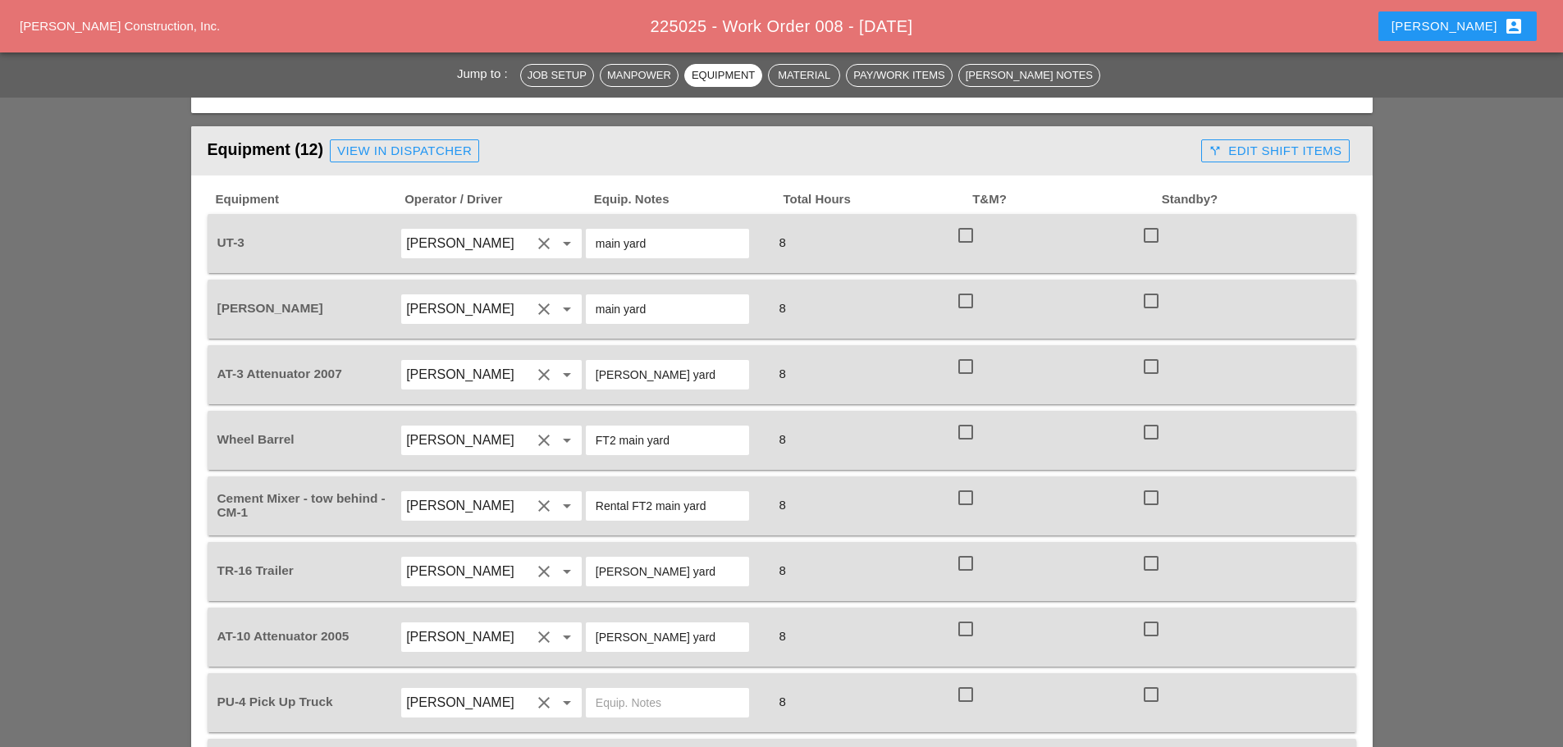
scroll to position [1559, 0]
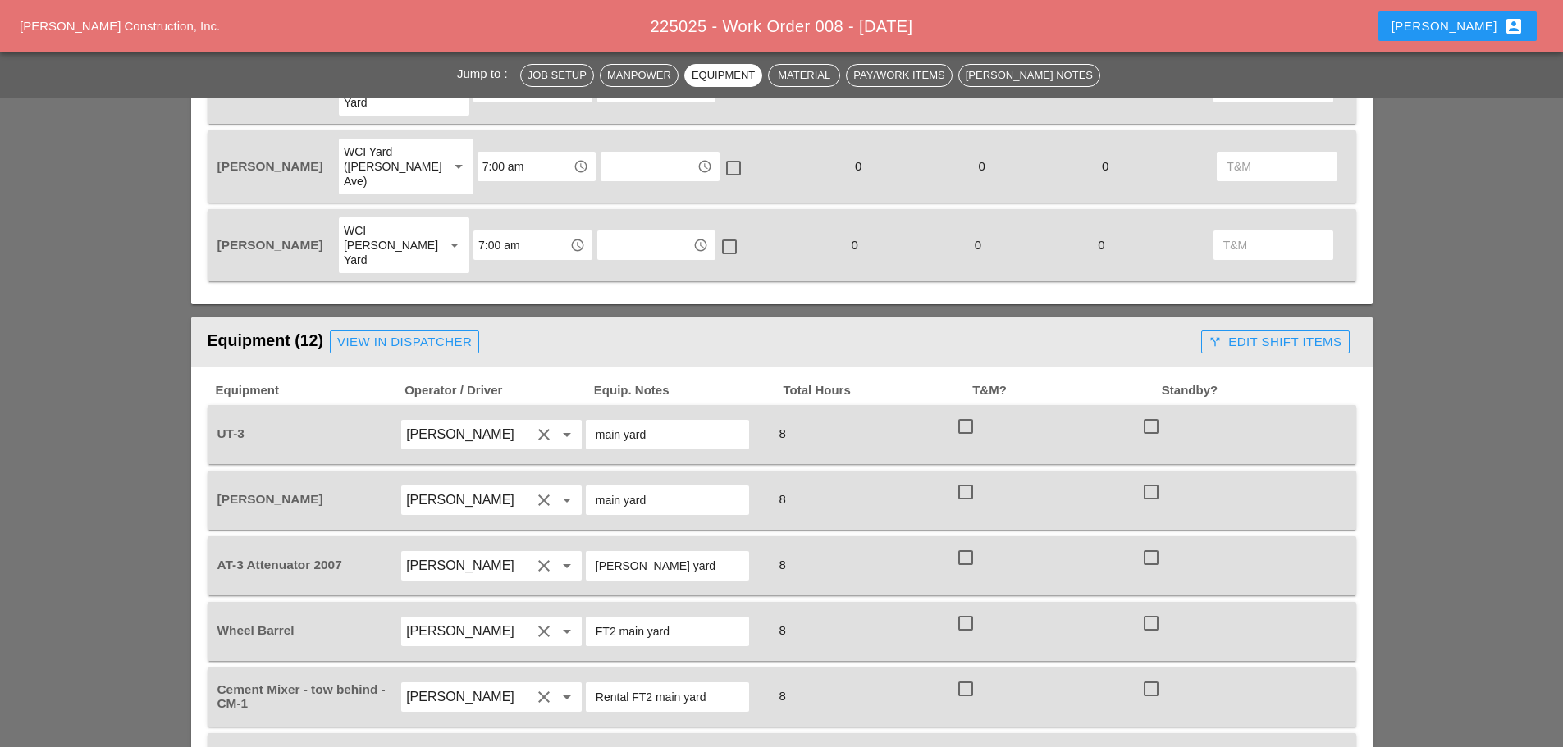
click at [452, 333] on div "View in Dispatcher" at bounding box center [404, 342] width 135 height 19
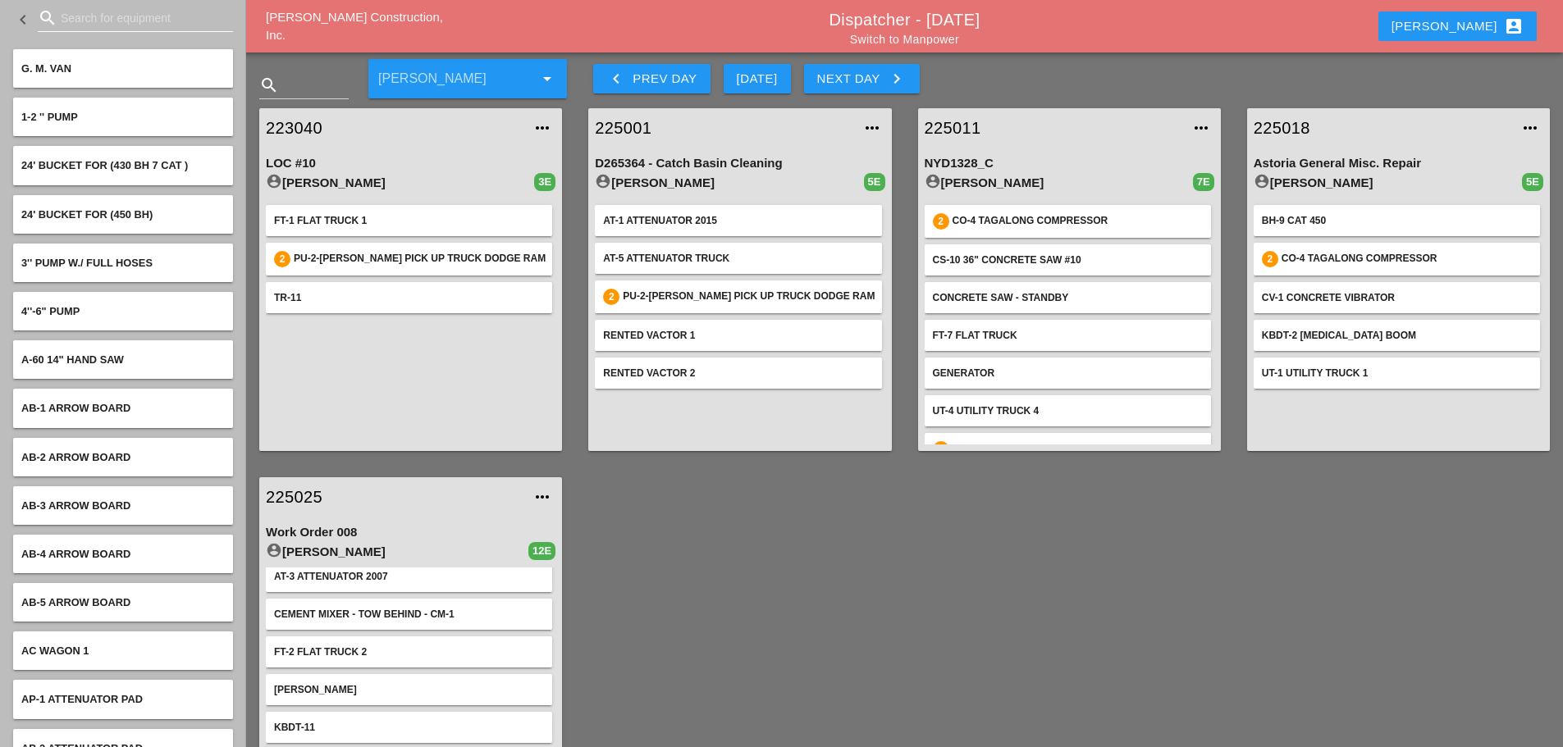
click at [121, 12] on input "Search for equipment" at bounding box center [135, 18] width 149 height 26
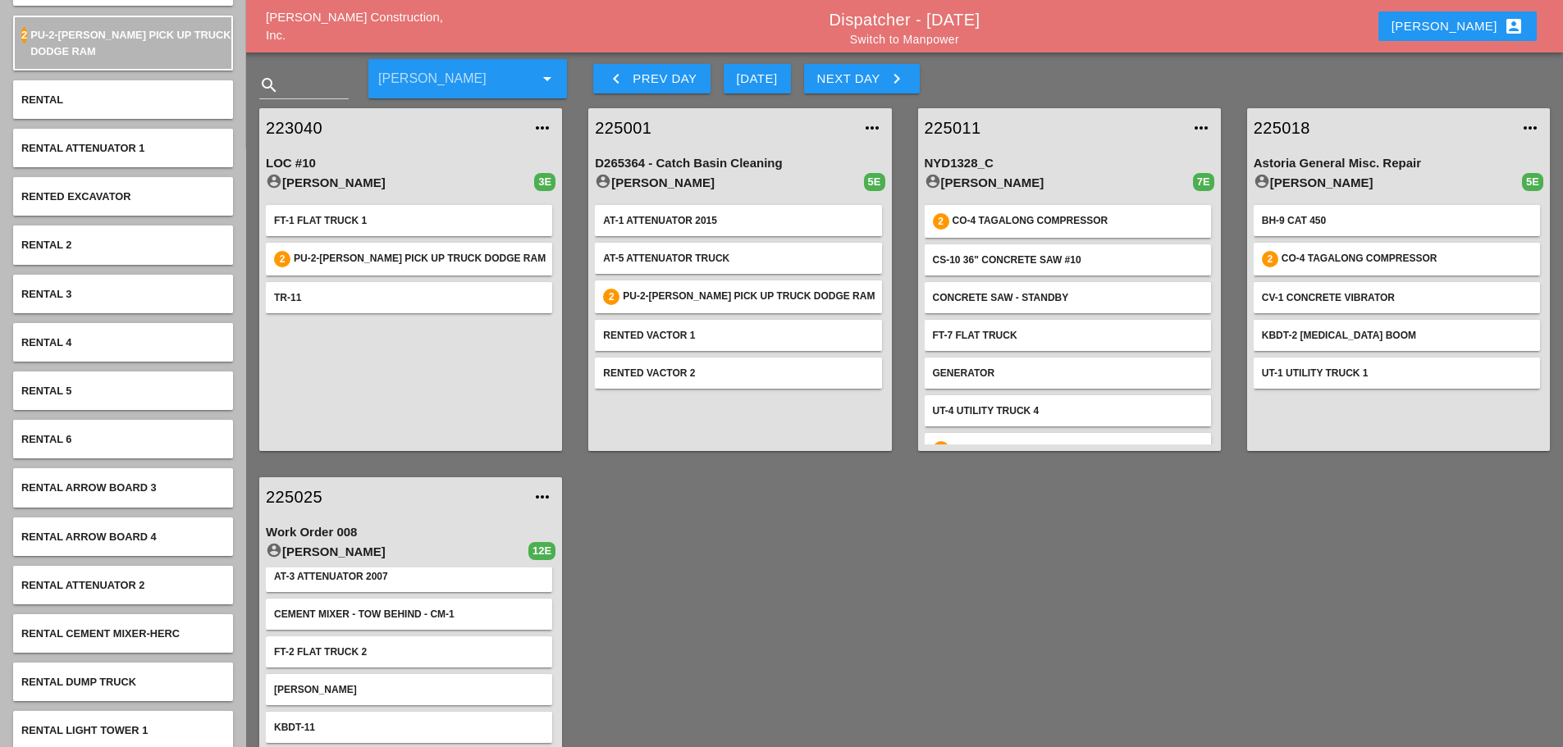
scroll to position [656, 0]
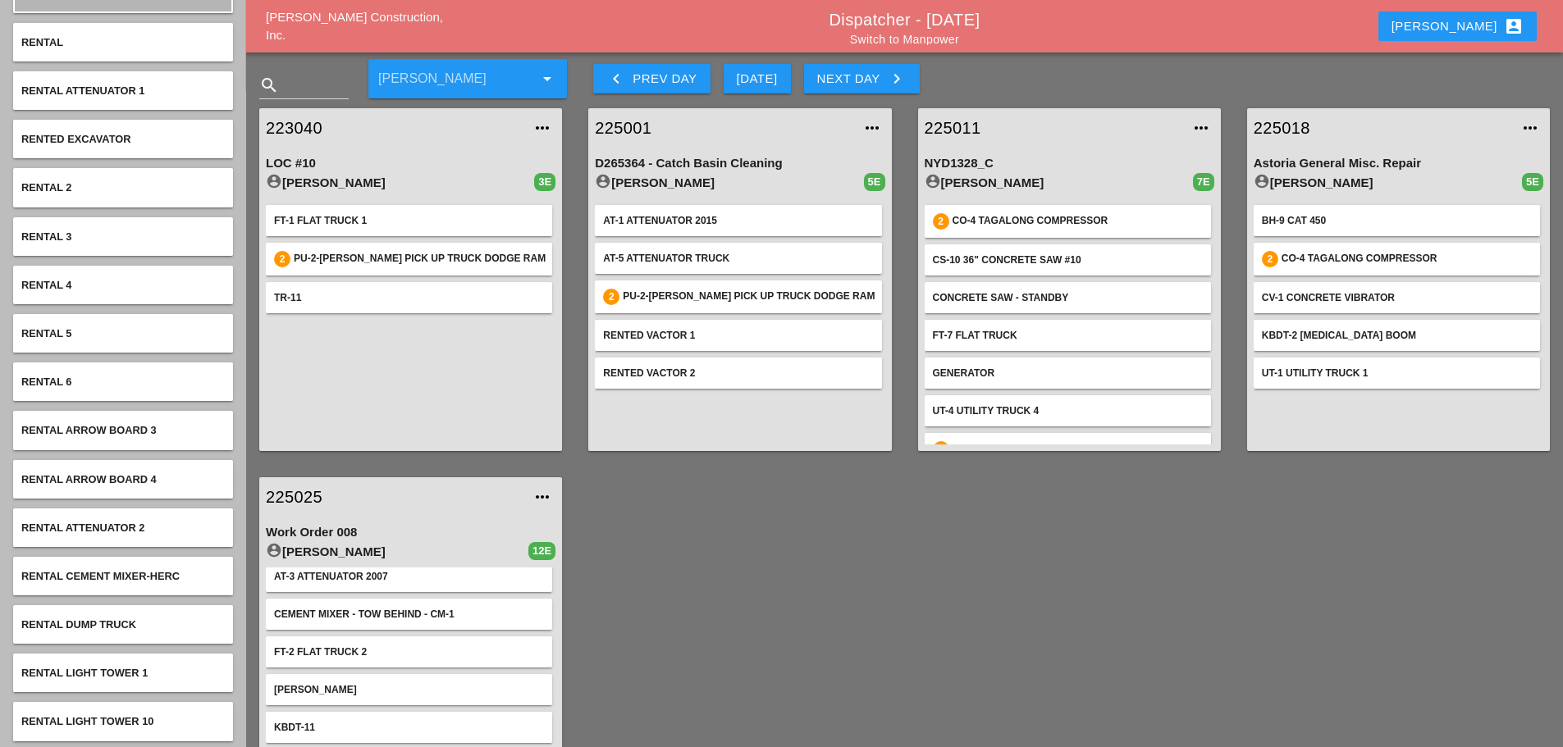
type input "RENTA"
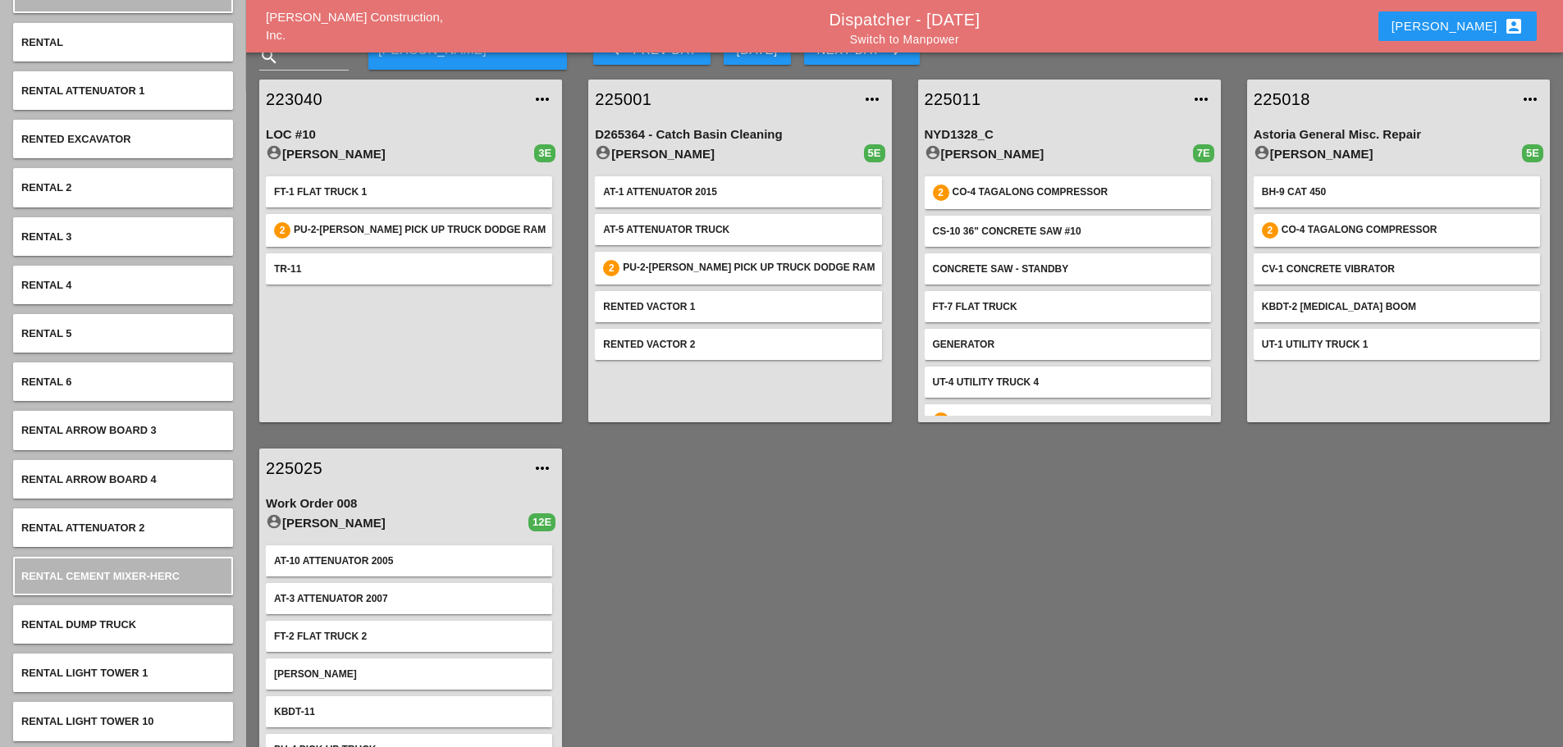
scroll to position [0, 0]
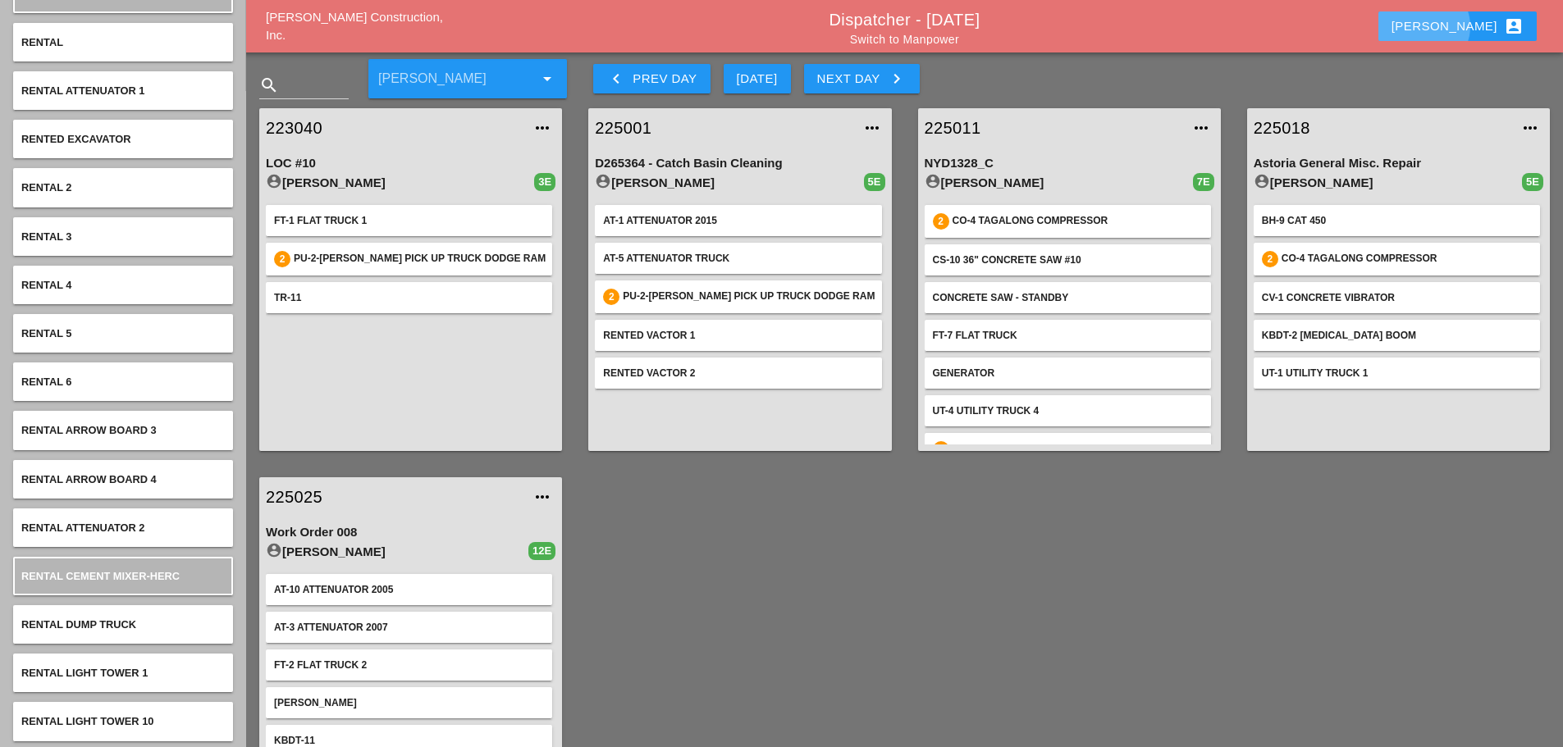
click at [1471, 26] on div "[PERSON_NAME] account_box" at bounding box center [1457, 26] width 132 height 20
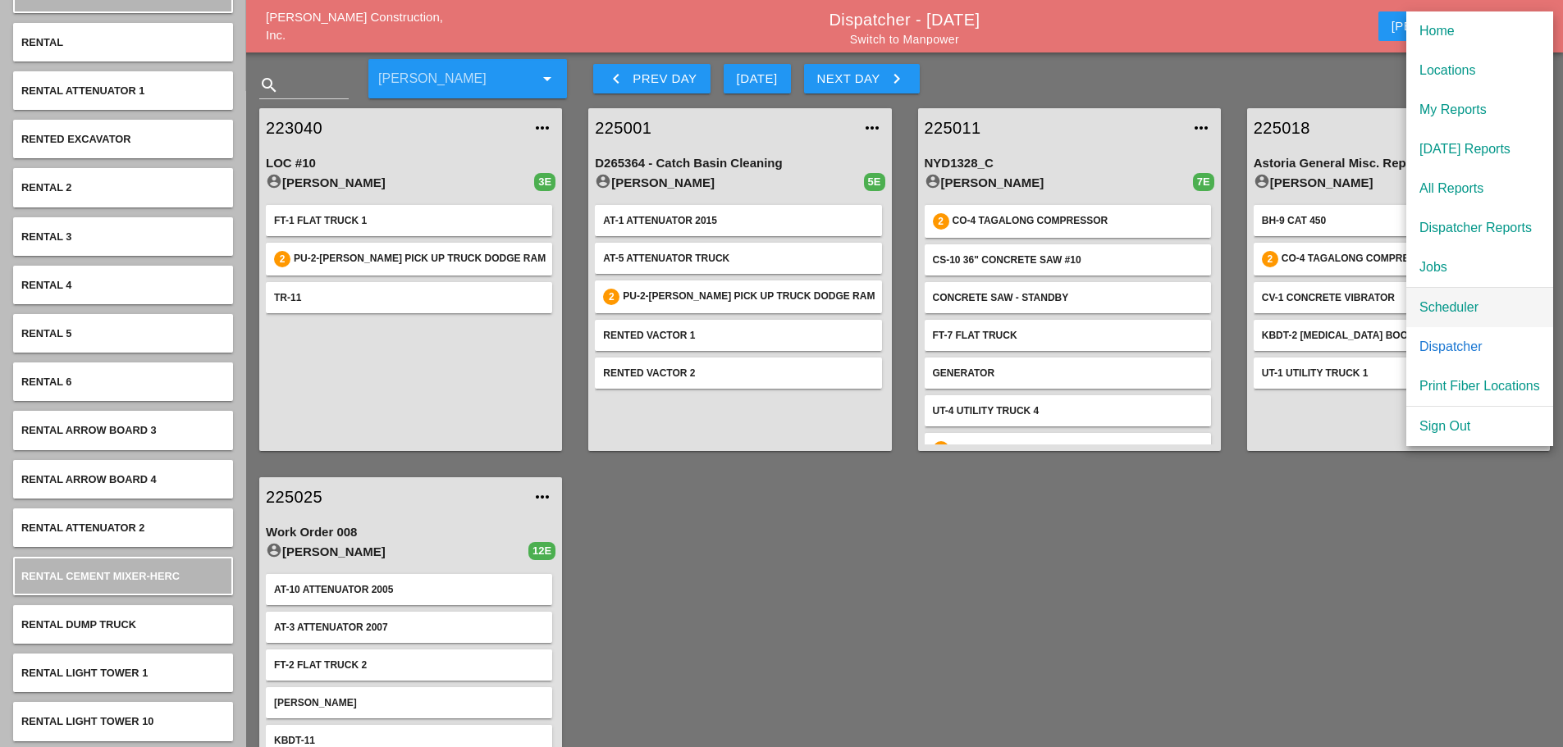
click at [1464, 310] on div "Scheduler" at bounding box center [1479, 308] width 121 height 20
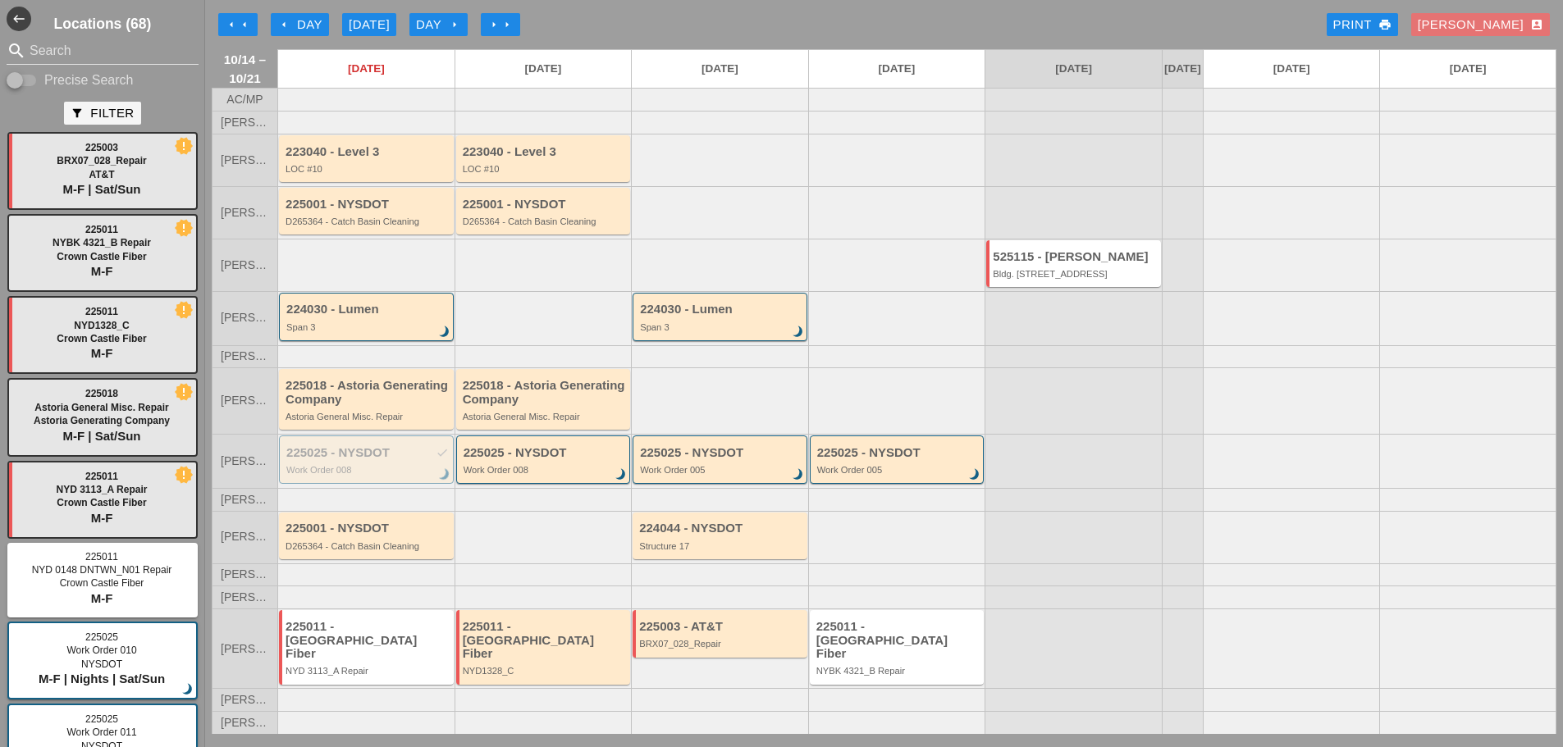
click at [1477, 21] on div "[PERSON_NAME] account_box" at bounding box center [1481, 24] width 152 height 33
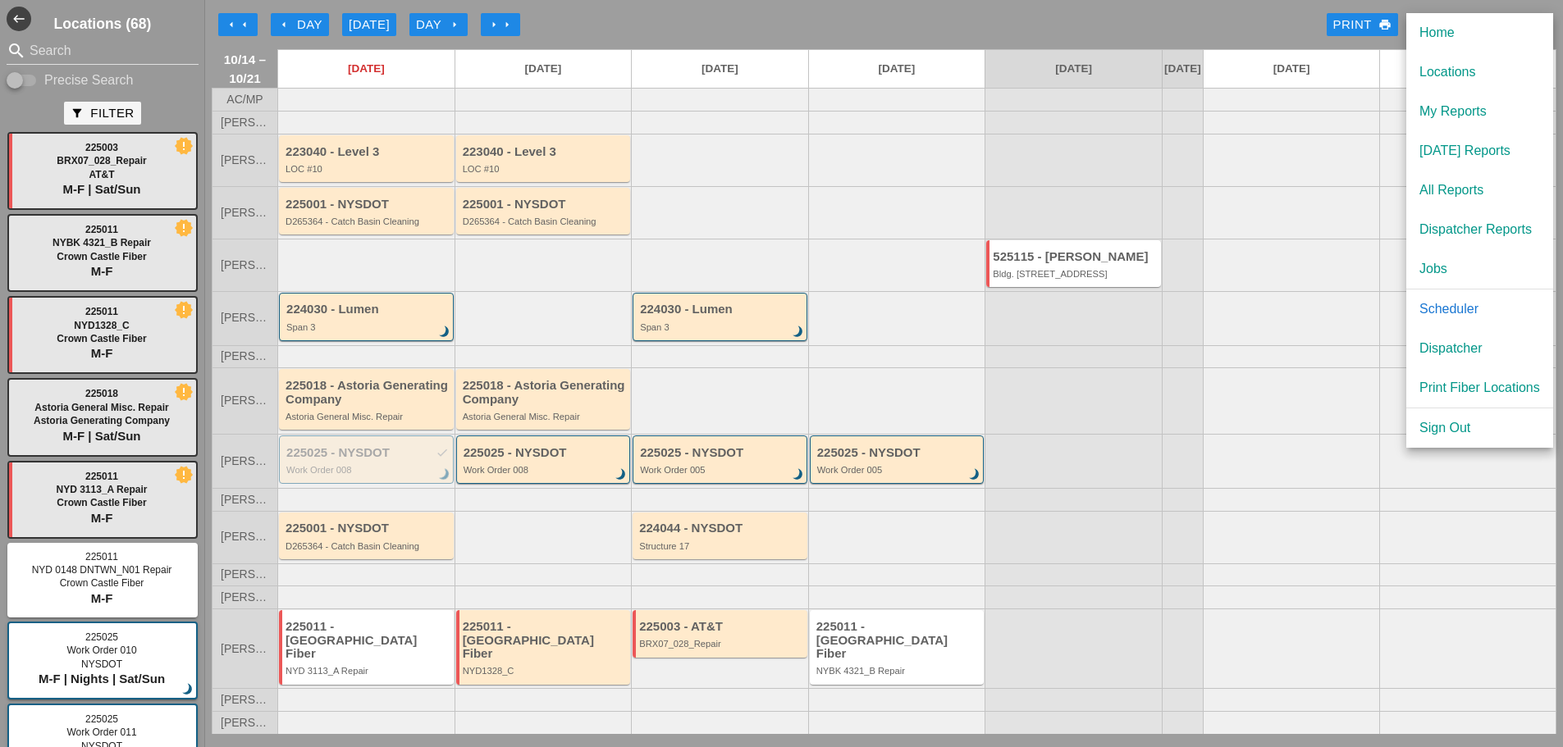
click at [1446, 348] on div "Dispatcher" at bounding box center [1479, 349] width 121 height 20
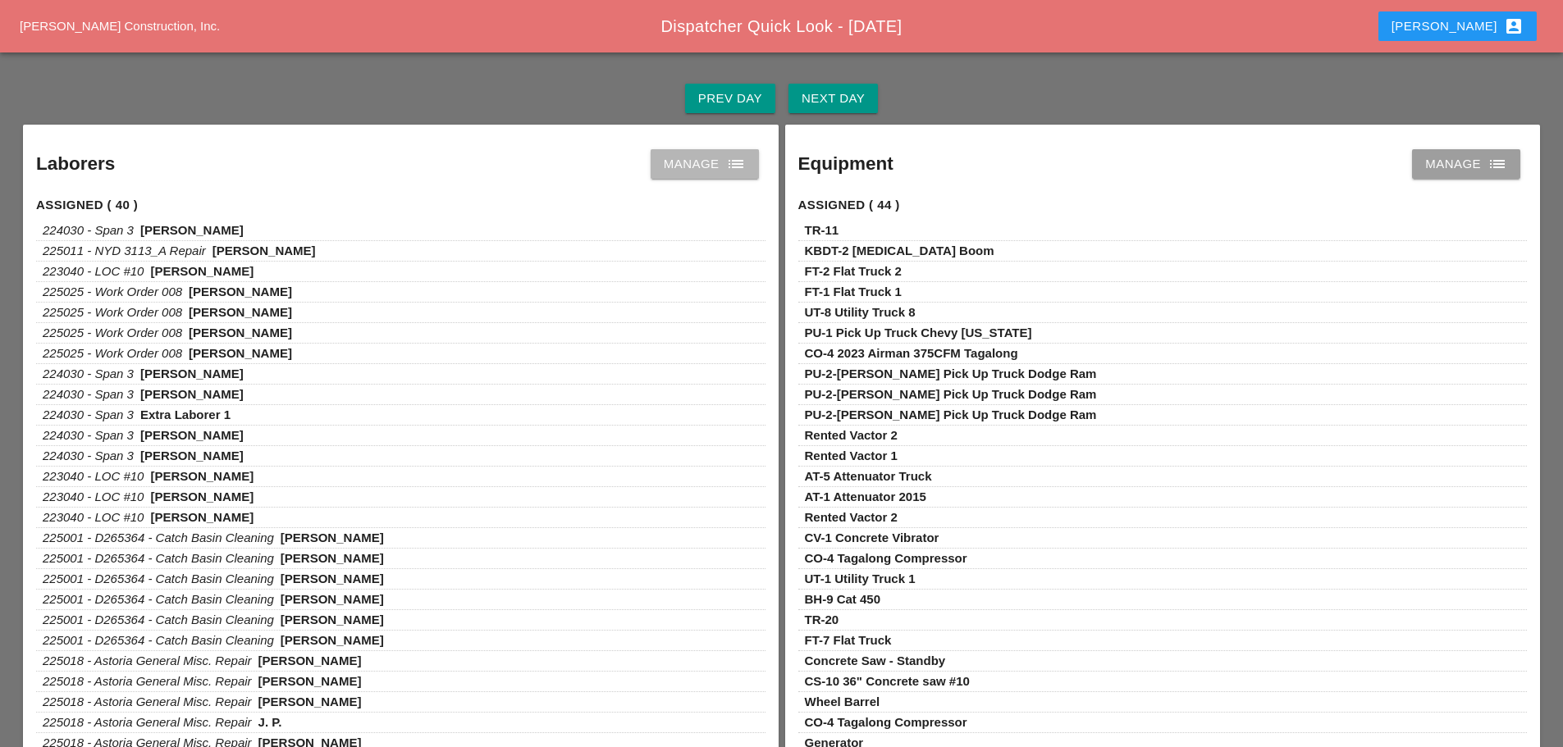
click at [728, 169] on icon "list" at bounding box center [736, 164] width 20 height 20
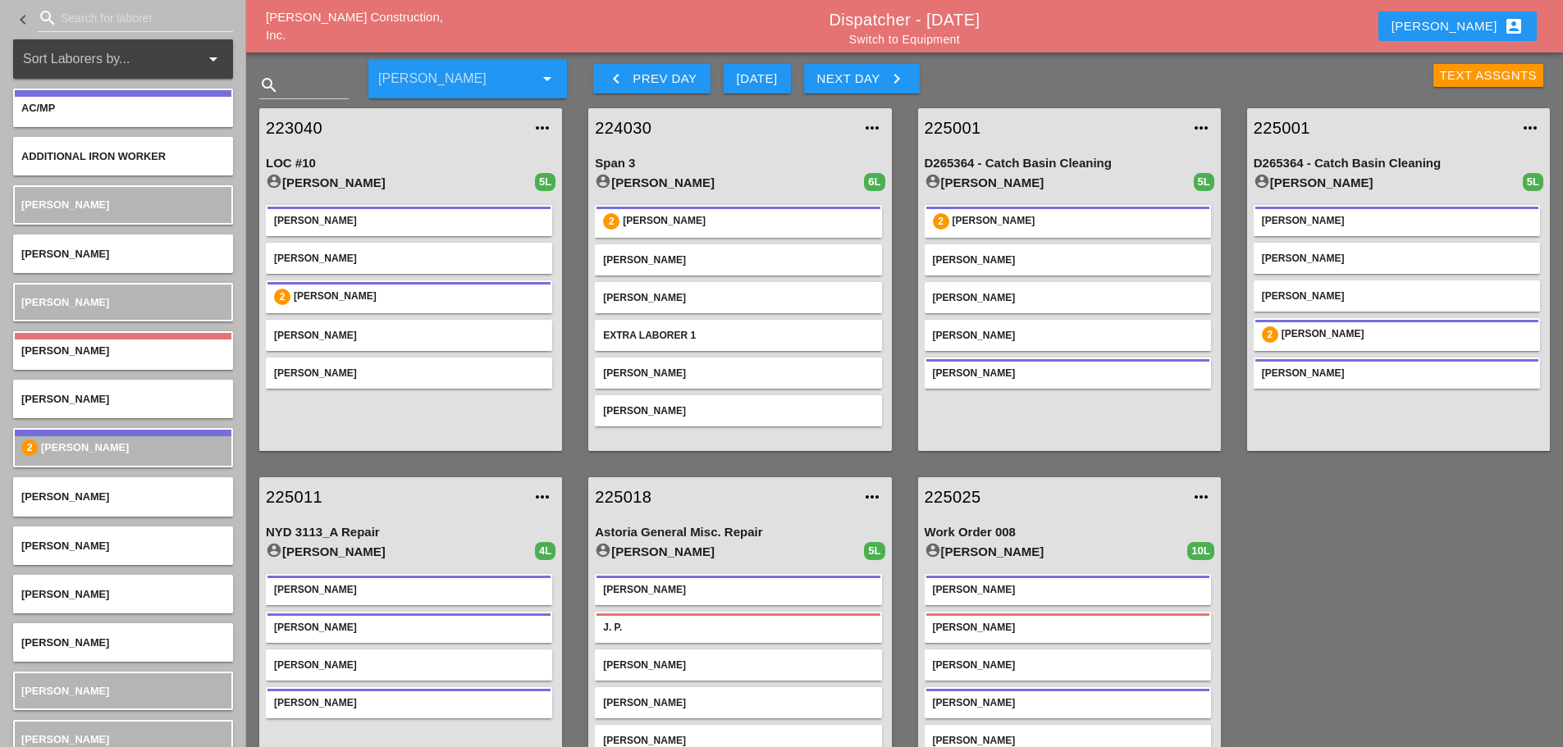
click at [1453, 78] on div "Text Assgnts" at bounding box center [1489, 75] width 98 height 19
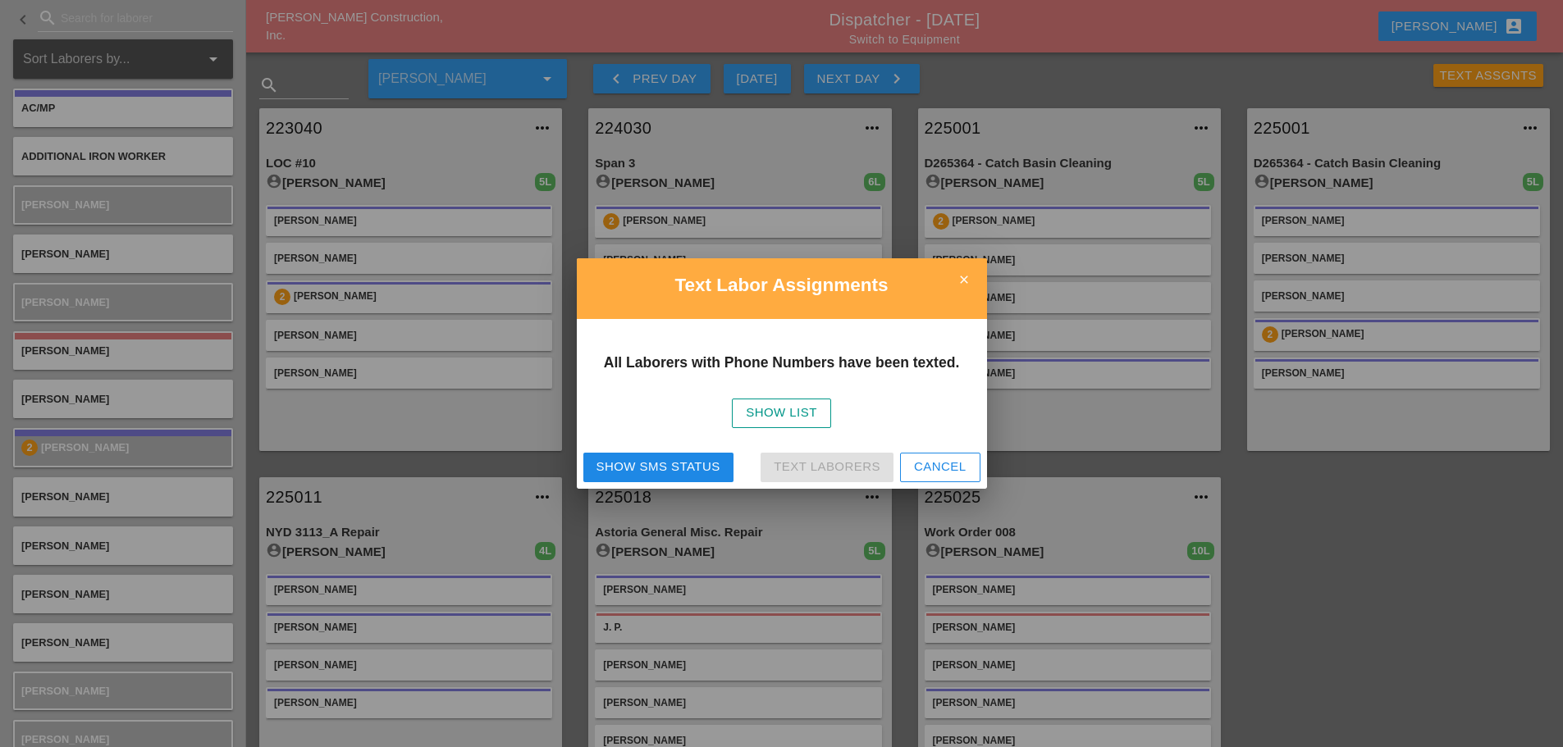
click at [972, 271] on icon "close" at bounding box center [964, 279] width 33 height 33
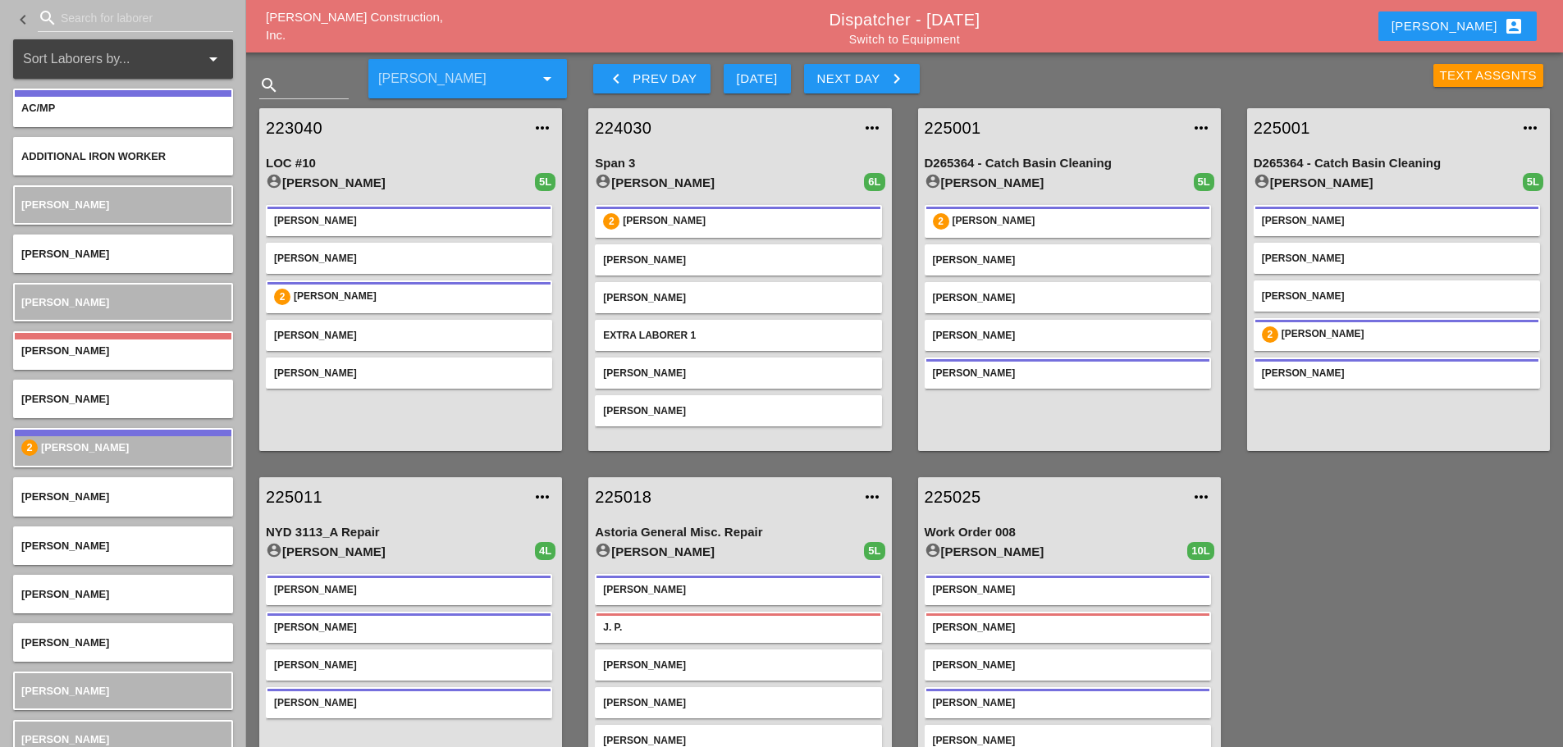
click at [1446, 74] on div "Text Assgnts" at bounding box center [1489, 75] width 98 height 19
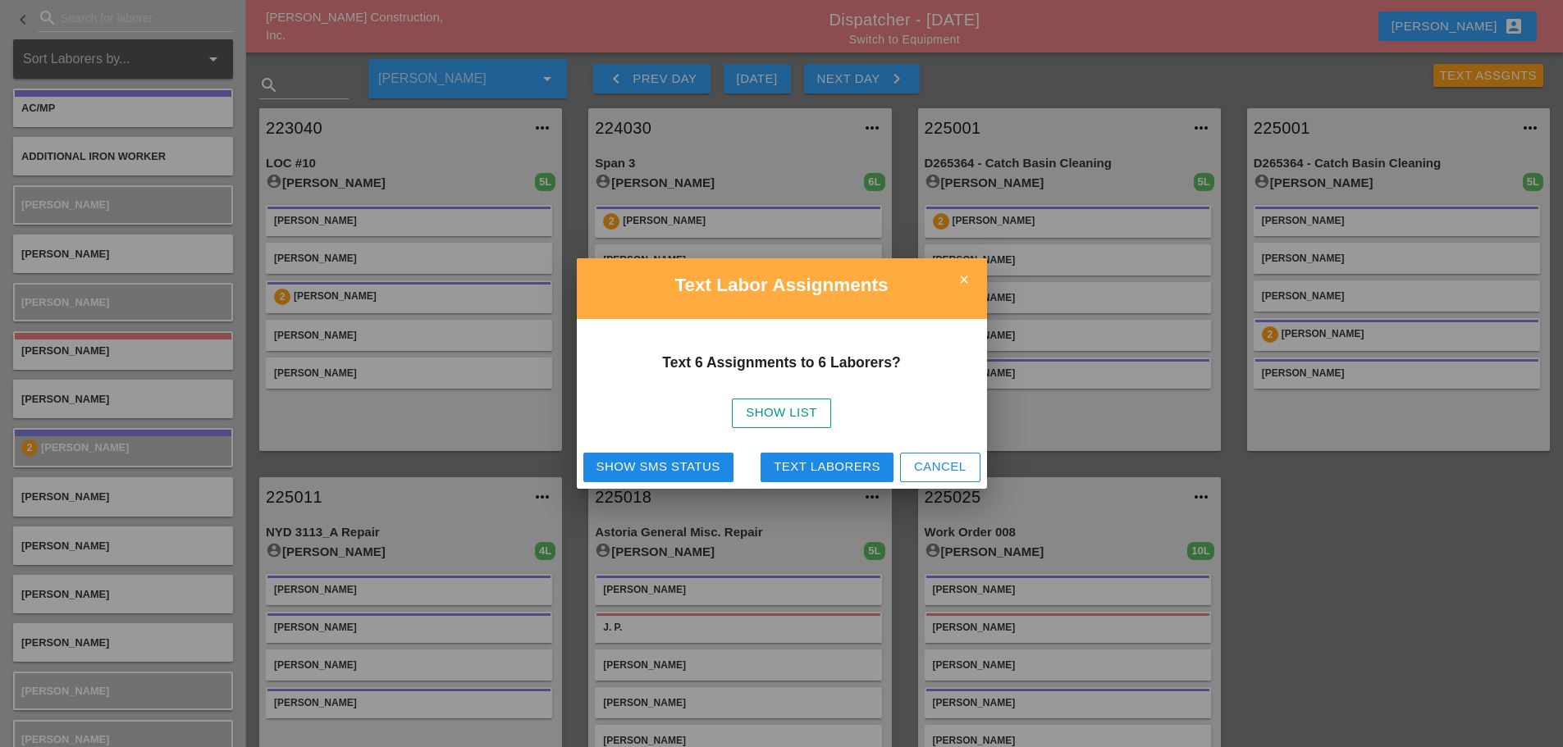
click at [811, 420] on div "Show List" at bounding box center [781, 413] width 71 height 19
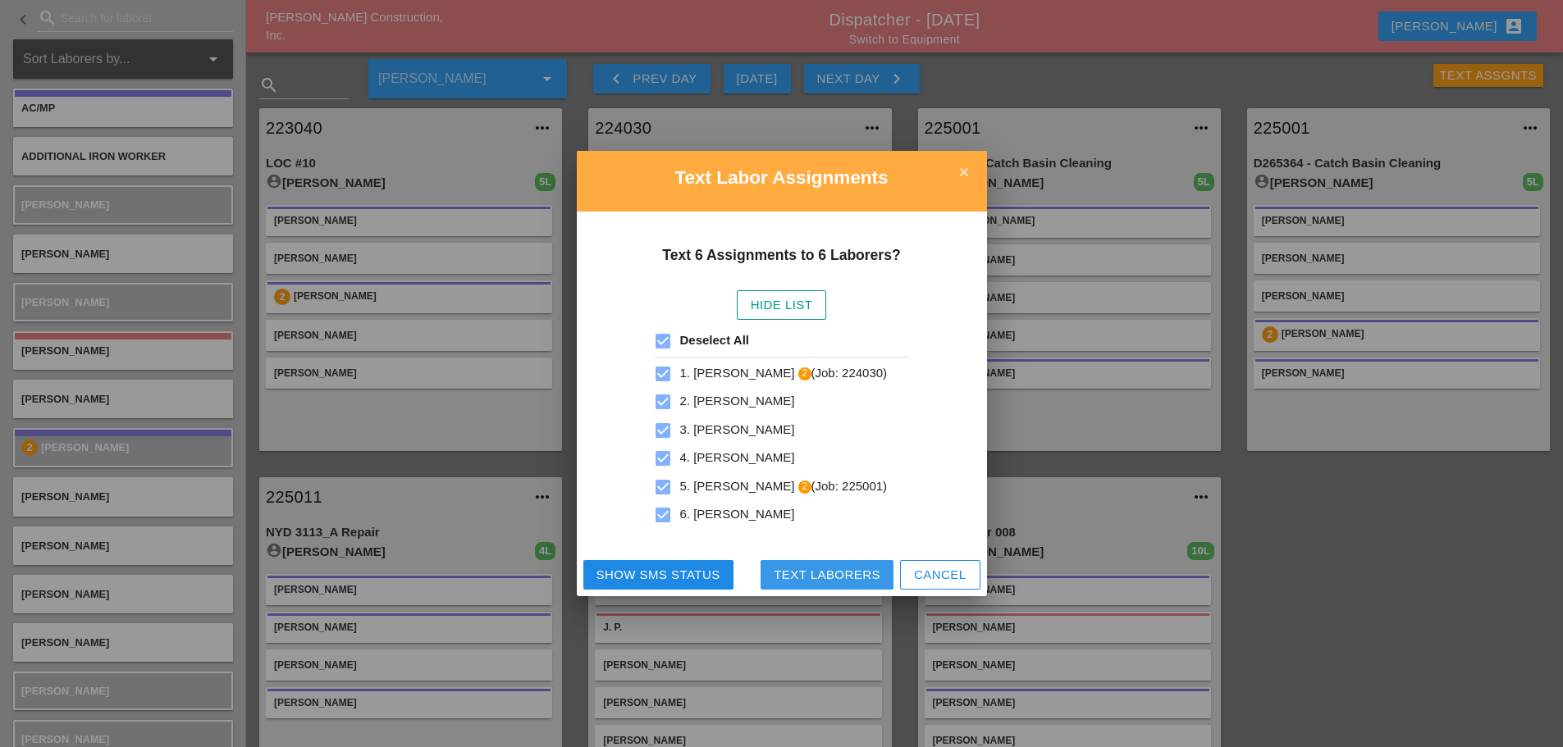
click at [855, 575] on div "Text Laborers" at bounding box center [827, 575] width 107 height 19
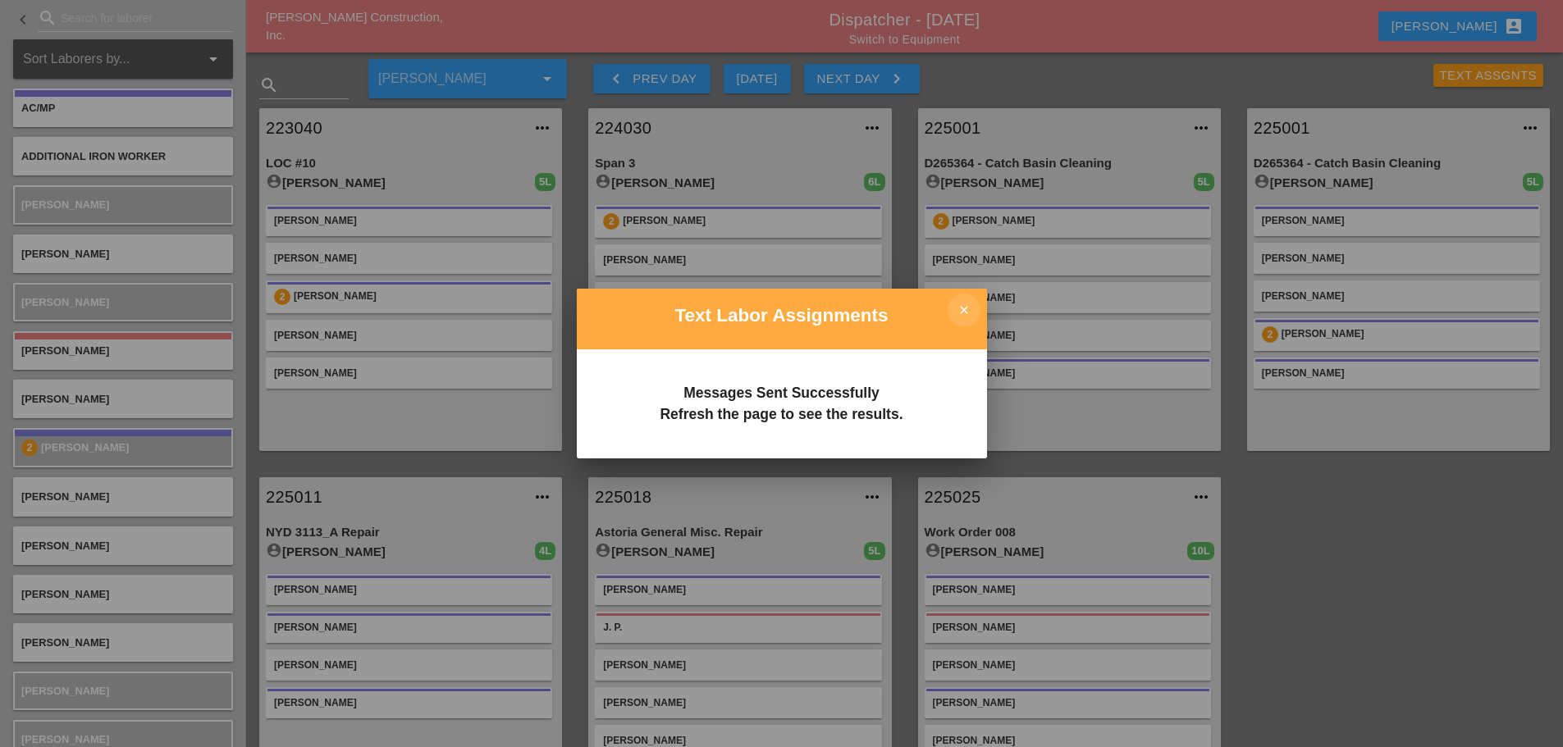
drag, startPoint x: 969, startPoint y: 309, endPoint x: 962, endPoint y: 284, distance: 26.3
click at [969, 308] on icon "close" at bounding box center [964, 310] width 33 height 33
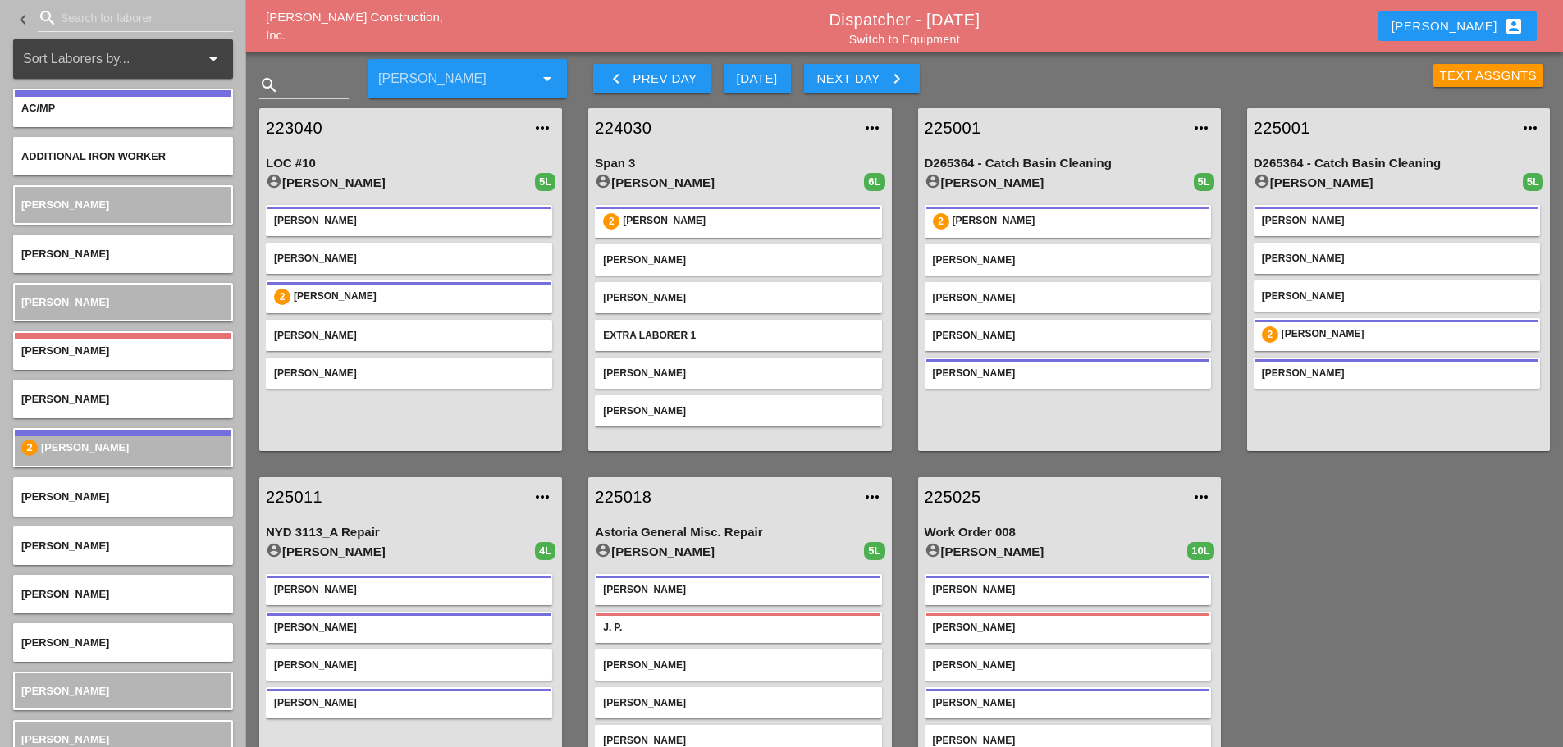
click at [1453, 77] on div "Text Assgnts" at bounding box center [1489, 75] width 98 height 19
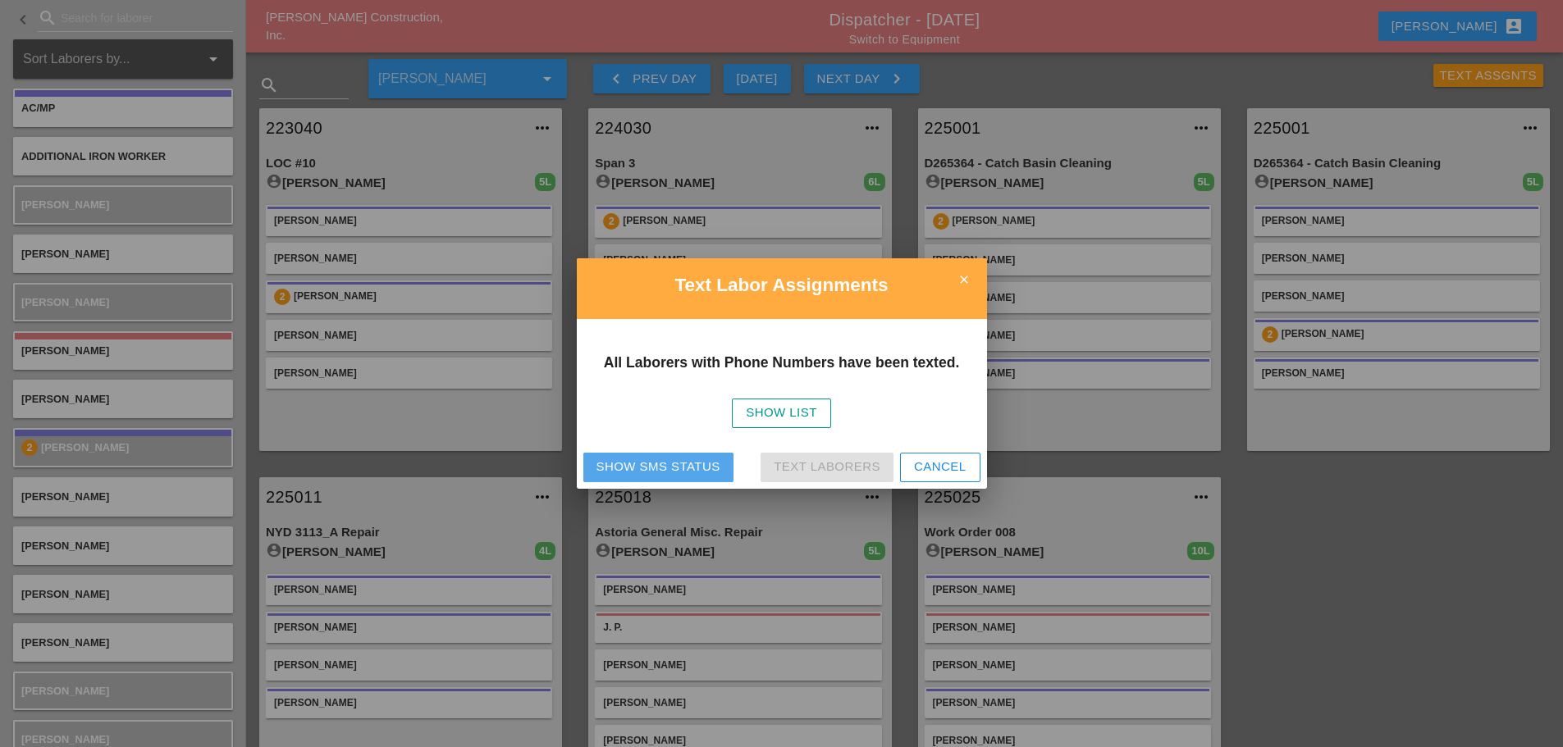
click at [651, 466] on div "Show SMS Status" at bounding box center [658, 467] width 124 height 19
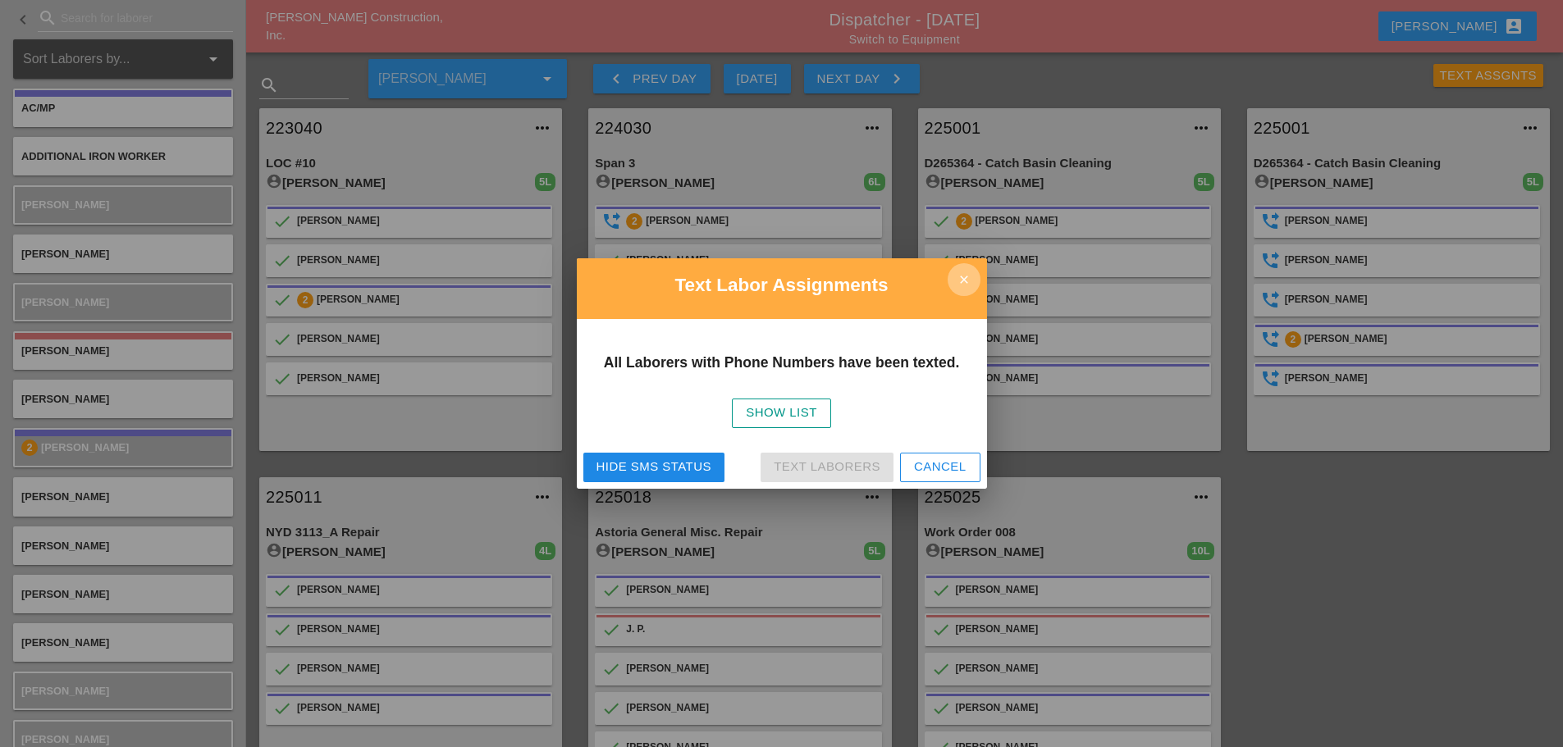
click at [969, 275] on icon "close" at bounding box center [964, 279] width 33 height 33
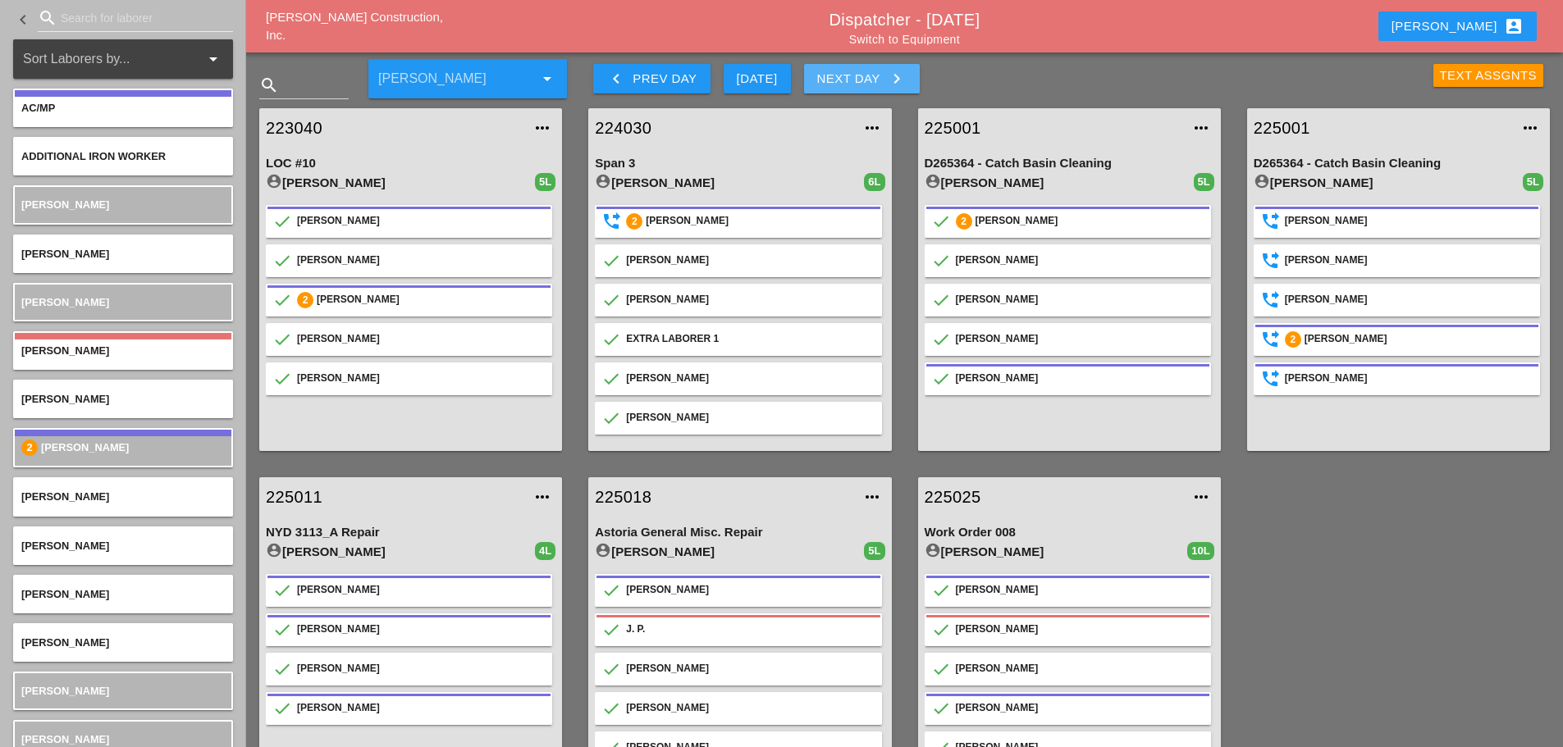
click at [906, 77] on icon "keyboard_arrow_right" at bounding box center [897, 79] width 20 height 20
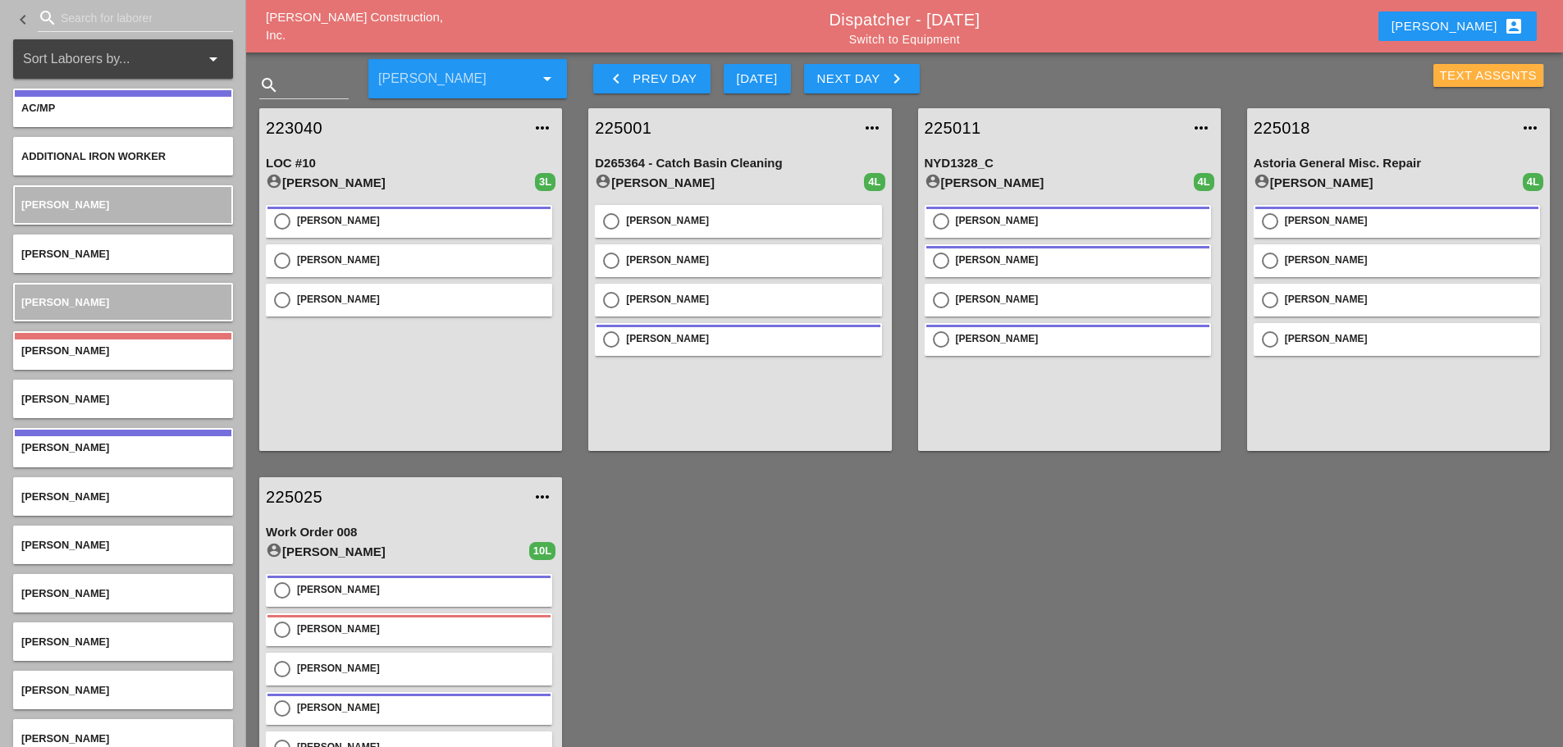
click at [1447, 80] on div "Text Assgnts" at bounding box center [1489, 75] width 98 height 19
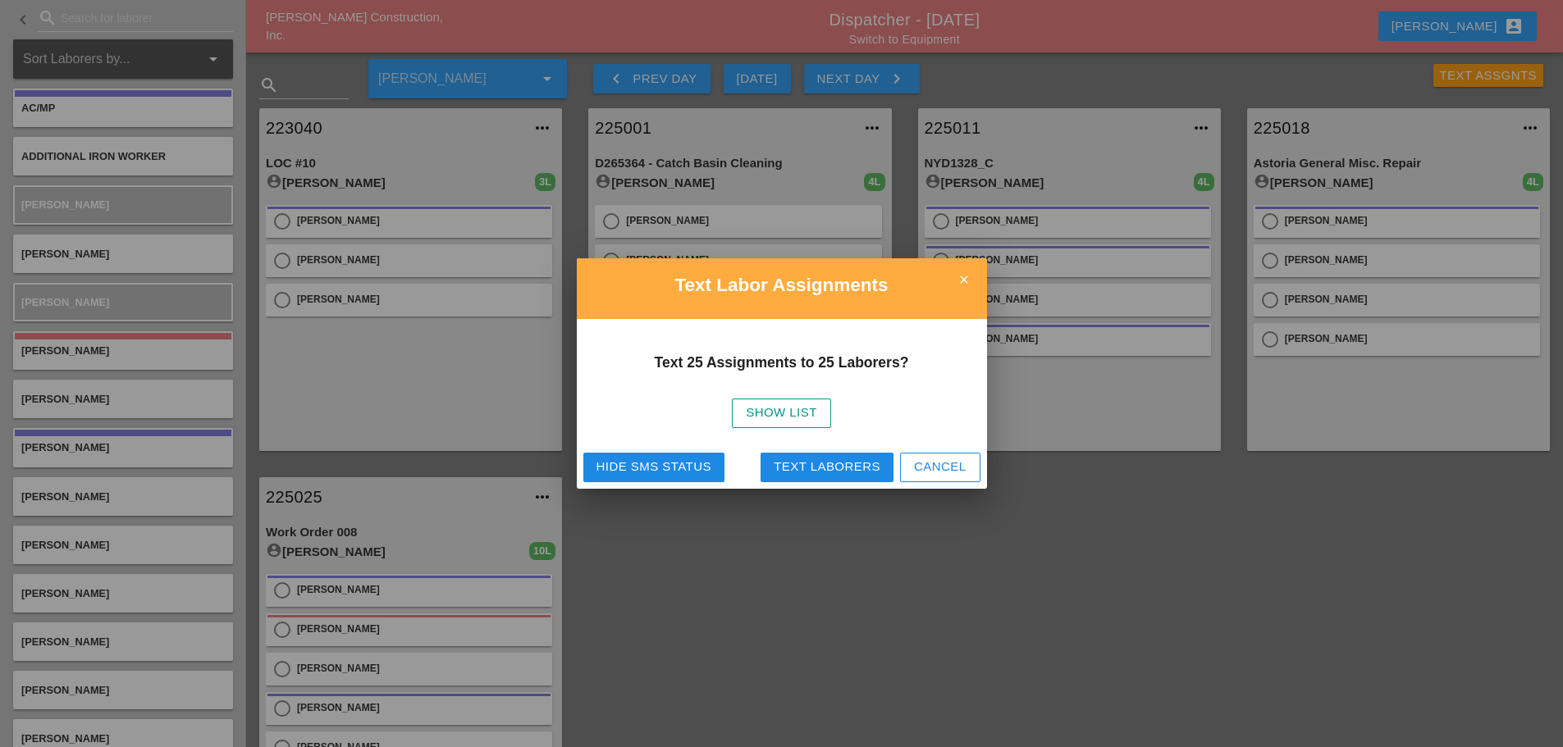
click at [654, 458] on div "Hide SMS Status" at bounding box center [653, 467] width 115 height 19
click at [974, 277] on icon "close" at bounding box center [964, 279] width 33 height 33
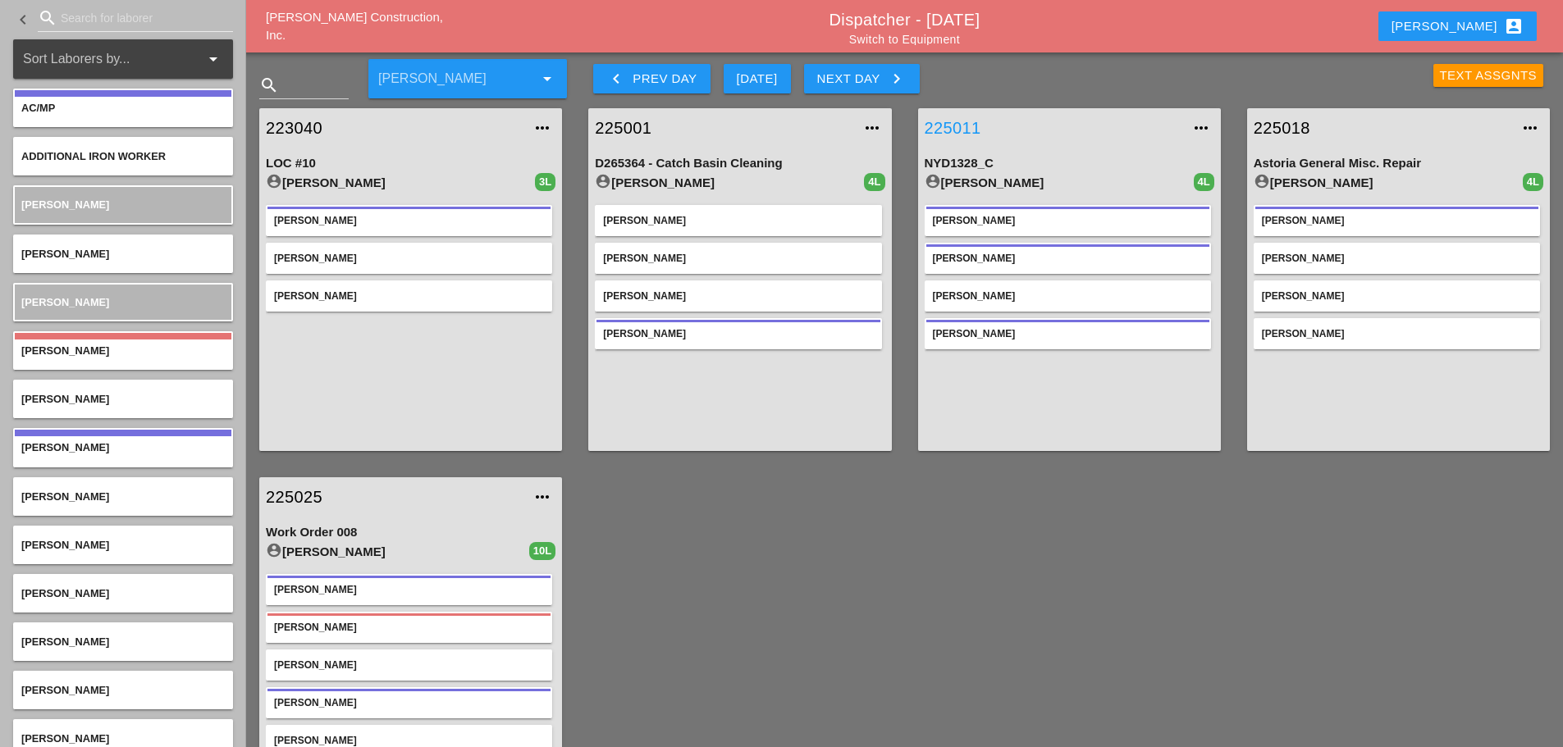
click at [961, 126] on link "225011" at bounding box center [1053, 128] width 257 height 25
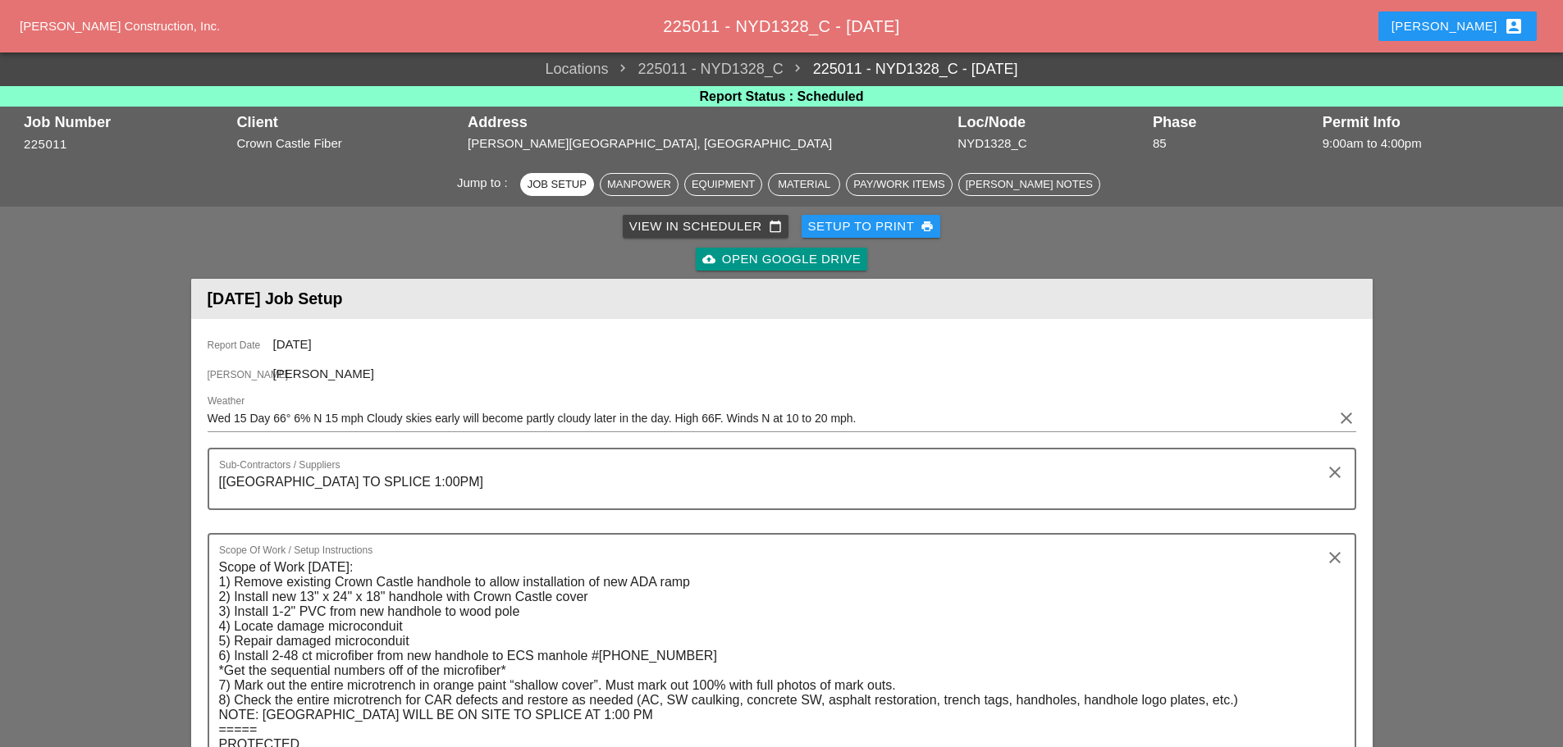
click at [875, 226] on div "Setup to Print print" at bounding box center [871, 226] width 126 height 19
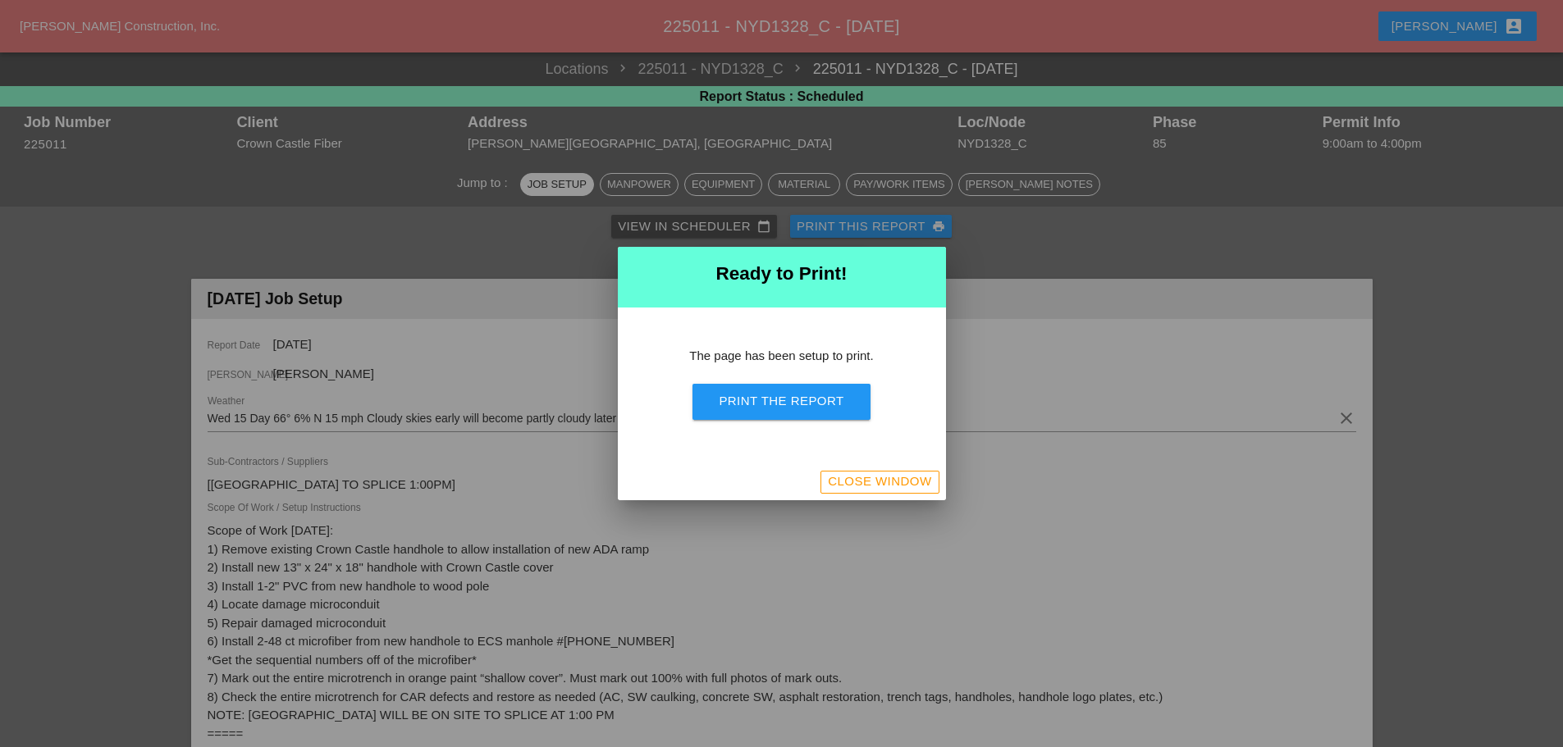
click at [803, 406] on div "Print the Report" at bounding box center [781, 401] width 125 height 19
click at [874, 477] on div "Close Window" at bounding box center [879, 482] width 103 height 19
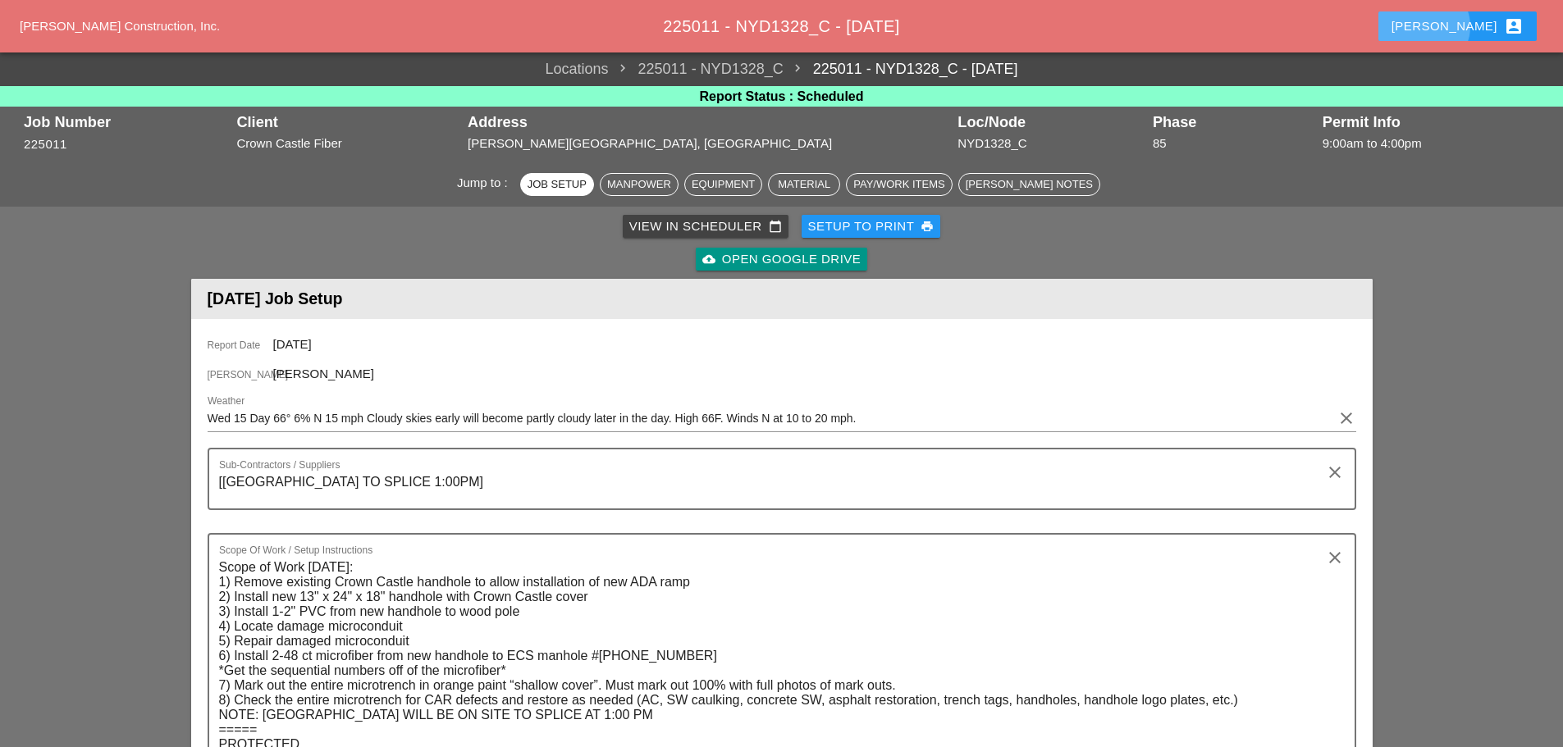
click at [1492, 26] on div "[PERSON_NAME] account_box" at bounding box center [1457, 26] width 132 height 20
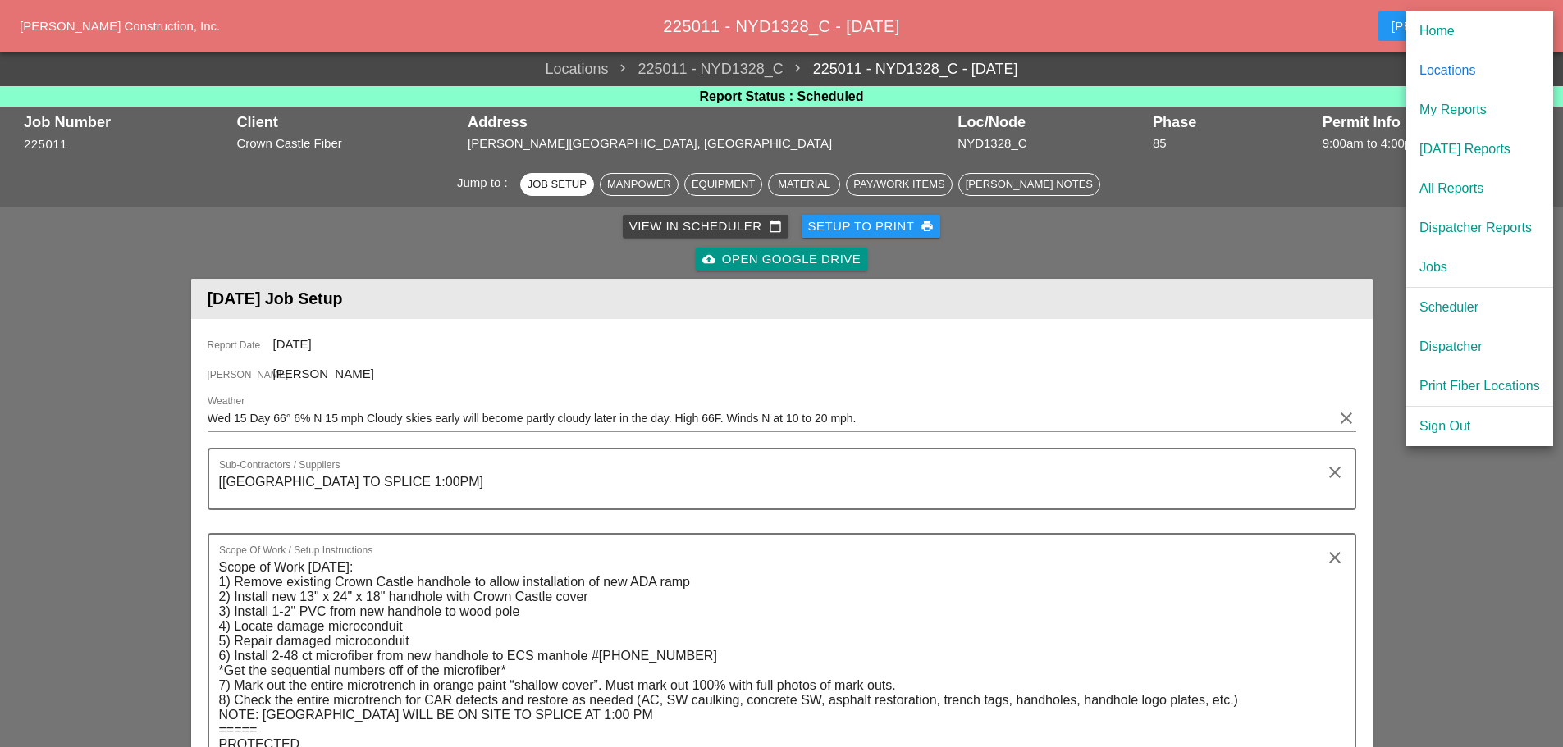
click at [1464, 304] on div "Scheduler" at bounding box center [1479, 308] width 121 height 20
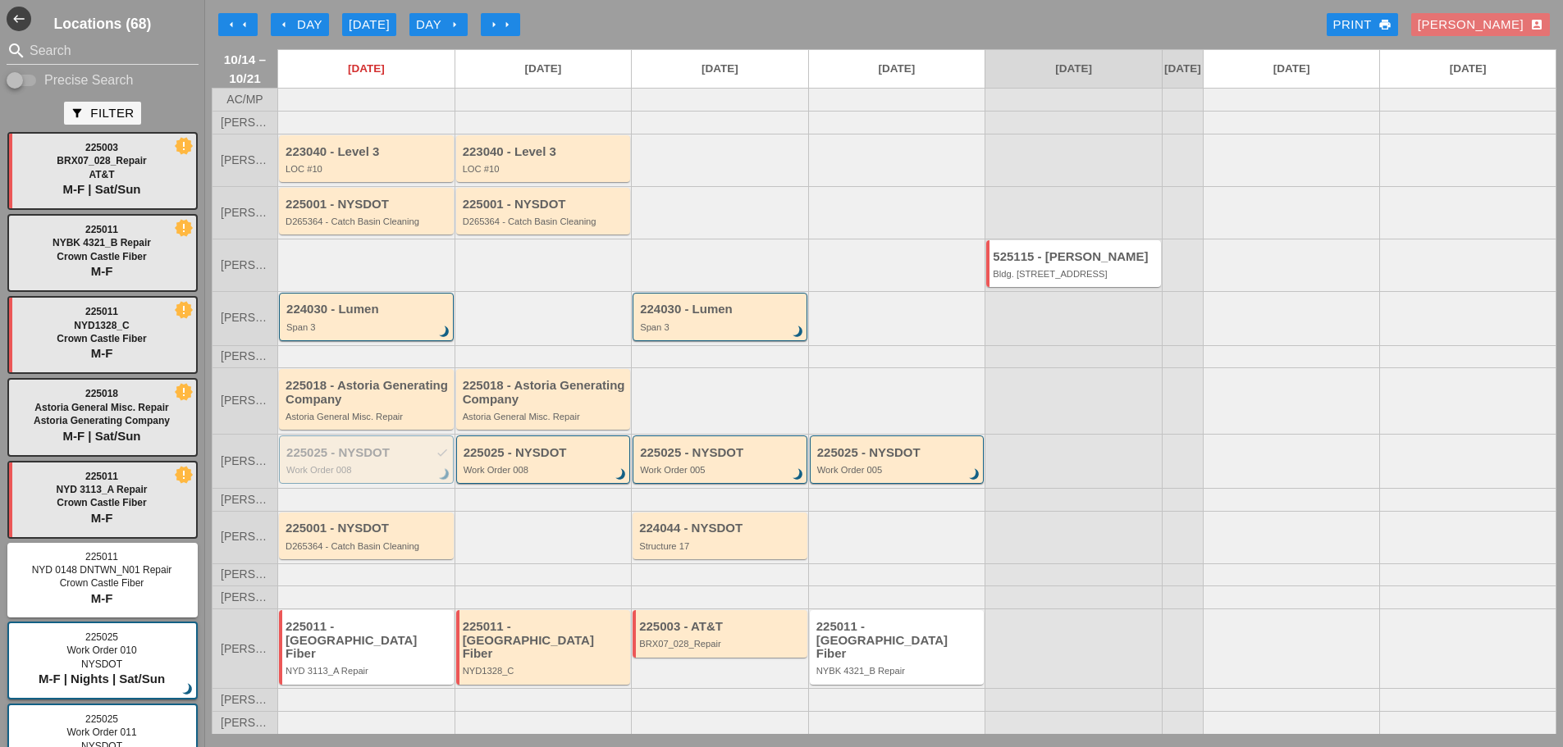
click at [1515, 26] on div "Enrico account_box" at bounding box center [1481, 25] width 126 height 19
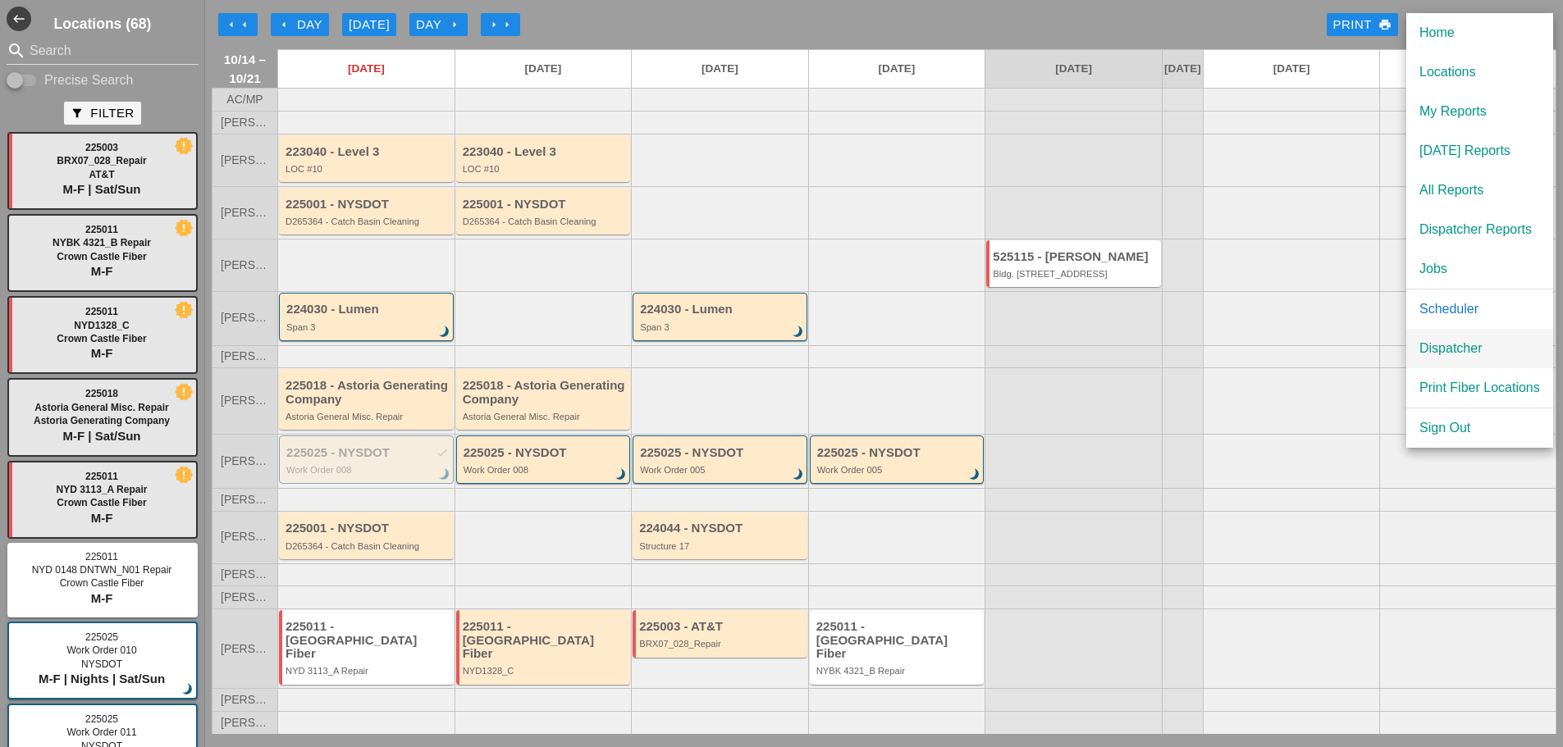
drag, startPoint x: 1444, startPoint y: 350, endPoint x: 1445, endPoint y: 340, distance: 10.7
click at [1444, 348] on div "Dispatcher" at bounding box center [1479, 349] width 121 height 20
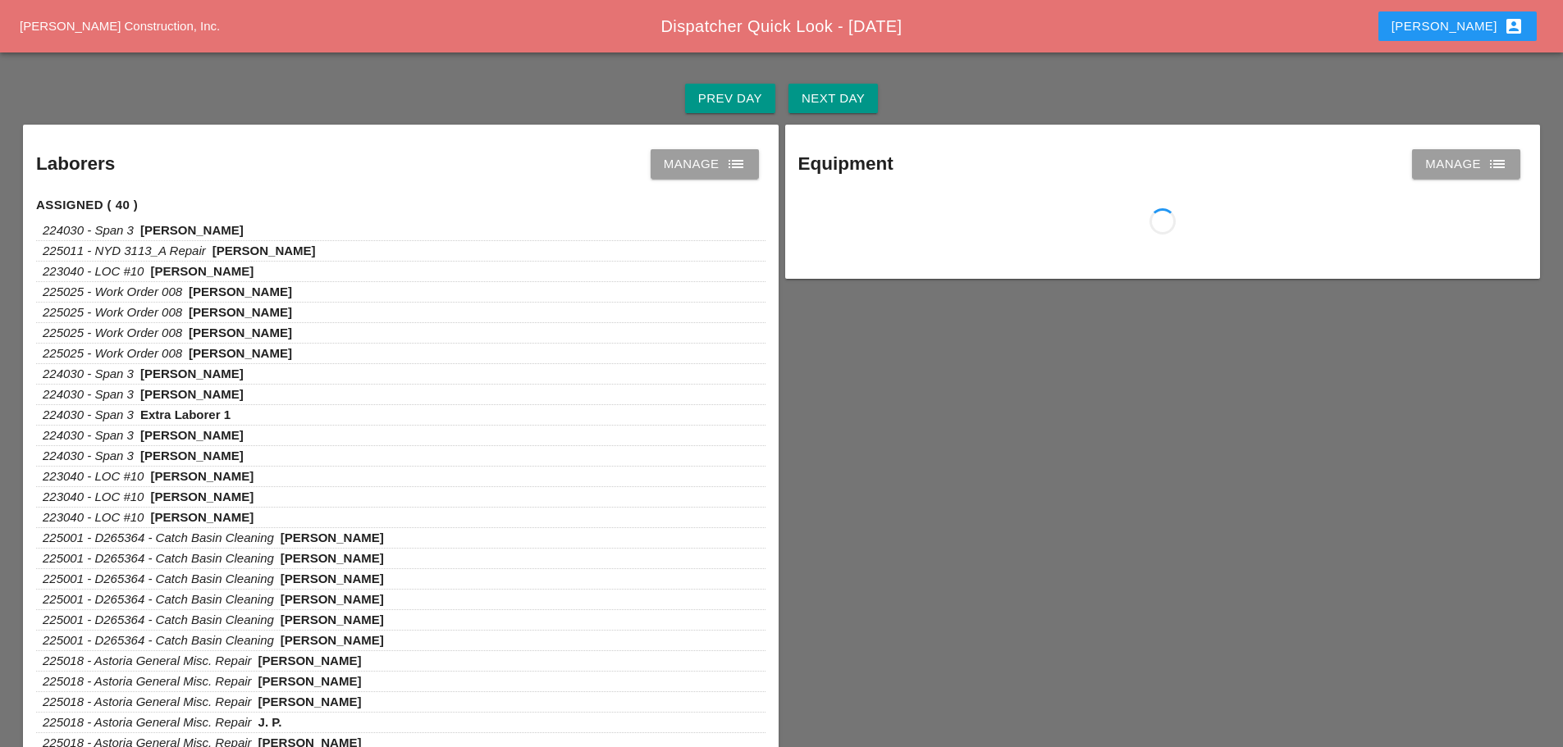
click at [857, 103] on div "Next Day" at bounding box center [833, 98] width 63 height 19
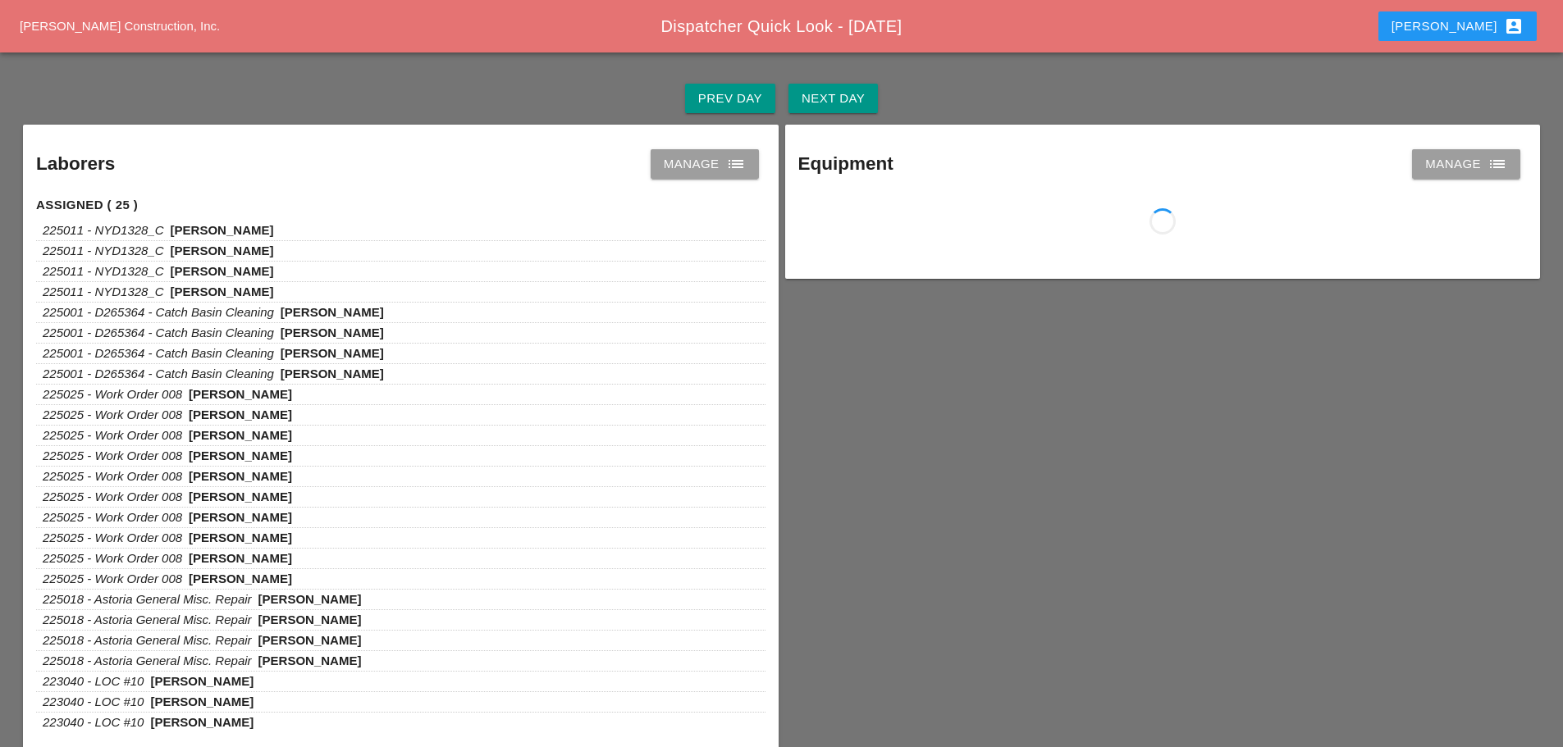
click at [733, 168] on icon "list" at bounding box center [736, 164] width 20 height 20
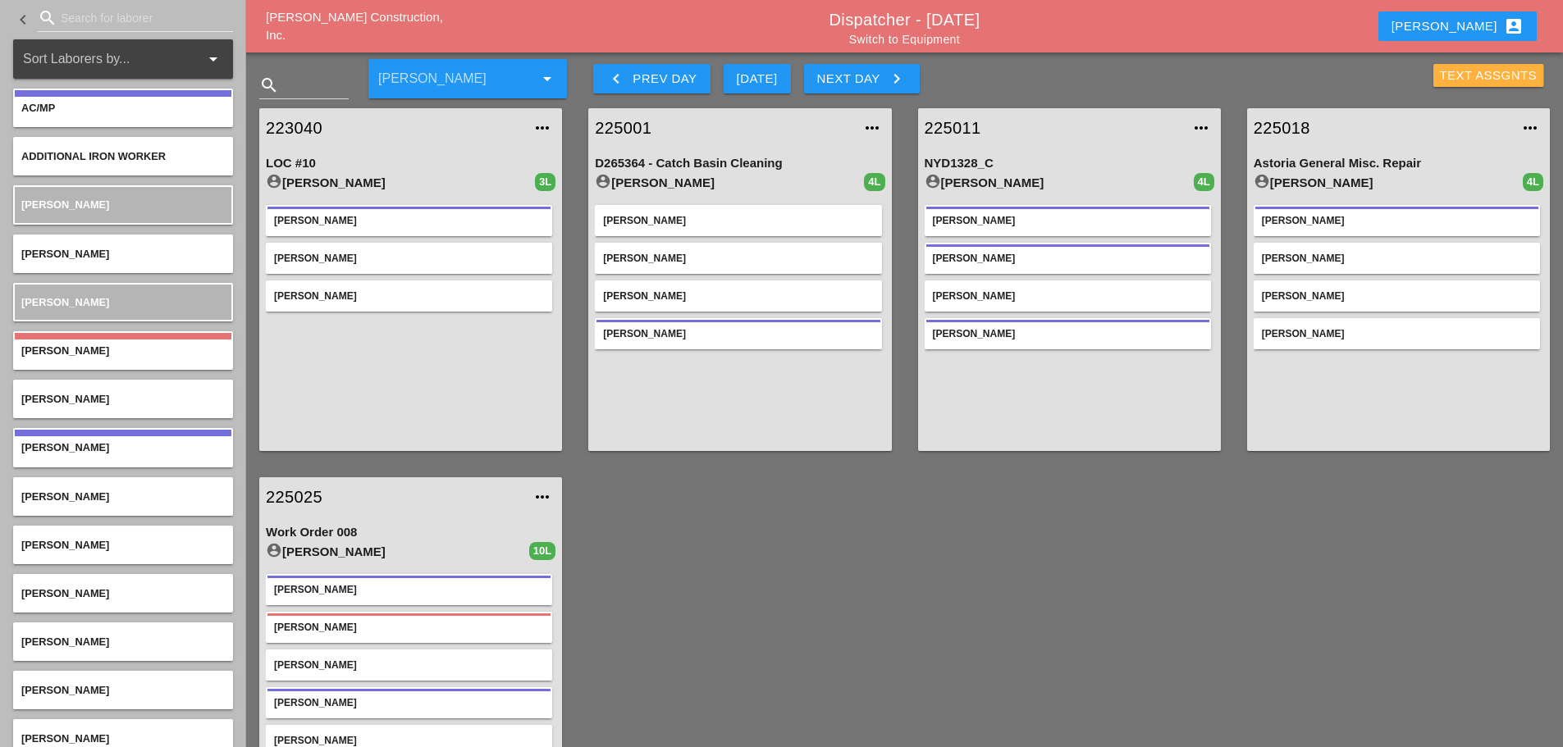
click at [1480, 77] on div "Text Assgnts" at bounding box center [1489, 75] width 98 height 19
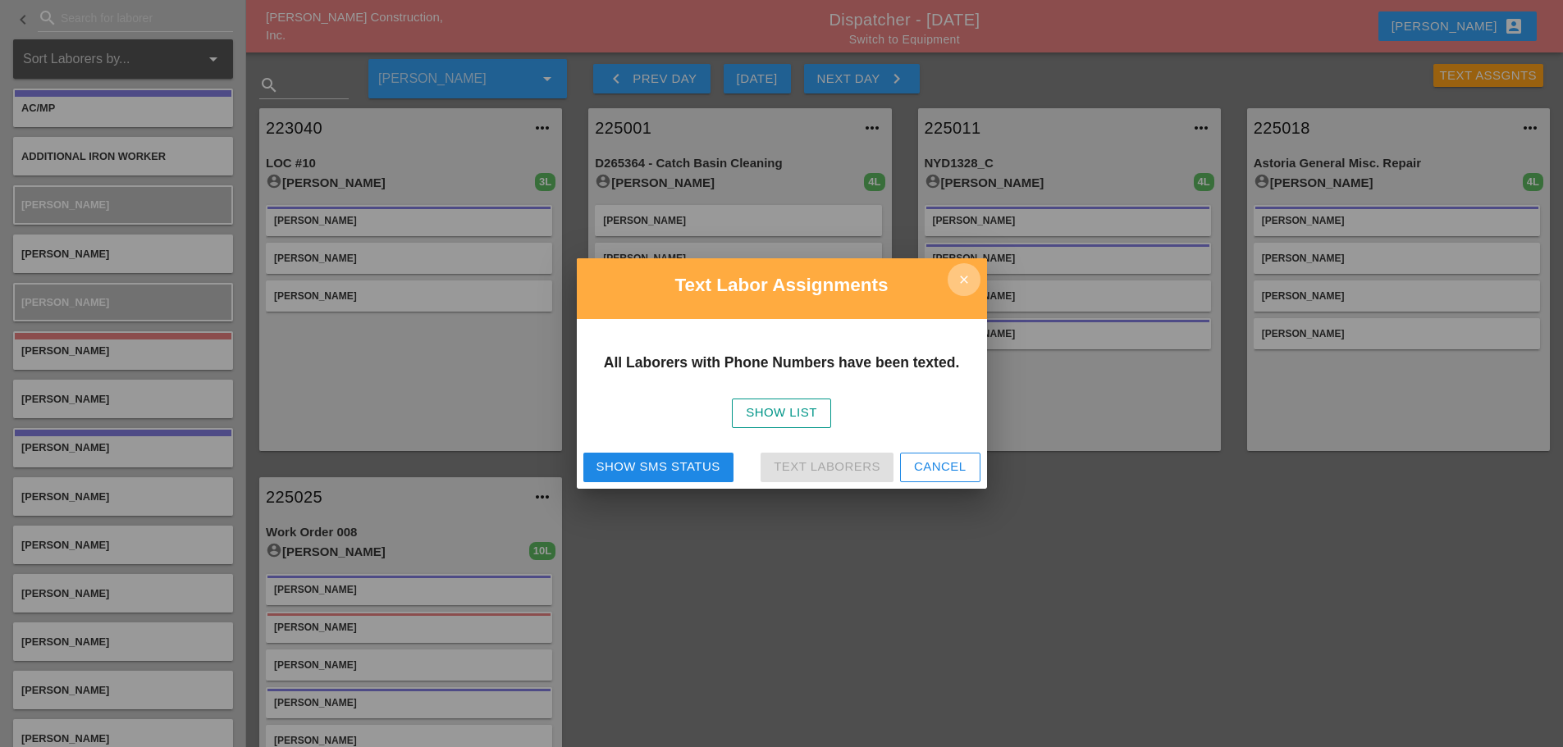
drag, startPoint x: 965, startPoint y: 276, endPoint x: 806, endPoint y: 87, distance: 246.9
click at [966, 275] on icon "close" at bounding box center [964, 279] width 33 height 33
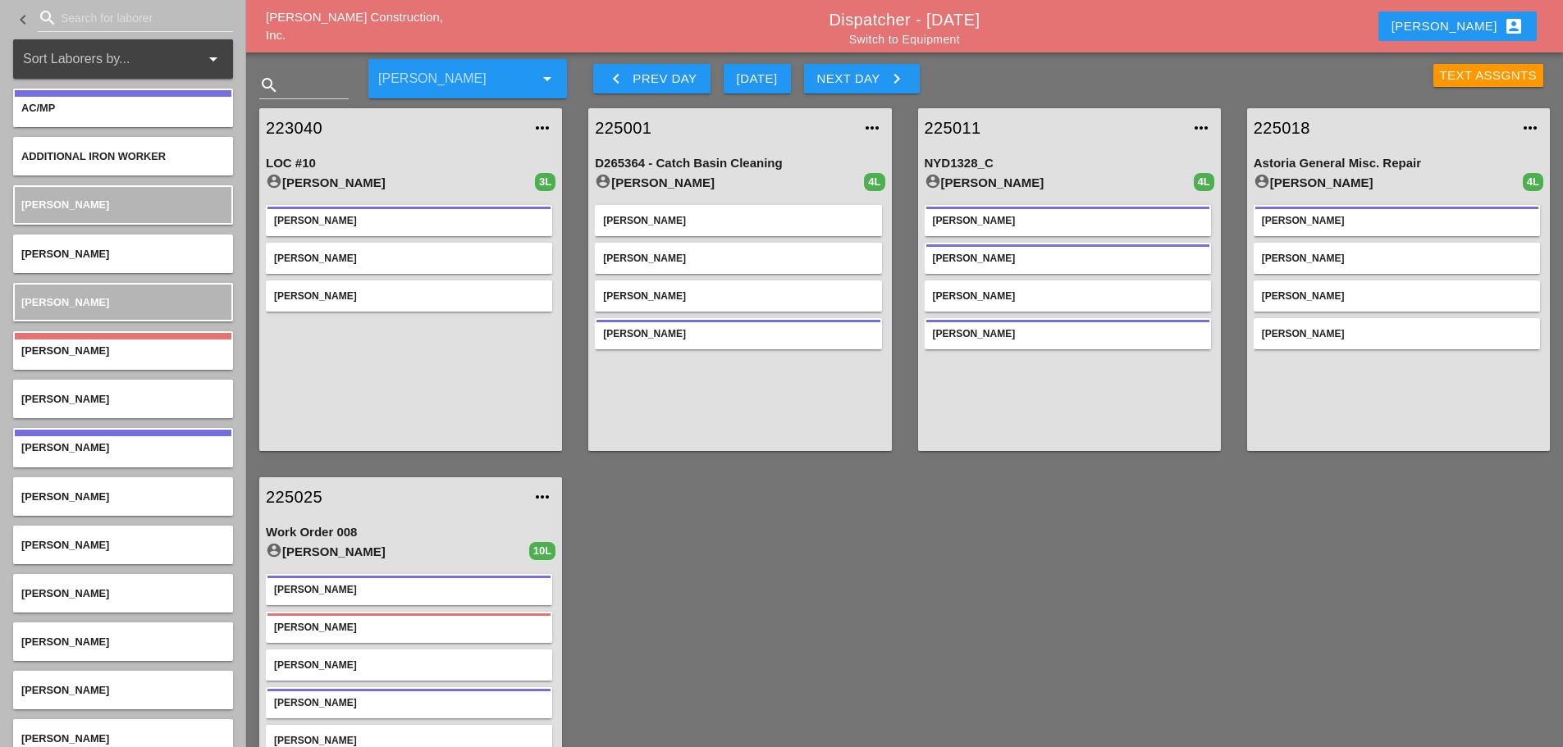
click at [1464, 75] on div "Text Assgnts" at bounding box center [1489, 75] width 98 height 19
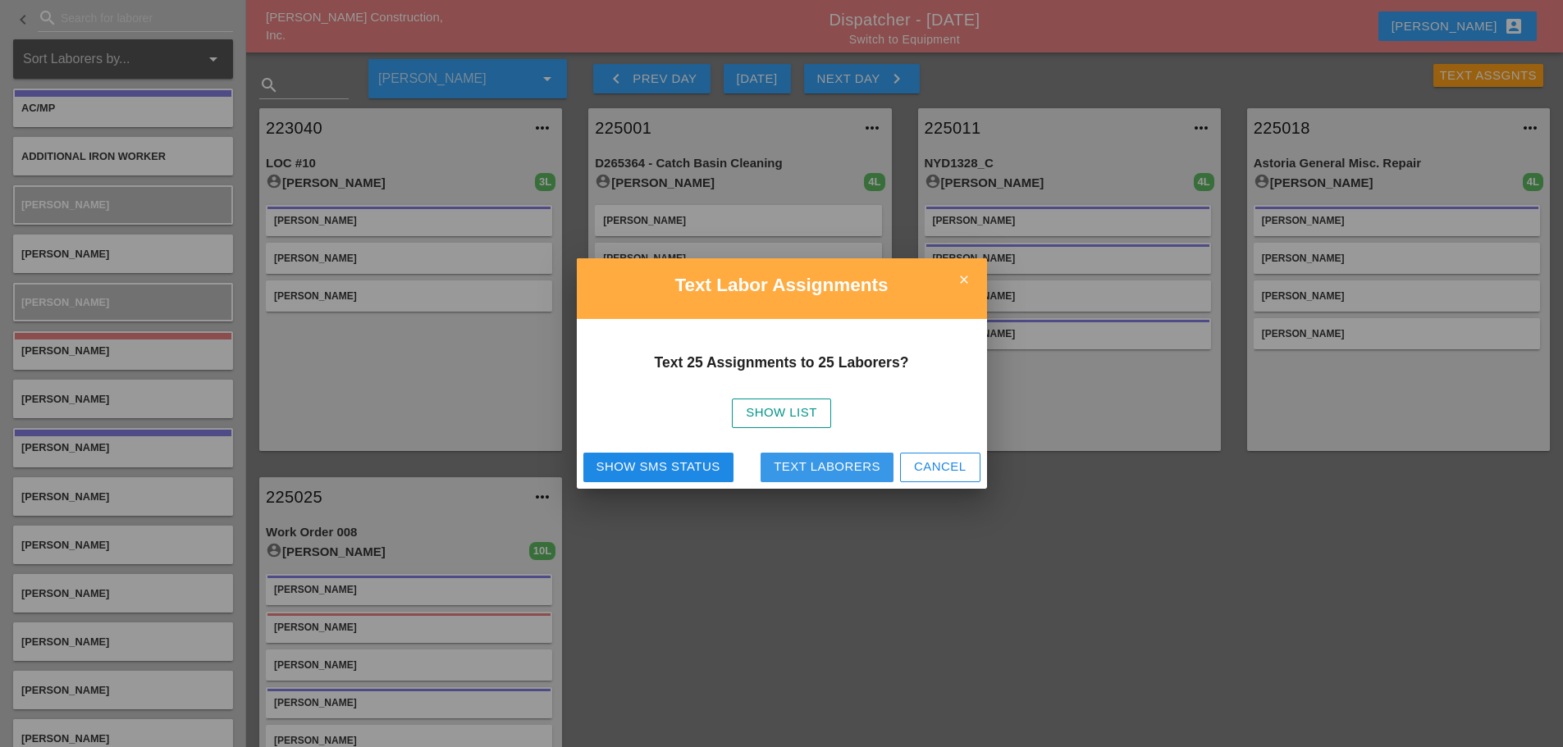
click at [844, 459] on div "Text Laborers" at bounding box center [827, 467] width 107 height 19
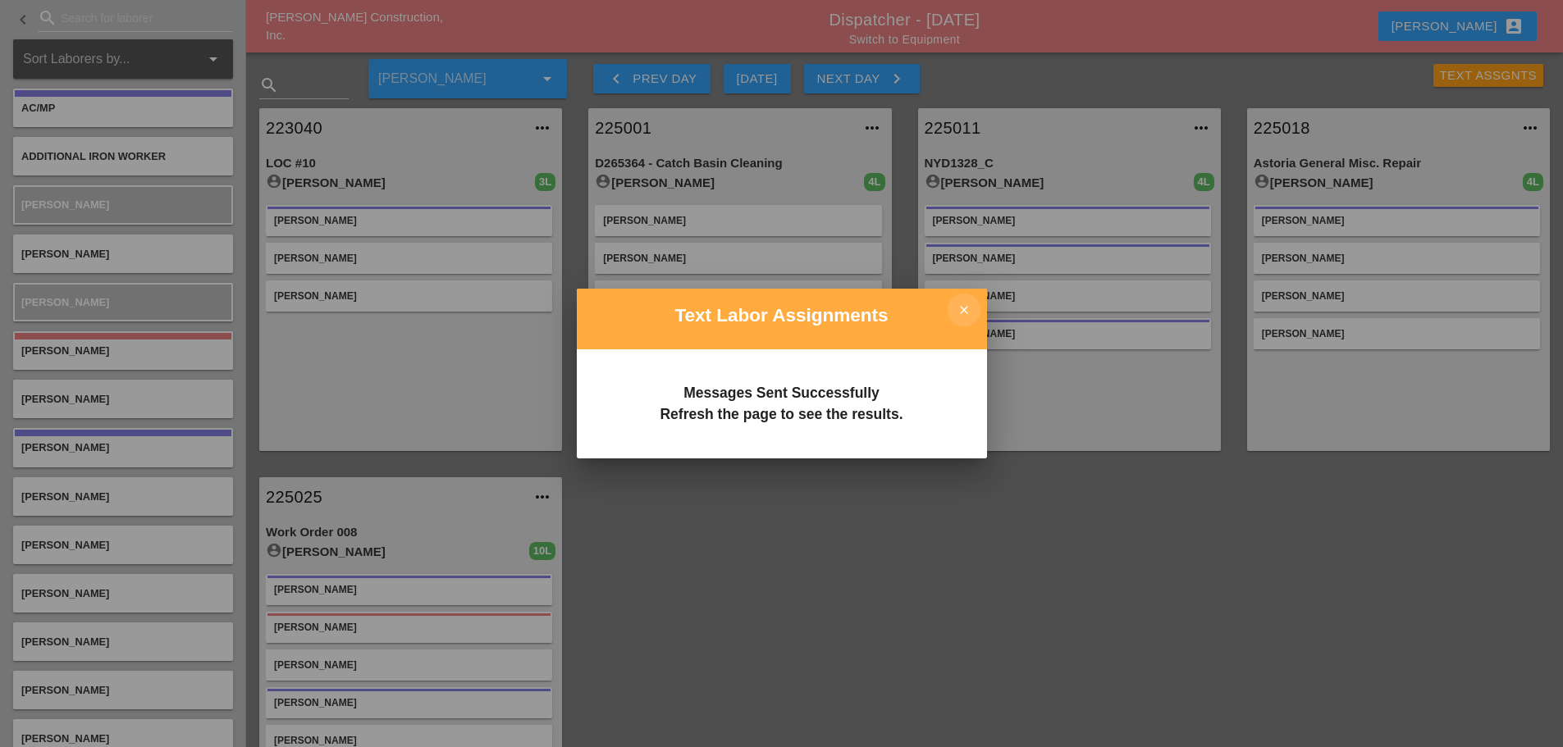
click at [958, 308] on icon "close" at bounding box center [964, 310] width 33 height 33
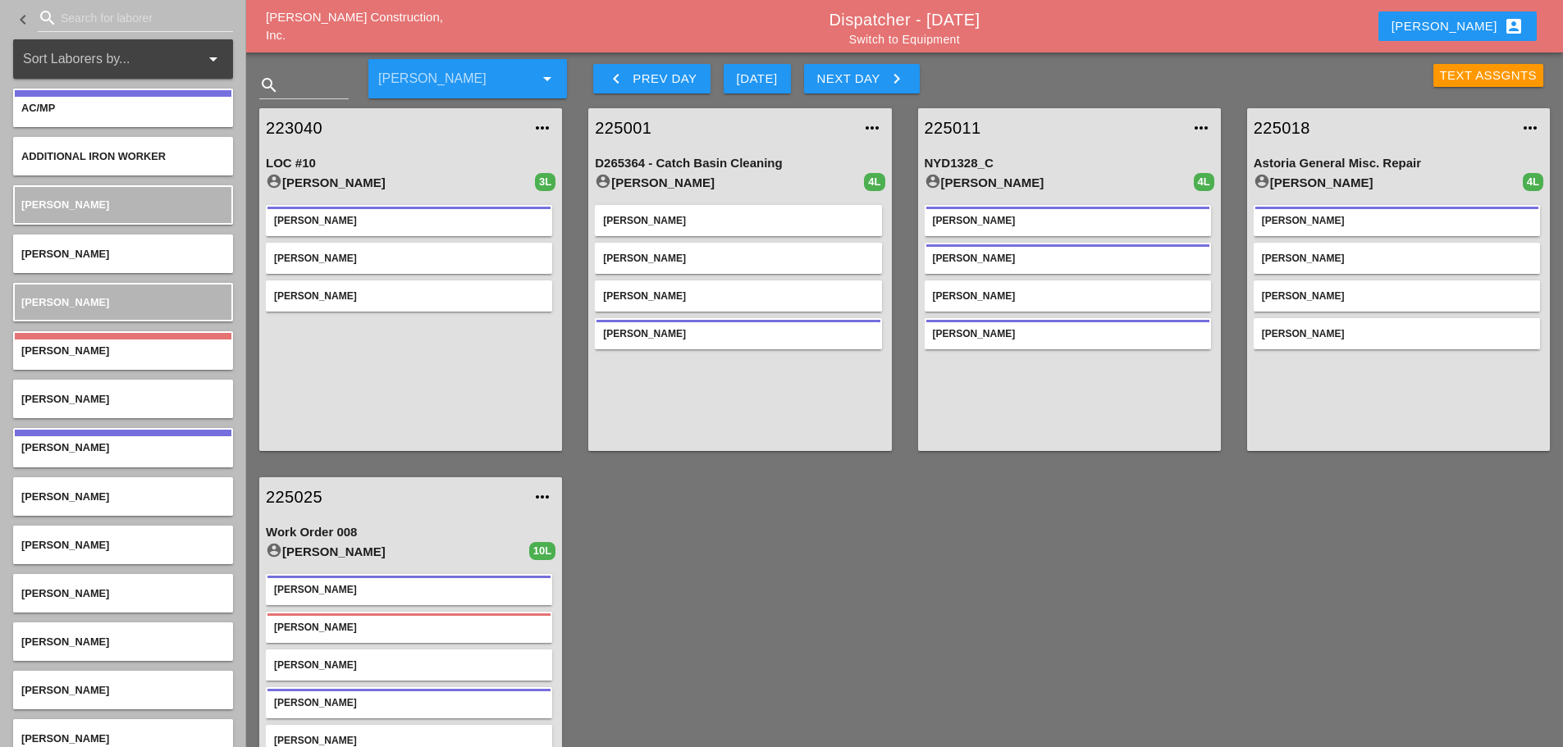
click at [1441, 74] on div "Text Assgnts" at bounding box center [1489, 75] width 98 height 19
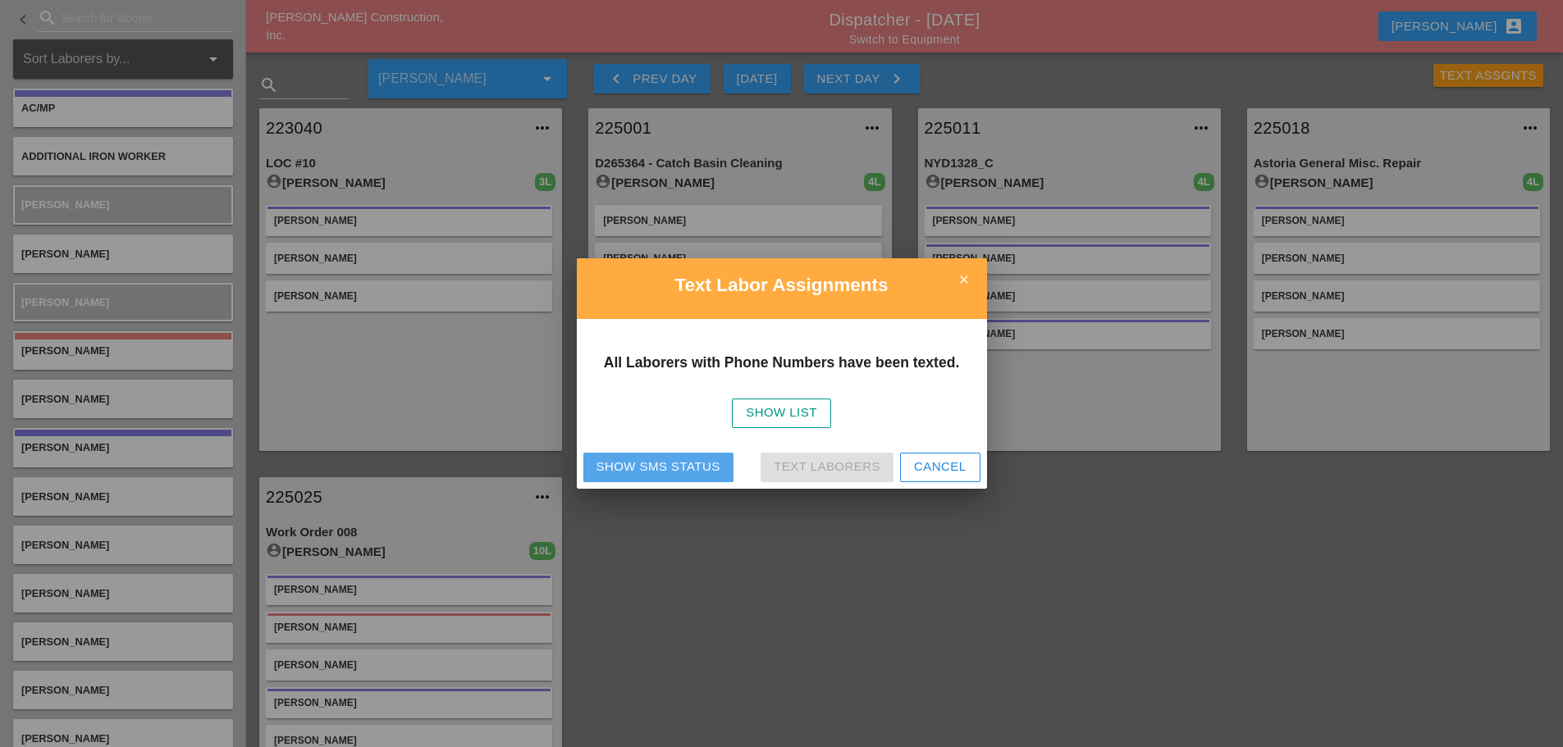
drag, startPoint x: 706, startPoint y: 468, endPoint x: 723, endPoint y: 429, distance: 41.9
click at [708, 465] on div "Show SMS Status" at bounding box center [658, 467] width 124 height 19
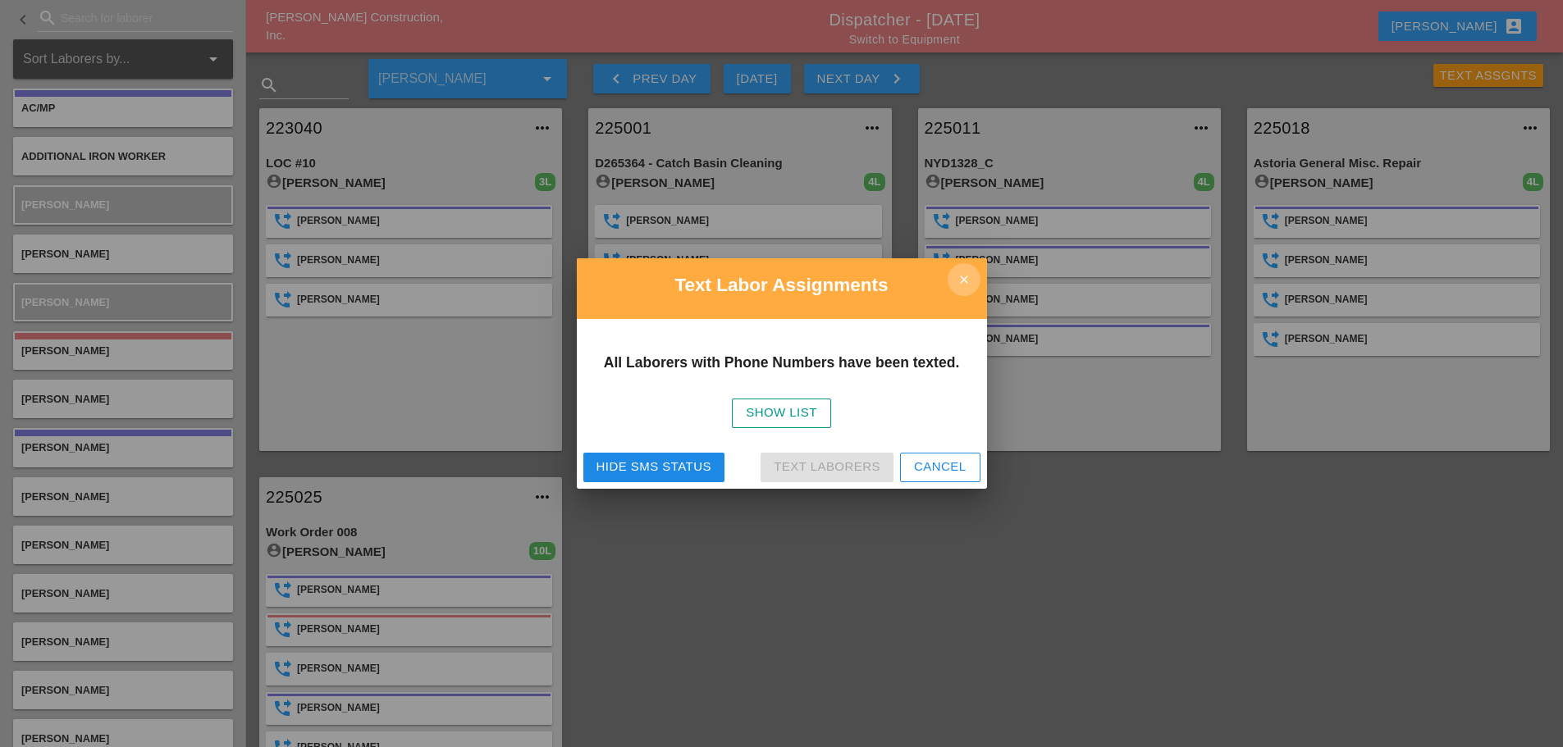
click at [967, 276] on icon "close" at bounding box center [964, 279] width 33 height 33
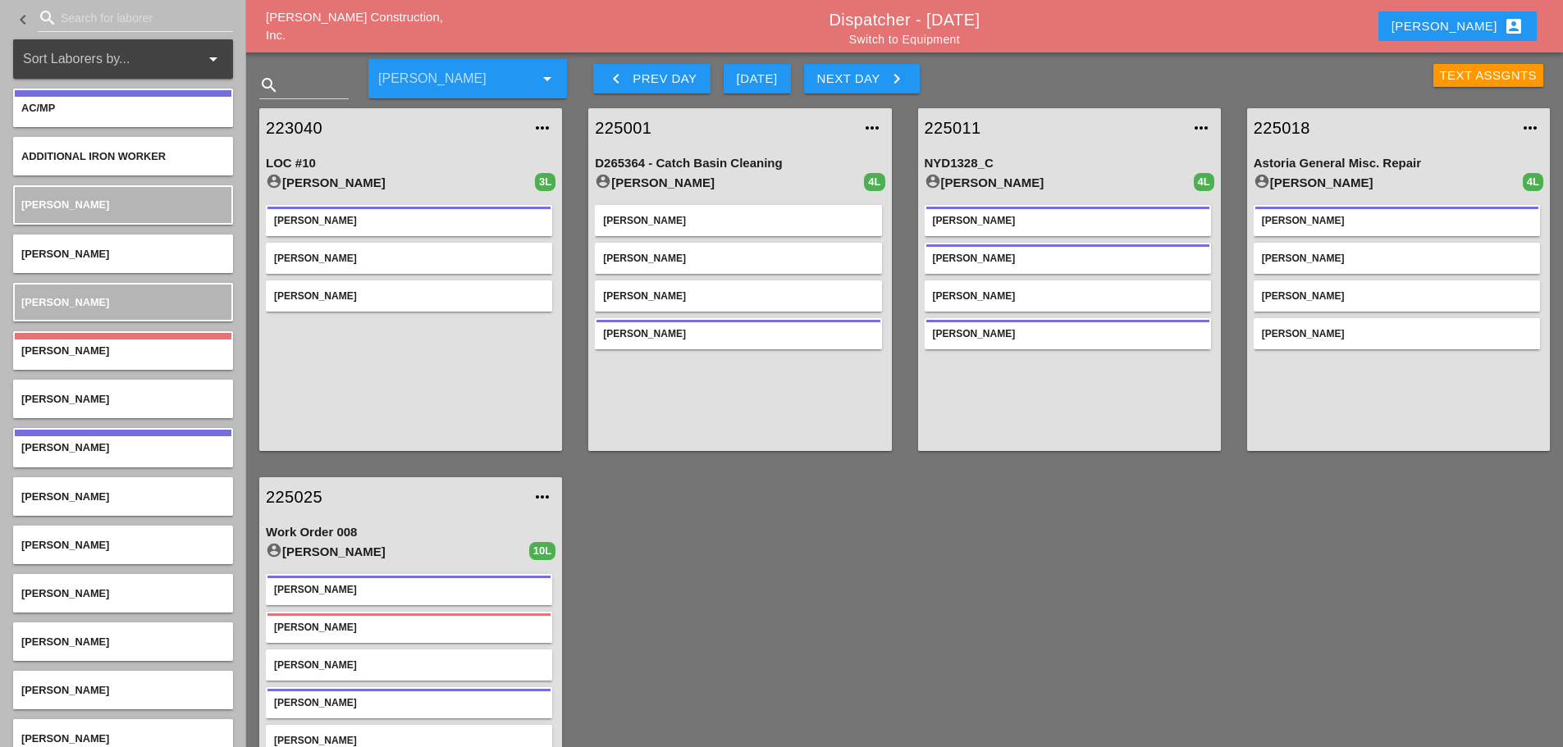
click at [1469, 75] on div "Text Assgnts" at bounding box center [1489, 75] width 98 height 19
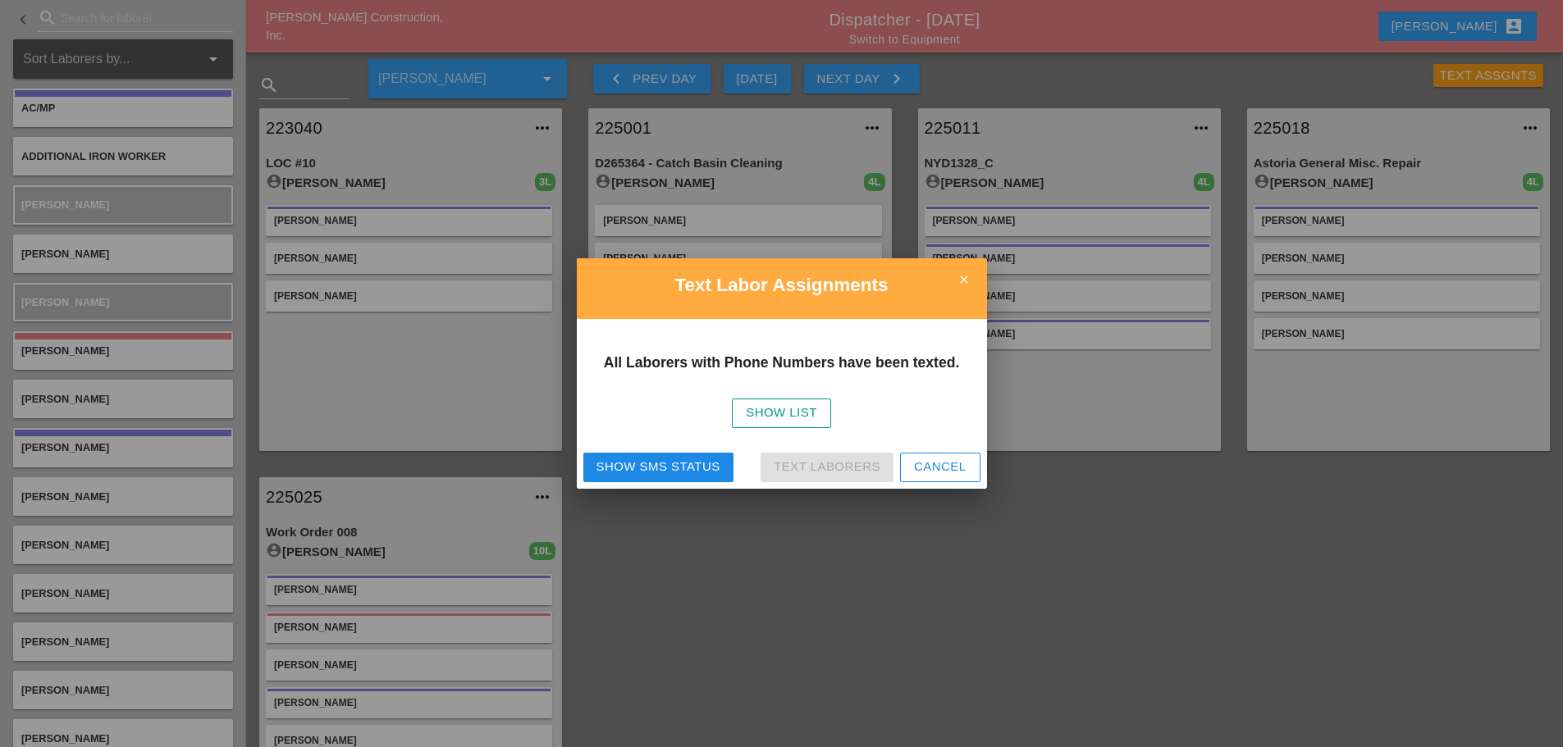
click at [695, 460] on div "Show SMS Status" at bounding box center [658, 467] width 124 height 19
click at [963, 284] on icon "close" at bounding box center [964, 279] width 33 height 33
